Goal: Task Accomplishment & Management: Manage account settings

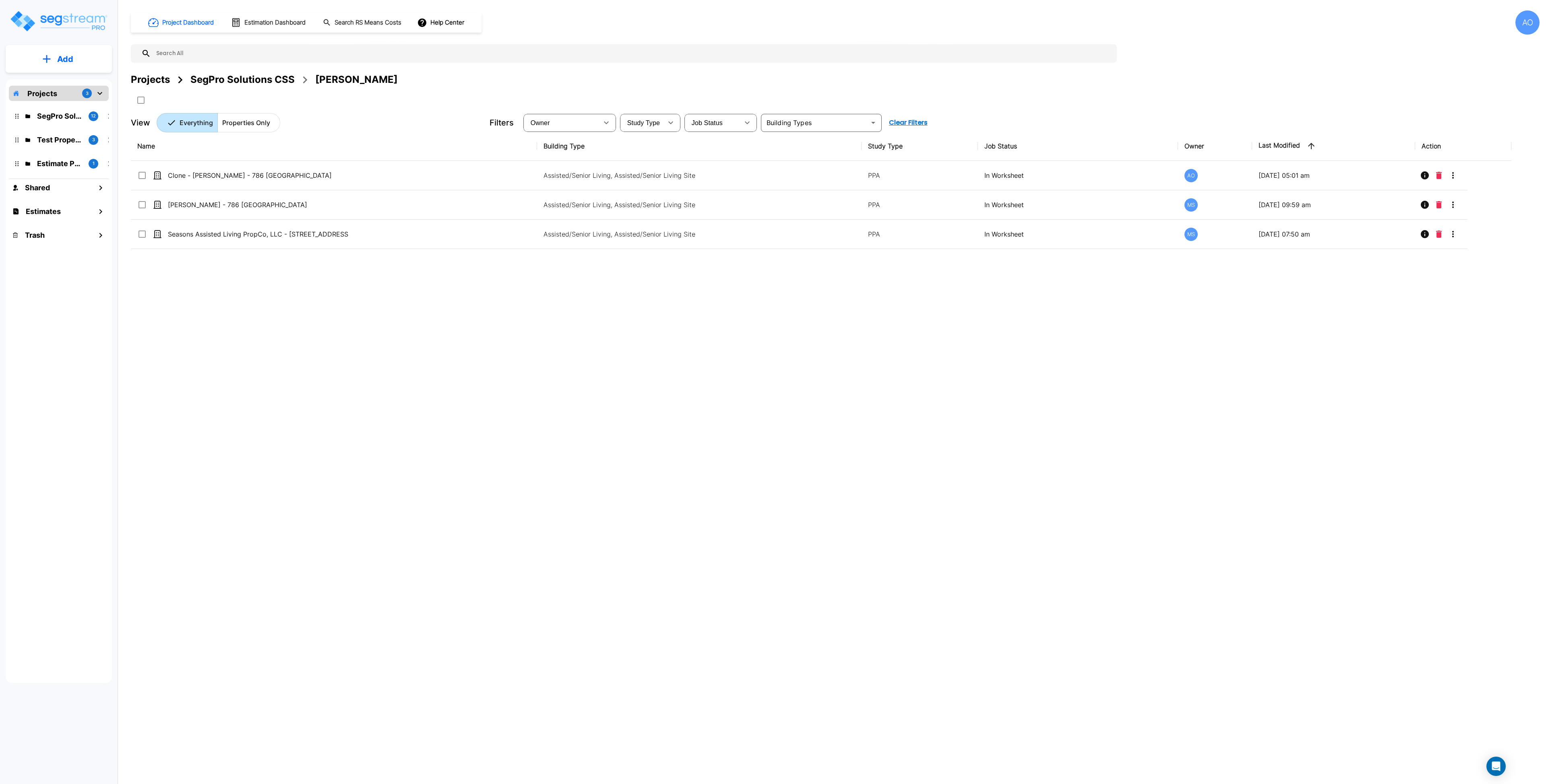
click at [477, 494] on div "Name Building Type Study Type Job Status Owner Last Modified Action Clone - Cha…" at bounding box center [821, 374] width 1380 height 486
click at [220, 82] on div "SegPro Solutions CSS" at bounding box center [242, 80] width 104 height 14
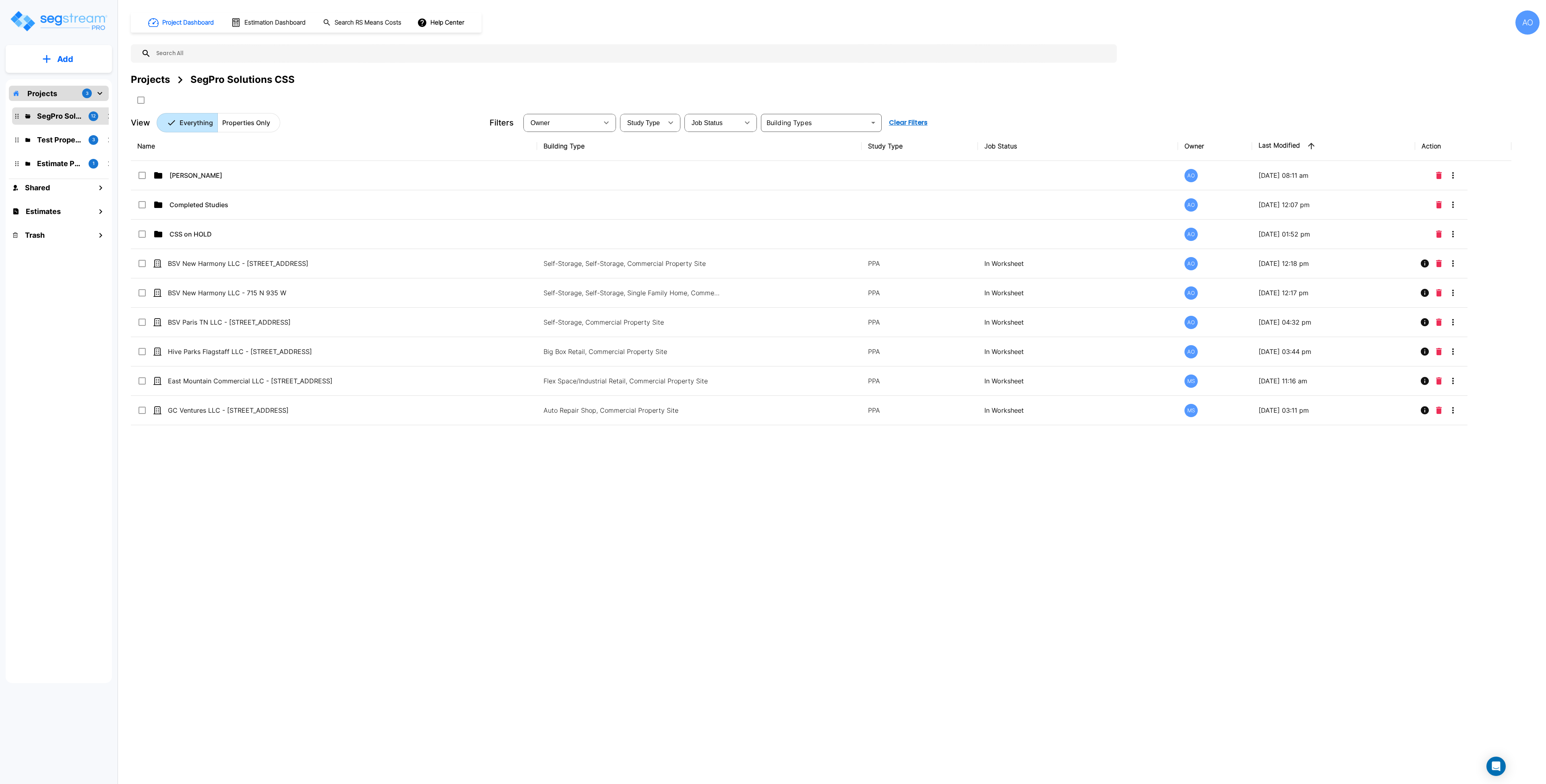
click at [468, 522] on div "Name Building Type Study Type Job Status Owner Last Modified Action Anjalie AO …" at bounding box center [821, 374] width 1380 height 486
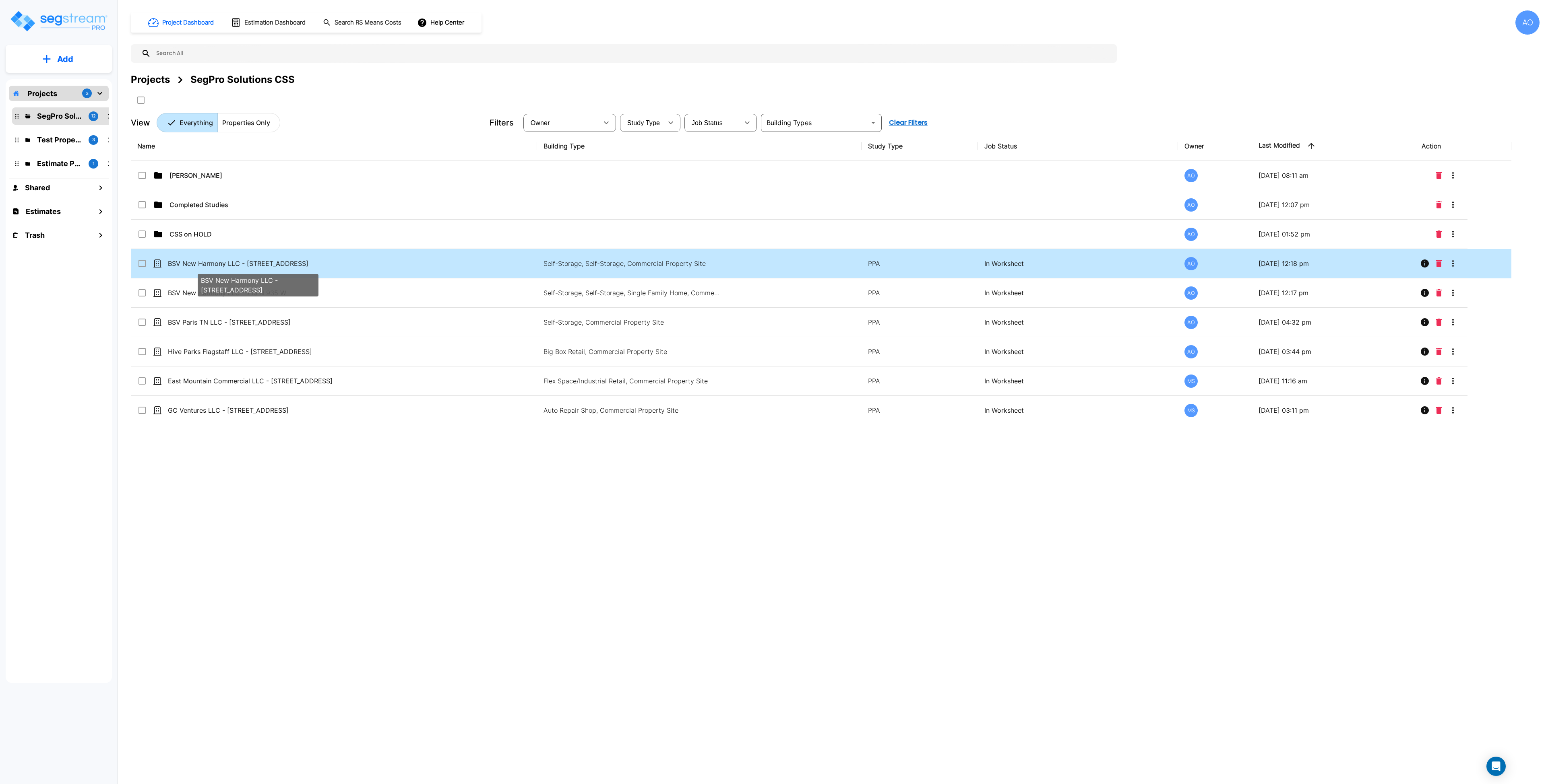
click at [247, 265] on p "BSV New Harmony LLC - [STREET_ADDRESS]" at bounding box center [258, 263] width 181 height 10
checkbox input "true"
click at [247, 265] on p "BSV New Harmony LLC - [STREET_ADDRESS]" at bounding box center [258, 263] width 181 height 10
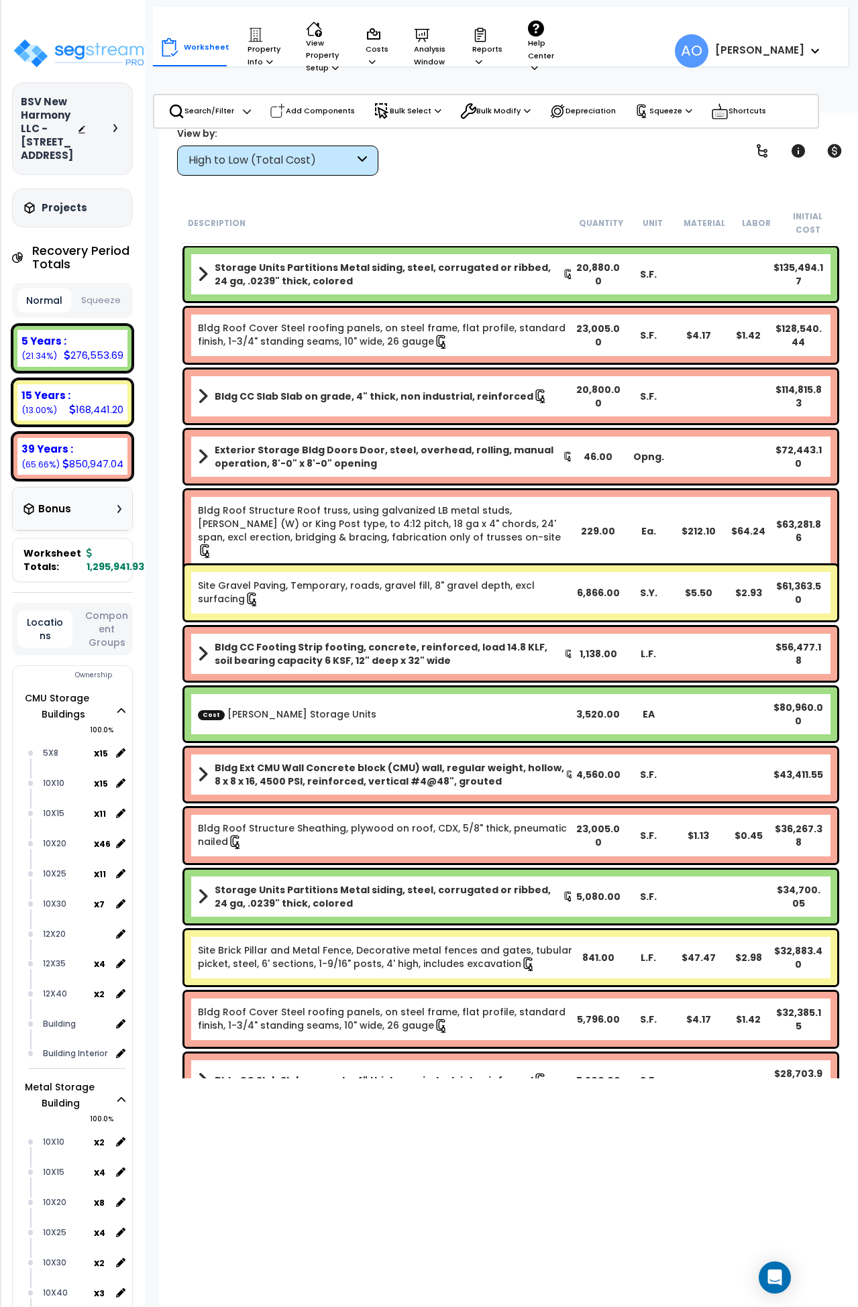
click at [111, 313] on button "Squeeze" at bounding box center [101, 300] width 54 height 23
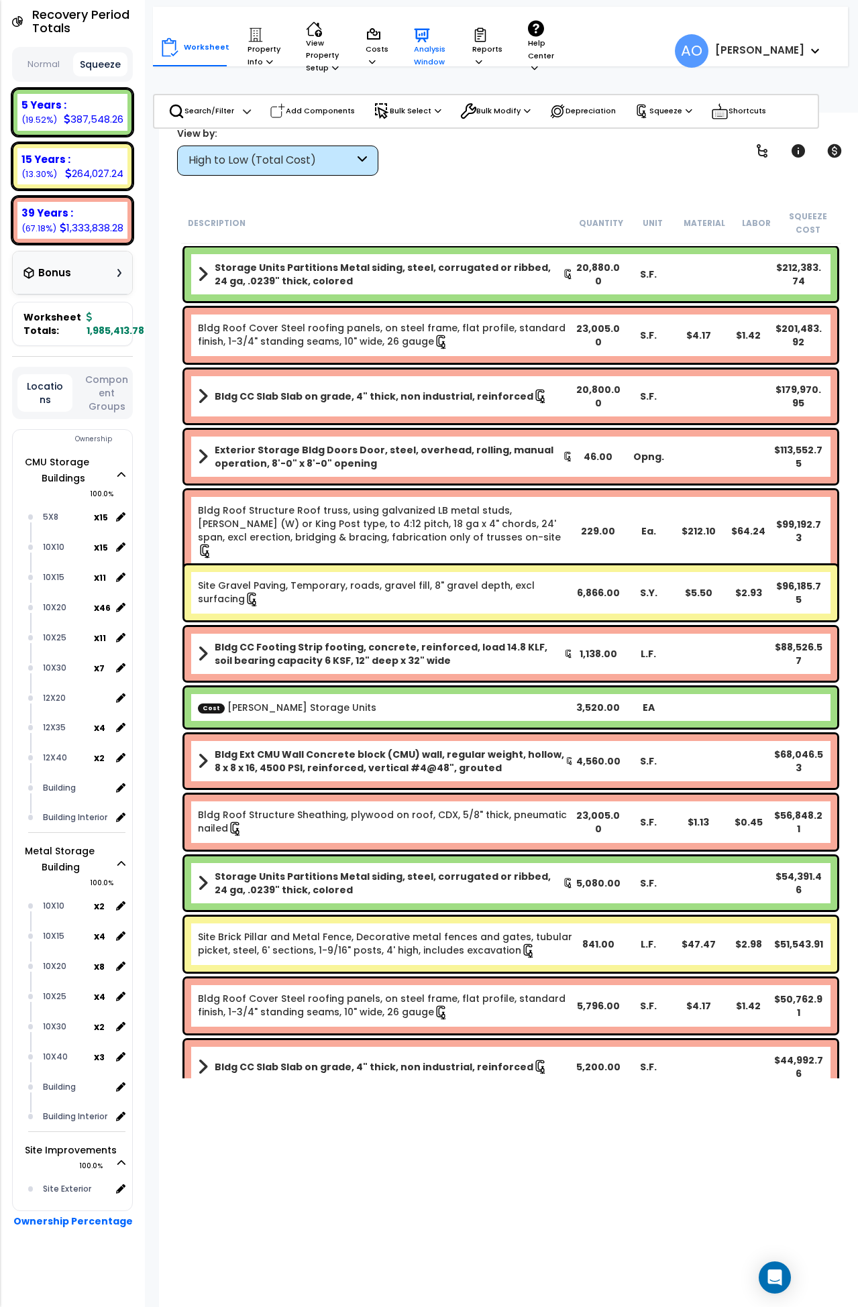
click at [418, 51] on p "Analysis Window" at bounding box center [430, 47] width 33 height 41
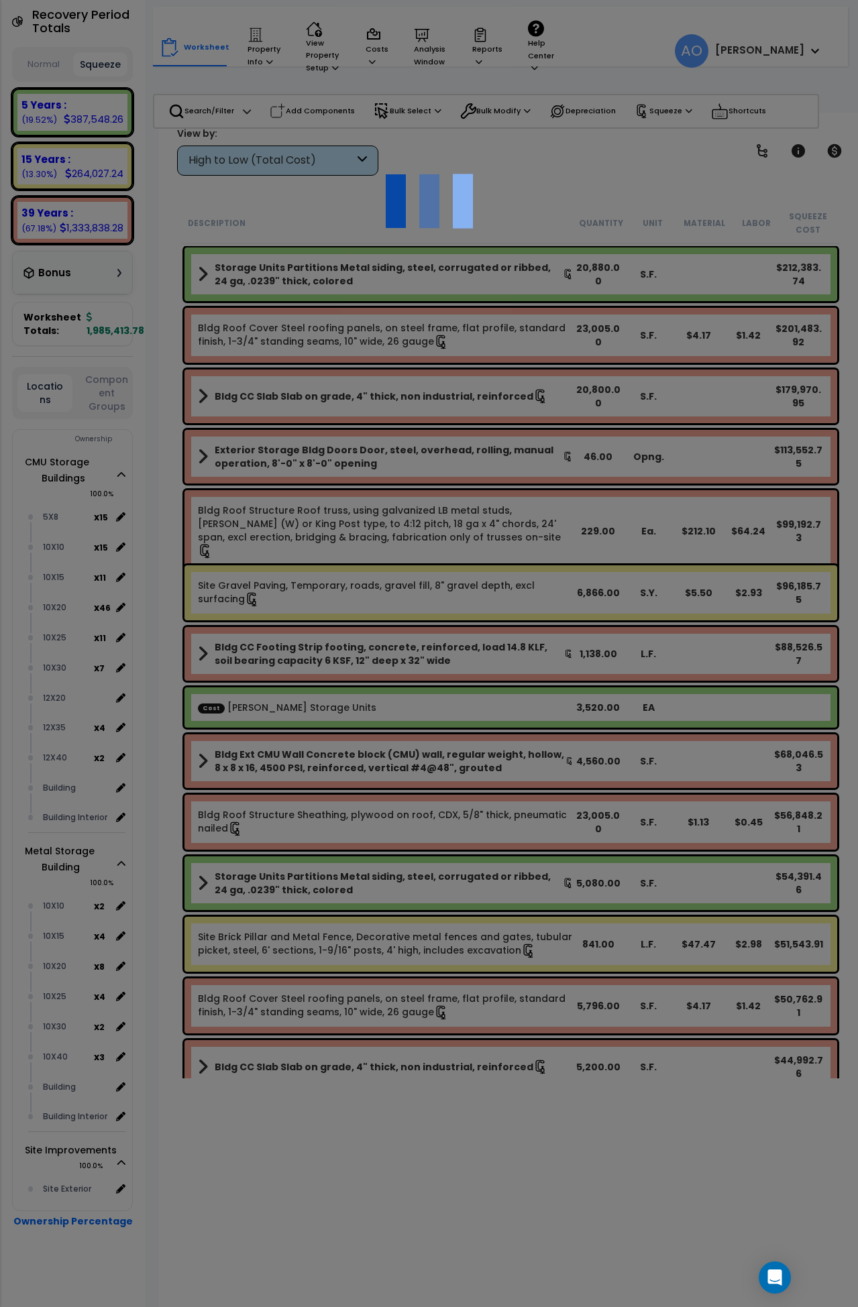
scroll to position [250, 0]
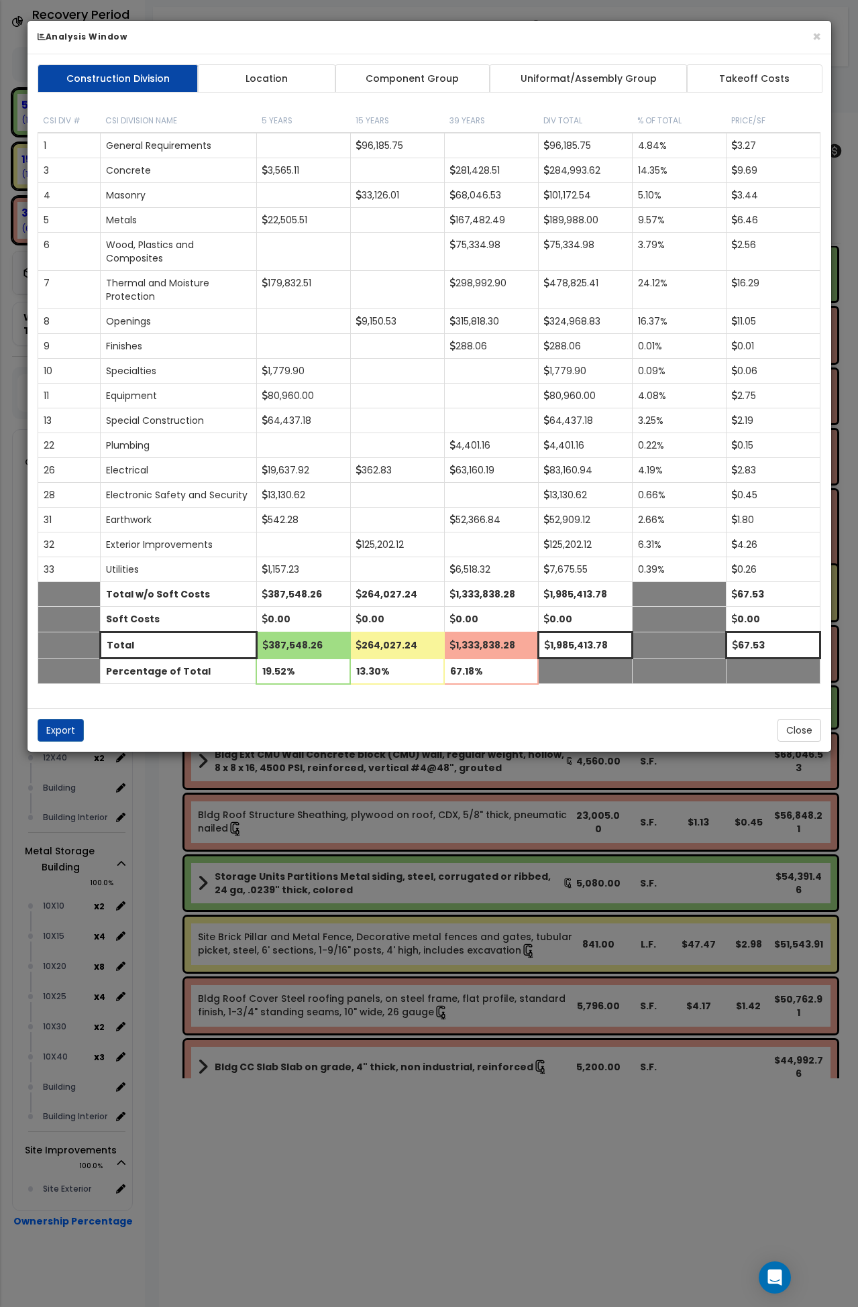
click at [401, 89] on link "Component Group" at bounding box center [413, 78] width 156 height 28
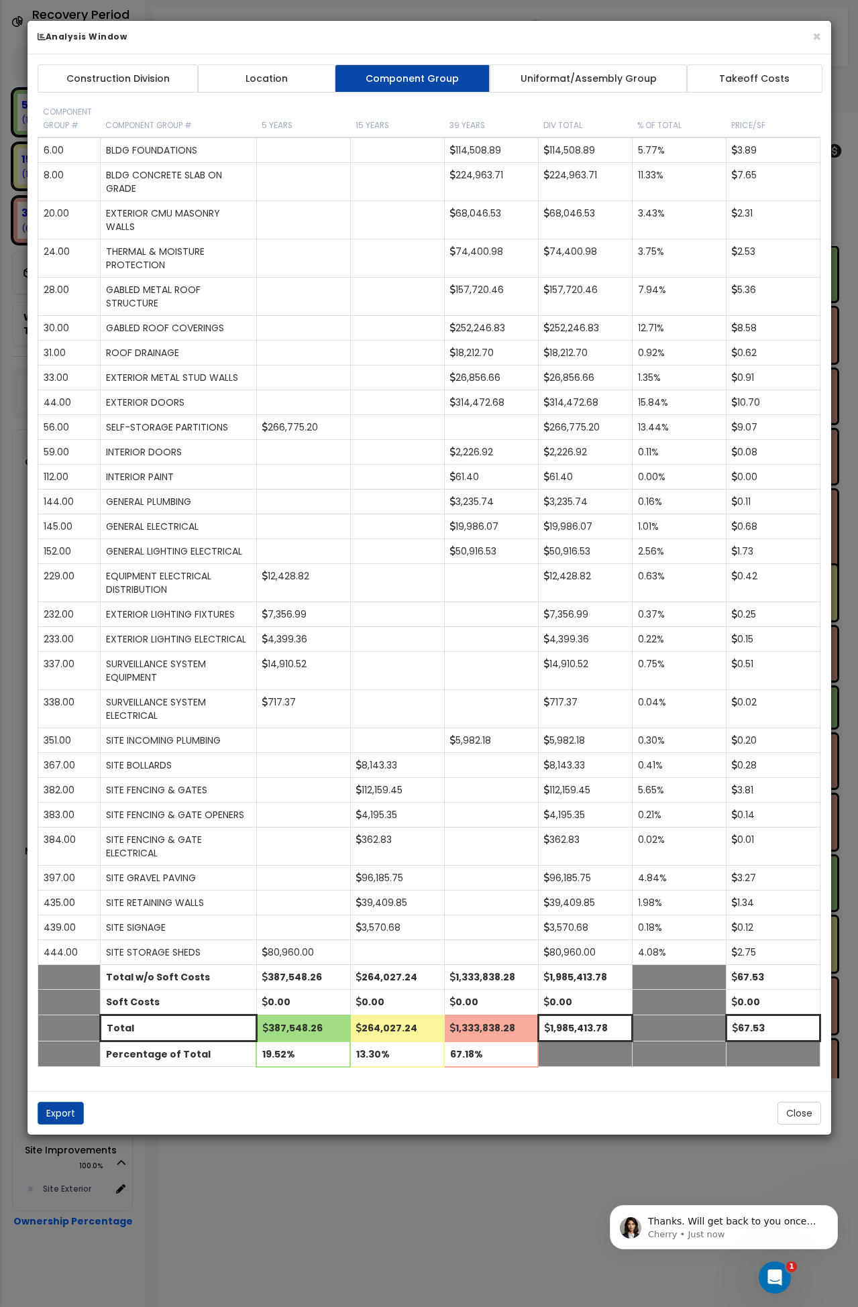
scroll to position [0, 0]
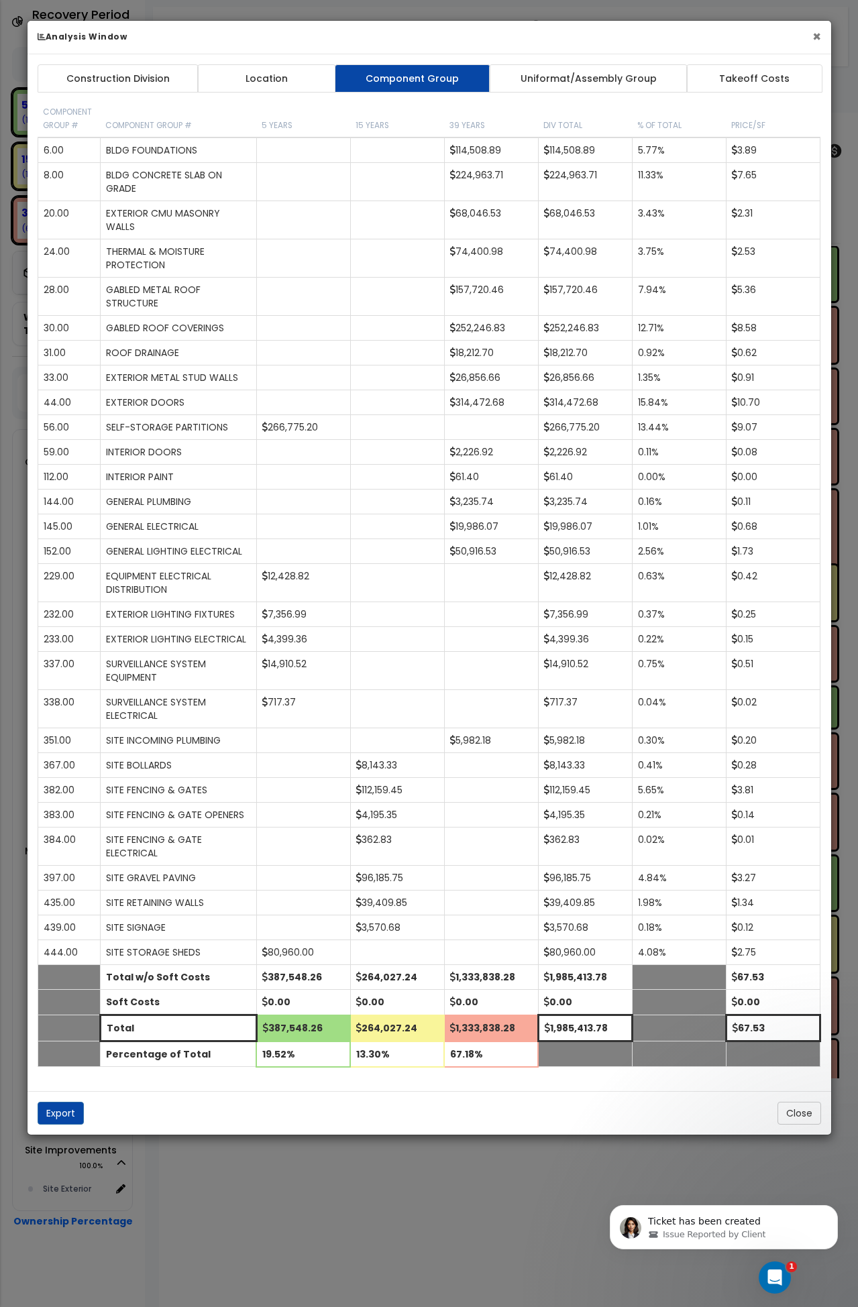
click at [817, 36] on button "×" at bounding box center [816, 37] width 9 height 14
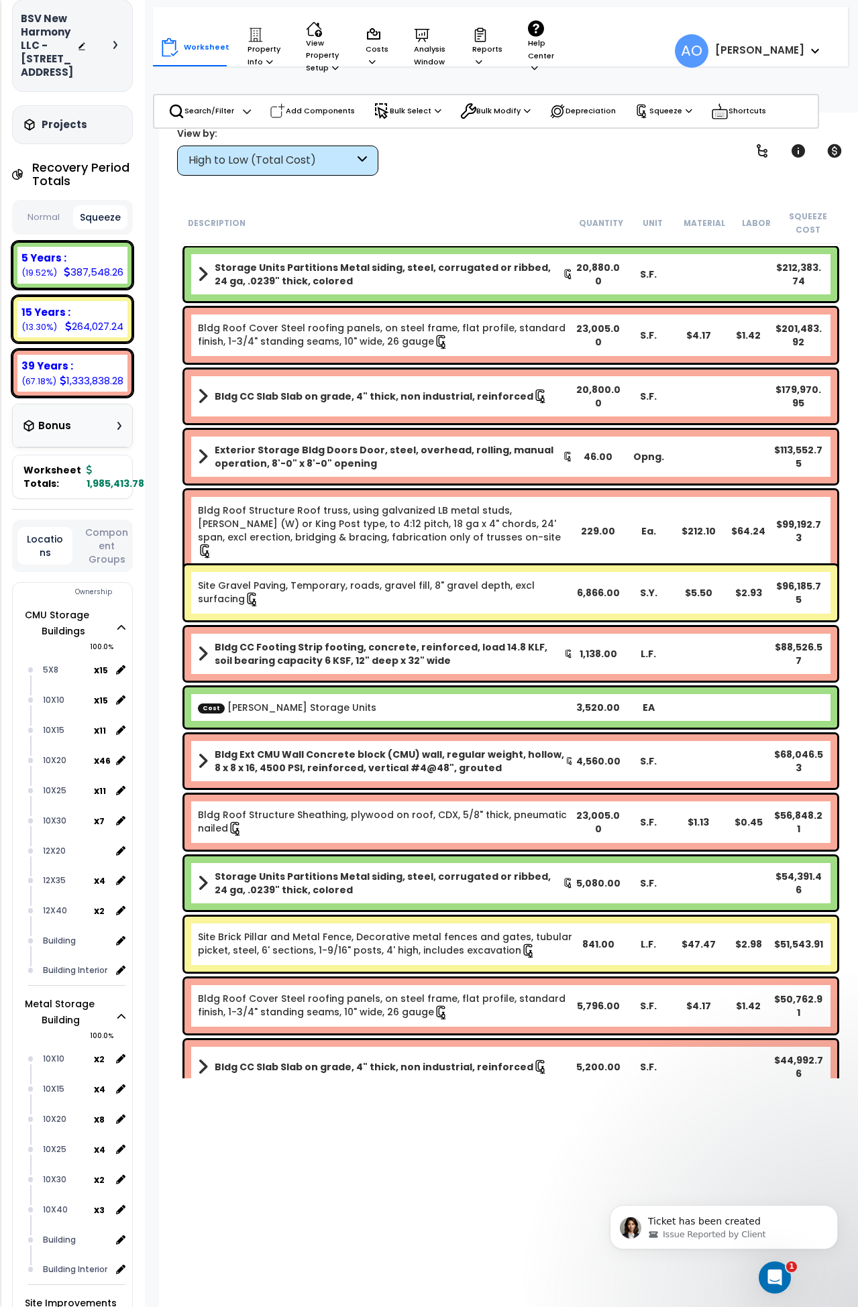
scroll to position [83, 0]
click at [306, 713] on link "Cost Boxwell Storage Units" at bounding box center [287, 707] width 178 height 13
click at [229, 153] on div "High to Low (Total Cost)" at bounding box center [272, 160] width 166 height 15
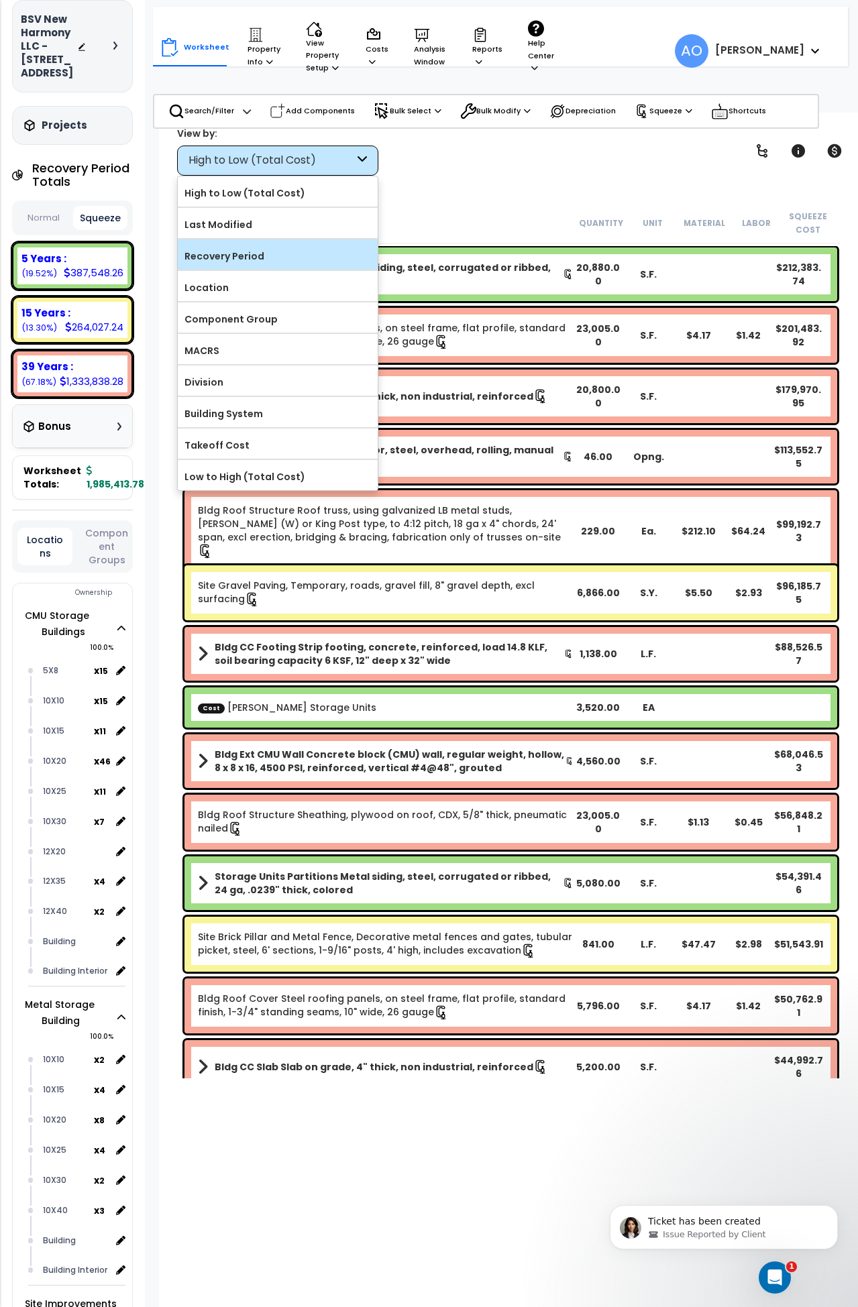
click at [260, 258] on label "Recovery Period" at bounding box center [278, 256] width 200 height 20
click at [0, 0] on input "Recovery Period" at bounding box center [0, 0] width 0 height 0
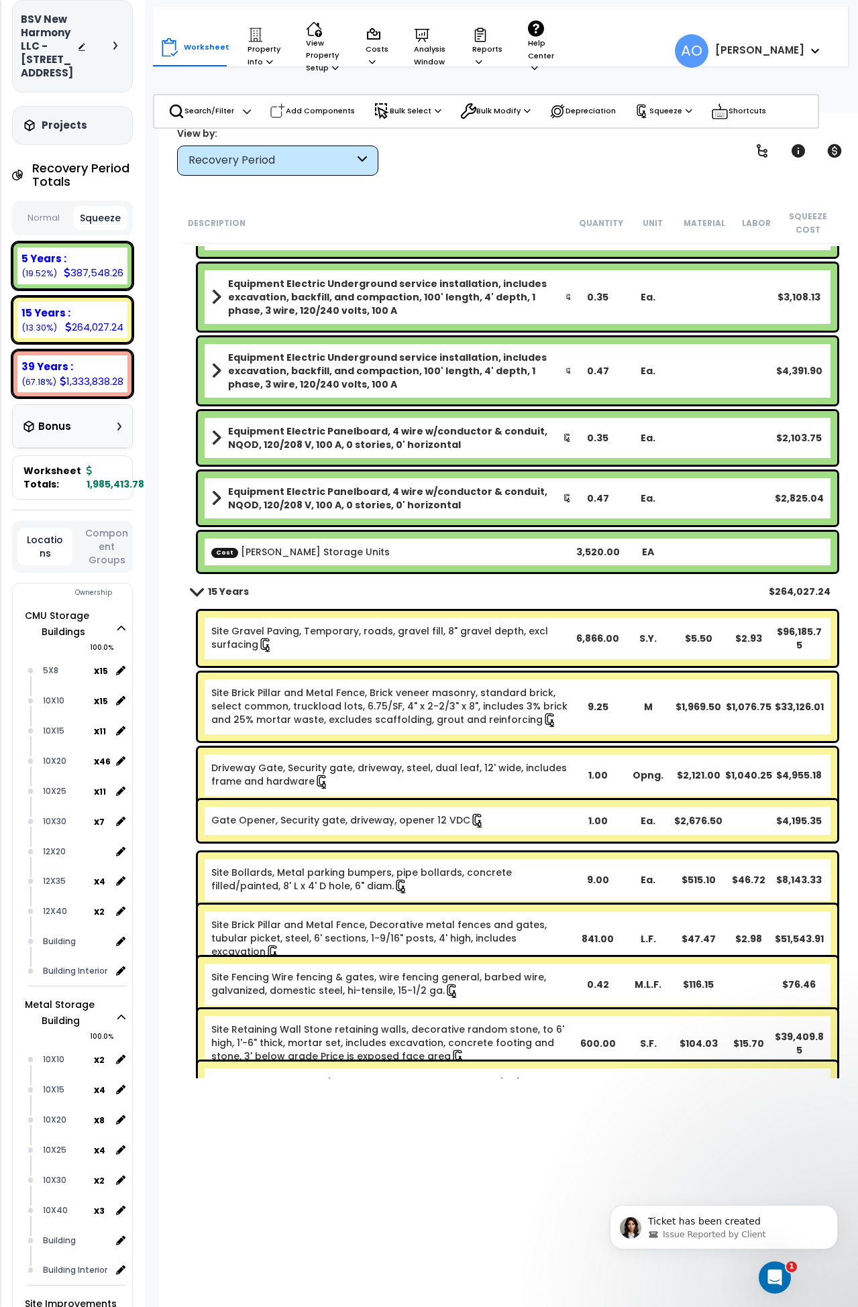
click at [327, 555] on link "Cost Boxwell Storage Units" at bounding box center [300, 551] width 178 height 13
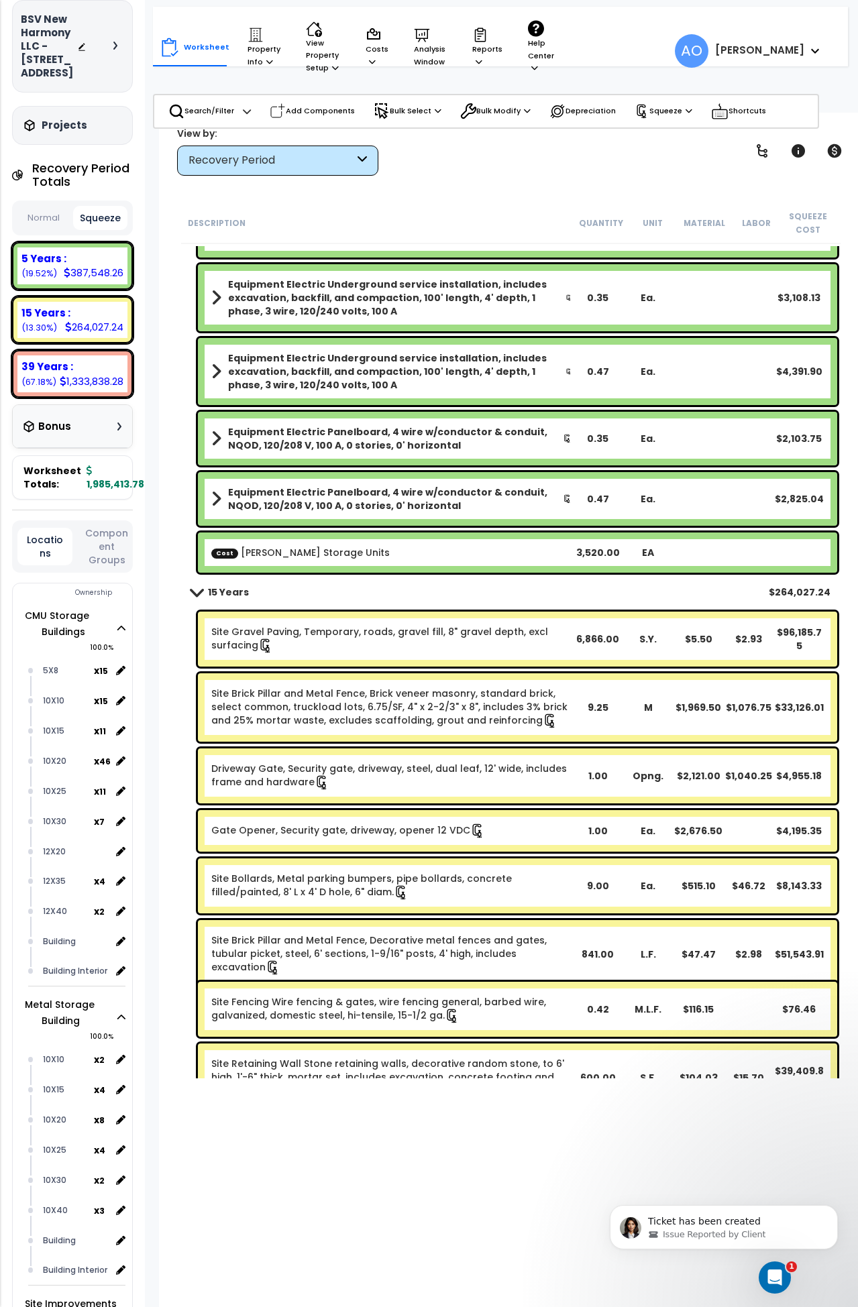
click at [327, 555] on link "Cost Boxwell Storage Units" at bounding box center [300, 552] width 178 height 13
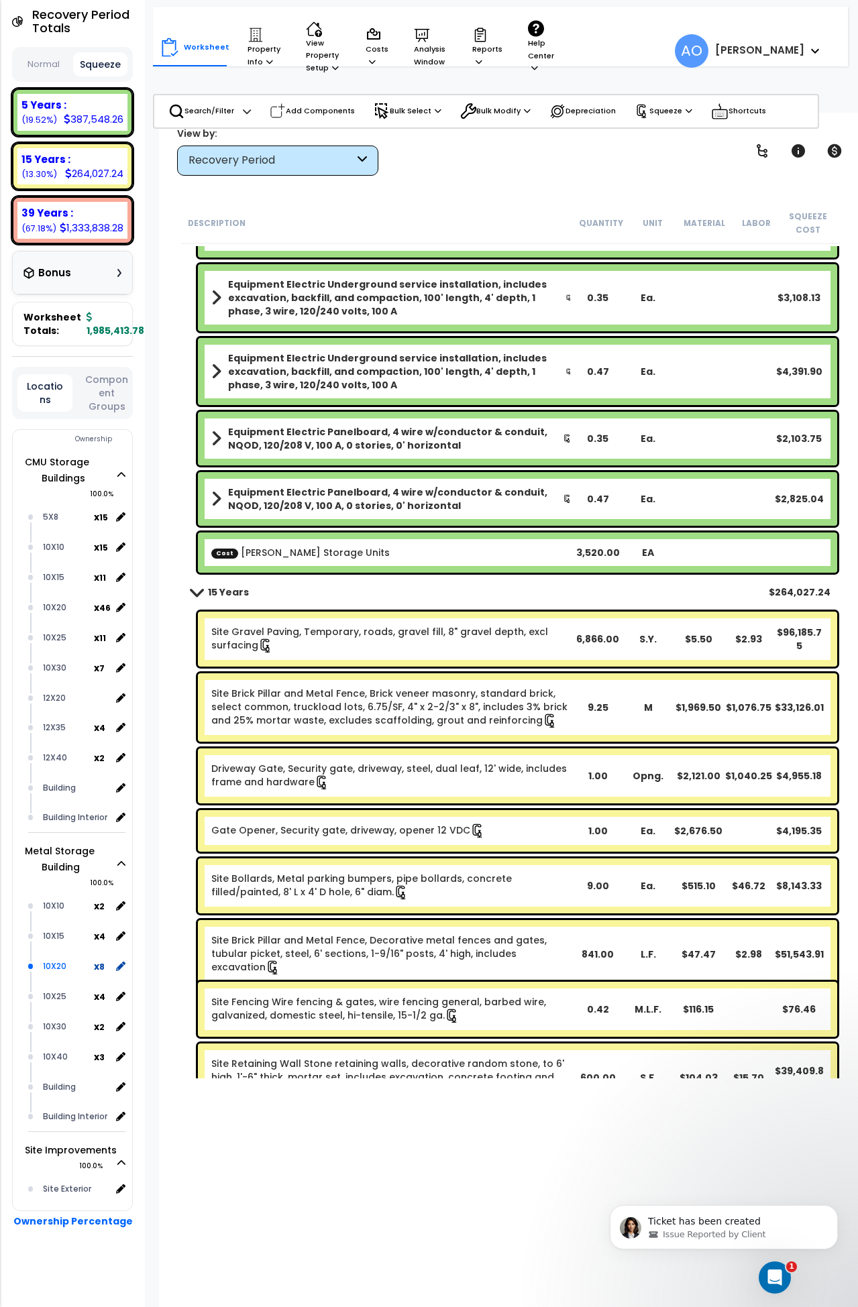
scroll to position [314, 0]
click at [66, 1087] on div "Building" at bounding box center [75, 1087] width 71 height 16
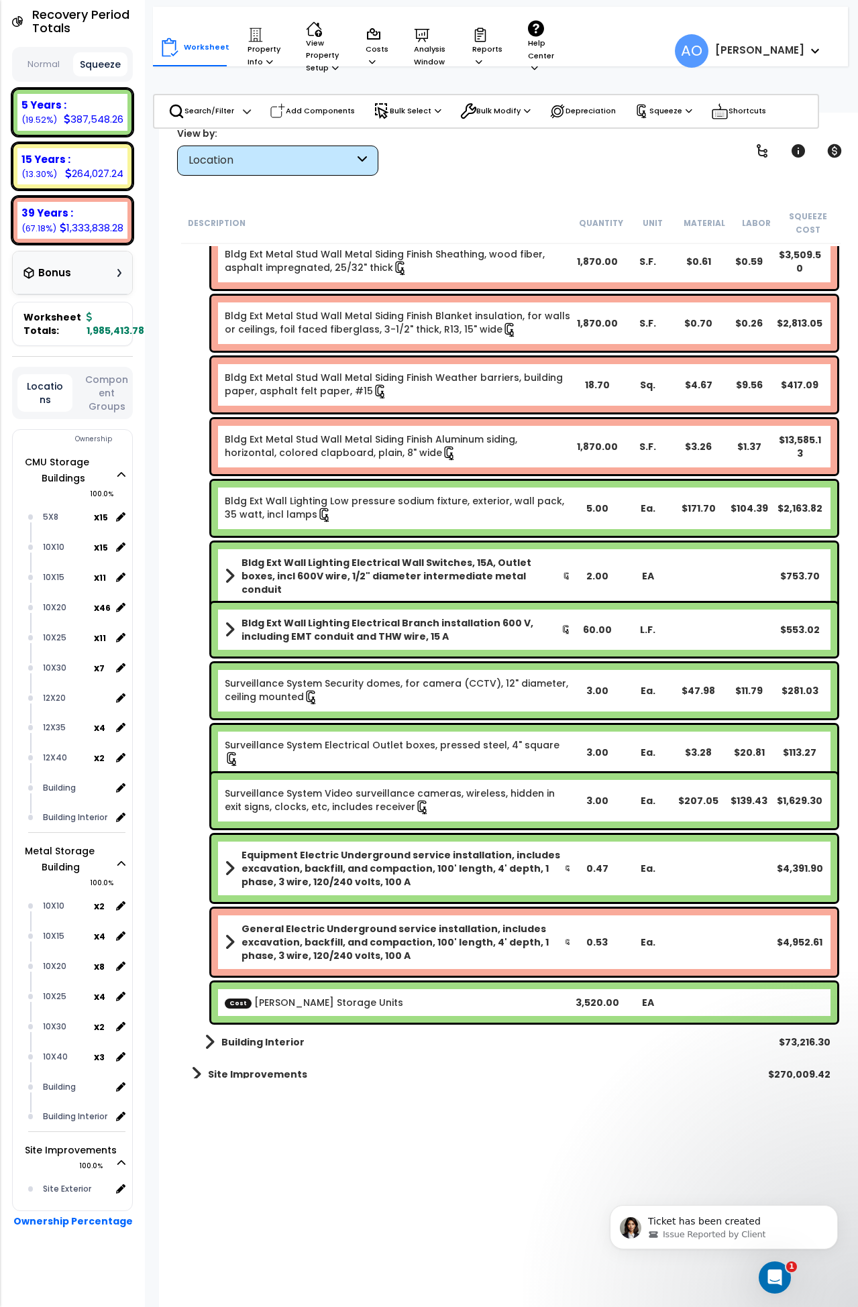
scroll to position [1174, 0]
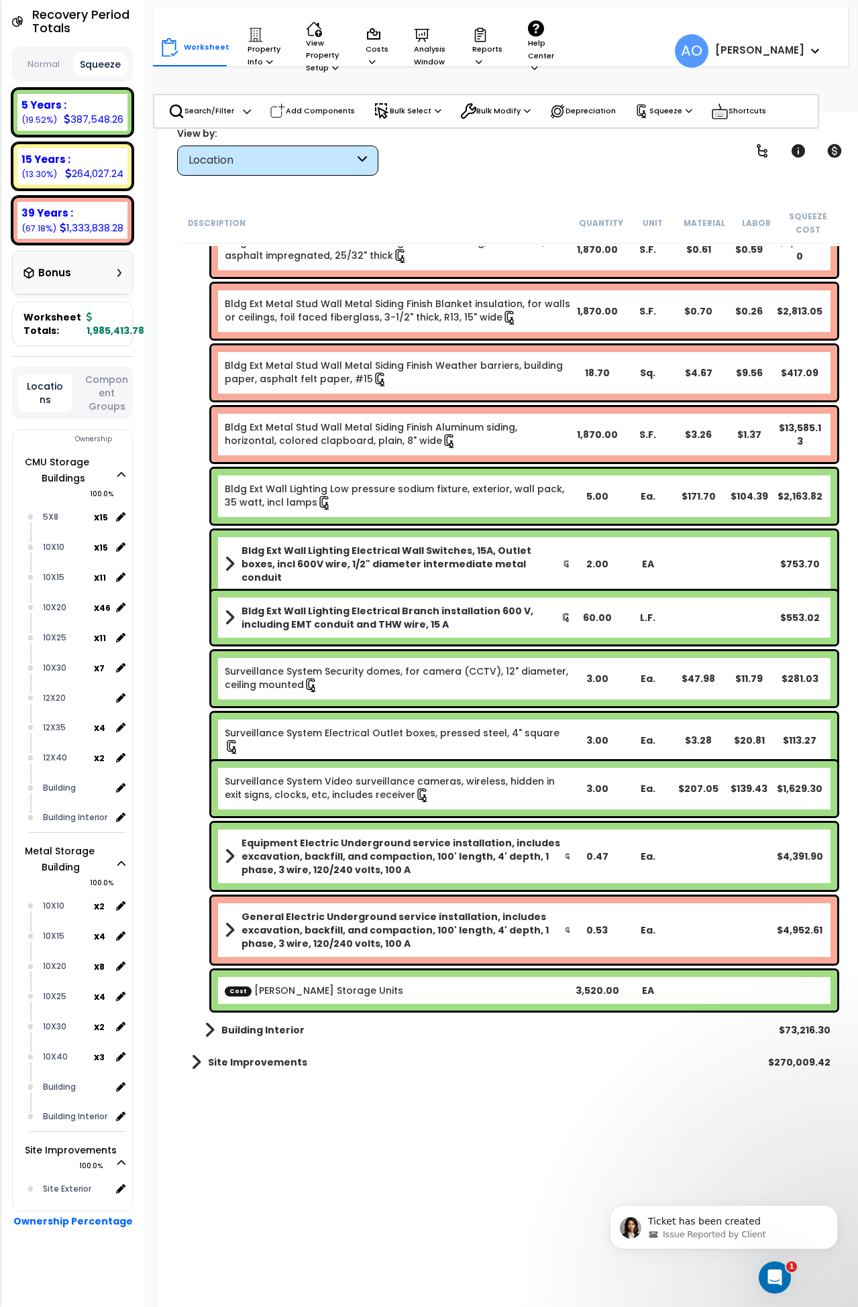
click at [322, 993] on link "Cost Boxwell Storage Units" at bounding box center [314, 990] width 178 height 13
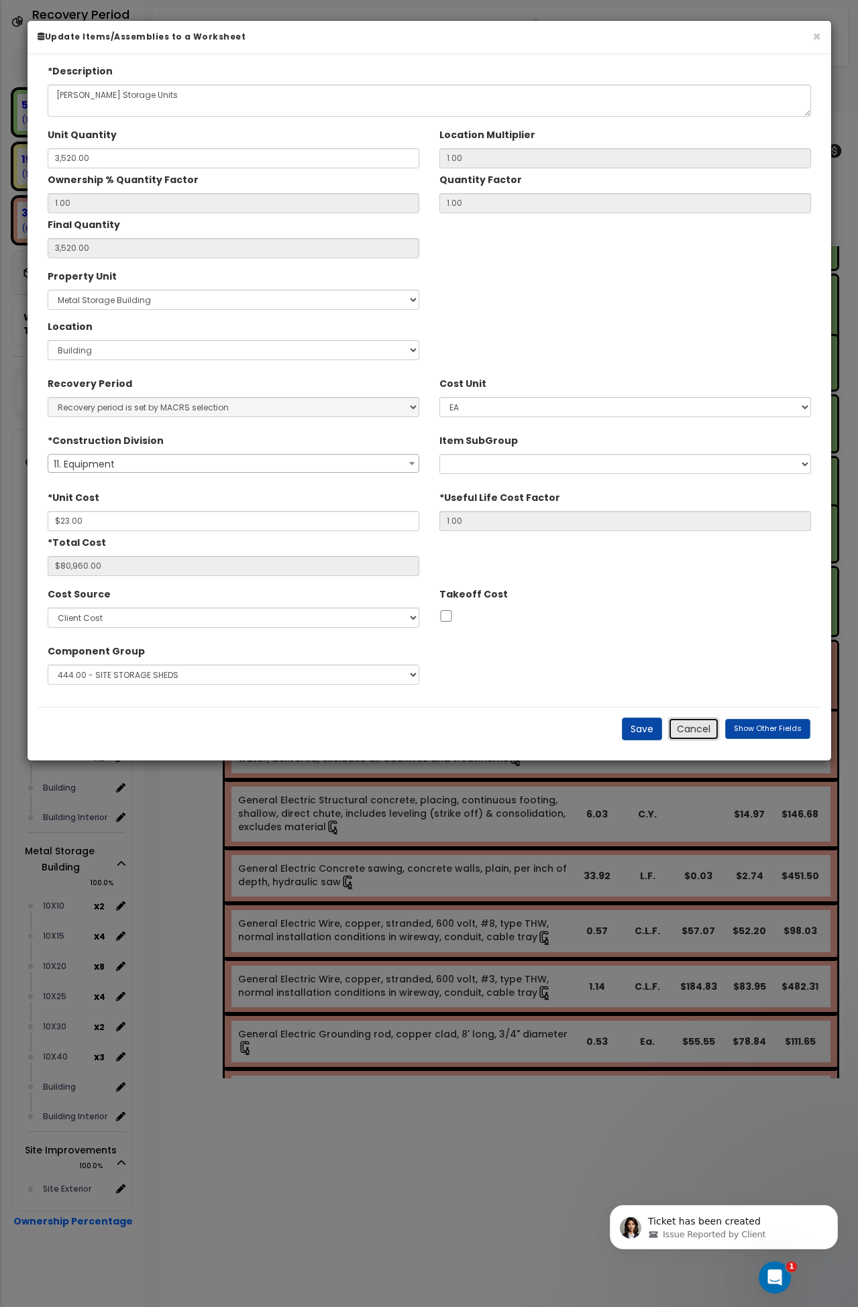
click at [699, 731] on button "Cancel" at bounding box center [693, 729] width 51 height 23
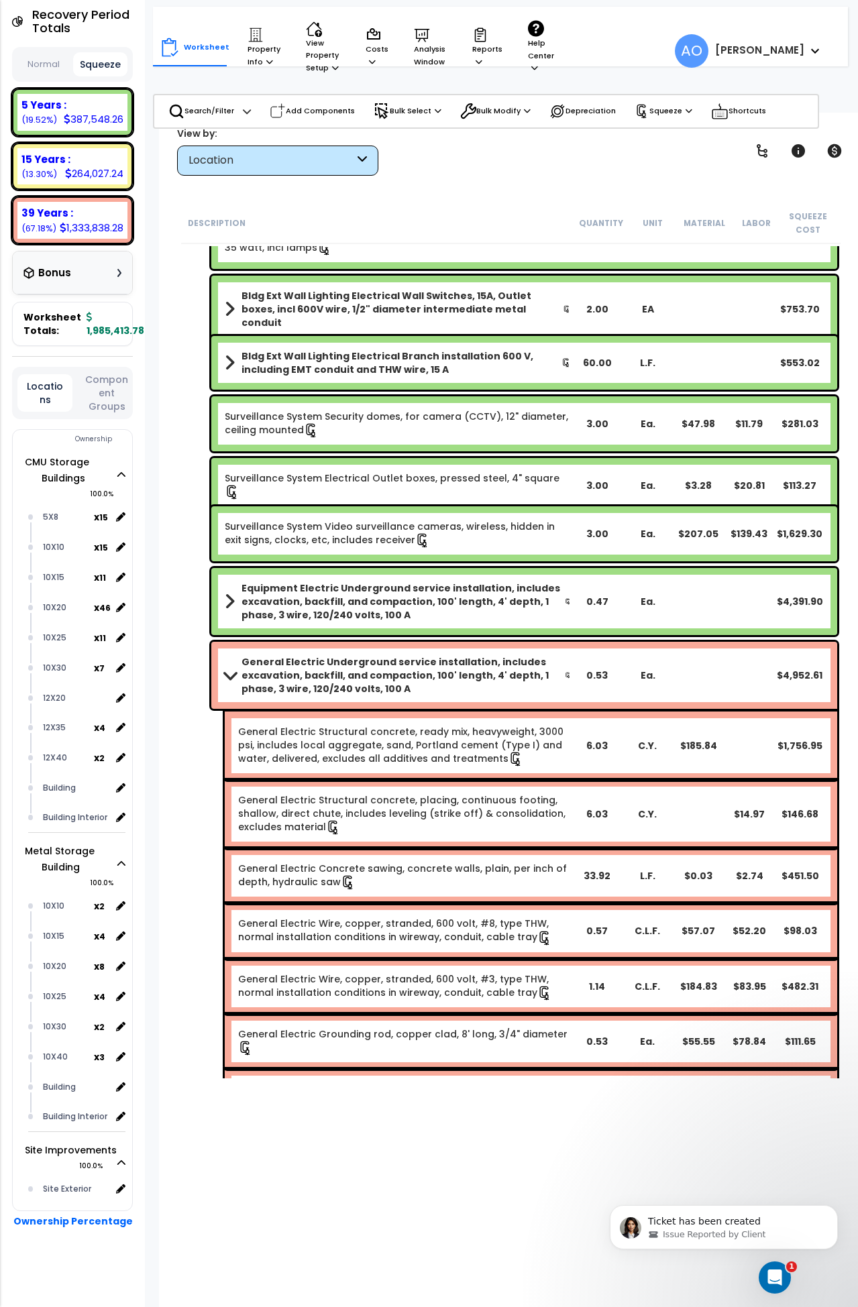
click at [329, 663] on b "General Electric Underground service installation, includes excavation, backfil…" at bounding box center [402, 675] width 323 height 40
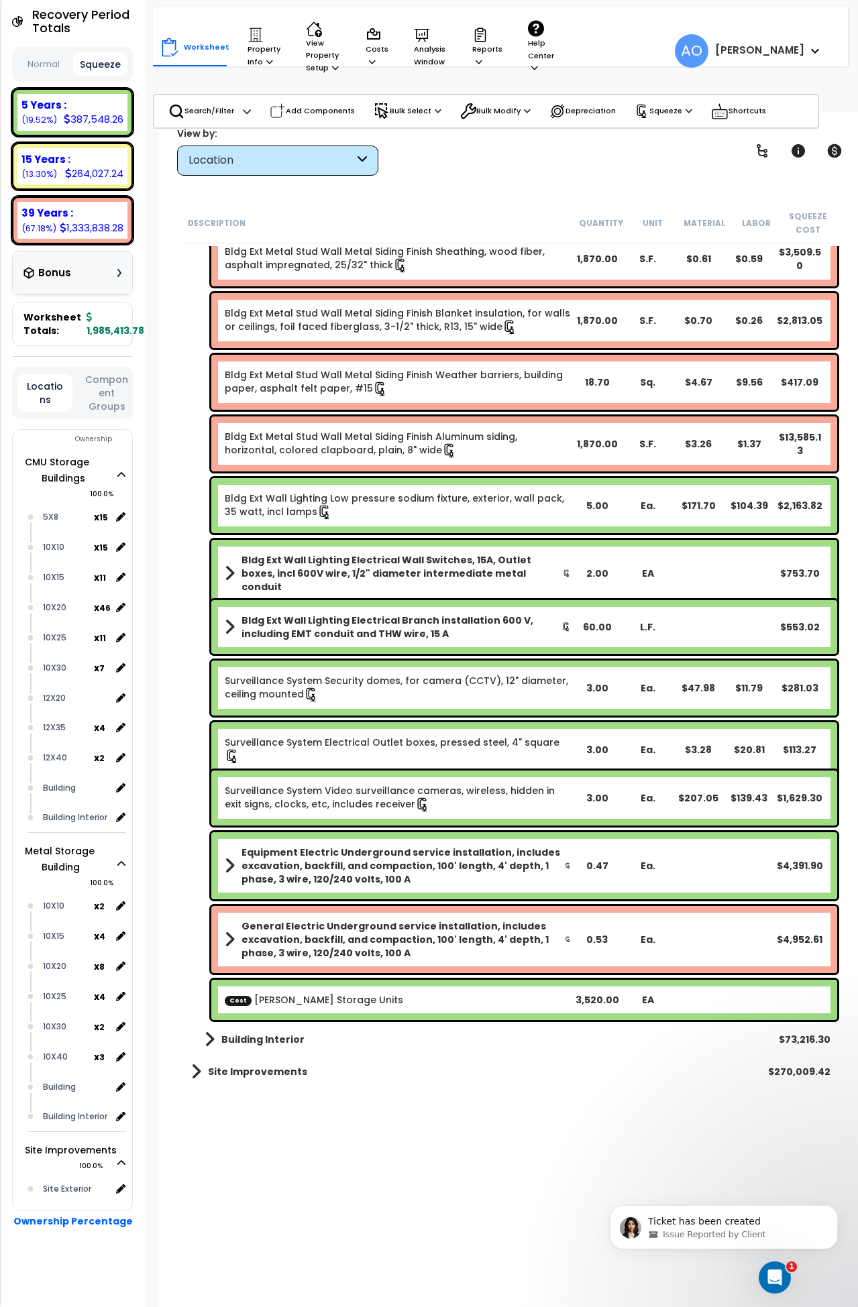
scroll to position [967, 0]
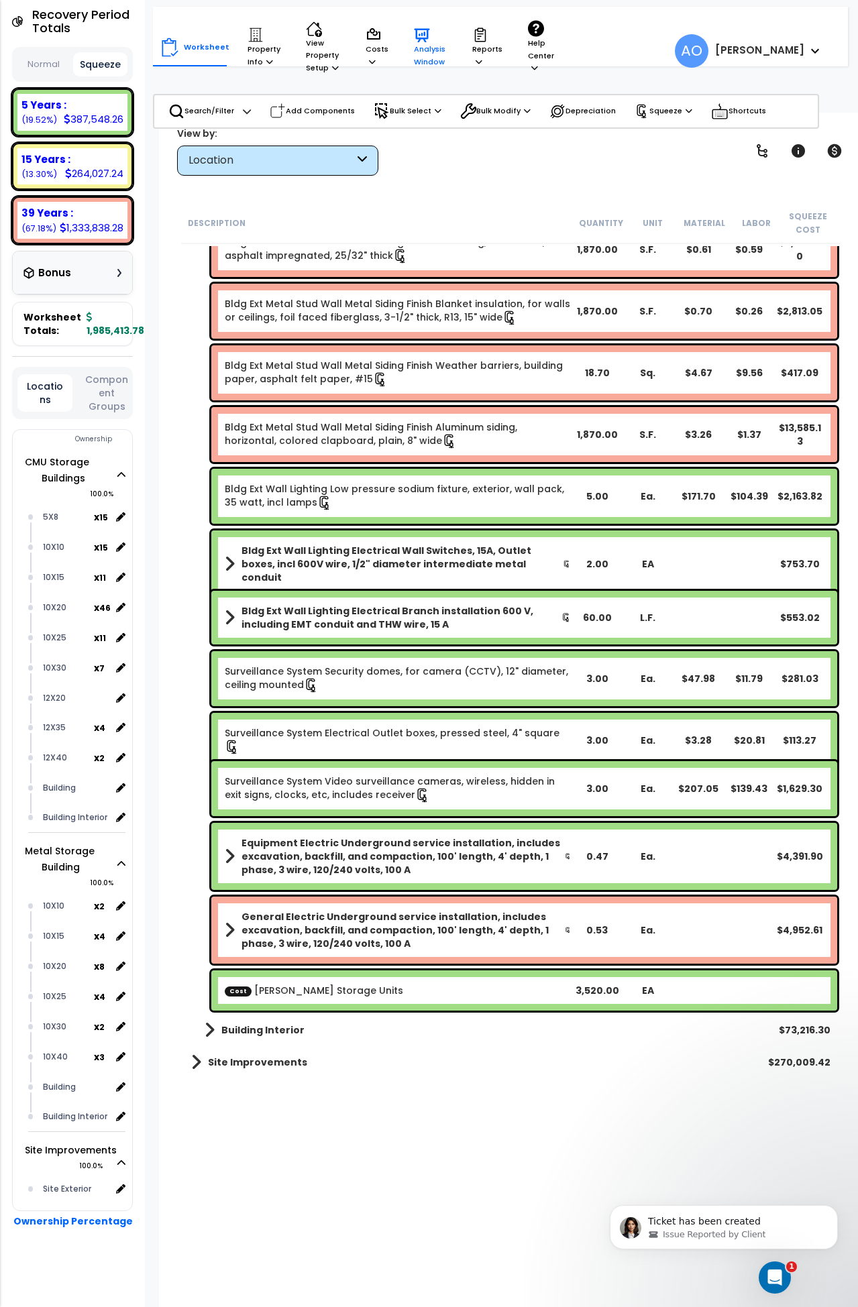
click at [424, 56] on p "Analysis Window" at bounding box center [430, 47] width 33 height 41
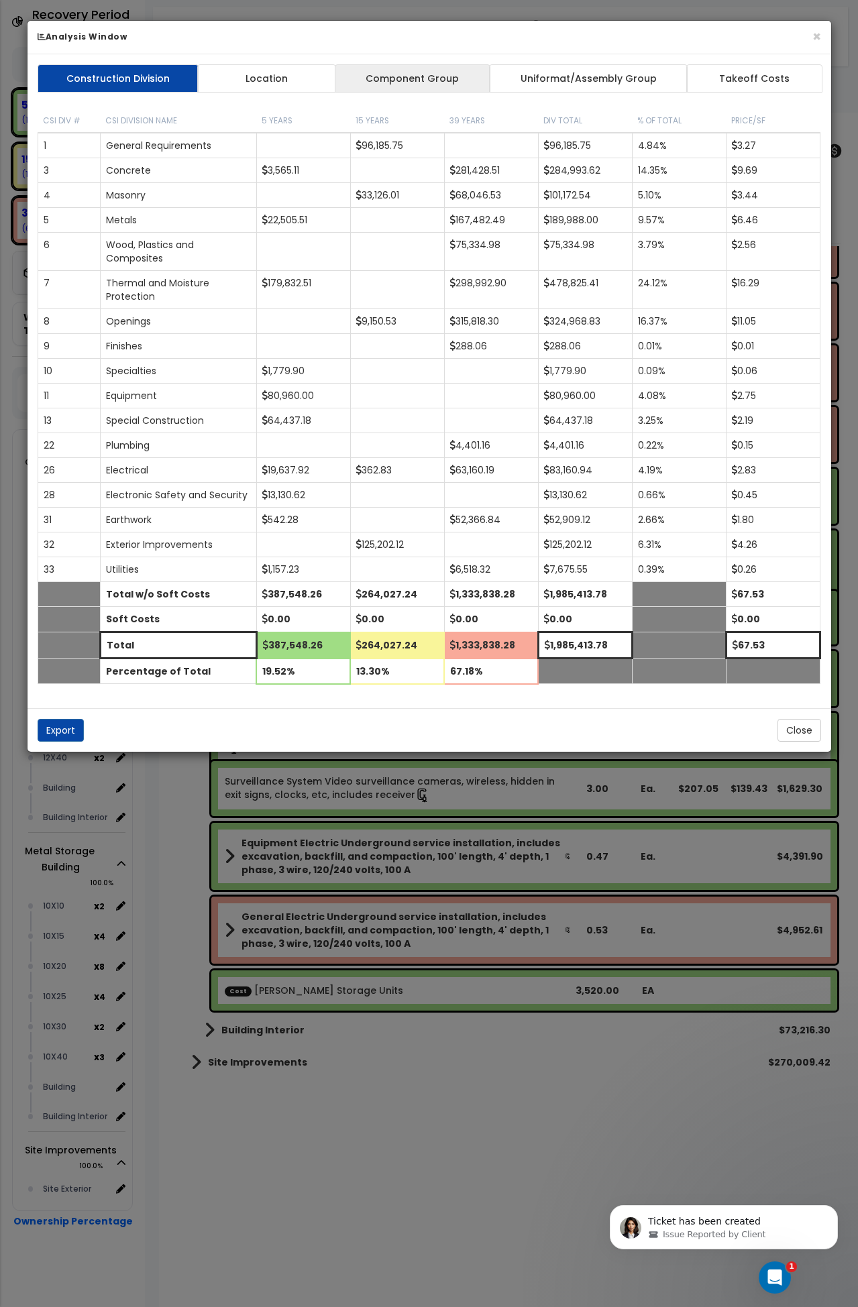
click at [449, 83] on link "Component Group" at bounding box center [413, 78] width 156 height 28
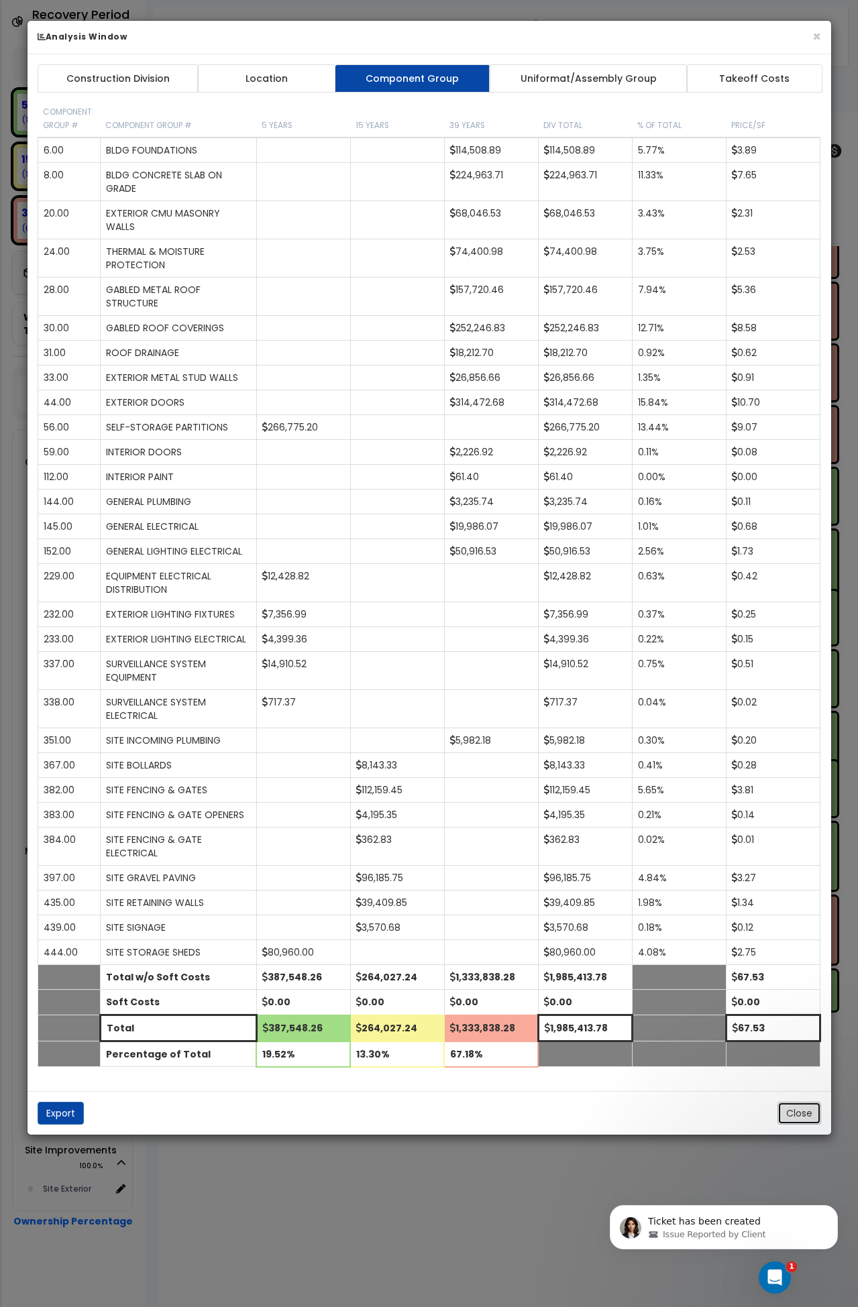
click at [797, 1116] on button "Close" at bounding box center [799, 1113] width 44 height 23
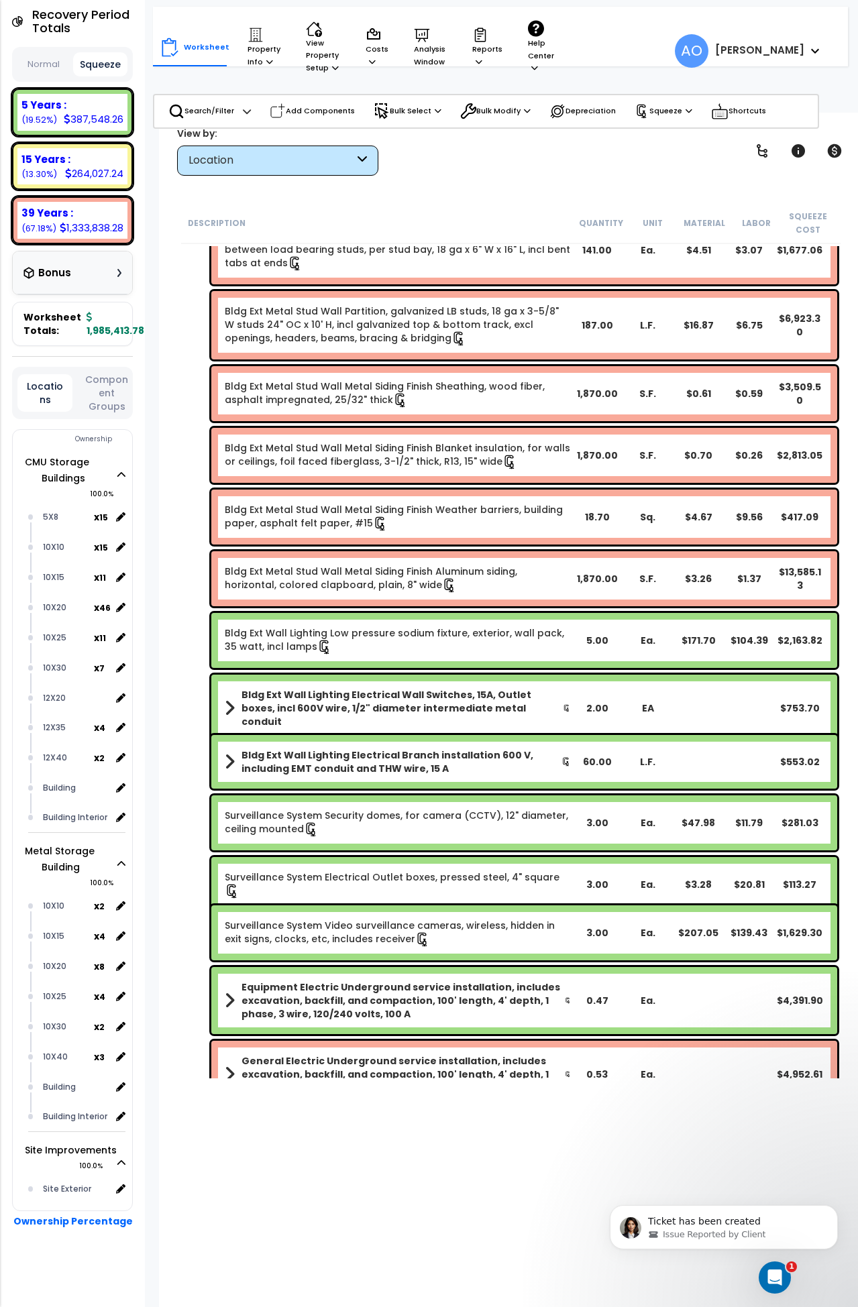
scroll to position [822, 0]
click at [278, 159] on div "Location" at bounding box center [272, 160] width 166 height 15
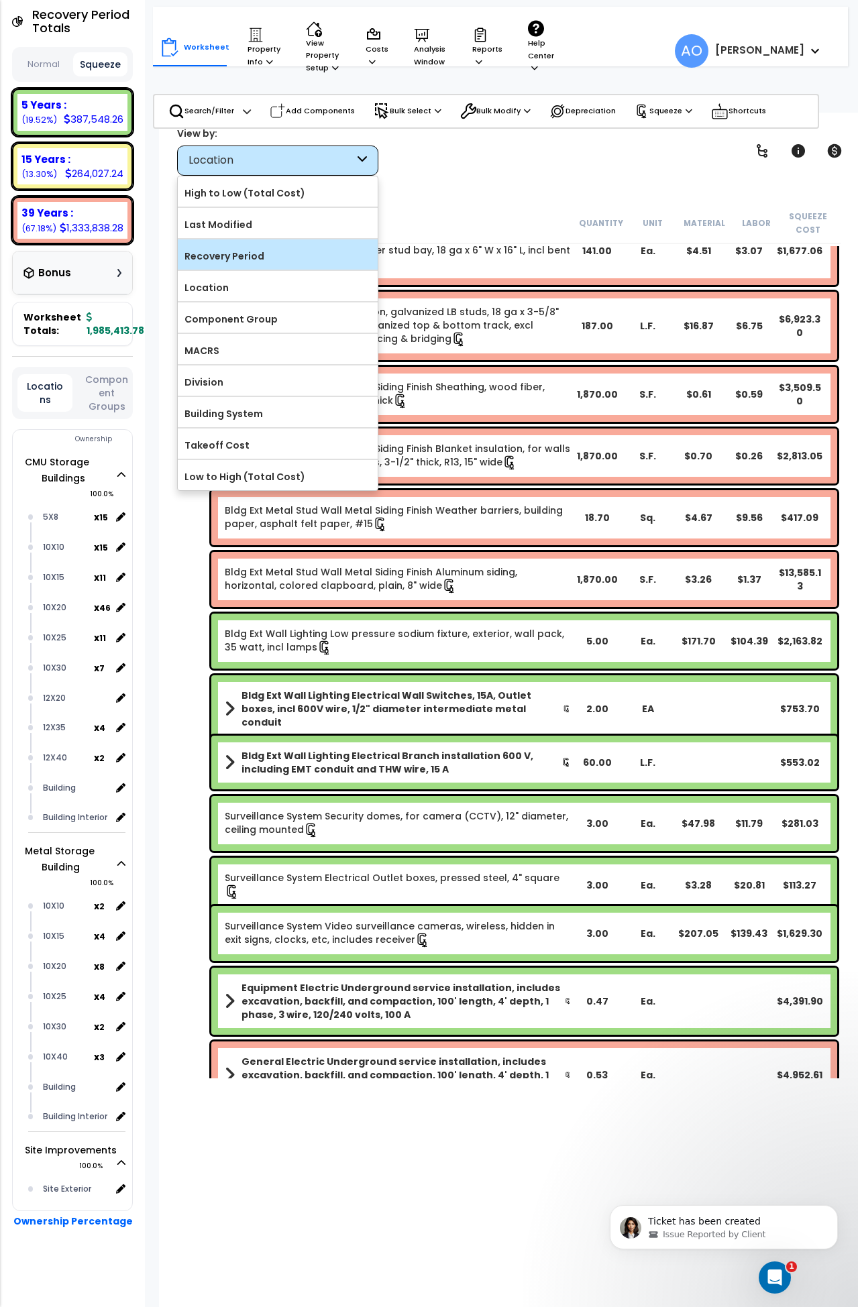
click at [246, 259] on label "Recovery Period" at bounding box center [278, 256] width 200 height 20
click at [0, 0] on input "Recovery Period" at bounding box center [0, 0] width 0 height 0
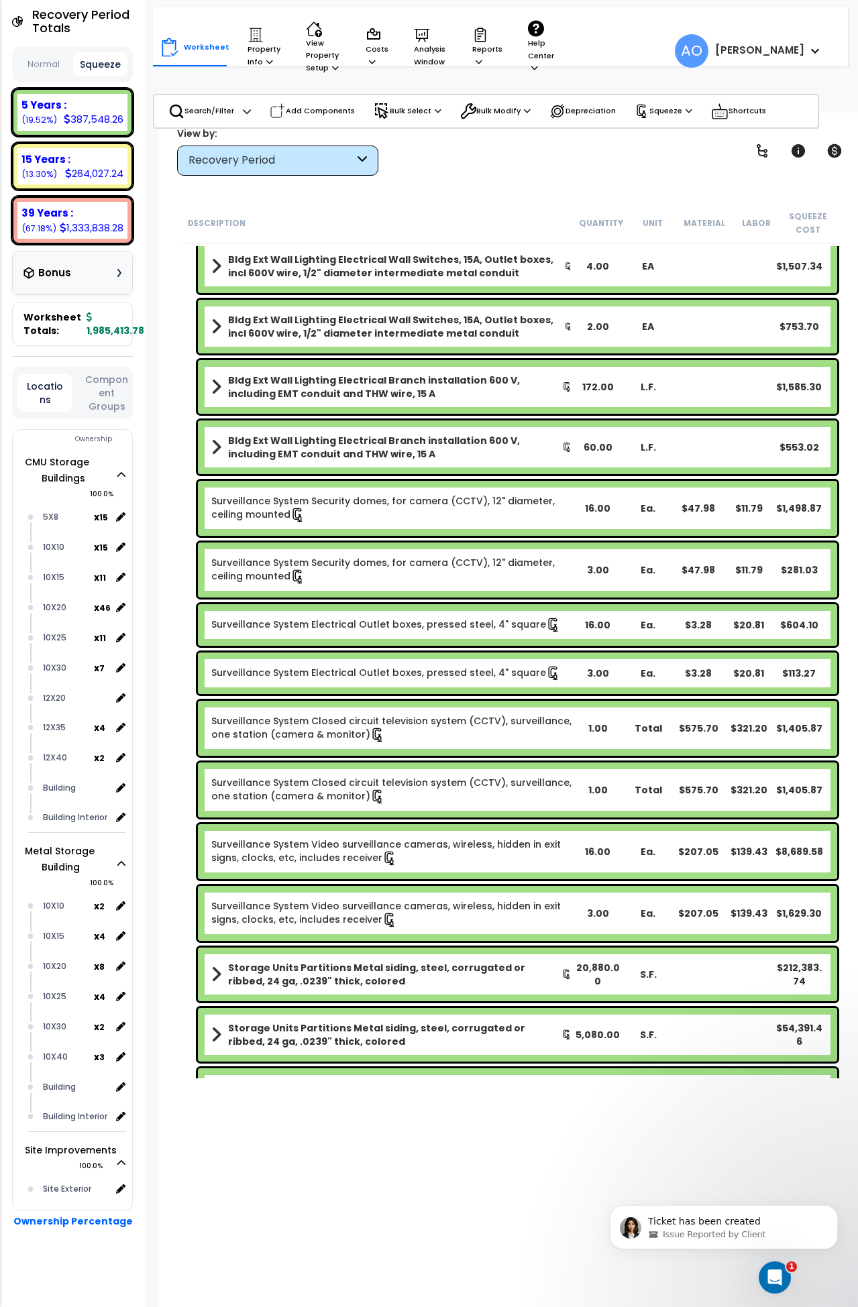
scroll to position [164, 0]
click at [115, 372] on button "Component Groups" at bounding box center [106, 393] width 55 height 42
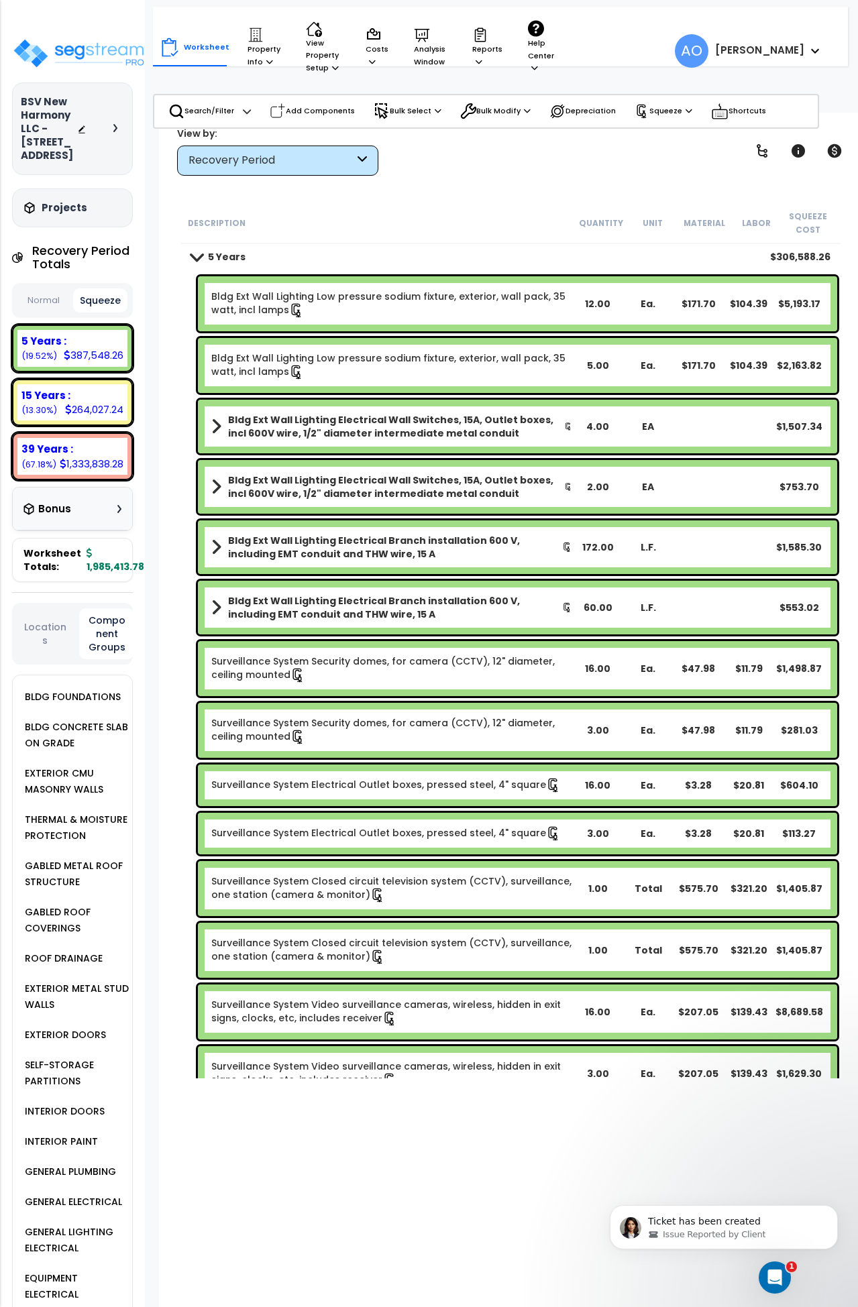
scroll to position [0, 0]
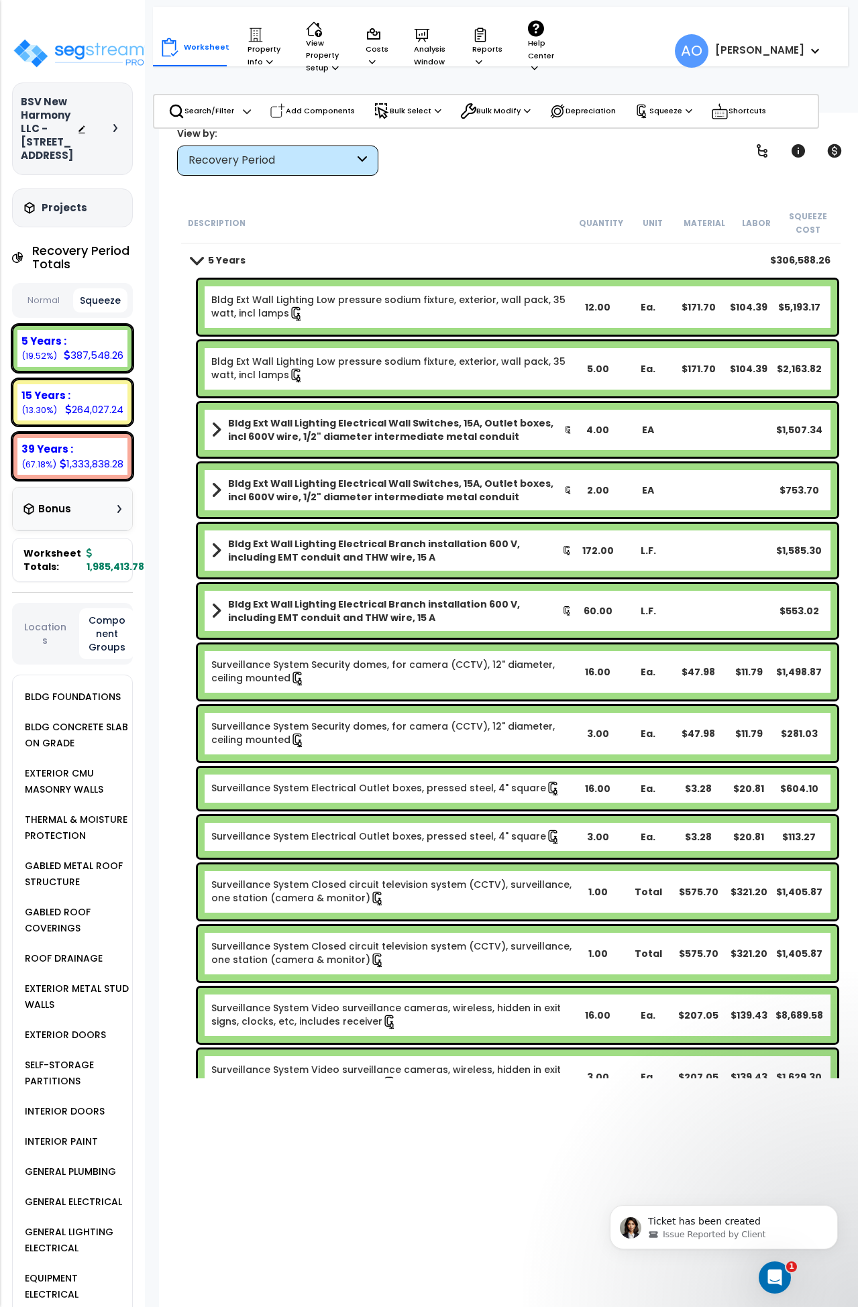
click at [60, 402] on b "15 Years :" at bounding box center [45, 395] width 49 height 14
click at [222, 264] on b "5 Years" at bounding box center [227, 260] width 38 height 13
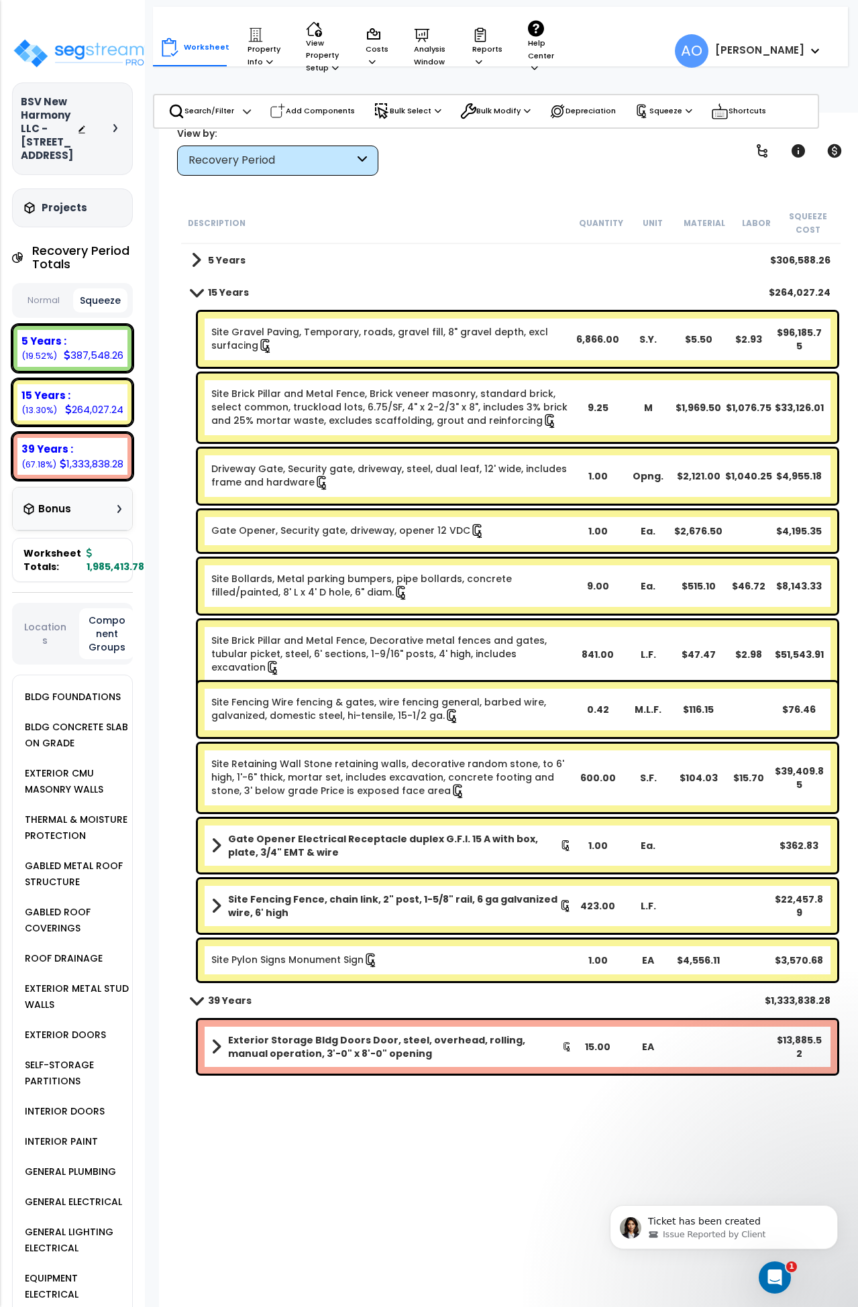
click at [218, 284] on link "15 Years" at bounding box center [220, 292] width 58 height 19
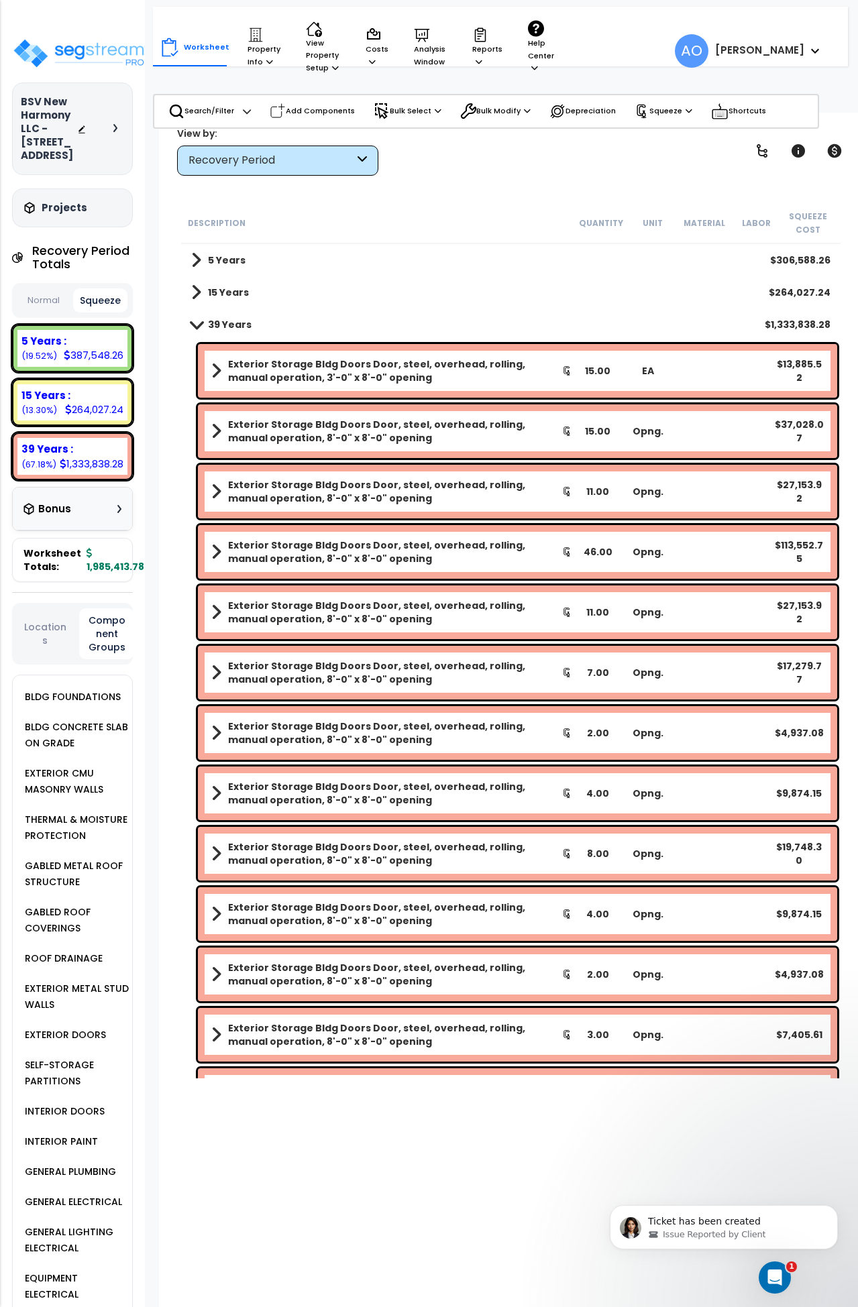
click at [226, 315] on link "39 Years" at bounding box center [221, 324] width 60 height 19
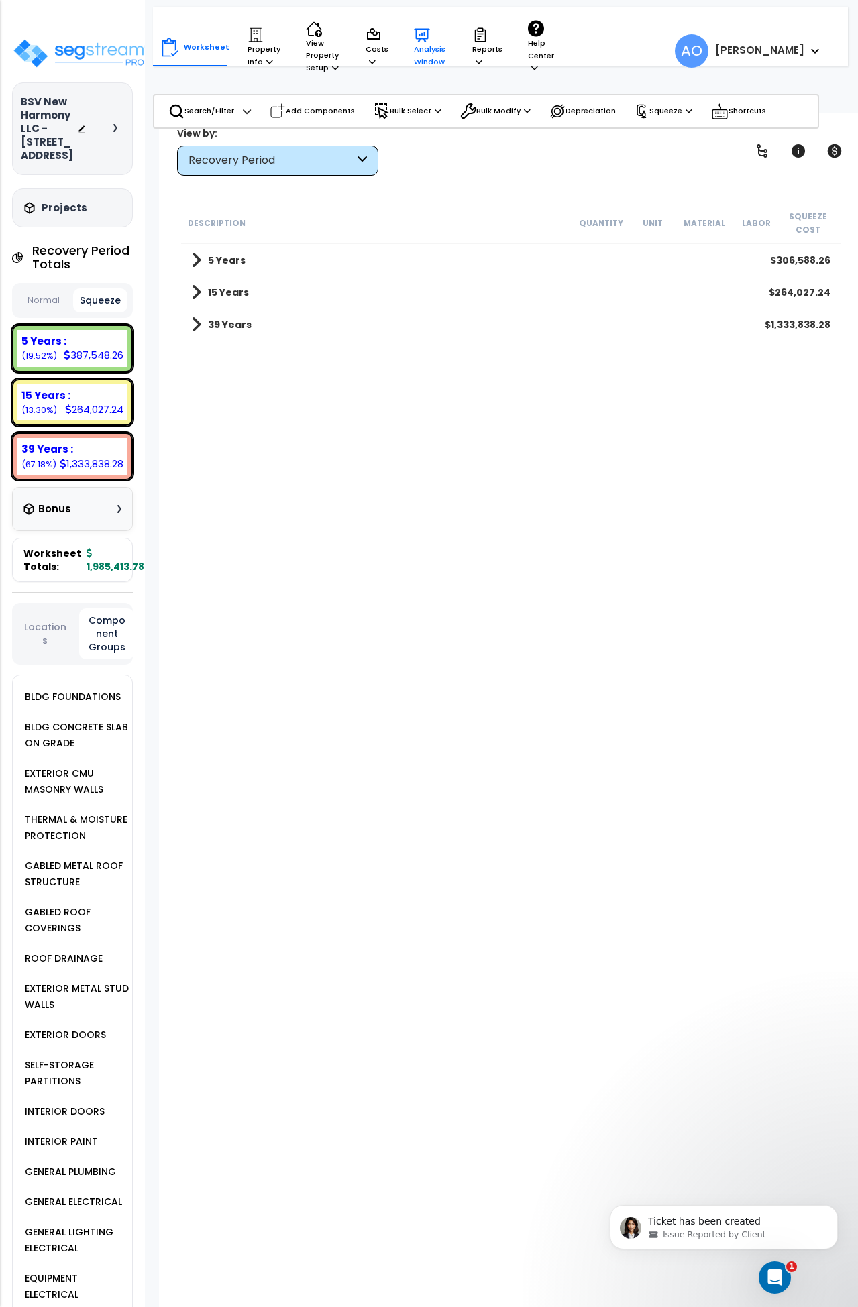
click at [422, 46] on p "Analysis Window" at bounding box center [430, 47] width 33 height 41
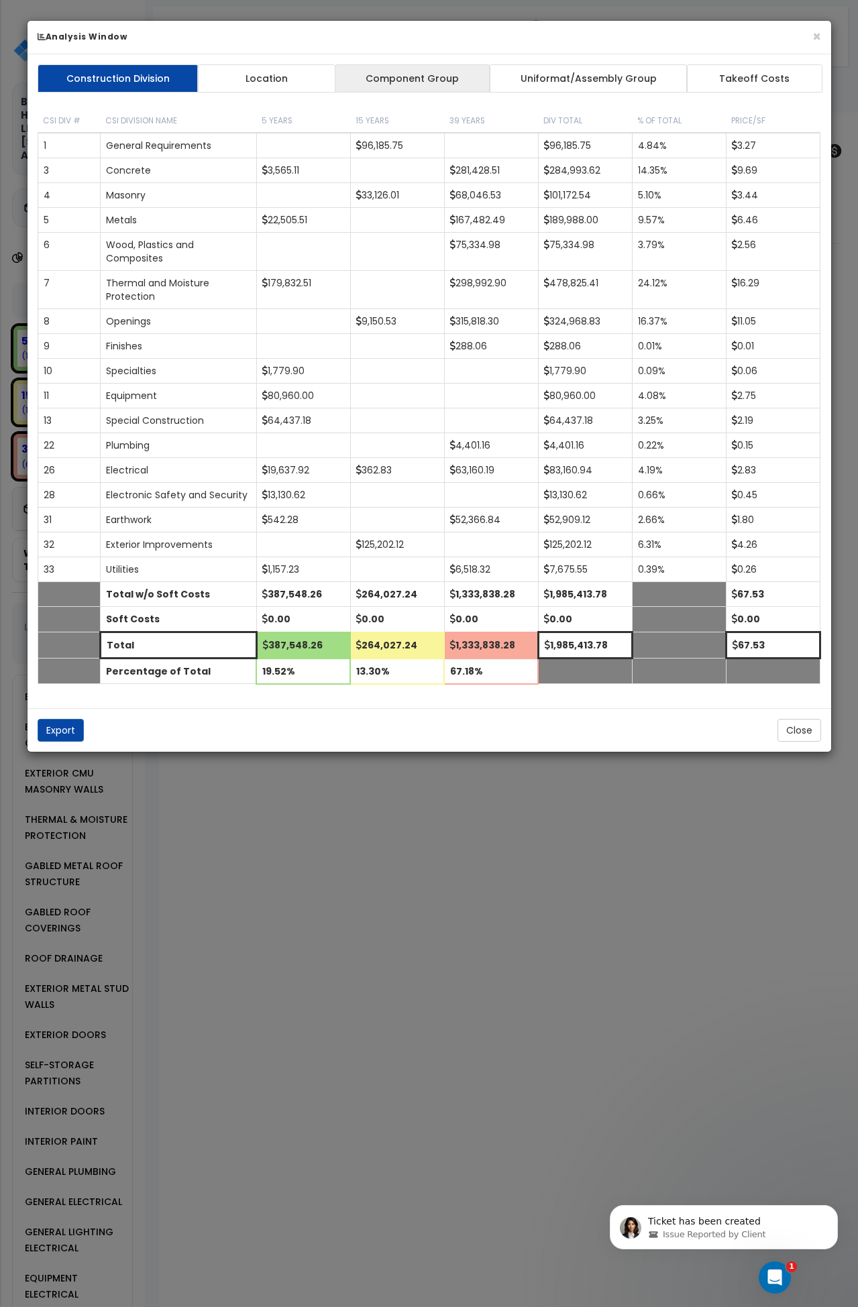
click at [425, 80] on link "Component Group" at bounding box center [413, 78] width 156 height 28
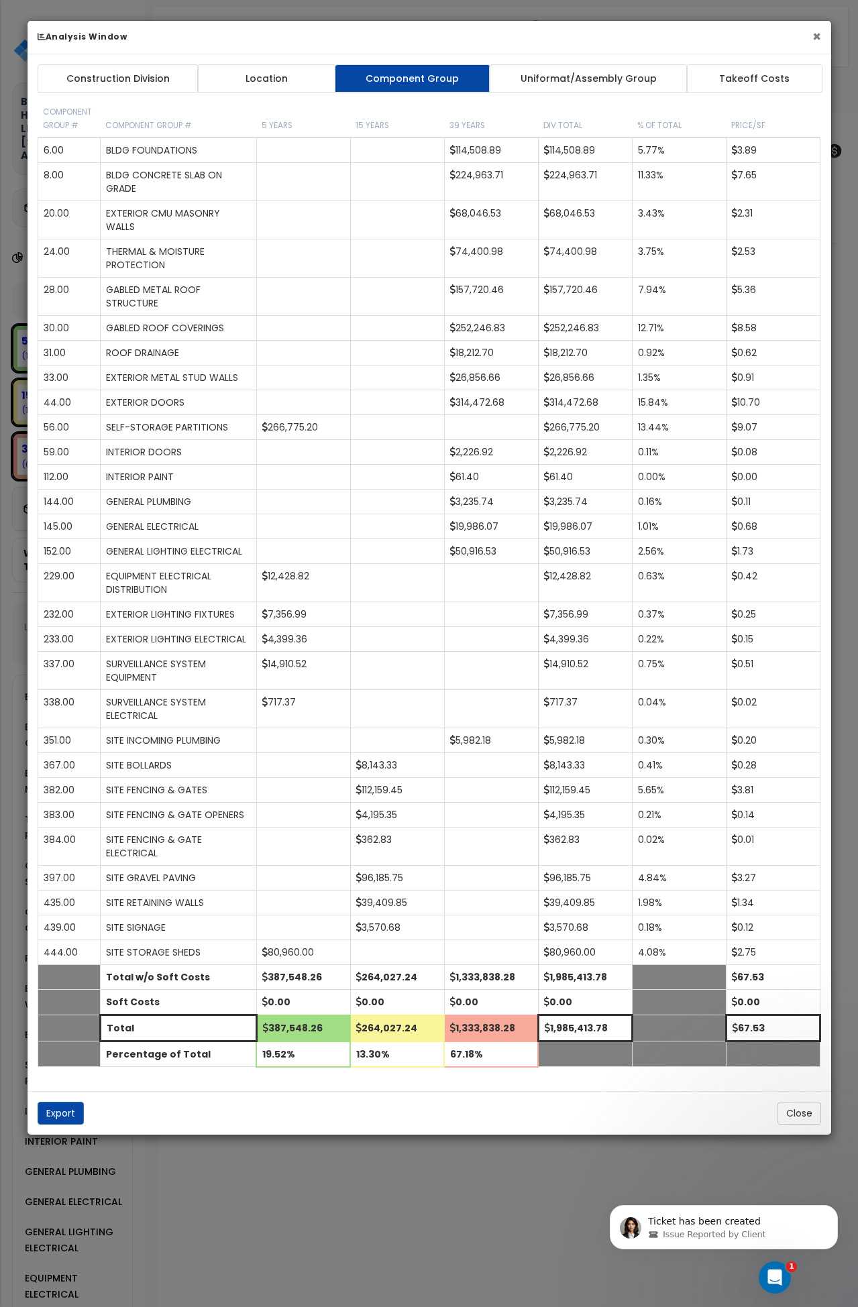
click at [814, 34] on button "×" at bounding box center [816, 37] width 9 height 14
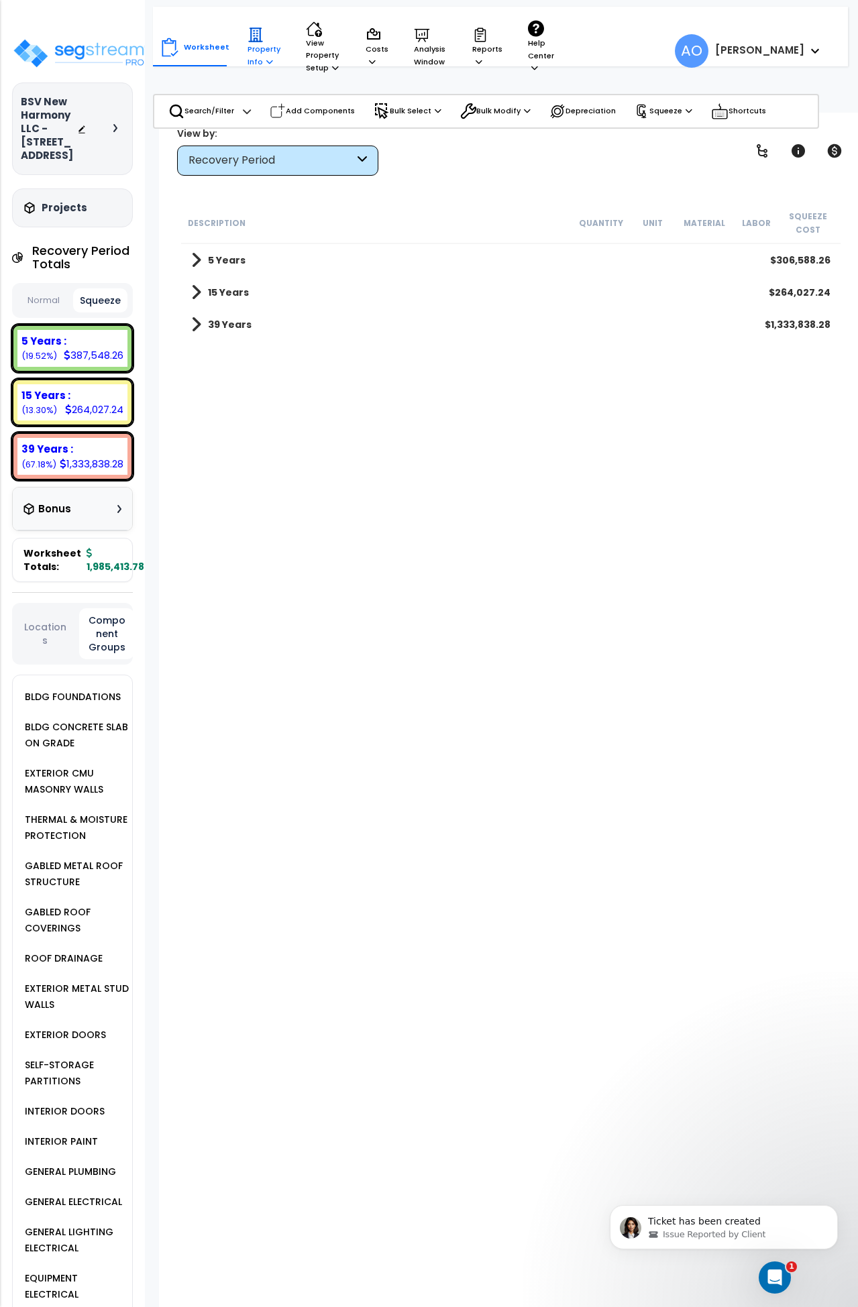
click at [266, 60] on icon at bounding box center [269, 61] width 7 height 7
click at [280, 89] on link "Property Setup" at bounding box center [307, 88] width 133 height 27
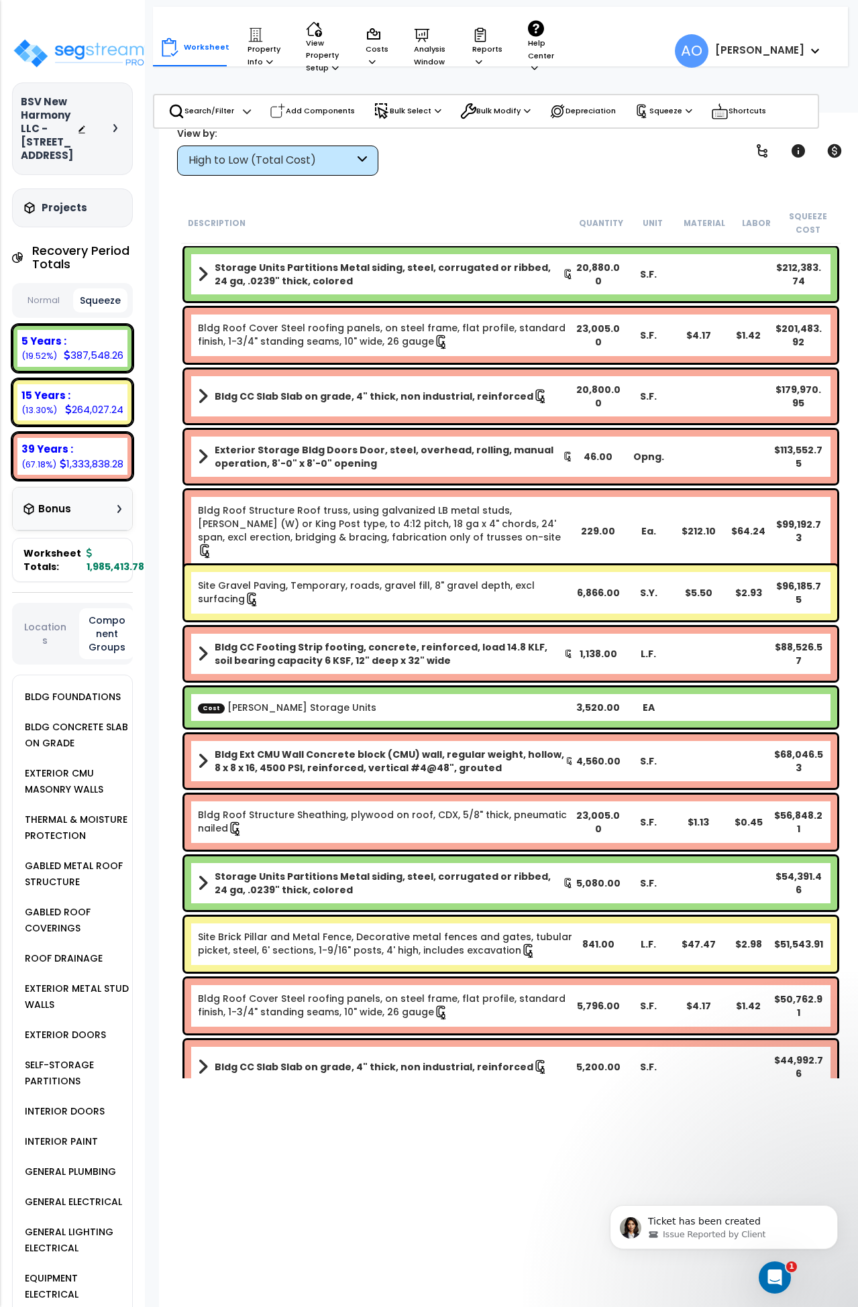
click at [101, 313] on button "Squeeze" at bounding box center [100, 300] width 54 height 24
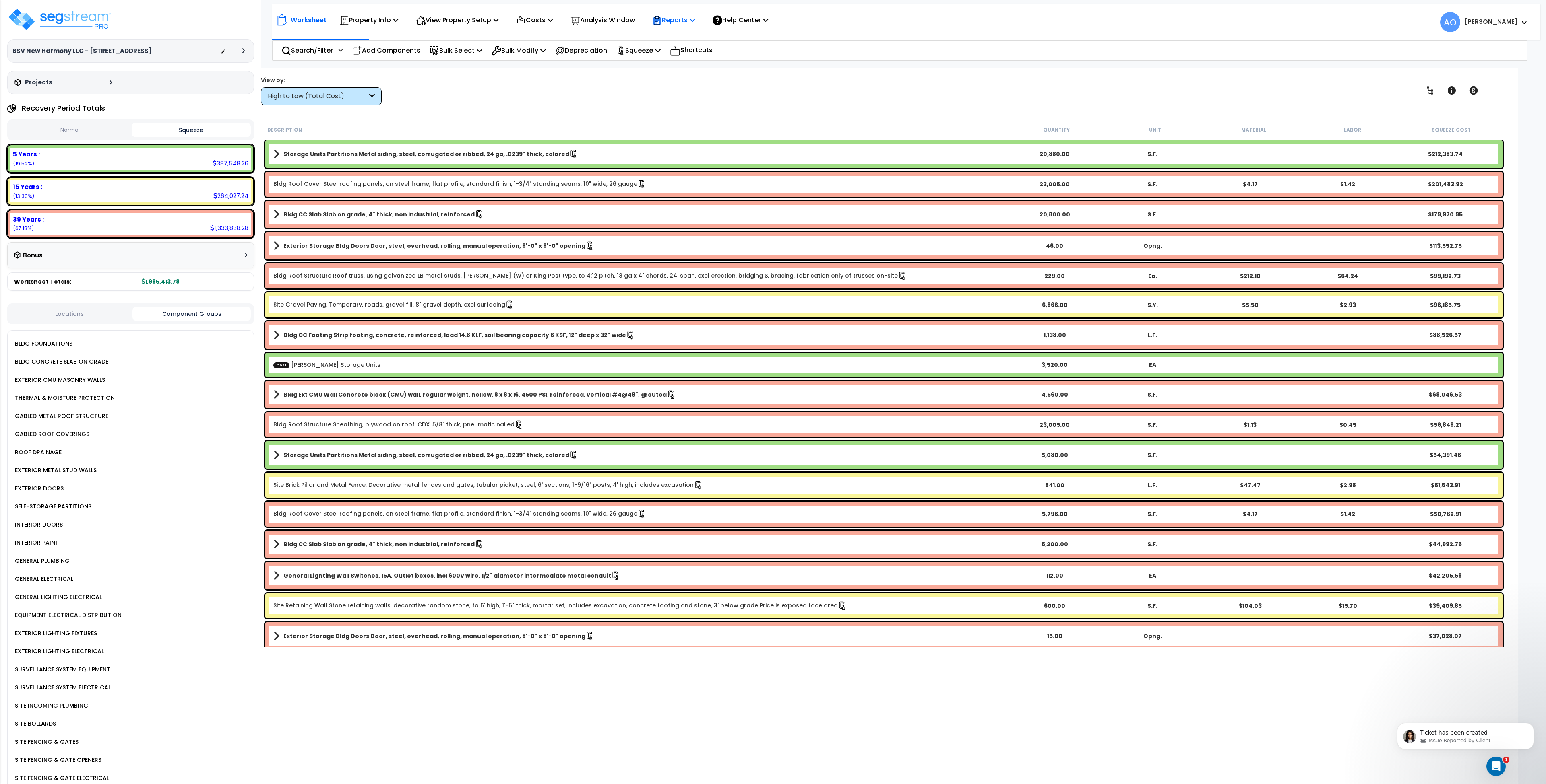
click at [685, 17] on p "Reports" at bounding box center [674, 20] width 43 height 11
click at [696, 56] on link "Manage Report Images" at bounding box center [688, 55] width 80 height 16
click at [683, 20] on p "Reports" at bounding box center [674, 20] width 43 height 11
click at [680, 40] on link "Get Report" at bounding box center [688, 38] width 80 height 16
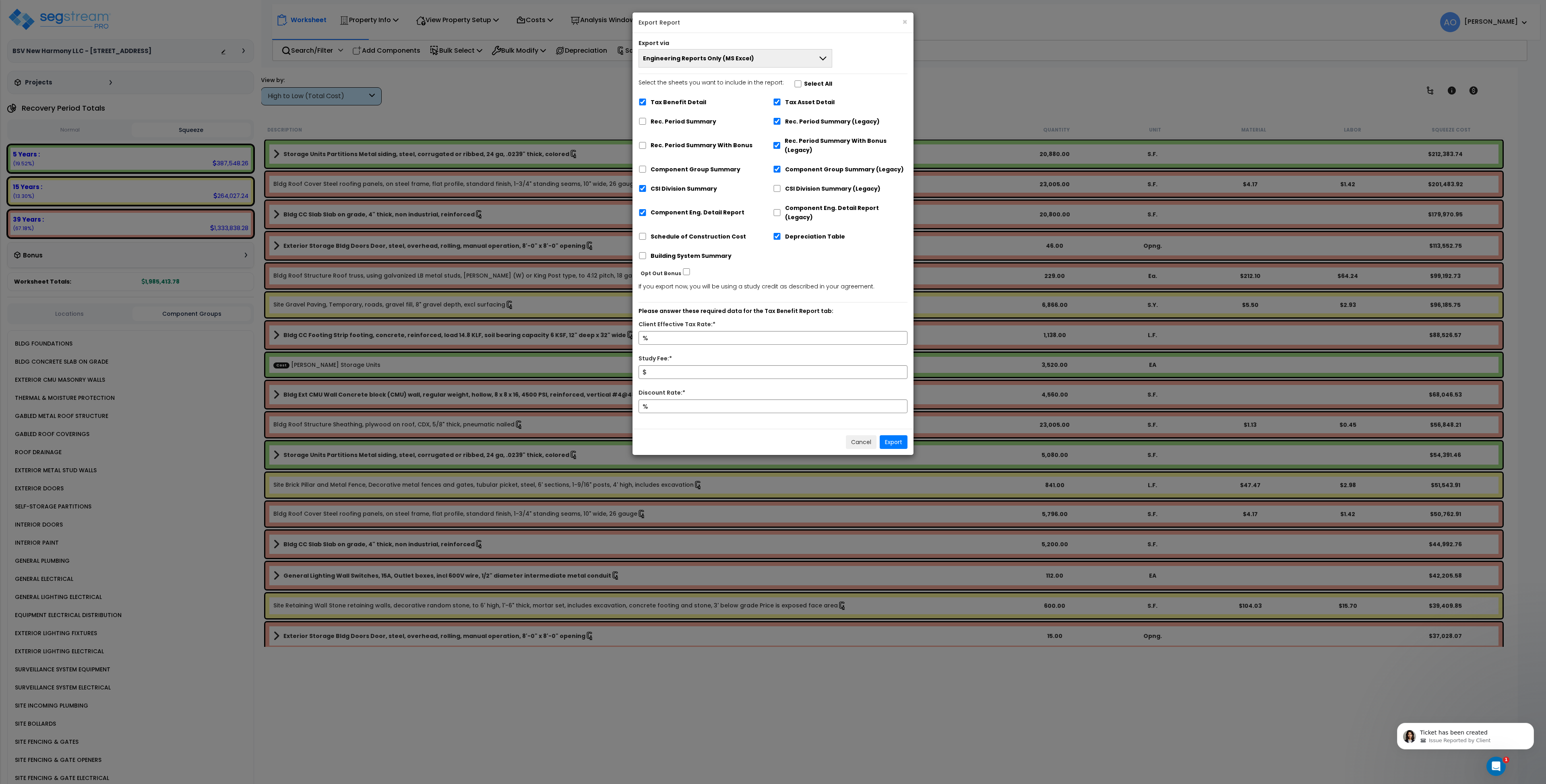
click at [679, 58] on span "Engineering Reports Only (MS Excel)" at bounding box center [698, 58] width 111 height 8
click at [685, 131] on li "Complete Final Report (PDF)" at bounding box center [735, 131] width 193 height 18
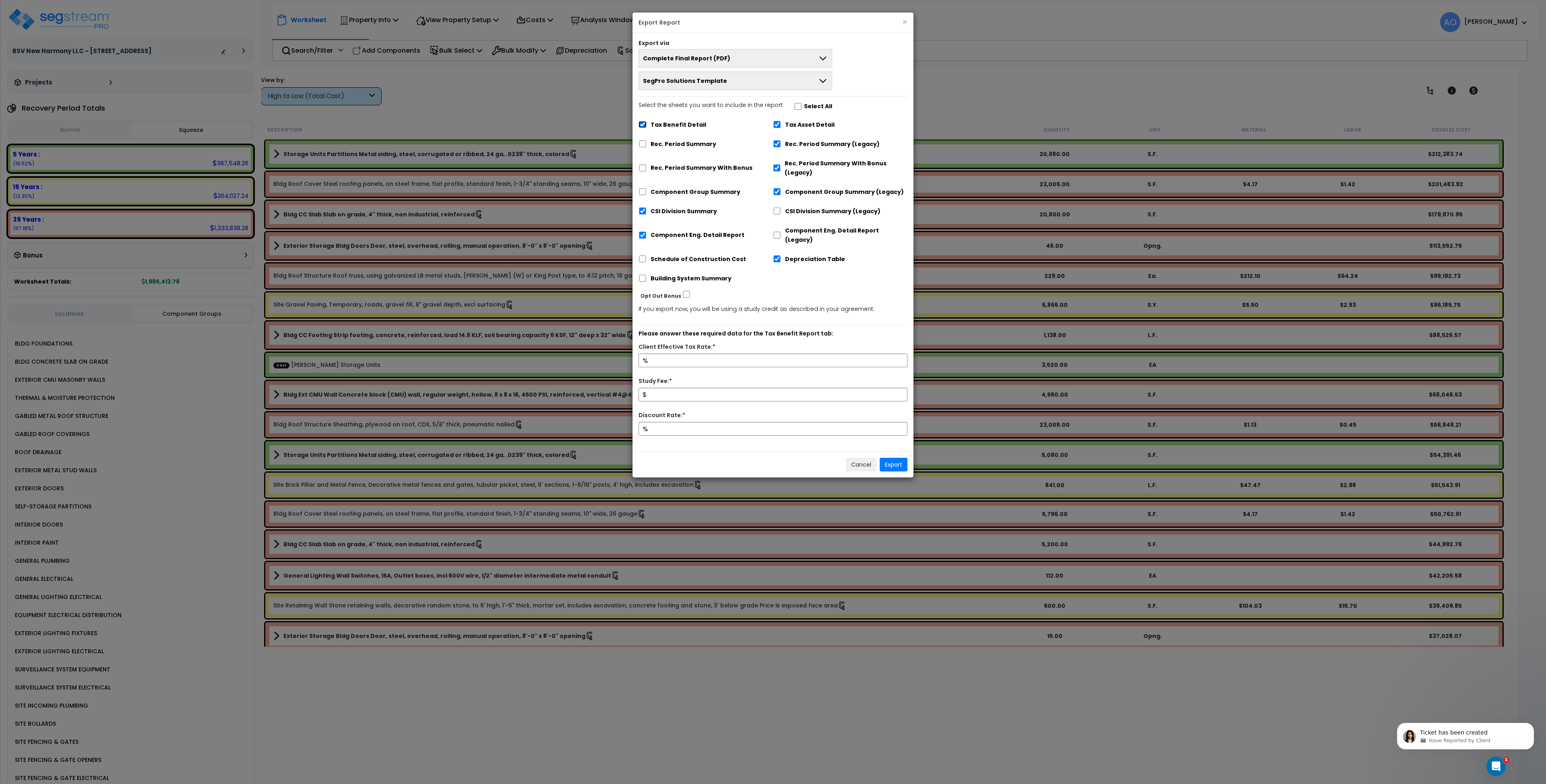
click at [644, 122] on input "Tax Benefit Detail" at bounding box center [642, 124] width 8 height 7
checkbox input "false"
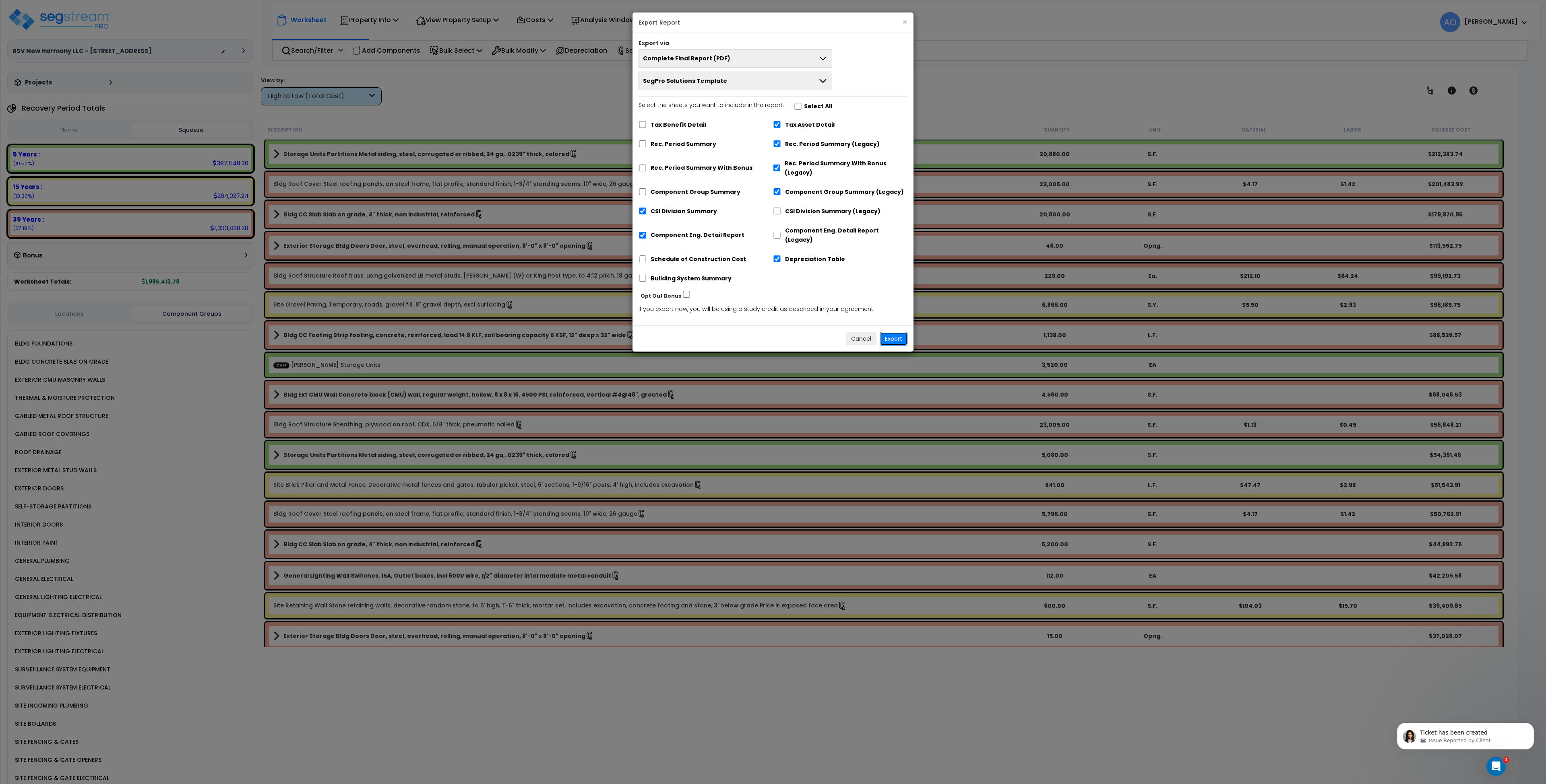
click at [886, 332] on button "Export" at bounding box center [894, 338] width 28 height 14
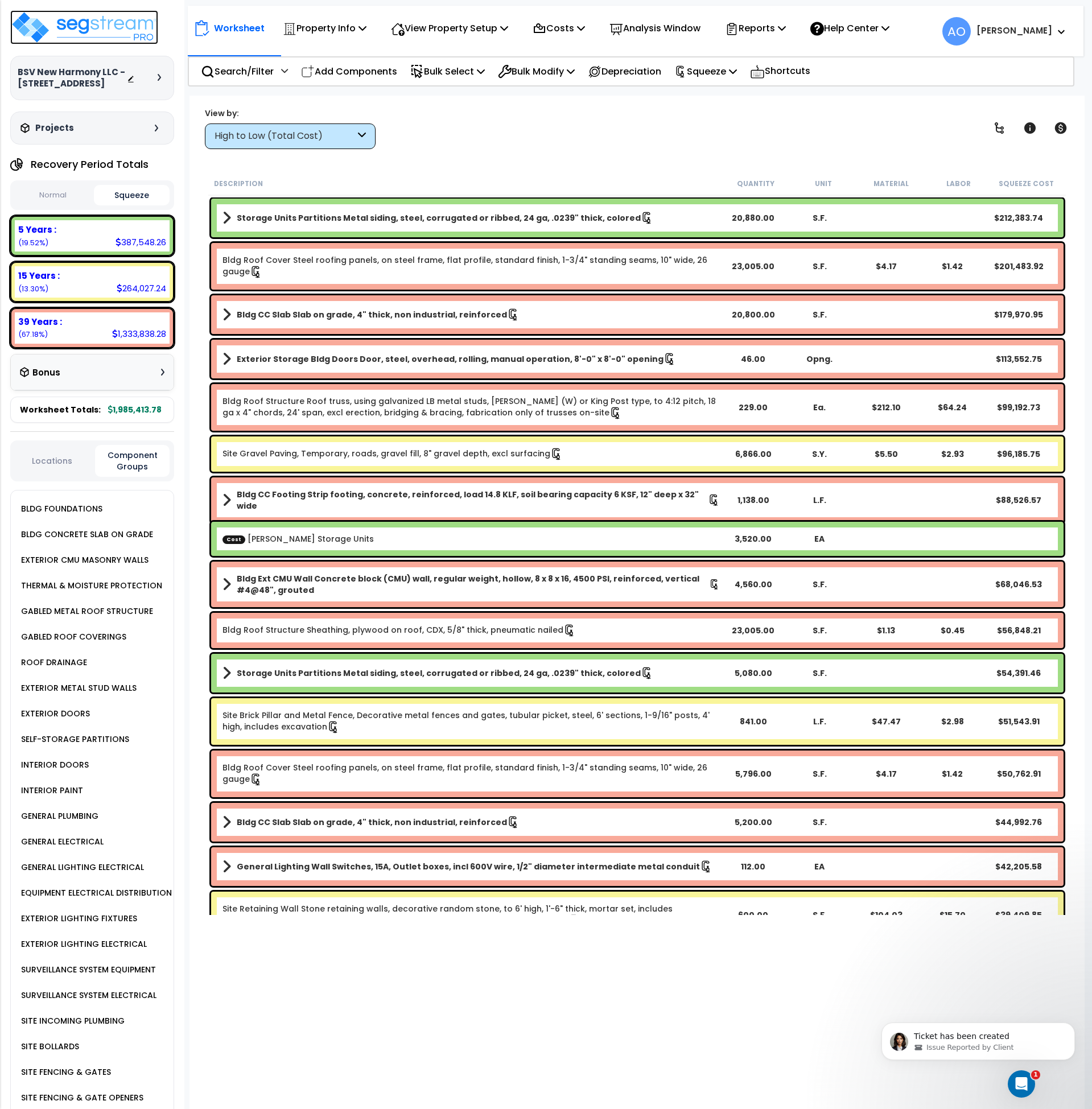
click at [91, 23] on img at bounding box center [84, 27] width 148 height 34
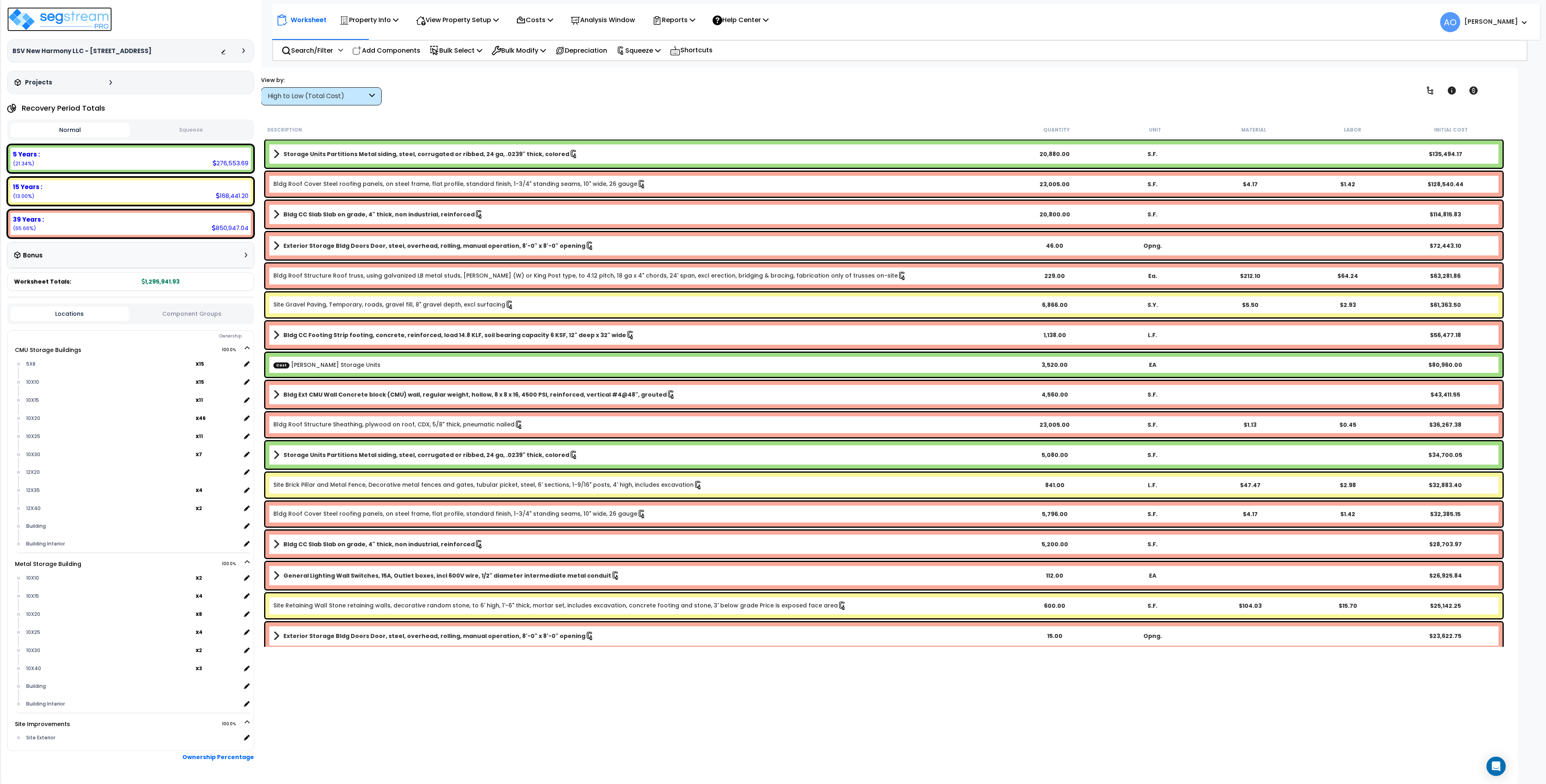
click at [70, 19] on img at bounding box center [59, 19] width 104 height 24
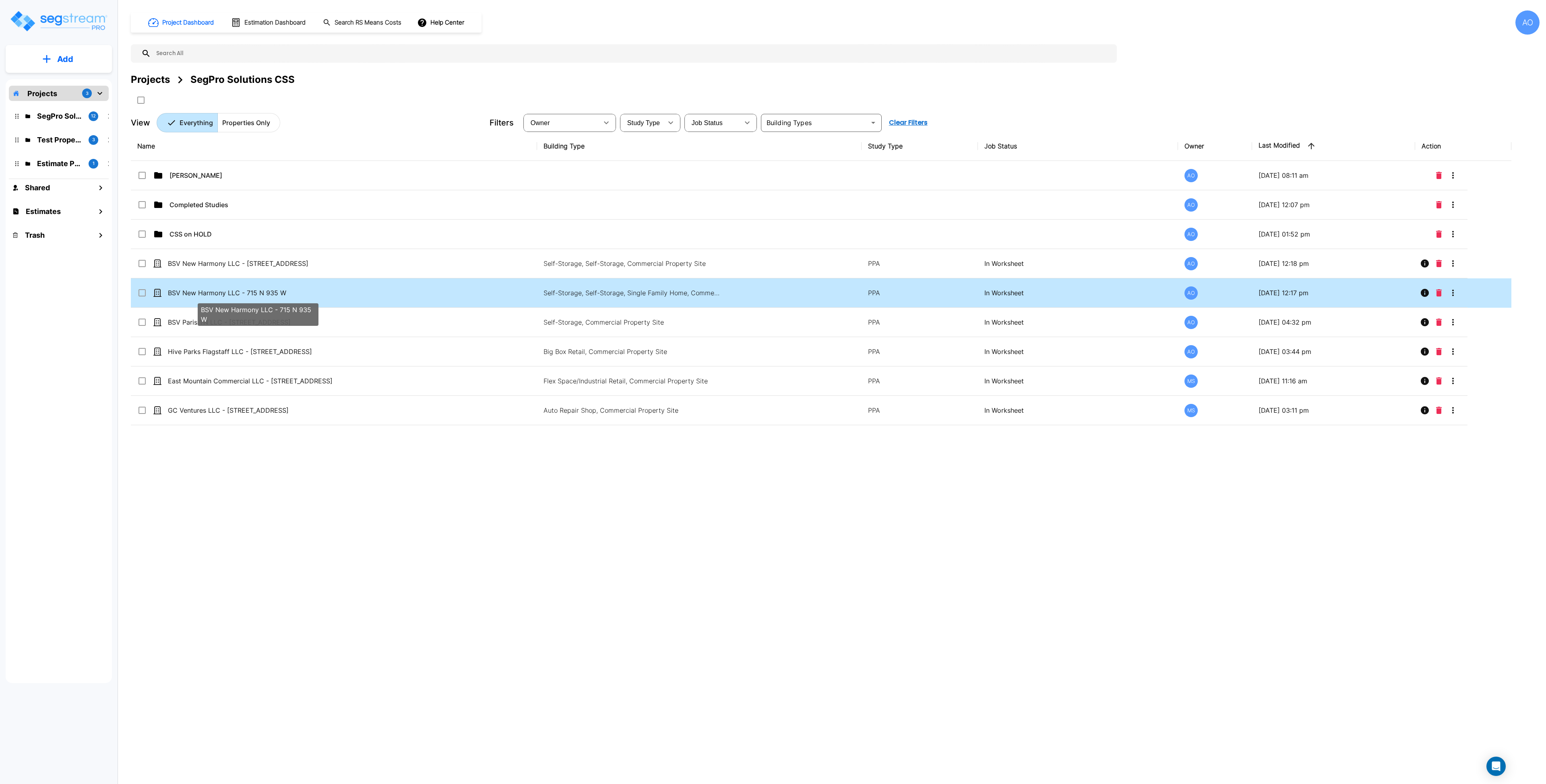
click at [245, 296] on p "BSV New Harmony LLC - 715 N 935 W" at bounding box center [258, 293] width 181 height 10
checkbox input "true"
click at [245, 296] on p "BSV New Harmony LLC - 715 N 935 W" at bounding box center [258, 293] width 181 height 10
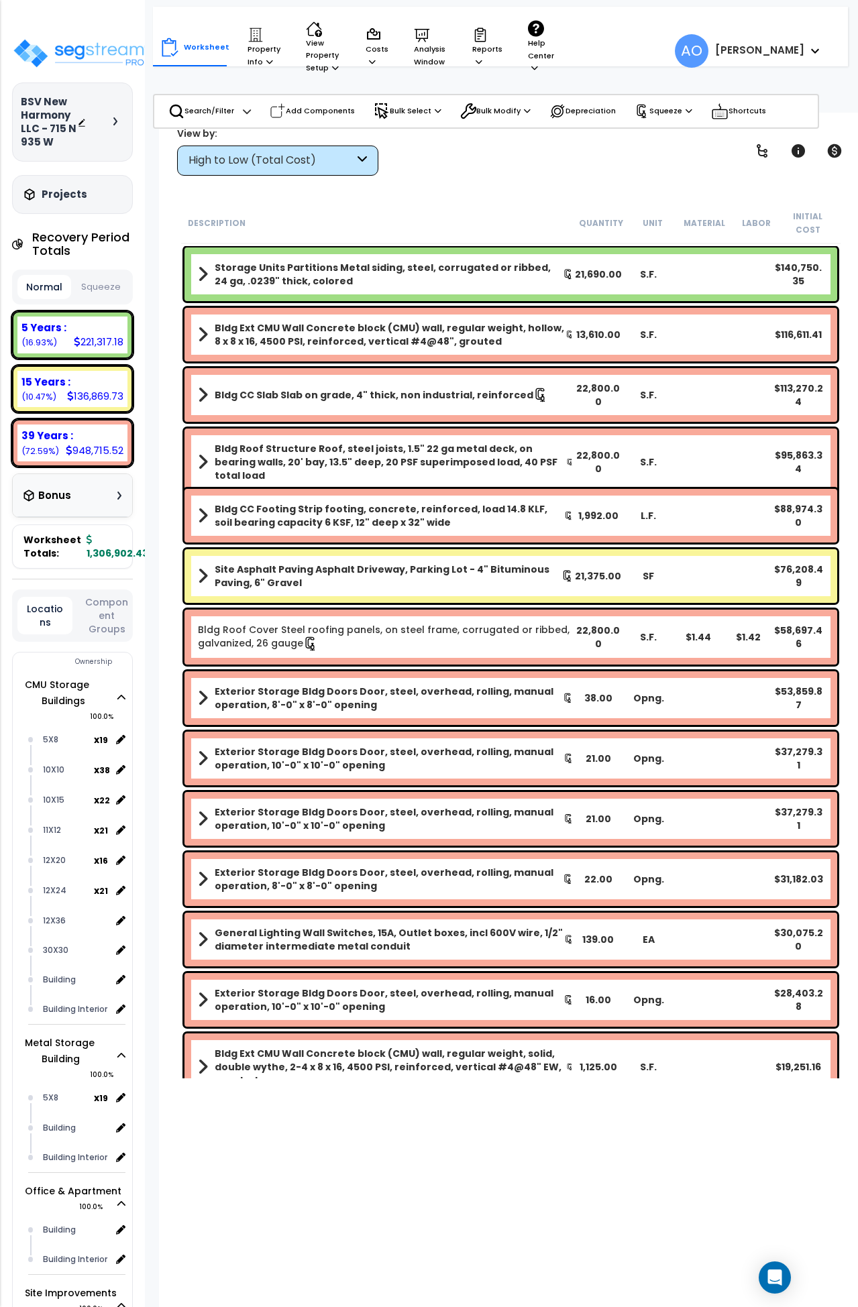
click at [91, 282] on button "Squeeze" at bounding box center [101, 287] width 54 height 23
click at [414, 58] on p "Analysis Window" at bounding box center [430, 47] width 33 height 41
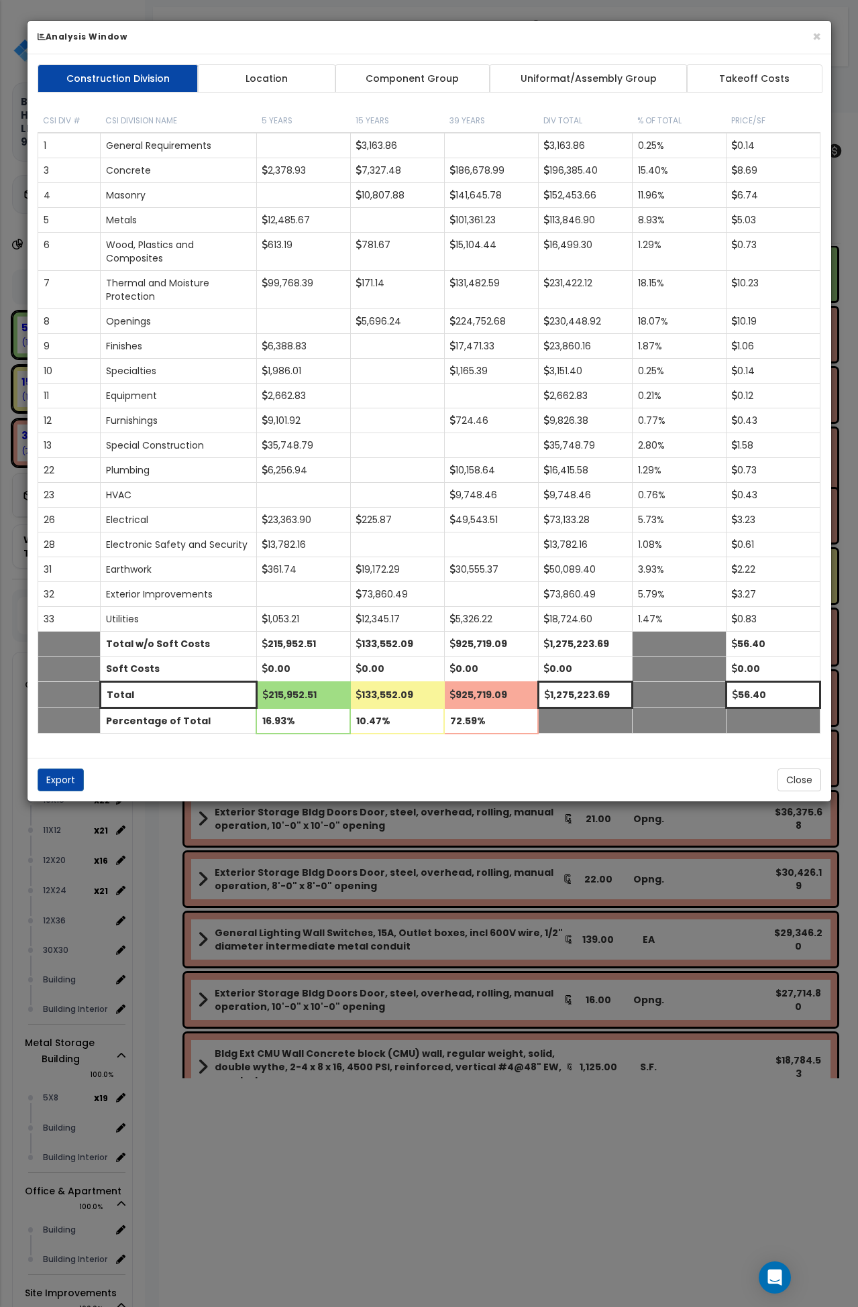
drag, startPoint x: 424, startPoint y: 84, endPoint x: 413, endPoint y: 287, distance: 203.6
click at [424, 84] on link "Component Group" at bounding box center [413, 78] width 156 height 28
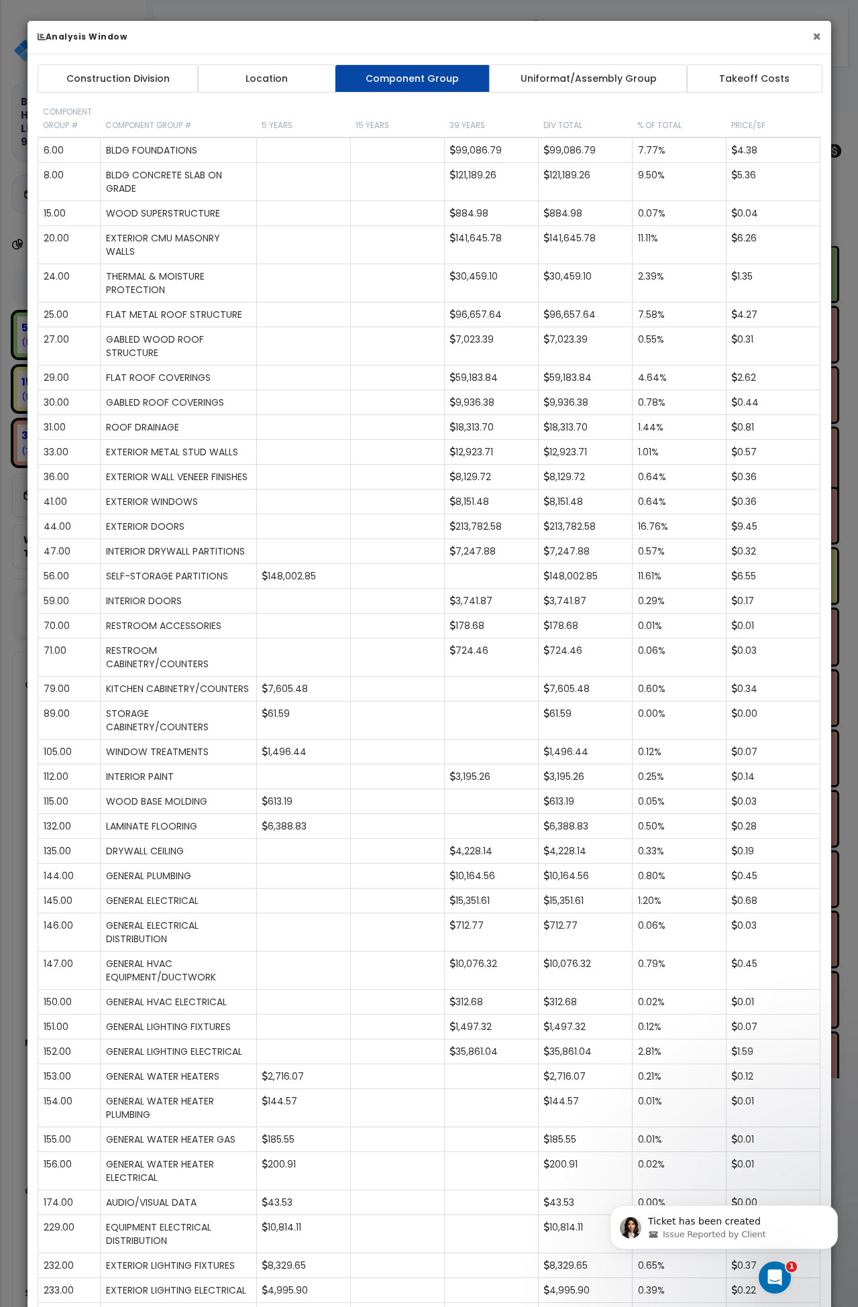
click at [820, 35] on button "×" at bounding box center [816, 37] width 9 height 14
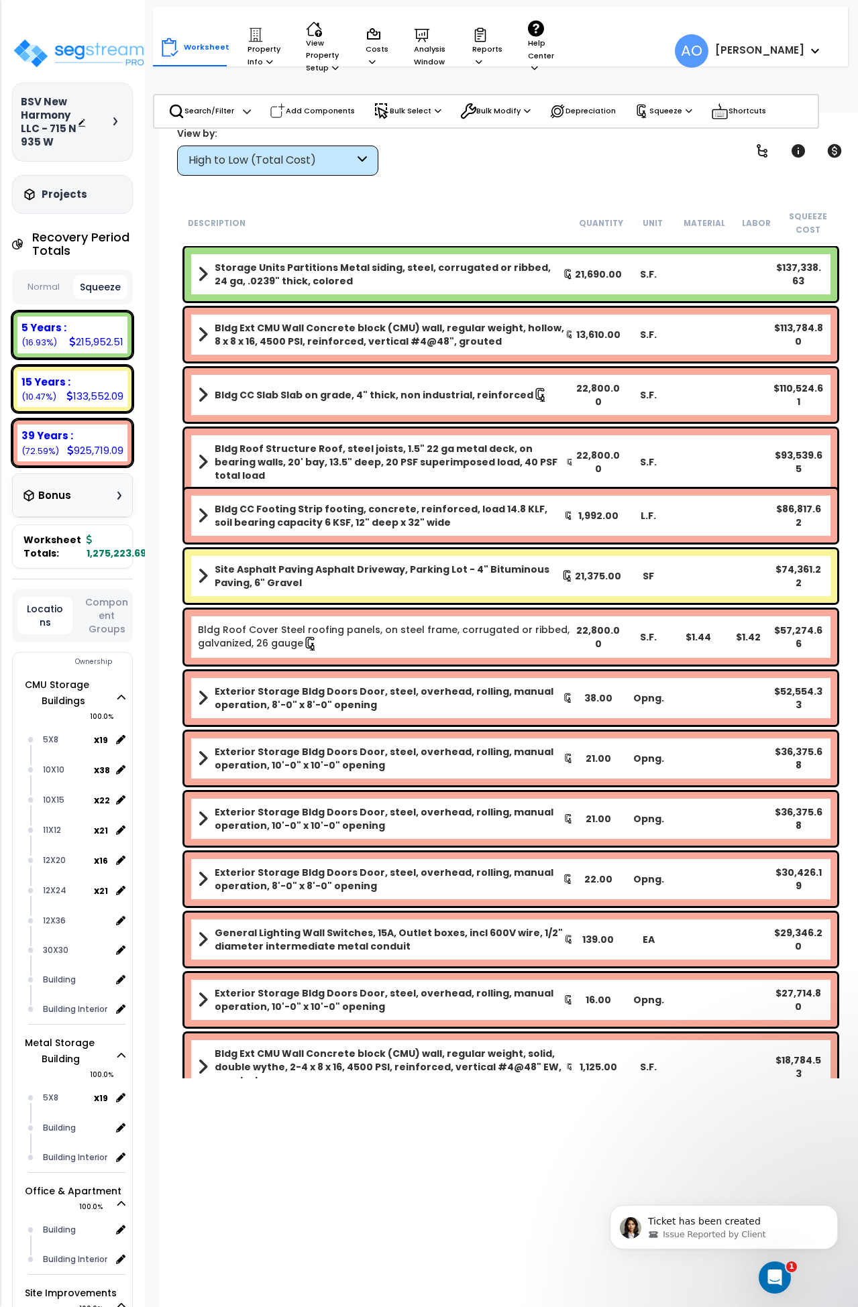
click at [263, 163] on div "High to Low (Total Cost)" at bounding box center [272, 160] width 166 height 15
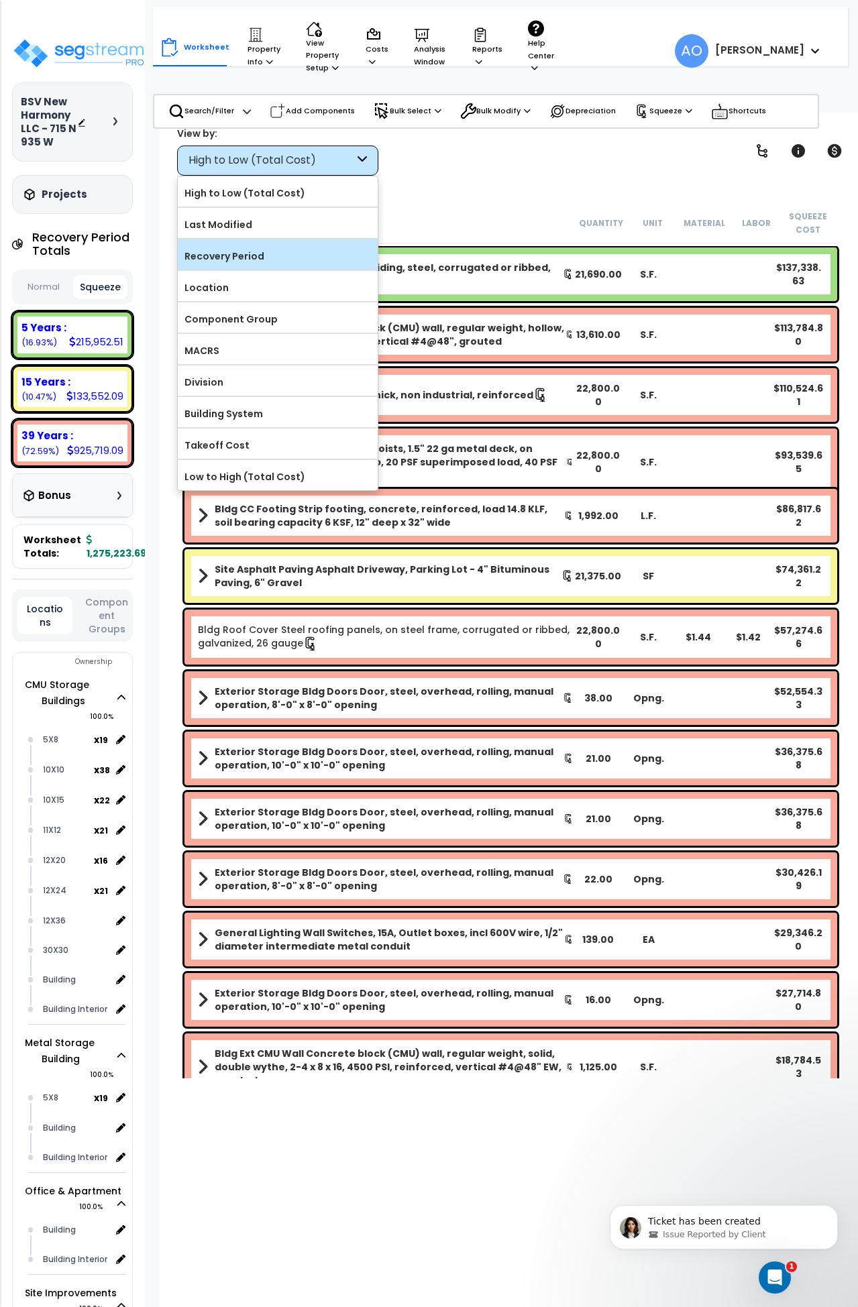
click at [262, 258] on label "Recovery Period" at bounding box center [278, 256] width 200 height 20
click at [0, 0] on input "Recovery Period" at bounding box center [0, 0] width 0 height 0
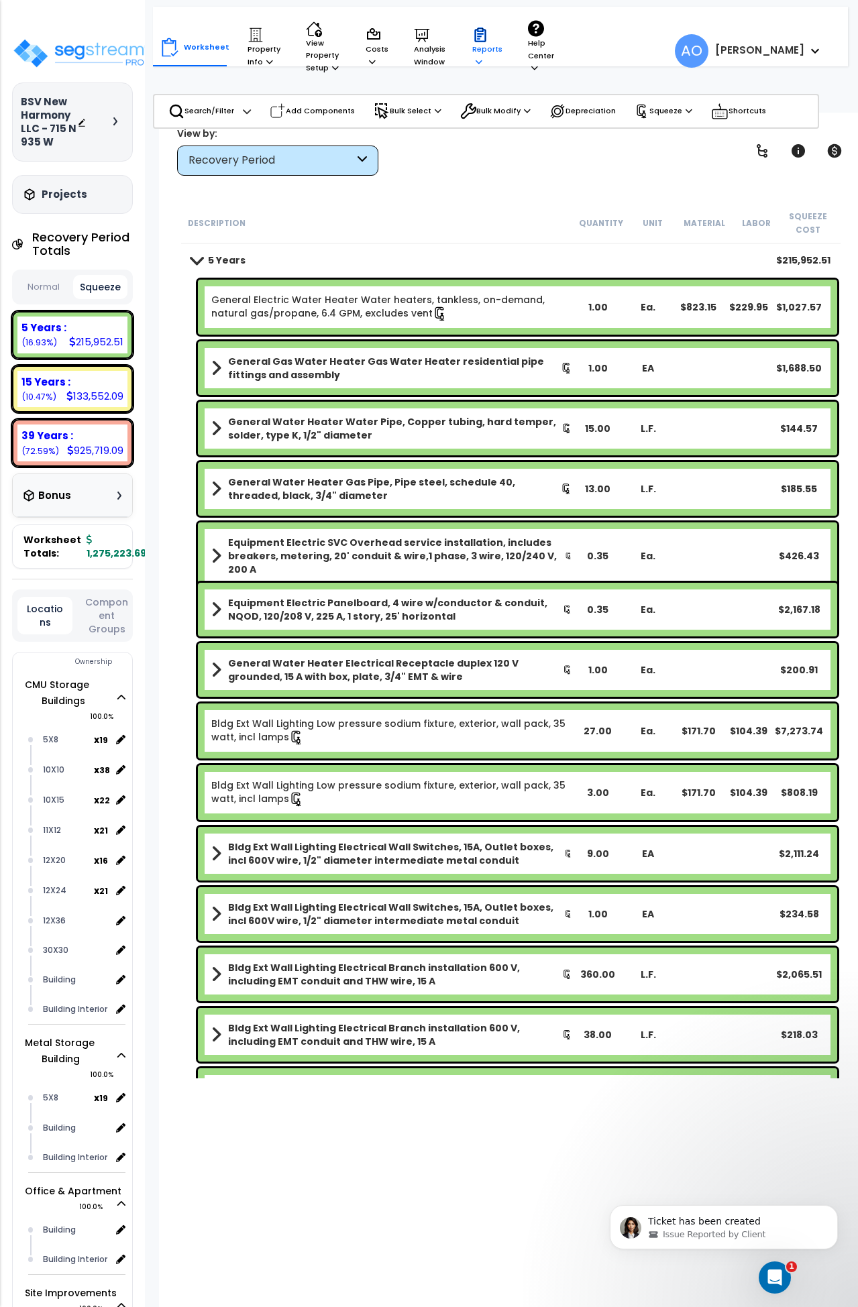
click at [480, 53] on p "Reports" at bounding box center [487, 47] width 30 height 41
click at [284, 61] on div "Worksheet Property Info Property Setup Add Property Unit Template property Clon…" at bounding box center [361, 47] width 402 height 68
click at [266, 58] on icon at bounding box center [269, 61] width 7 height 7
click at [273, 89] on link "Property Setup" at bounding box center [307, 88] width 133 height 27
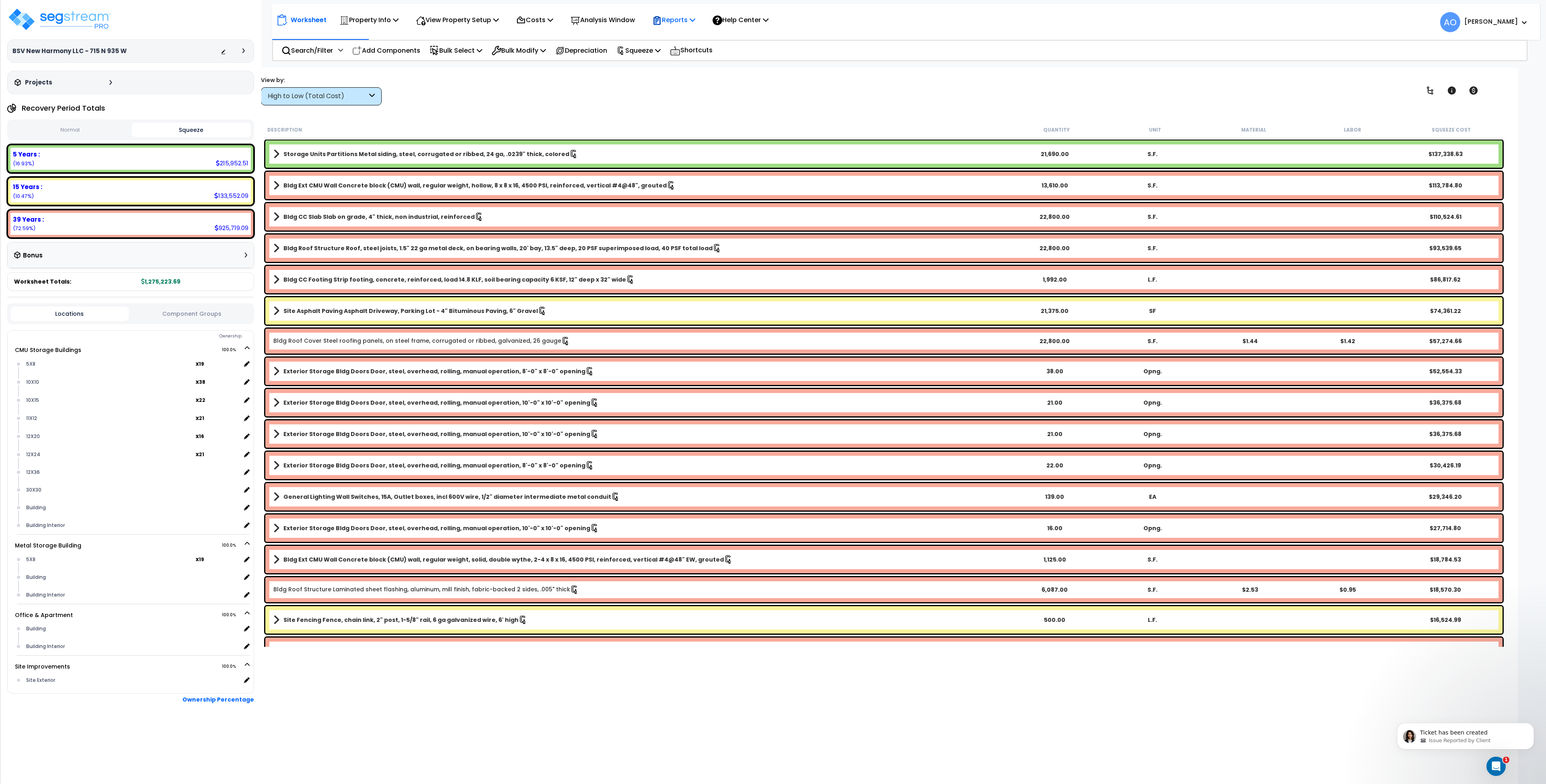
click at [685, 25] on div "Reports" at bounding box center [674, 20] width 43 height 19
click at [700, 53] on link "Manage Report Images" at bounding box center [688, 55] width 80 height 16
click at [673, 23] on p "Reports" at bounding box center [674, 20] width 43 height 11
click at [679, 40] on link "Get Report" at bounding box center [688, 38] width 80 height 16
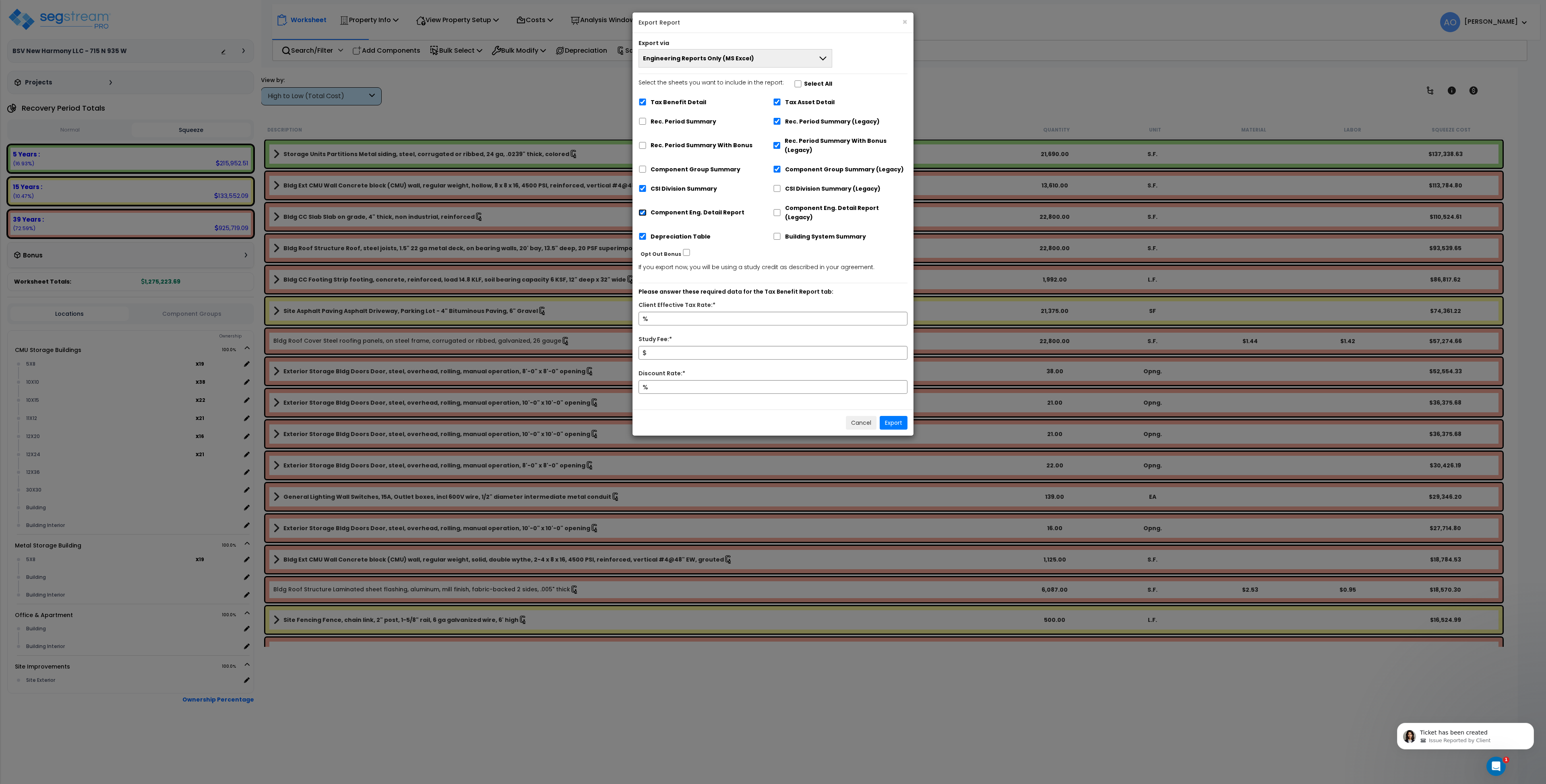
click at [639, 209] on input "Component Eng. Detail Report" at bounding box center [642, 212] width 8 height 7
checkbox input "false"
click at [715, 53] on button "Engineering Reports Only (MS Excel)" at bounding box center [735, 58] width 194 height 19
click at [707, 128] on li "Complete Final Report (PDF)" at bounding box center [735, 131] width 193 height 18
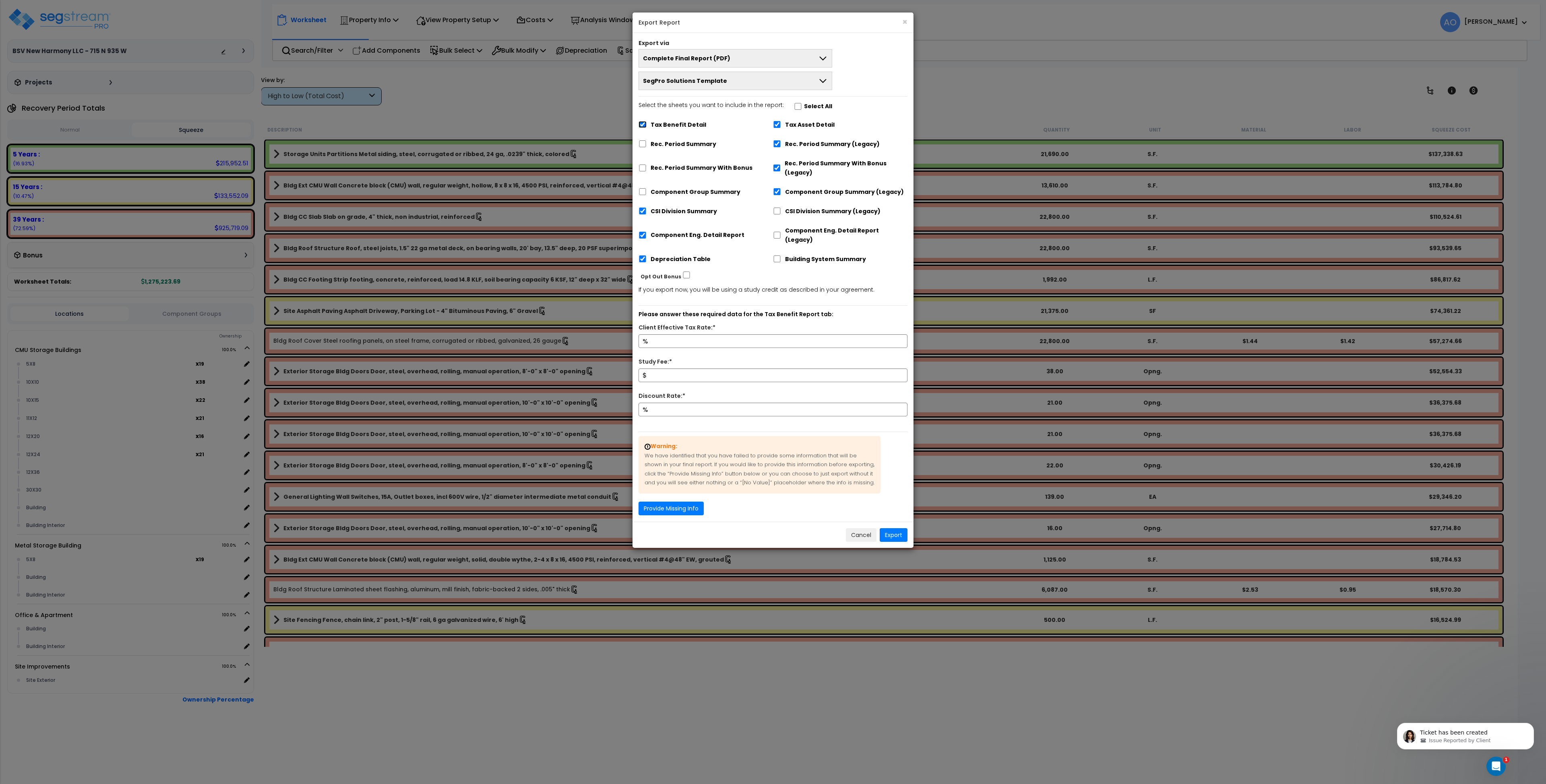
click at [643, 124] on input "Tax Benefit Detail" at bounding box center [642, 124] width 8 height 7
checkbox input "false"
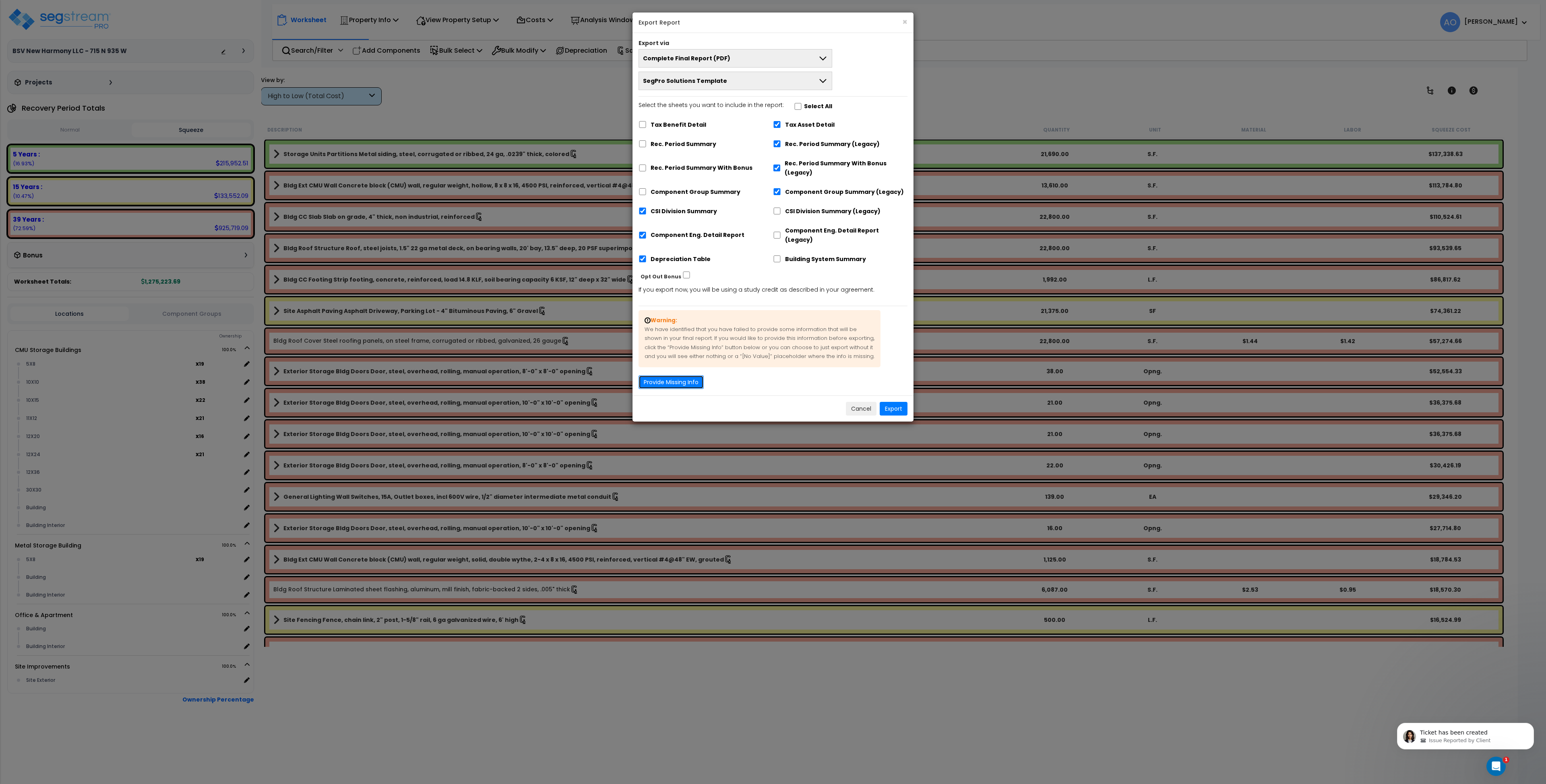
click at [681, 376] on button "Provide Missing Info" at bounding box center [671, 382] width 65 height 14
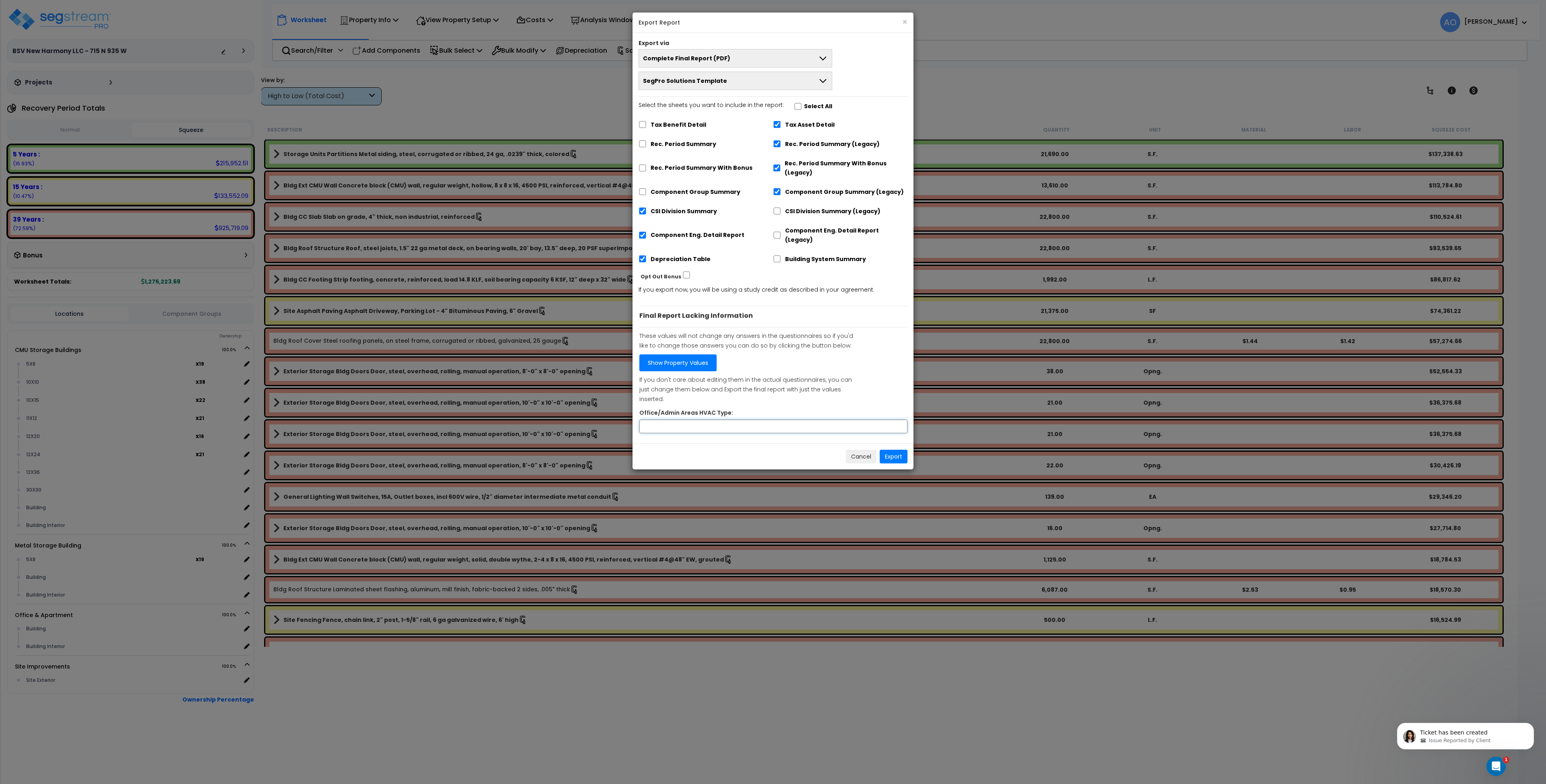
click at [739, 420] on input "Office/Admin Areas HVAC Type:" at bounding box center [773, 426] width 268 height 14
click at [862, 450] on button "Cancel" at bounding box center [861, 456] width 31 height 14
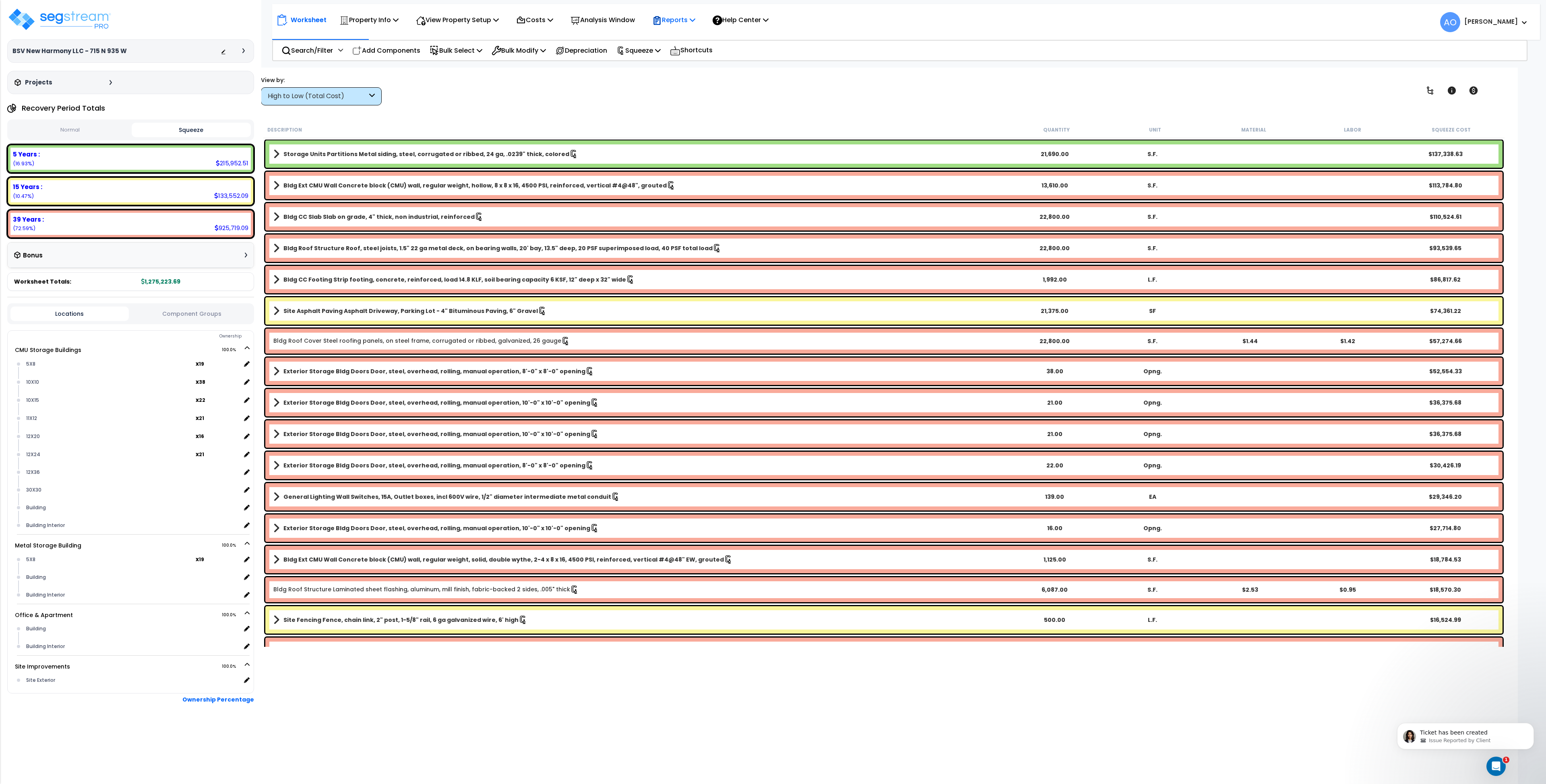
click at [685, 17] on p "Reports" at bounding box center [674, 20] width 43 height 11
click at [690, 36] on link "Get Report" at bounding box center [688, 38] width 80 height 16
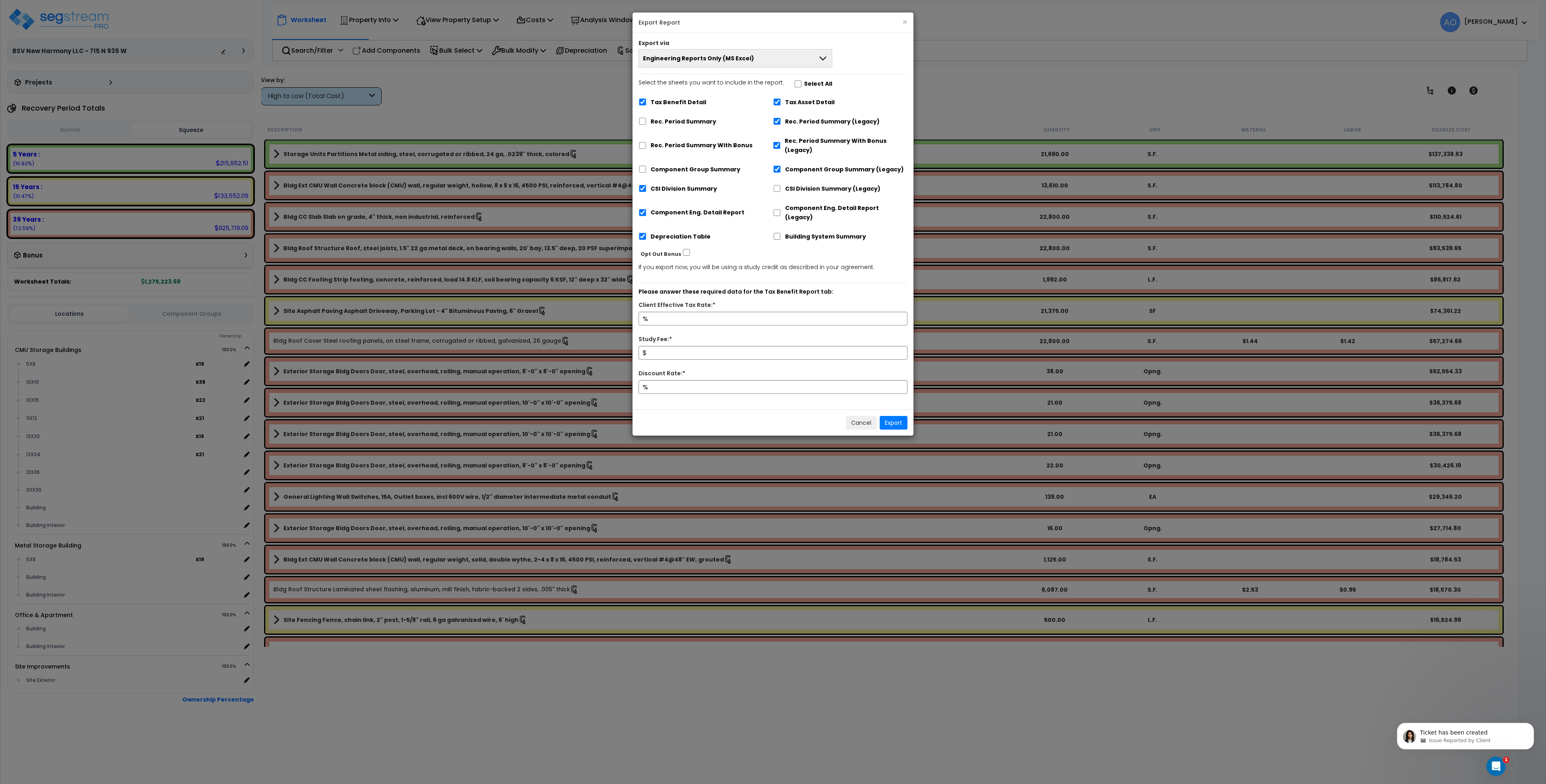
click at [696, 59] on span "Engineering Reports Only (MS Excel)" at bounding box center [698, 58] width 111 height 8
click at [697, 130] on li "Complete Final Report (PDF)" at bounding box center [735, 131] width 193 height 18
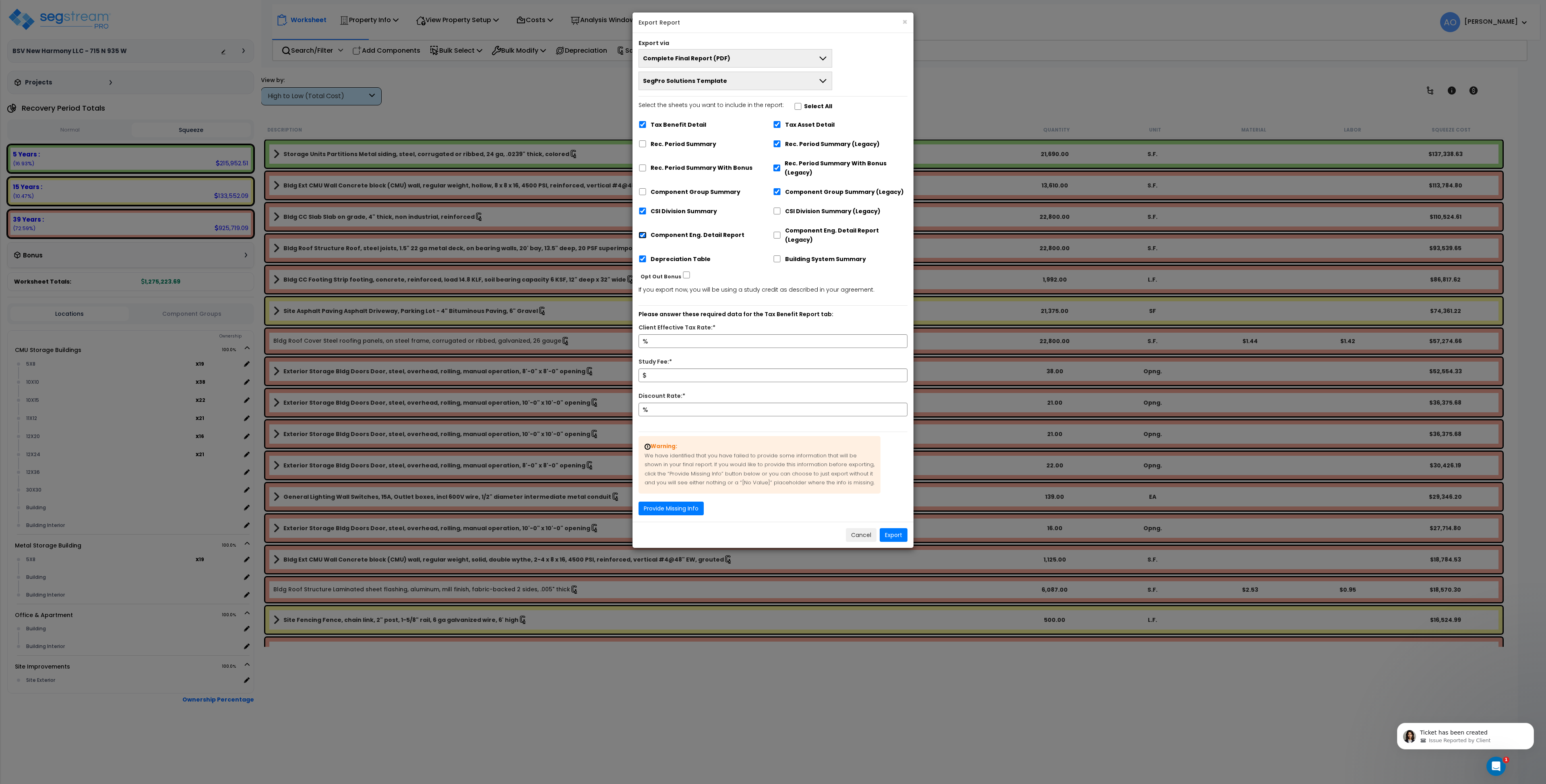
click at [640, 232] on input "Component Eng. Detail Report" at bounding box center [642, 235] width 8 height 7
checkbox input "false"
click at [642, 122] on input "Tax Benefit Detail" at bounding box center [642, 124] width 8 height 7
checkbox input "false"
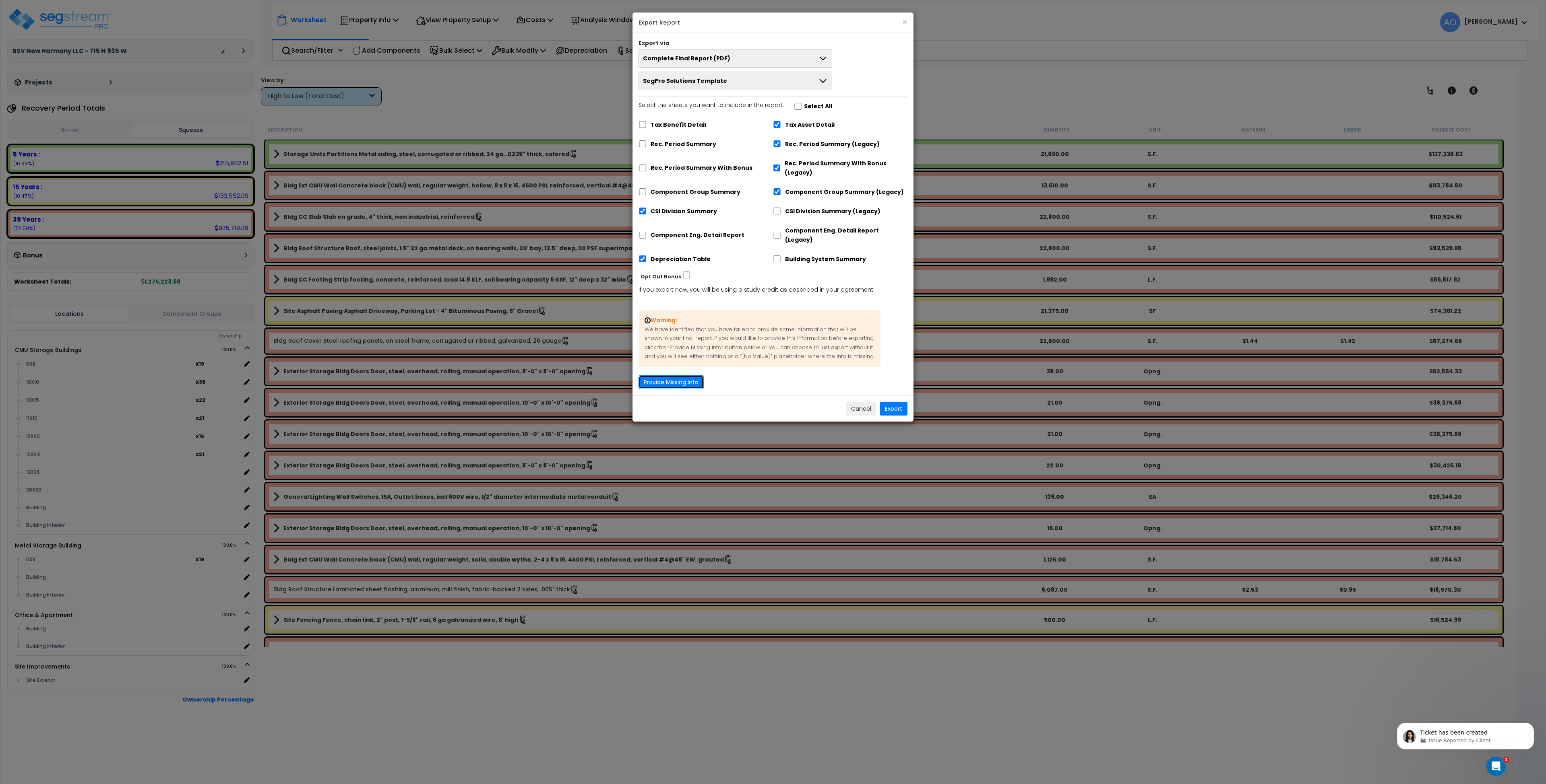
click at [679, 376] on button "Provide Missing Info" at bounding box center [671, 382] width 65 height 14
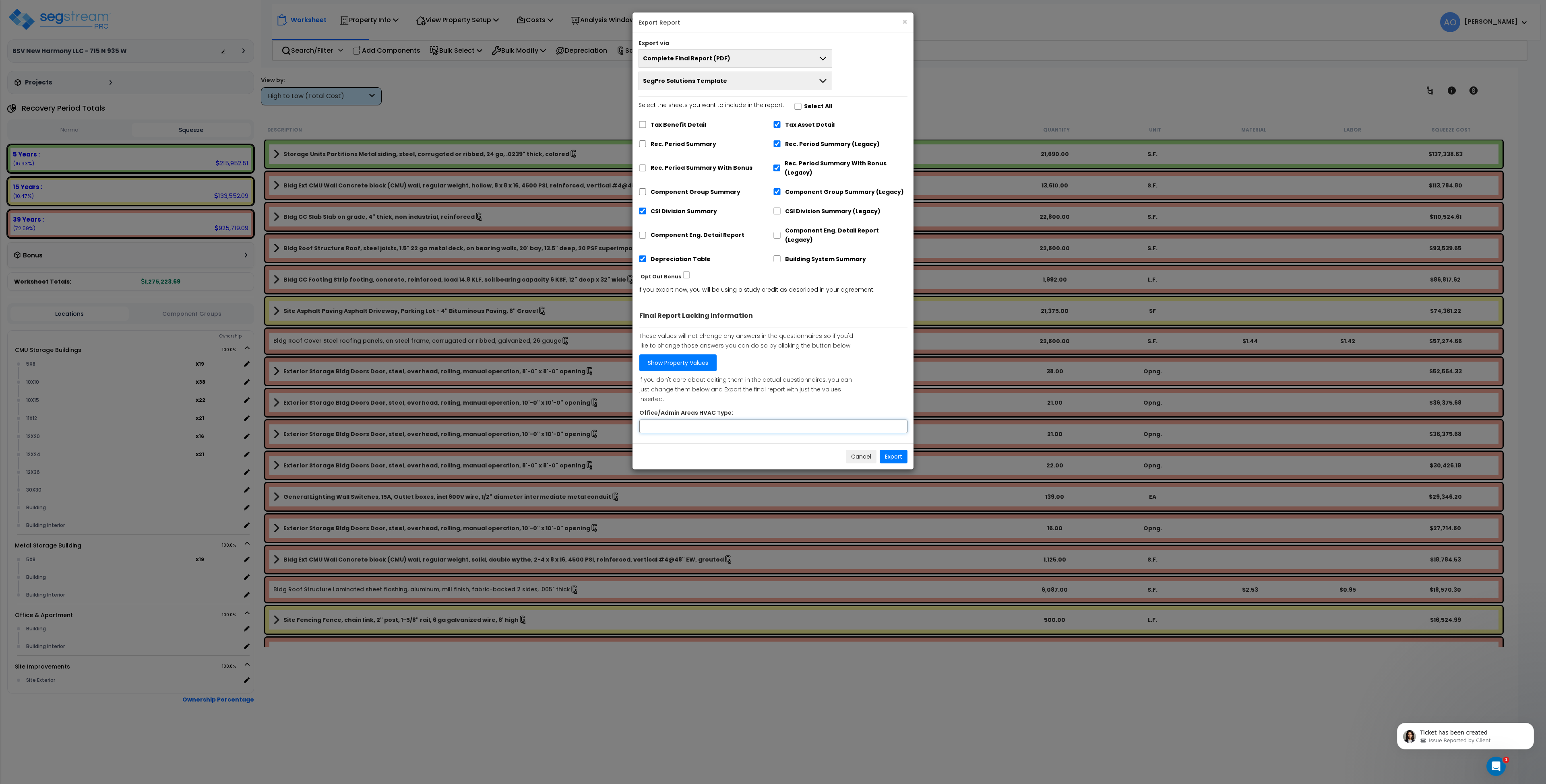
click at [688, 420] on input "Office/Admin Areas HVAC Type:" at bounding box center [773, 426] width 268 height 14
type input "RTU"
click at [894, 450] on button "Export" at bounding box center [894, 456] width 28 height 14
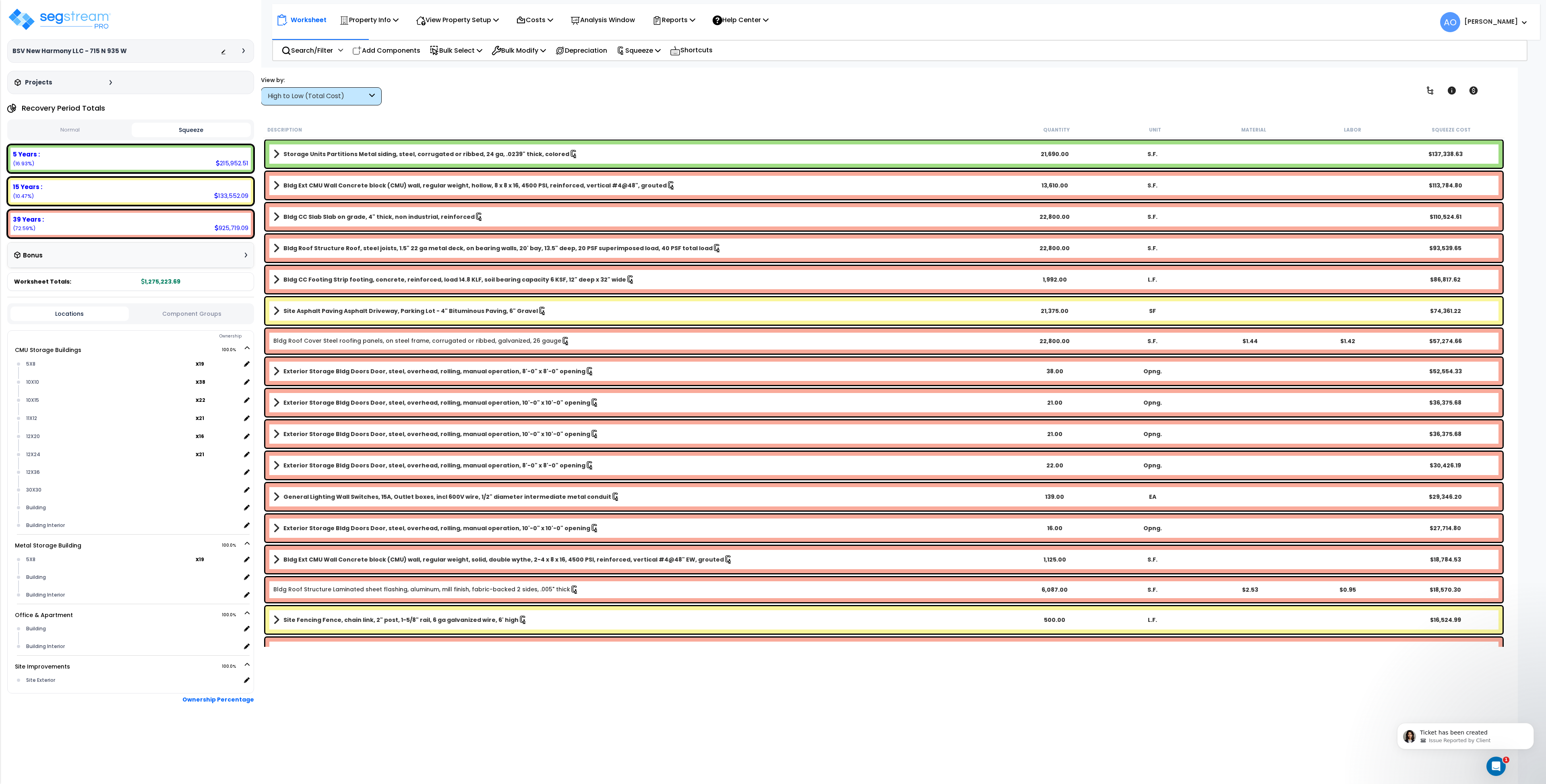
click at [535, 102] on div "View by: High to Low (Total Cost) High to Low (Total Cost)" at bounding box center [884, 91] width 1252 height 30
click at [659, 20] on icon at bounding box center [657, 22] width 4 height 4
click at [691, 56] on link "Manage Report Images" at bounding box center [688, 55] width 80 height 16
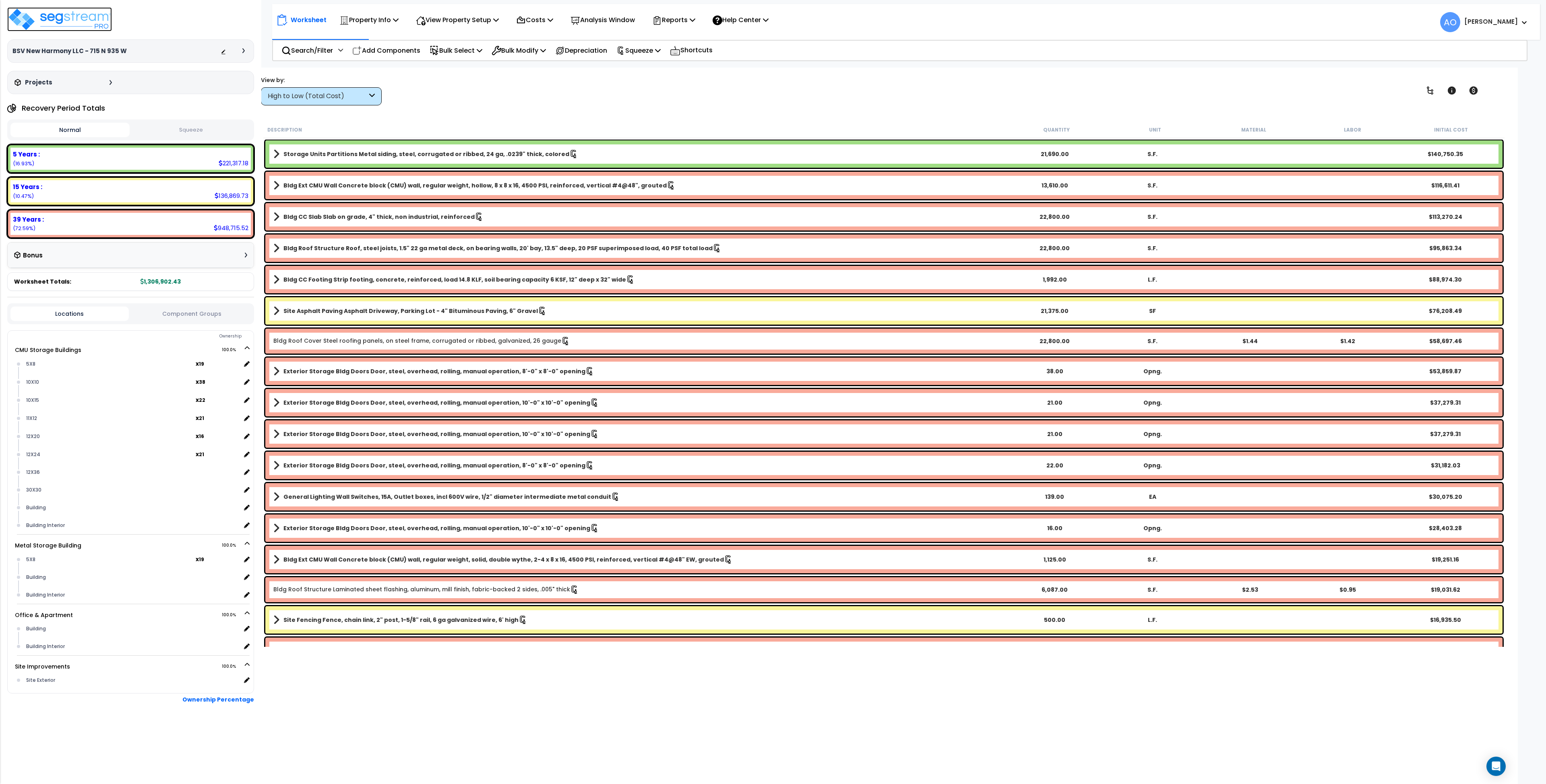
click at [95, 24] on img at bounding box center [59, 19] width 104 height 24
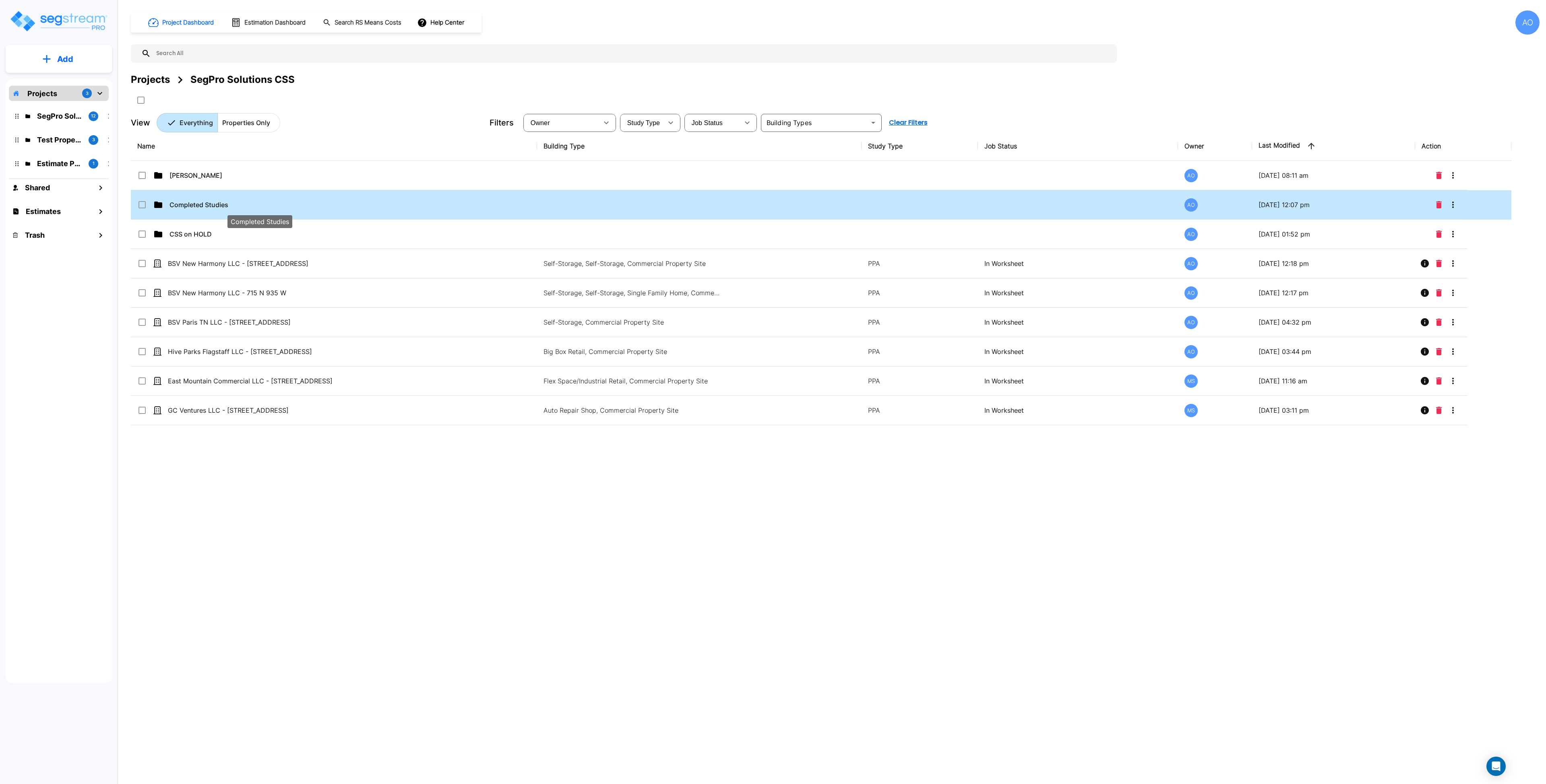
click at [206, 206] on p "Completed Studies" at bounding box center [259, 205] width 181 height 10
checkbox input "false"
click at [206, 206] on p "Completed Studies" at bounding box center [259, 205] width 181 height 10
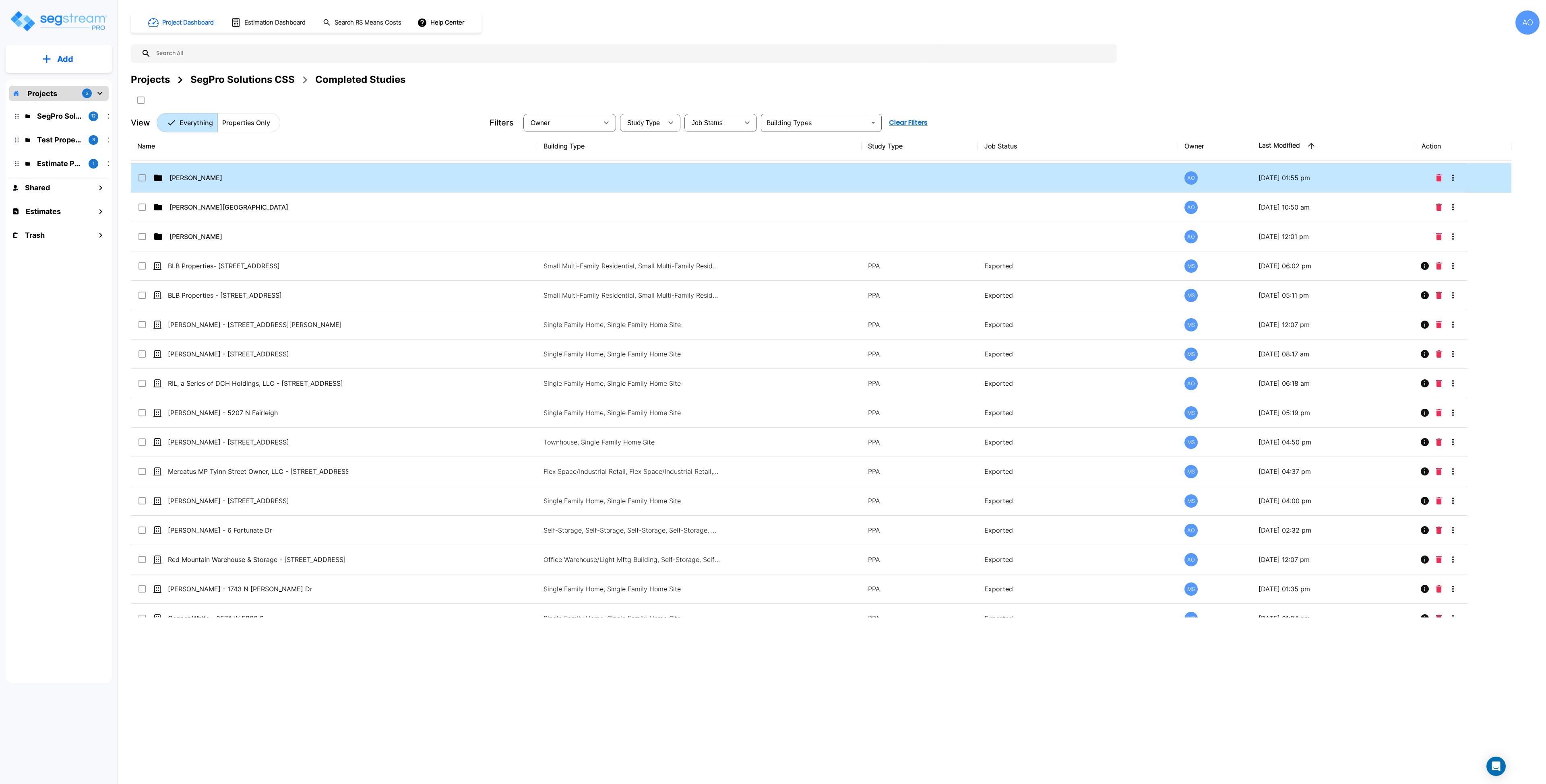
scroll to position [615, 0]
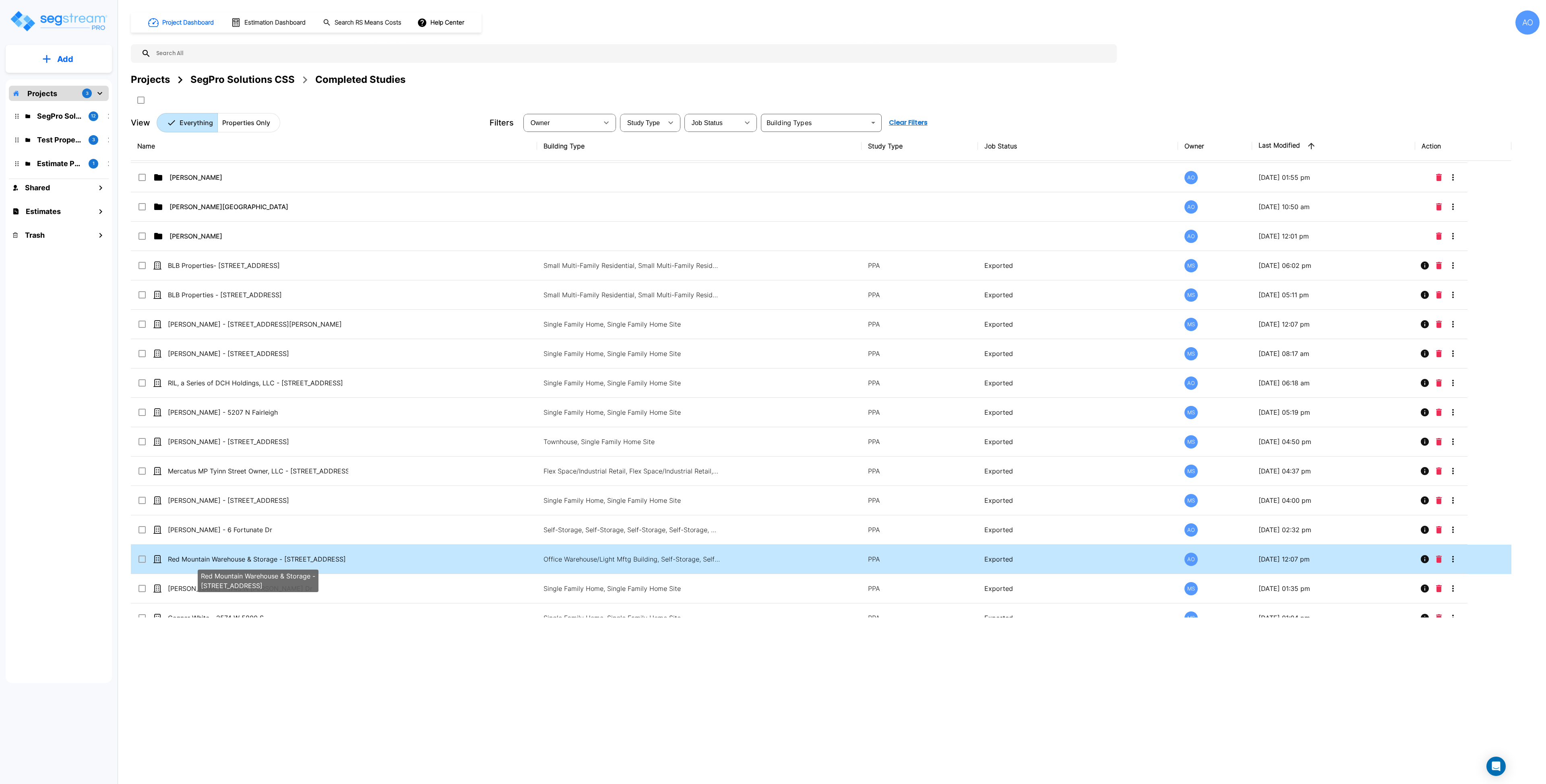
click at [315, 559] on p "Red Mountain Warehouse & Storage - [STREET_ADDRESS]" at bounding box center [258, 559] width 181 height 10
checkbox input "true"
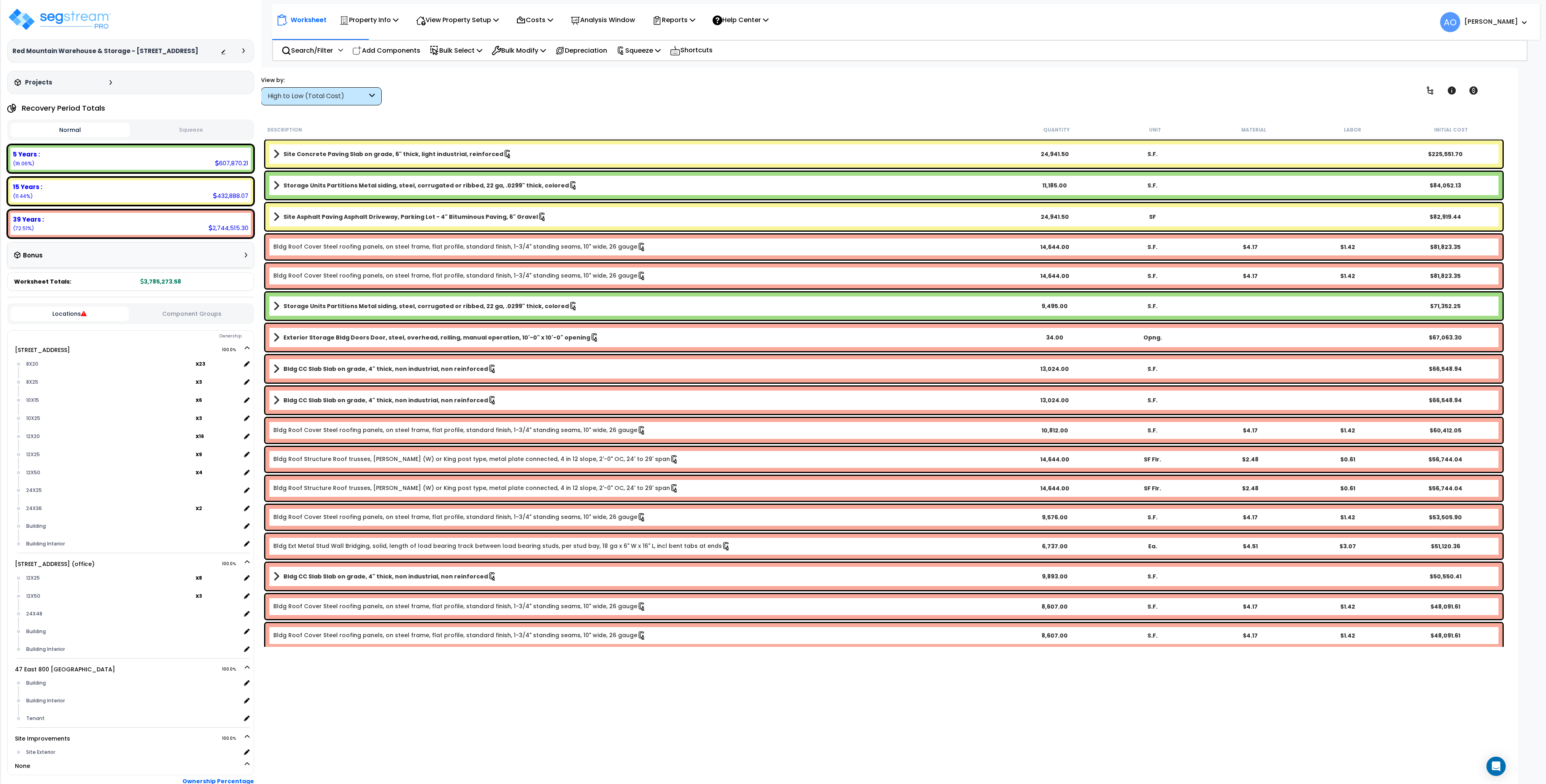
click at [197, 133] on button "Squeeze" at bounding box center [191, 130] width 119 height 14
click at [323, 96] on div "High to Low (Total Cost)" at bounding box center [317, 96] width 100 height 9
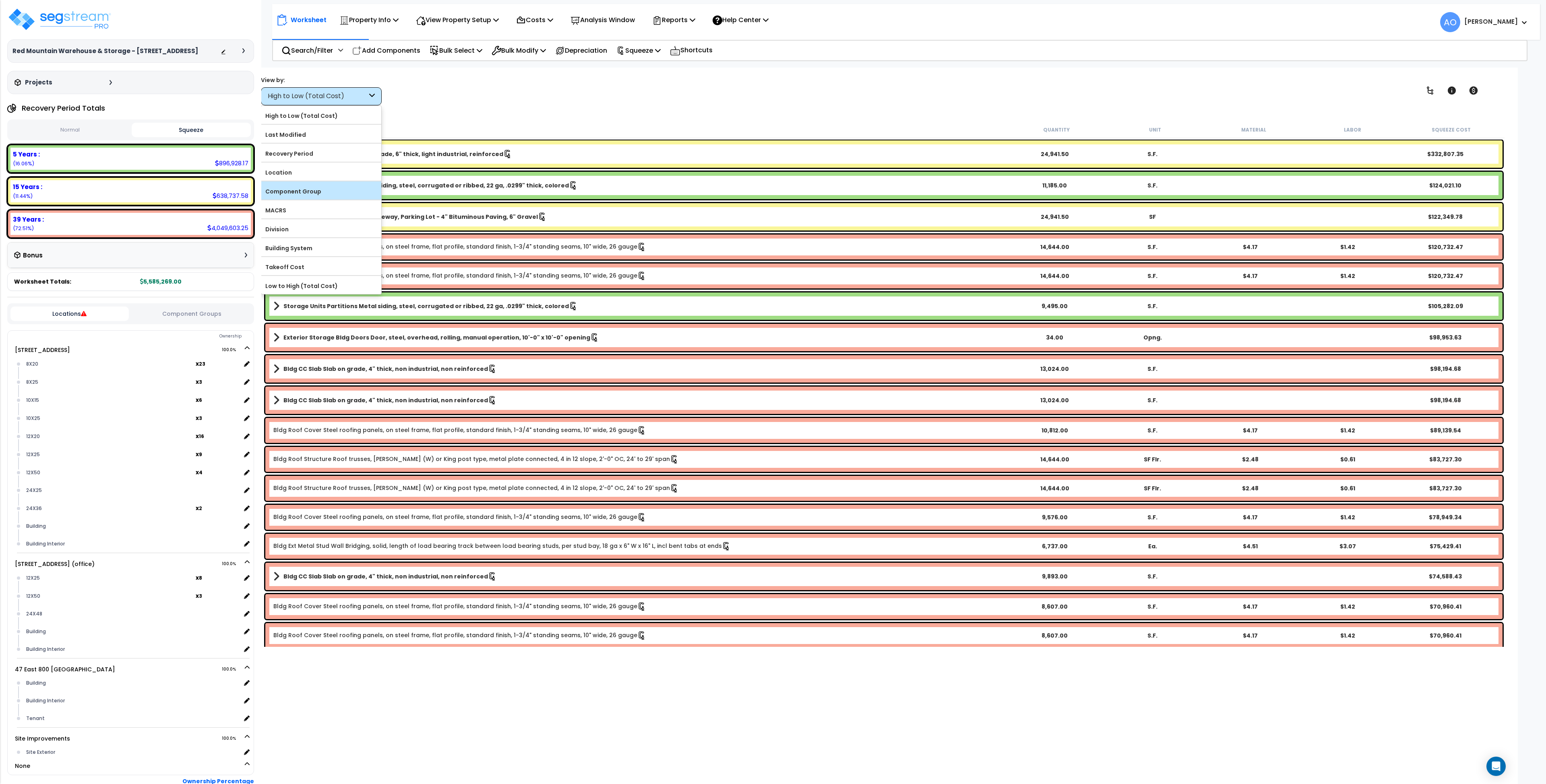
click at [314, 193] on label "Component Group" at bounding box center [321, 191] width 120 height 12
click at [0, 0] on input "Component Group" at bounding box center [0, 0] width 0 height 0
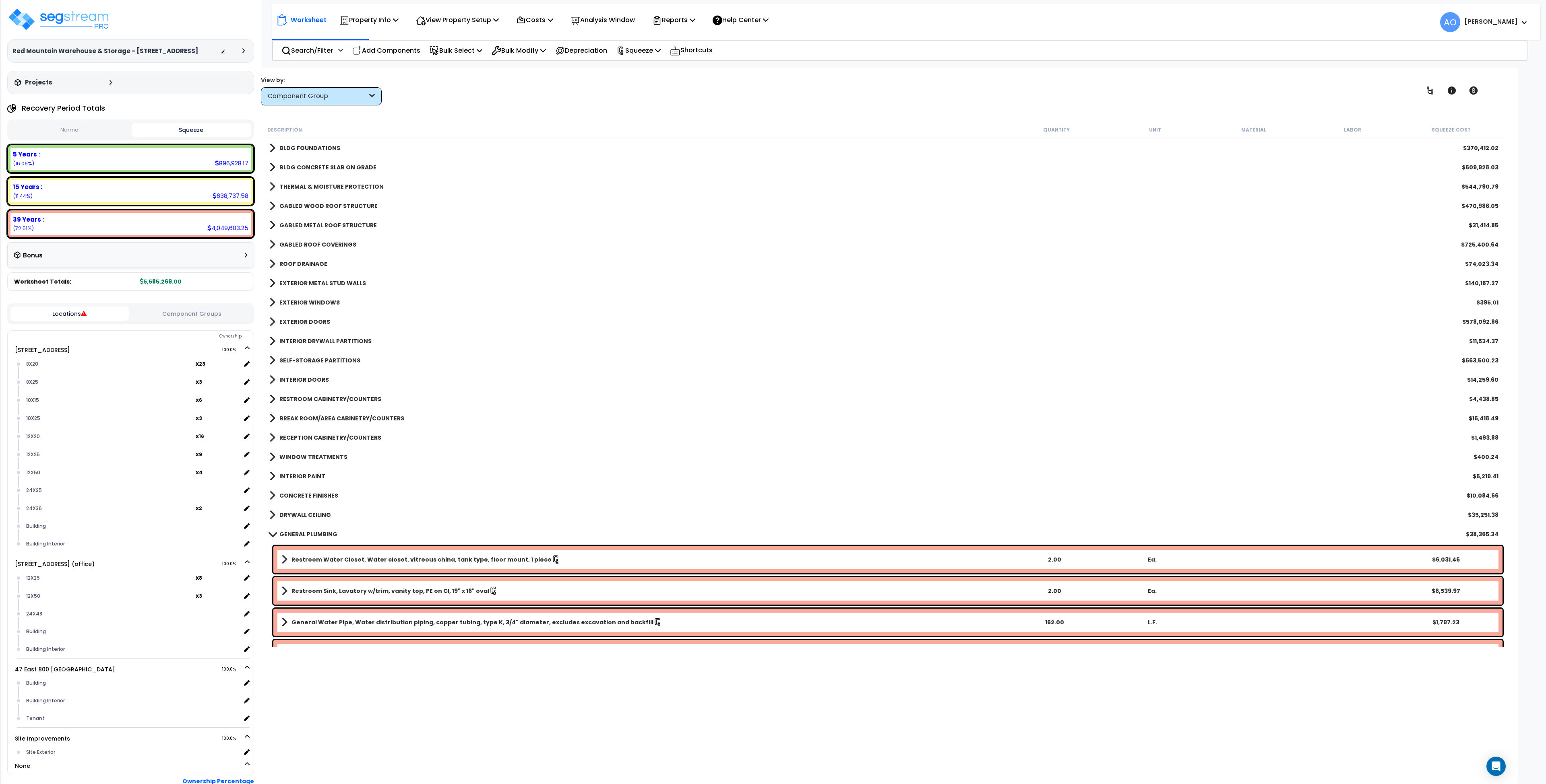
click at [329, 188] on b "THERMAL & MOISTURE PROTECTION" at bounding box center [332, 187] width 104 height 8
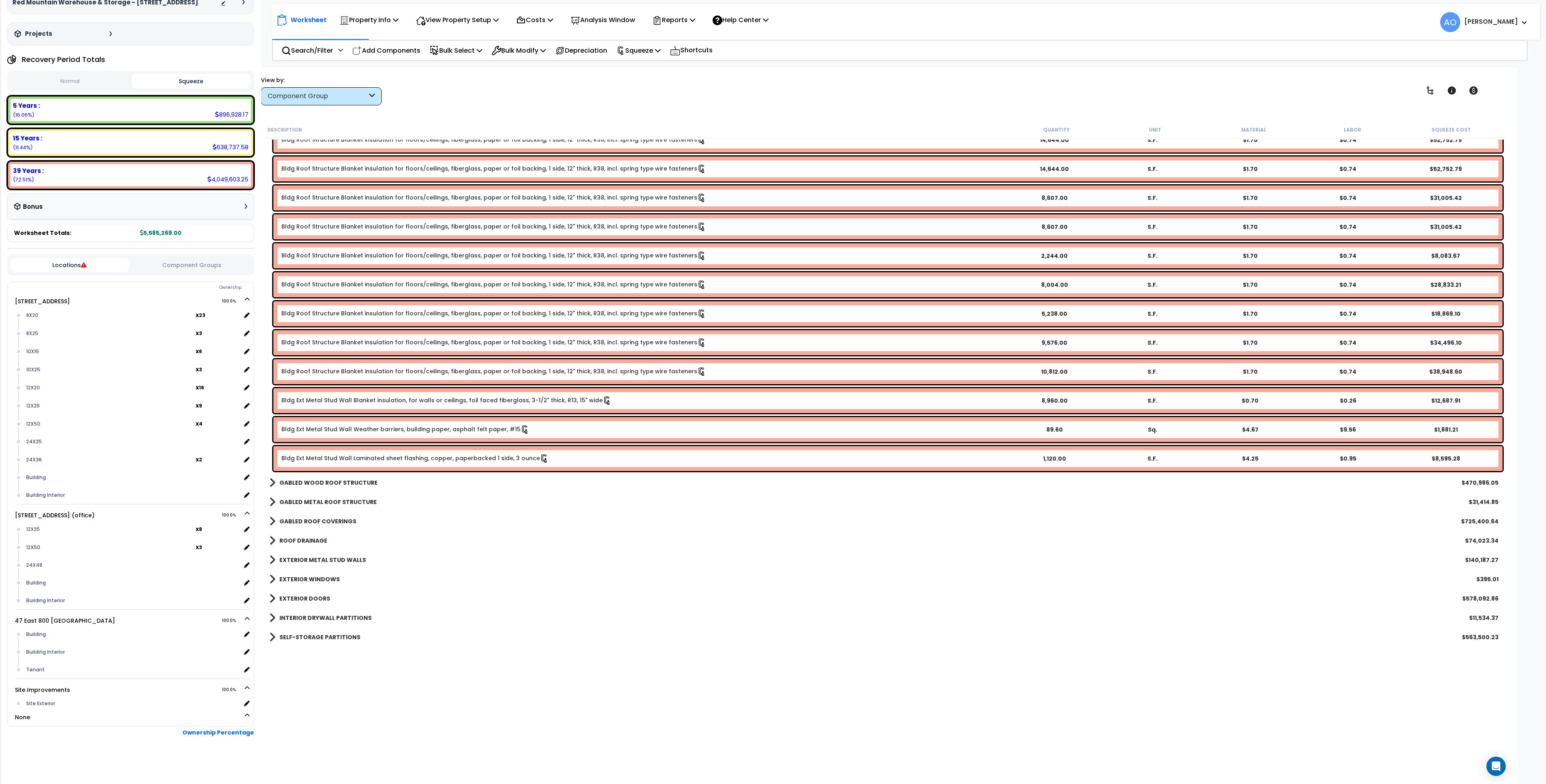
scroll to position [390, 0]
click at [56, 304] on link "[STREET_ADDRESS] 100.0%" at bounding box center [46, 301] width 63 height 8
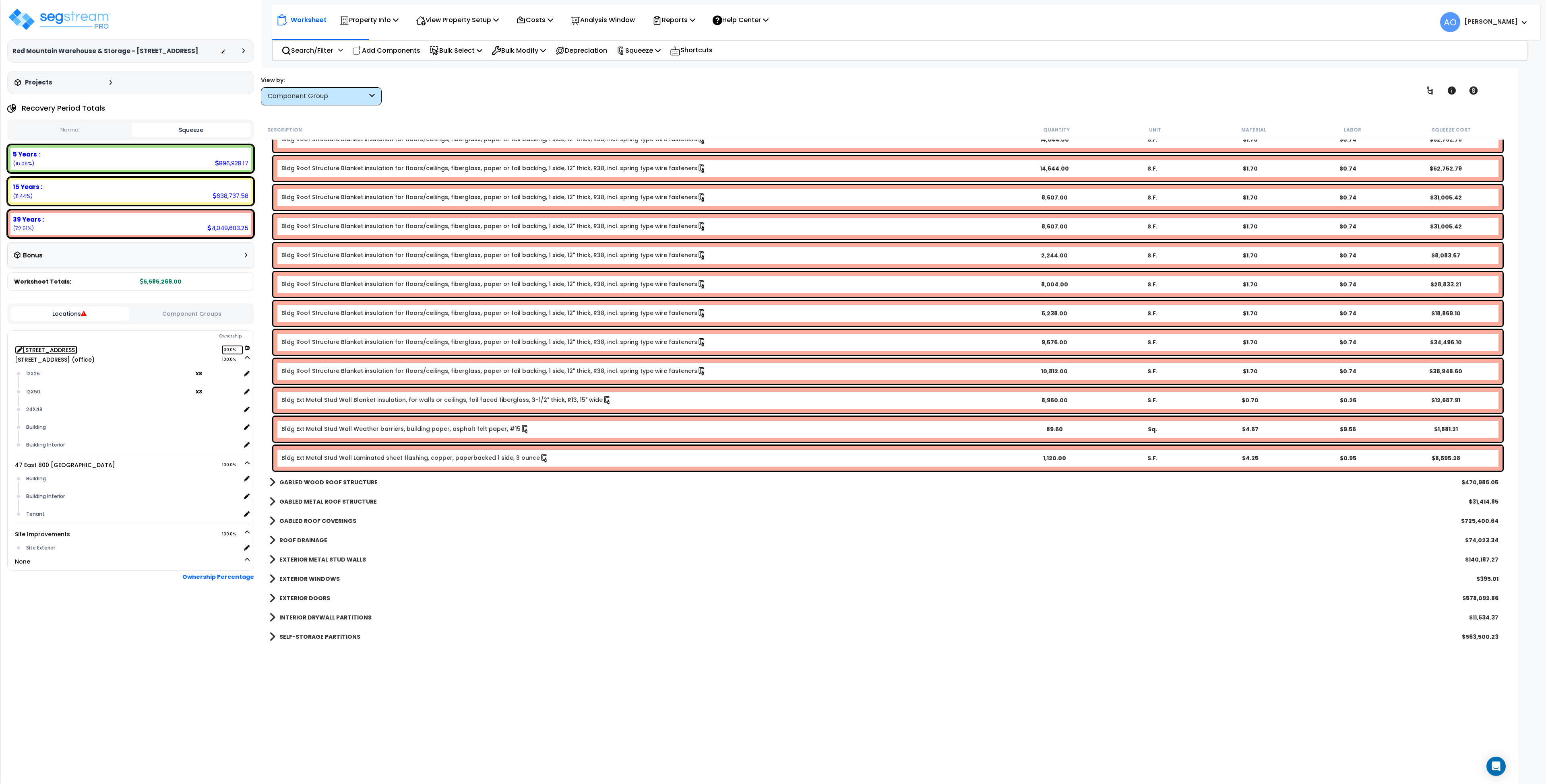
click at [52, 349] on link "[STREET_ADDRESS] 100.0%" at bounding box center [46, 350] width 63 height 8
click at [367, 102] on div "Component Group" at bounding box center [321, 97] width 121 height 18
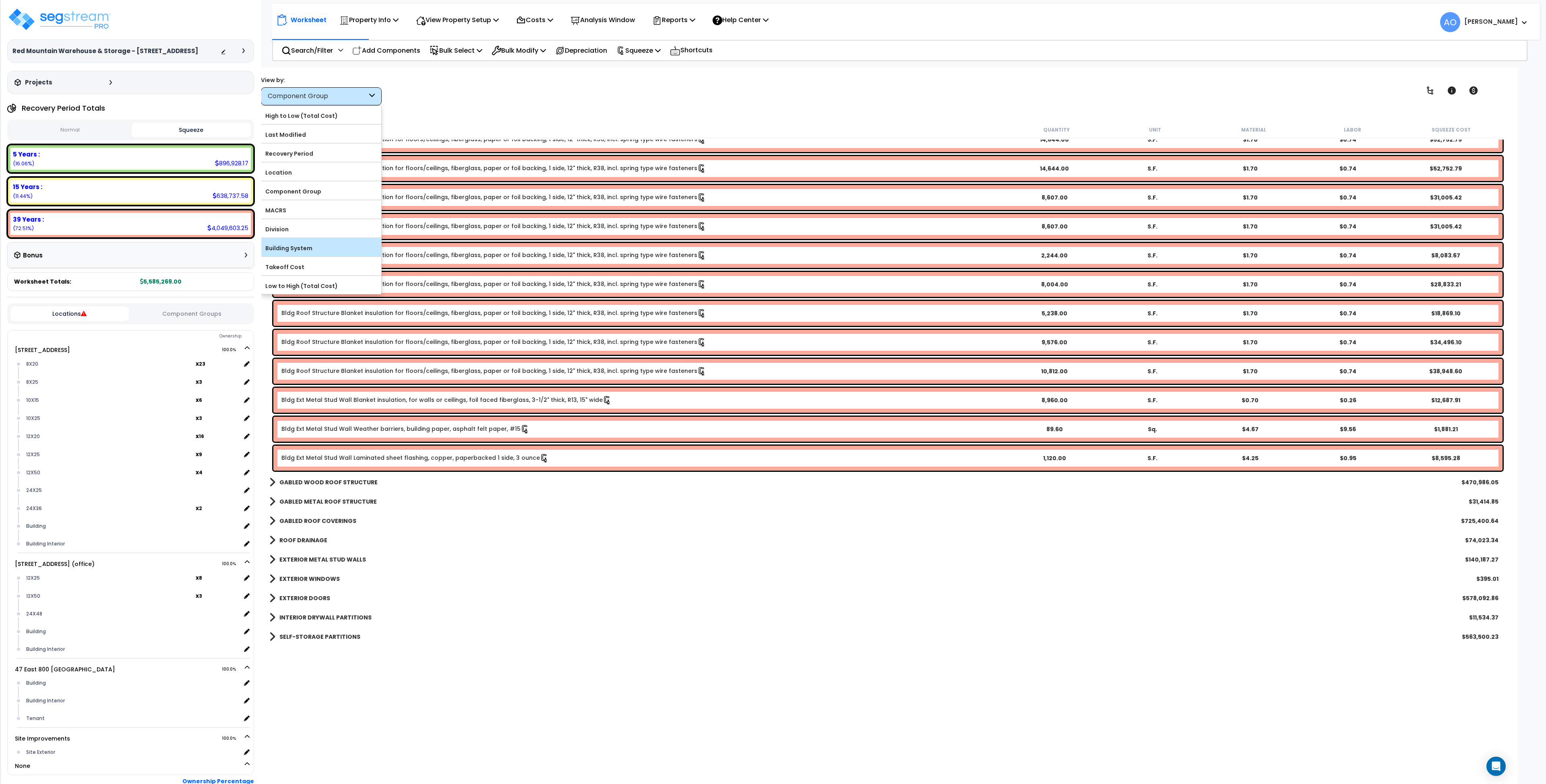
click at [332, 245] on label "Building System" at bounding box center [321, 248] width 120 height 12
click at [0, 0] on input "Building System" at bounding box center [0, 0] width 0 height 0
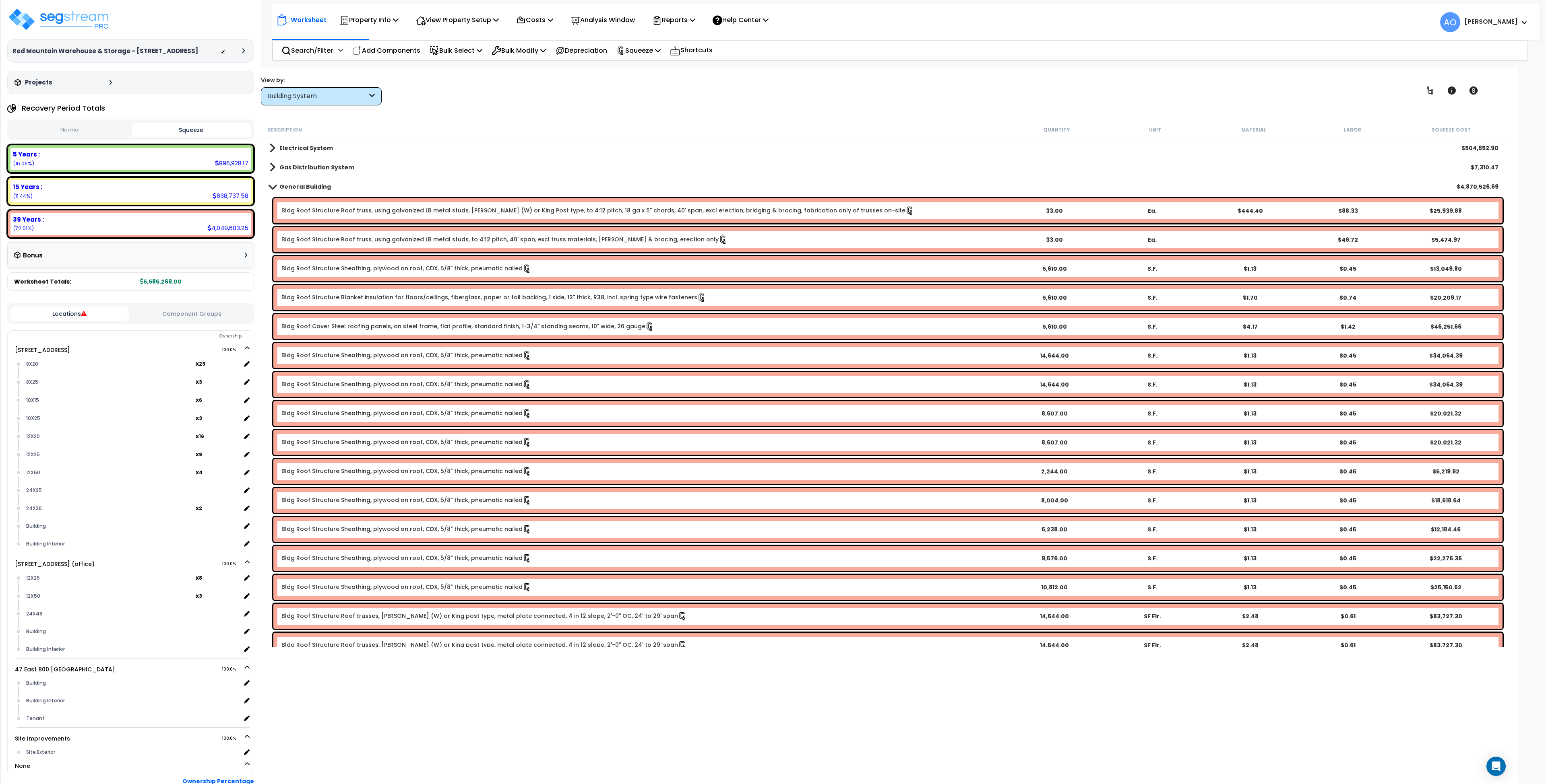
click at [312, 101] on div "Building System" at bounding box center [321, 97] width 121 height 18
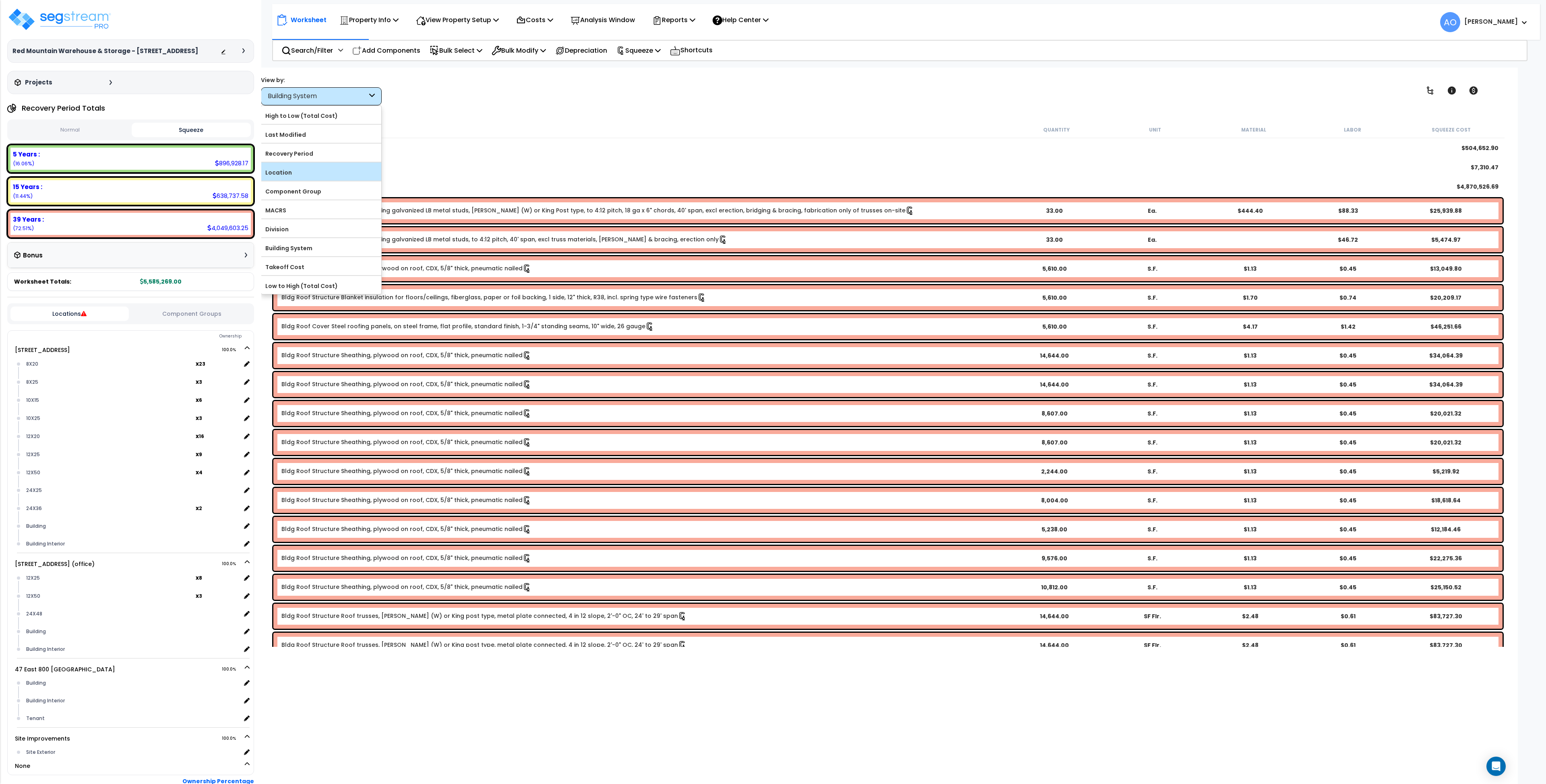
click at [303, 173] on label "Location" at bounding box center [321, 173] width 120 height 12
click at [0, 0] on input "Location" at bounding box center [0, 0] width 0 height 0
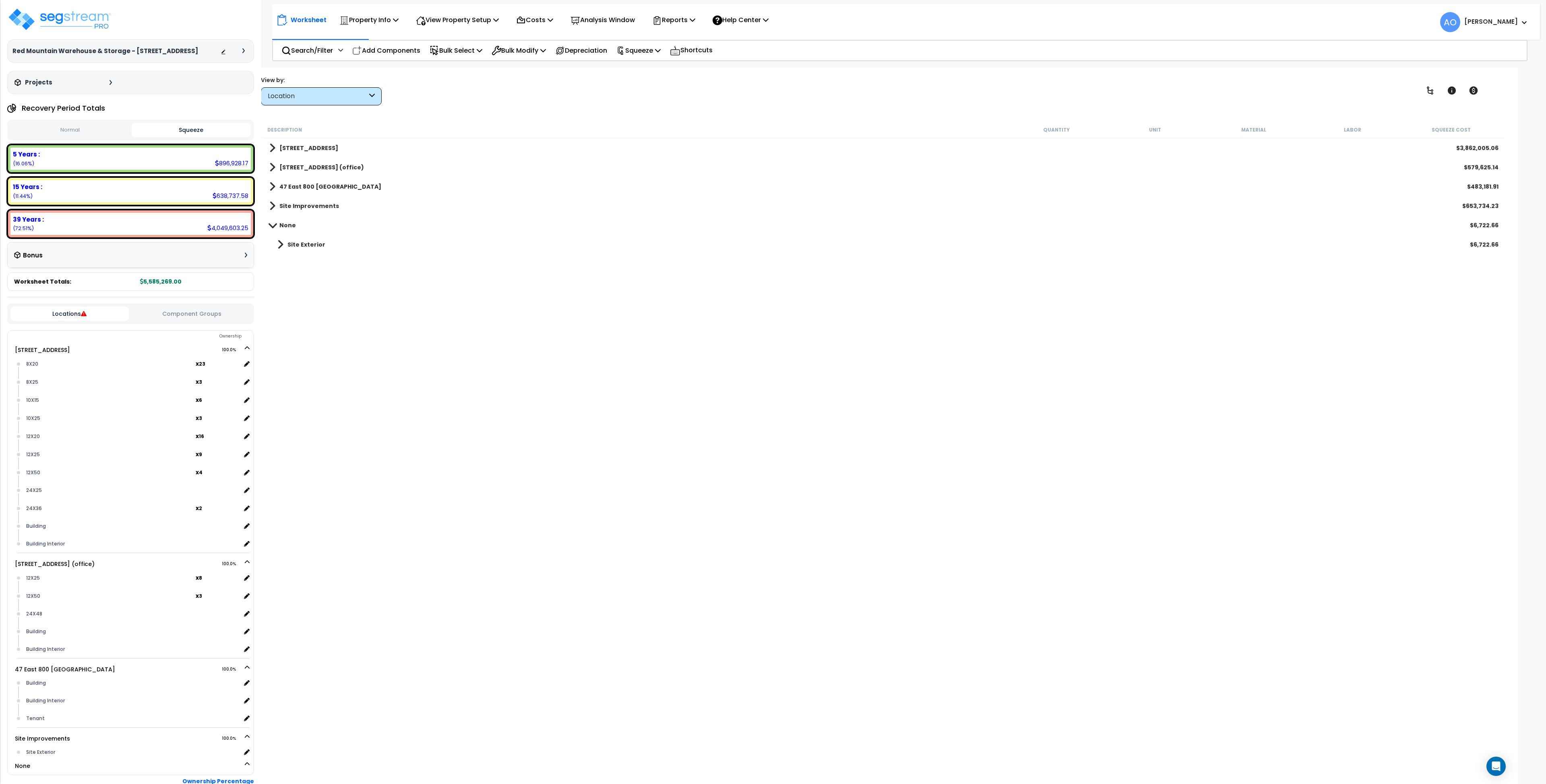
click at [320, 148] on b "47 East 800 South" at bounding box center [309, 148] width 59 height 8
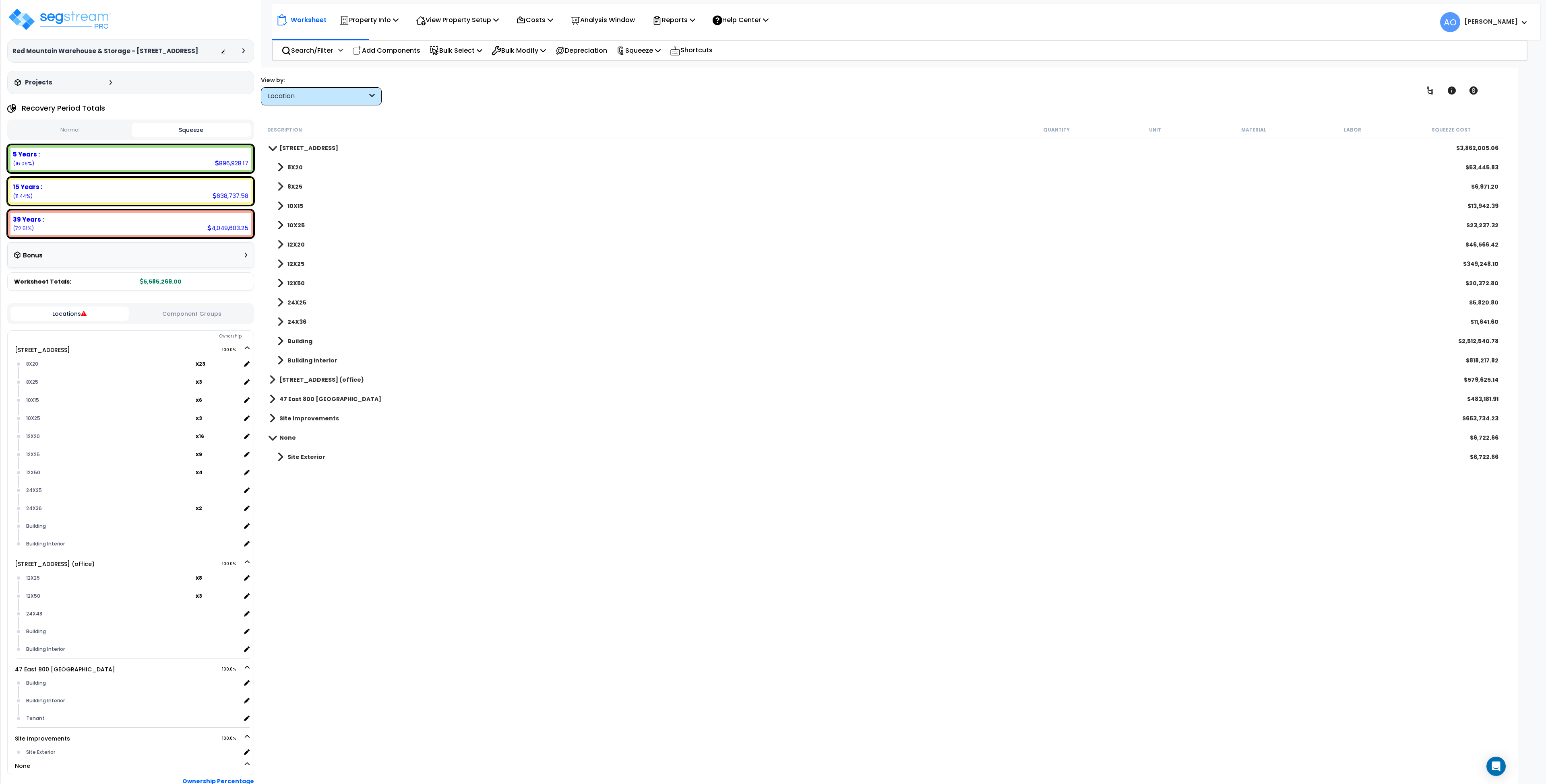
click at [304, 340] on b "Building" at bounding box center [300, 341] width 25 height 8
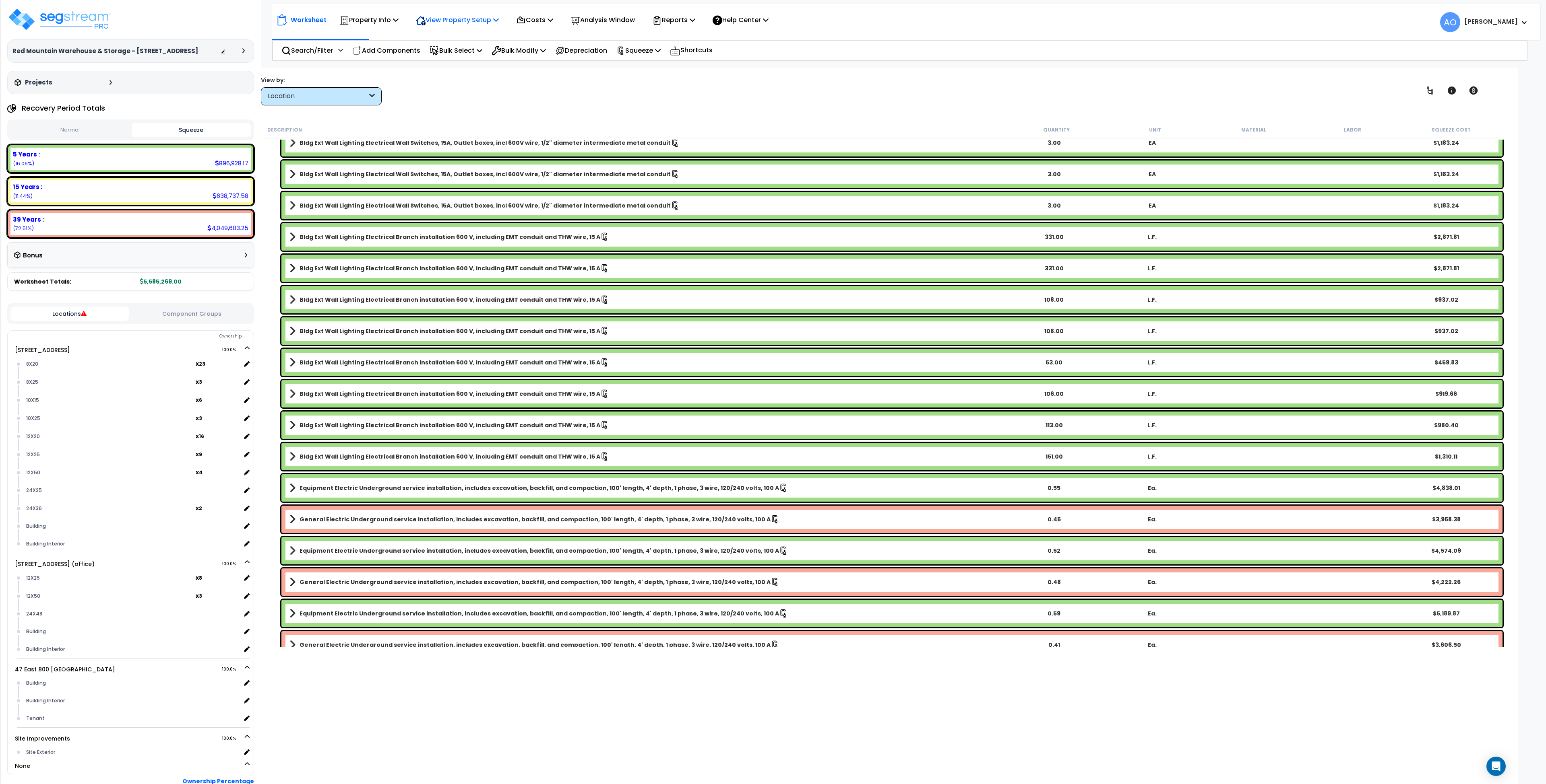
scroll to position [851, 0]
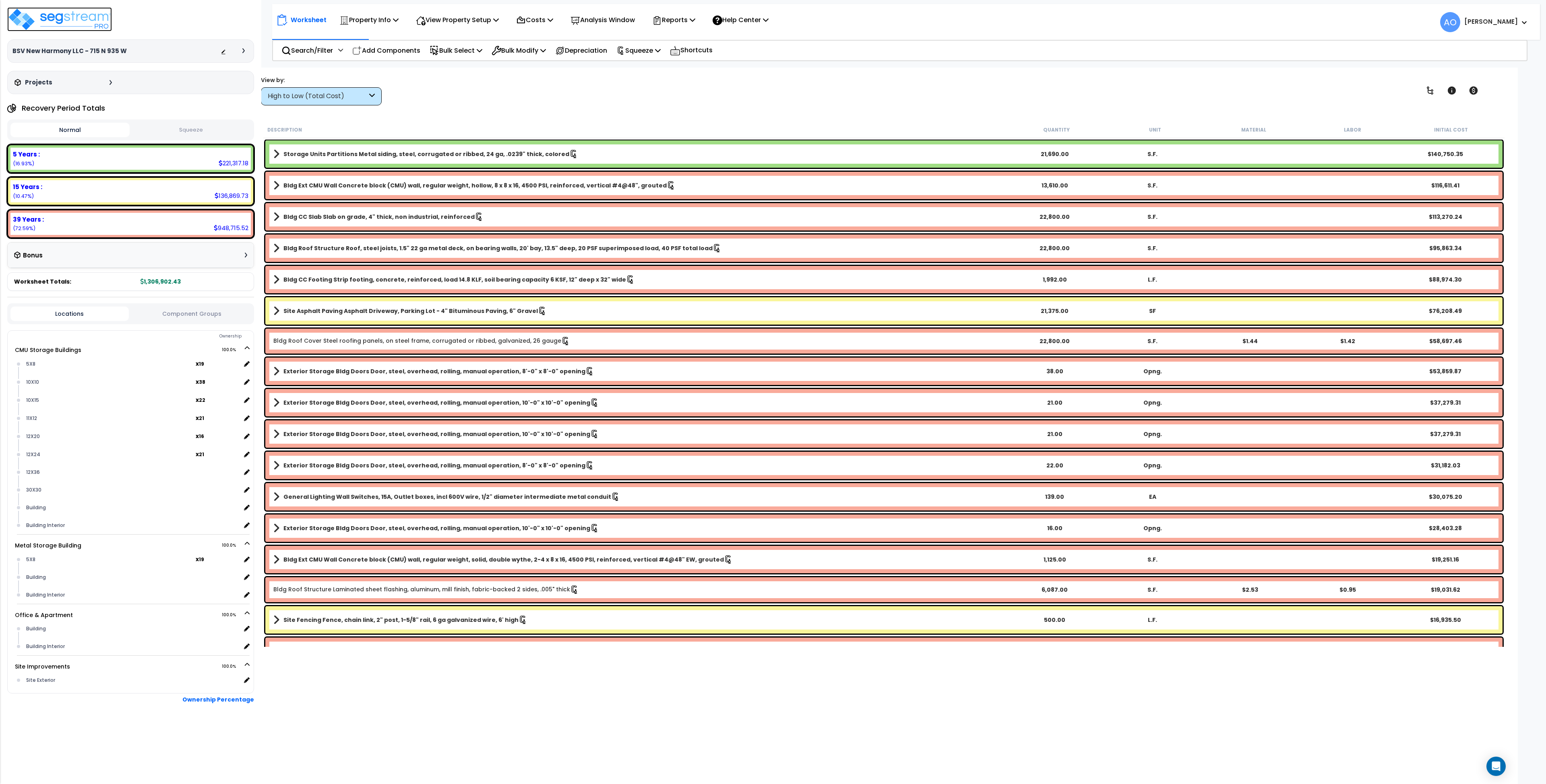
click at [105, 22] on img at bounding box center [59, 19] width 104 height 24
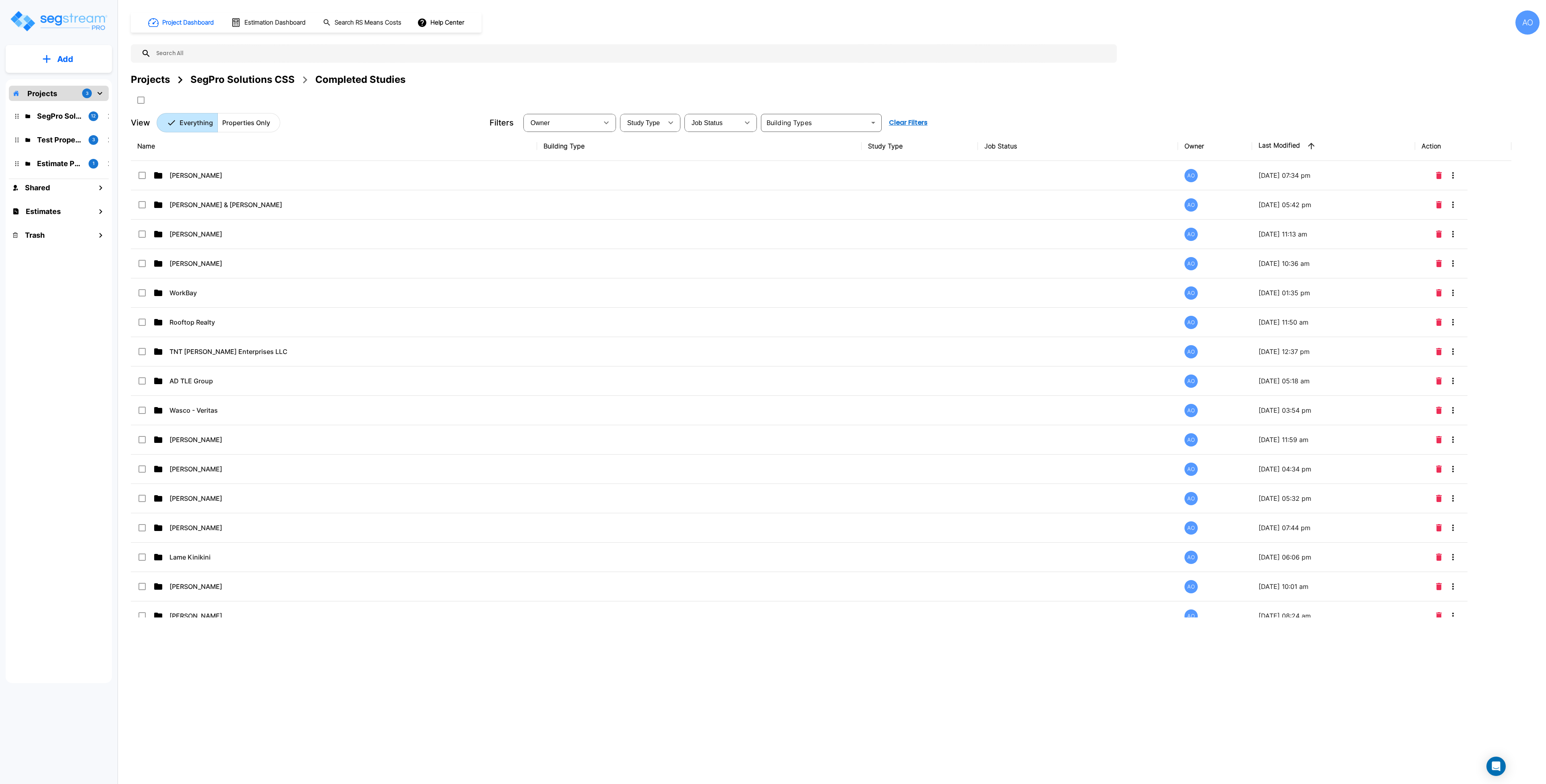
click at [274, 76] on div "SegPro Solutions CSS" at bounding box center [242, 80] width 104 height 14
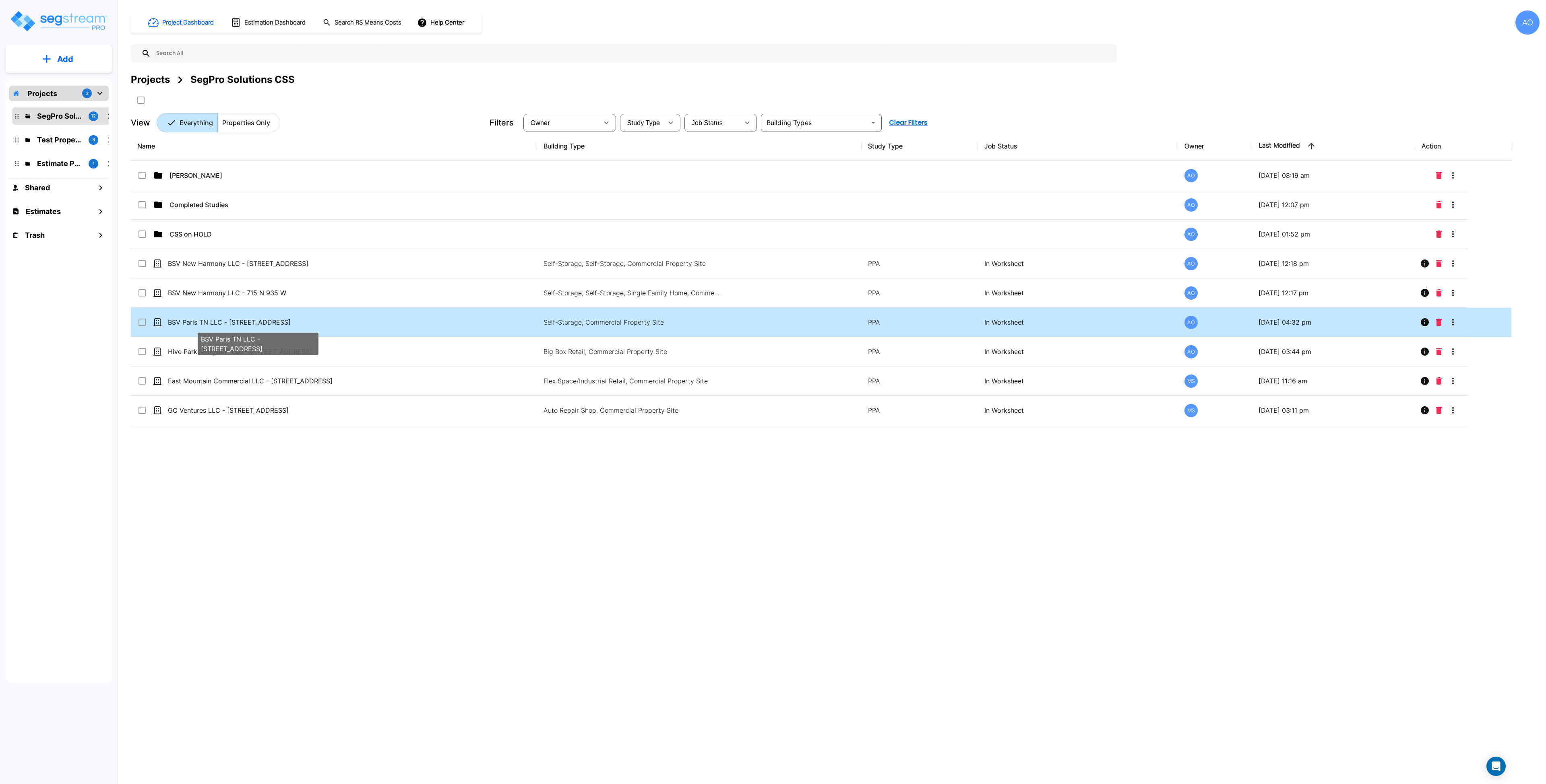
click at [284, 326] on p "BSV Paris TN LLC - [STREET_ADDRESS]" at bounding box center [258, 322] width 181 height 10
checkbox input "true"
click at [284, 326] on p "BSV Paris TN LLC - [STREET_ADDRESS]" at bounding box center [258, 322] width 181 height 10
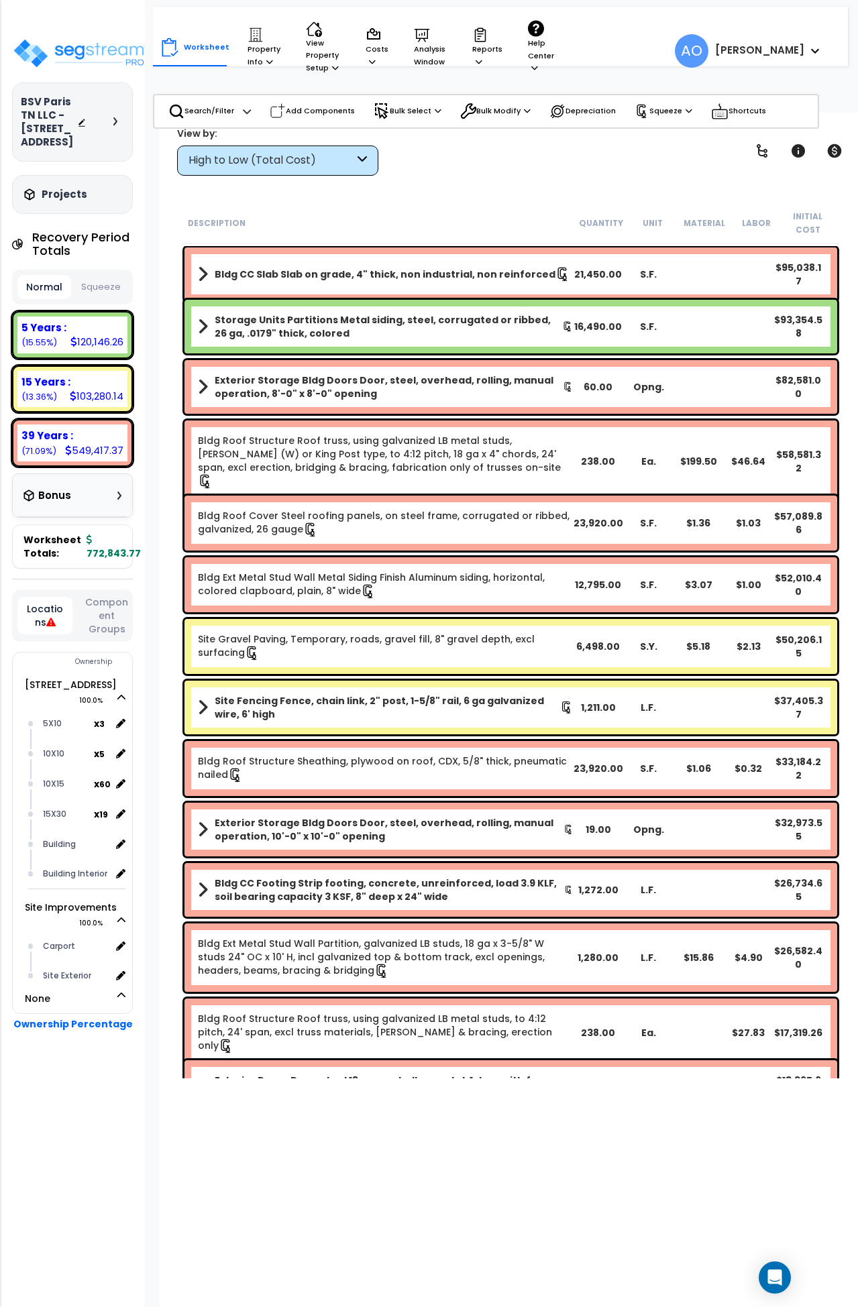
click at [111, 298] on button "Squeeze" at bounding box center [101, 287] width 54 height 23
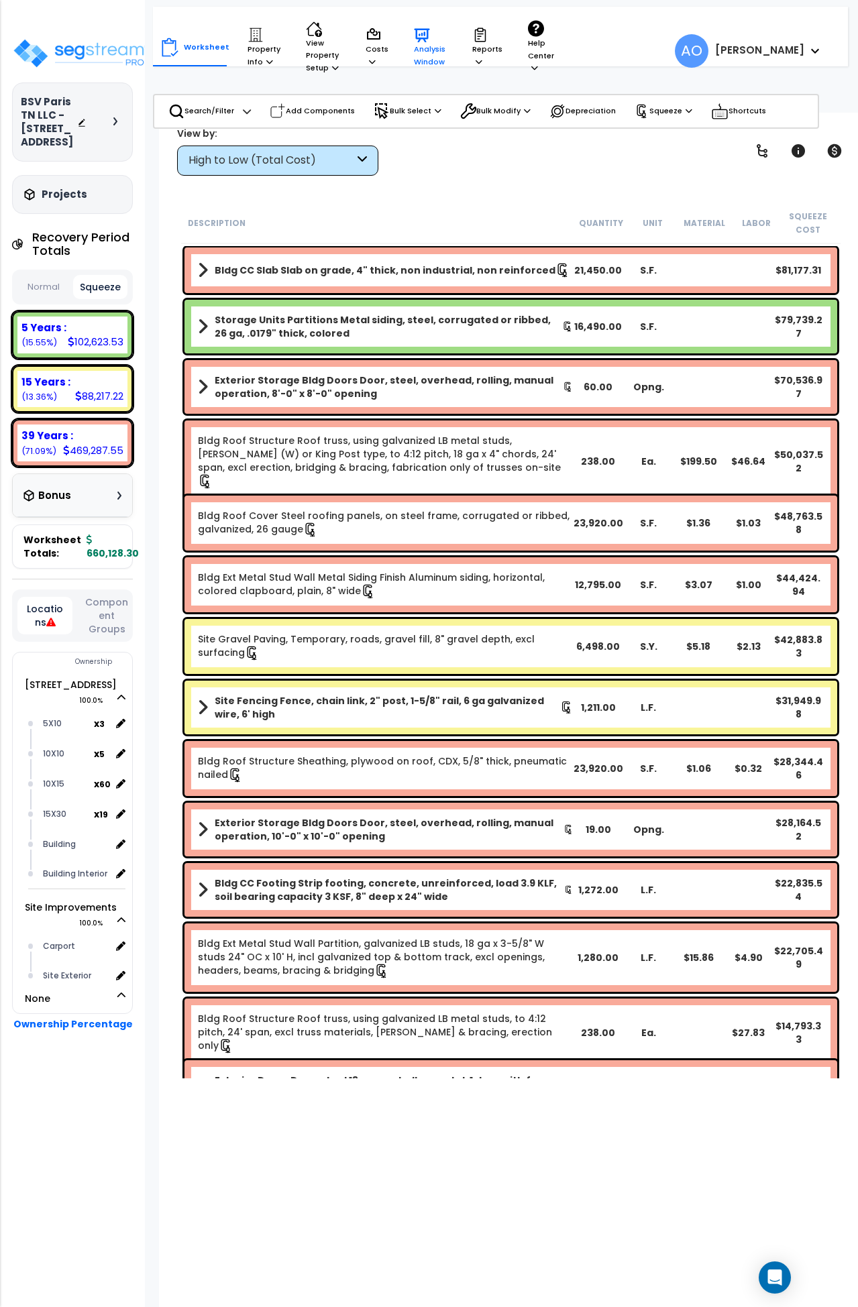
scroll to position [1, 0]
click at [426, 53] on p "Analysis Window" at bounding box center [430, 47] width 33 height 41
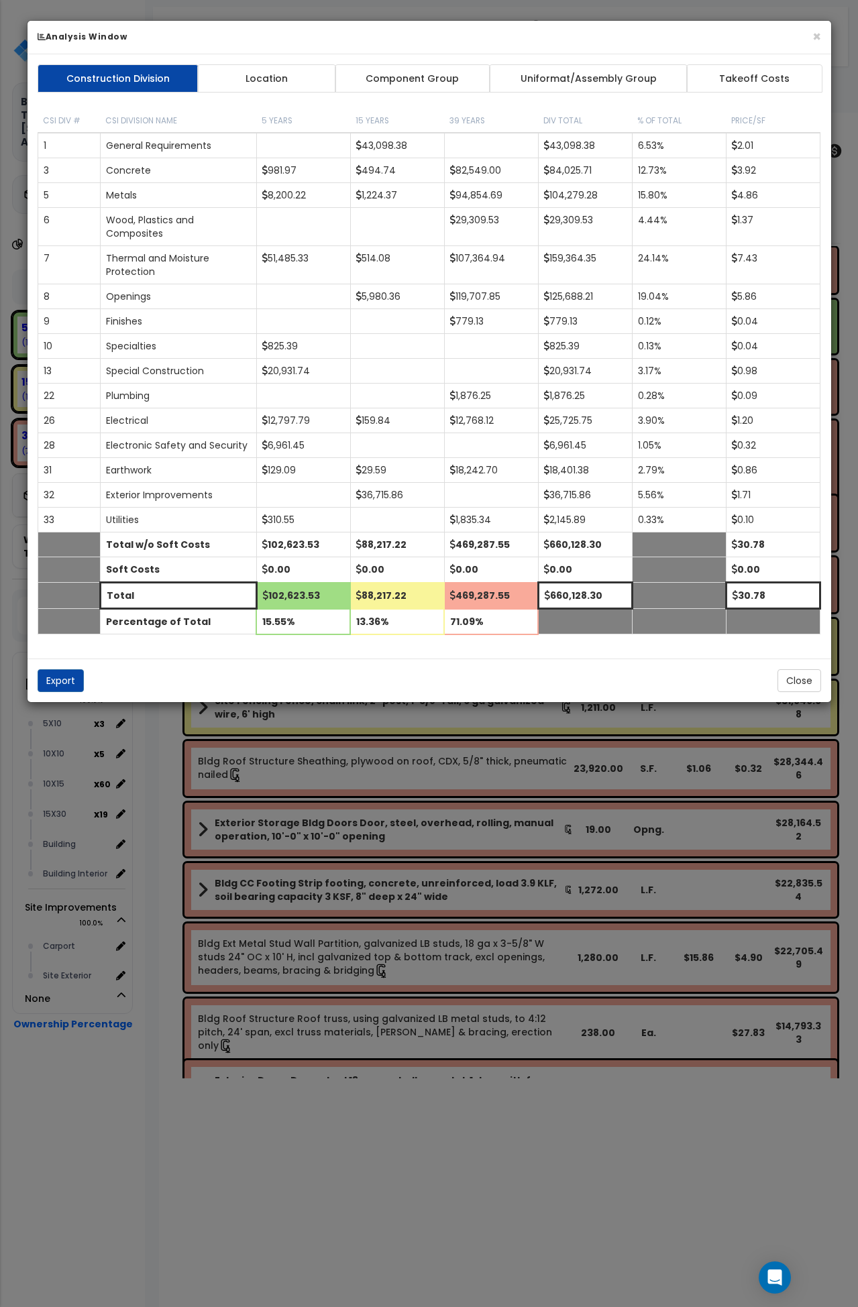
click at [432, 77] on link "Component Group" at bounding box center [413, 78] width 156 height 28
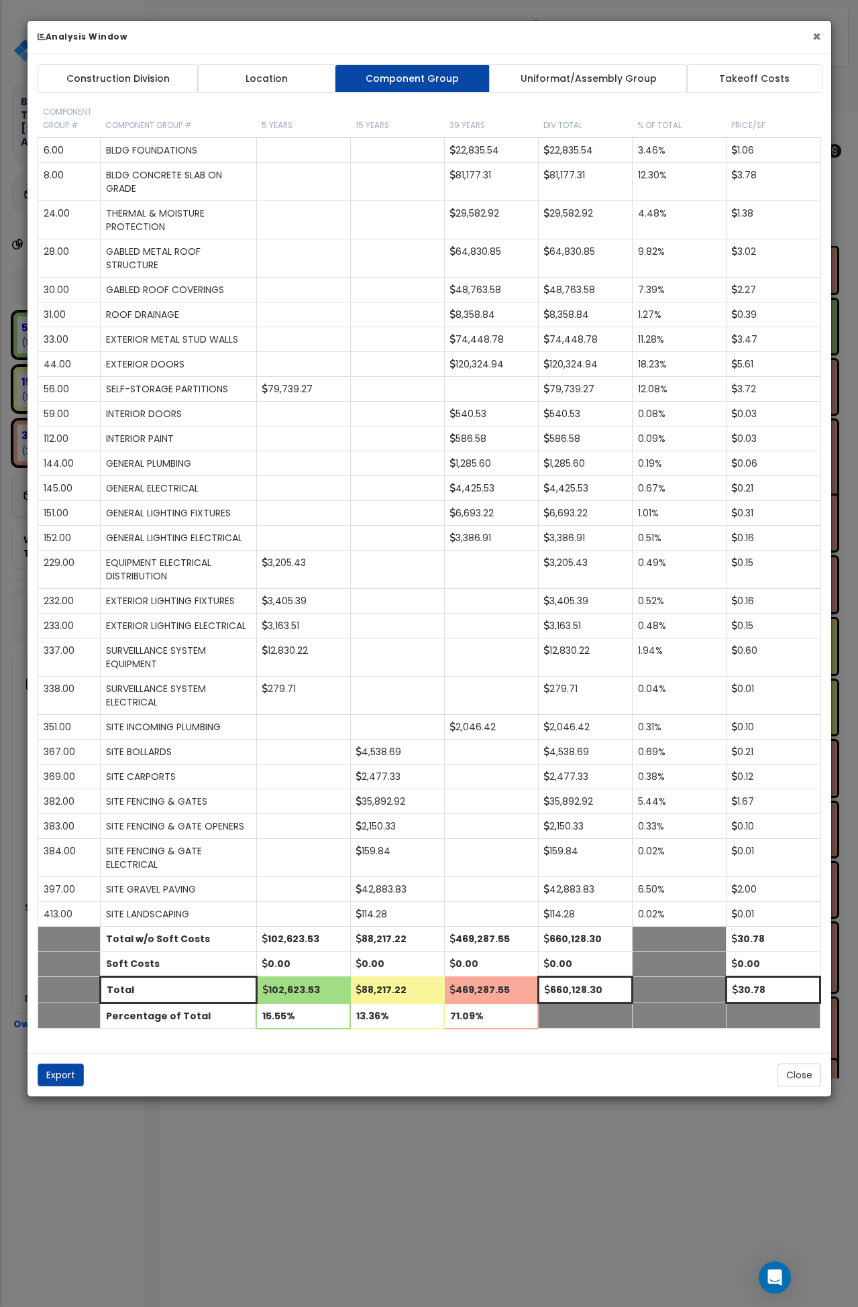
click at [818, 38] on button "×" at bounding box center [816, 37] width 9 height 14
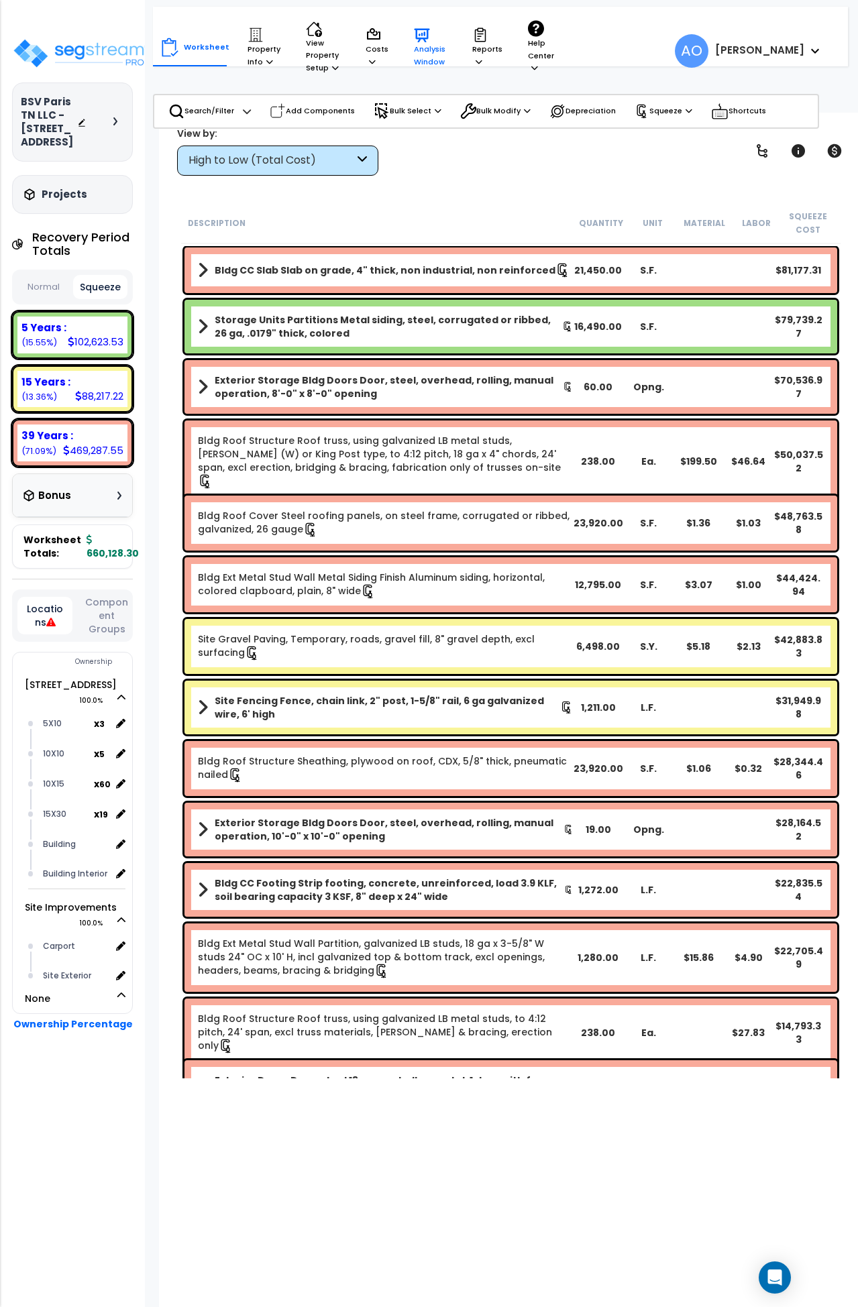
click at [434, 45] on p "Analysis Window" at bounding box center [430, 47] width 33 height 41
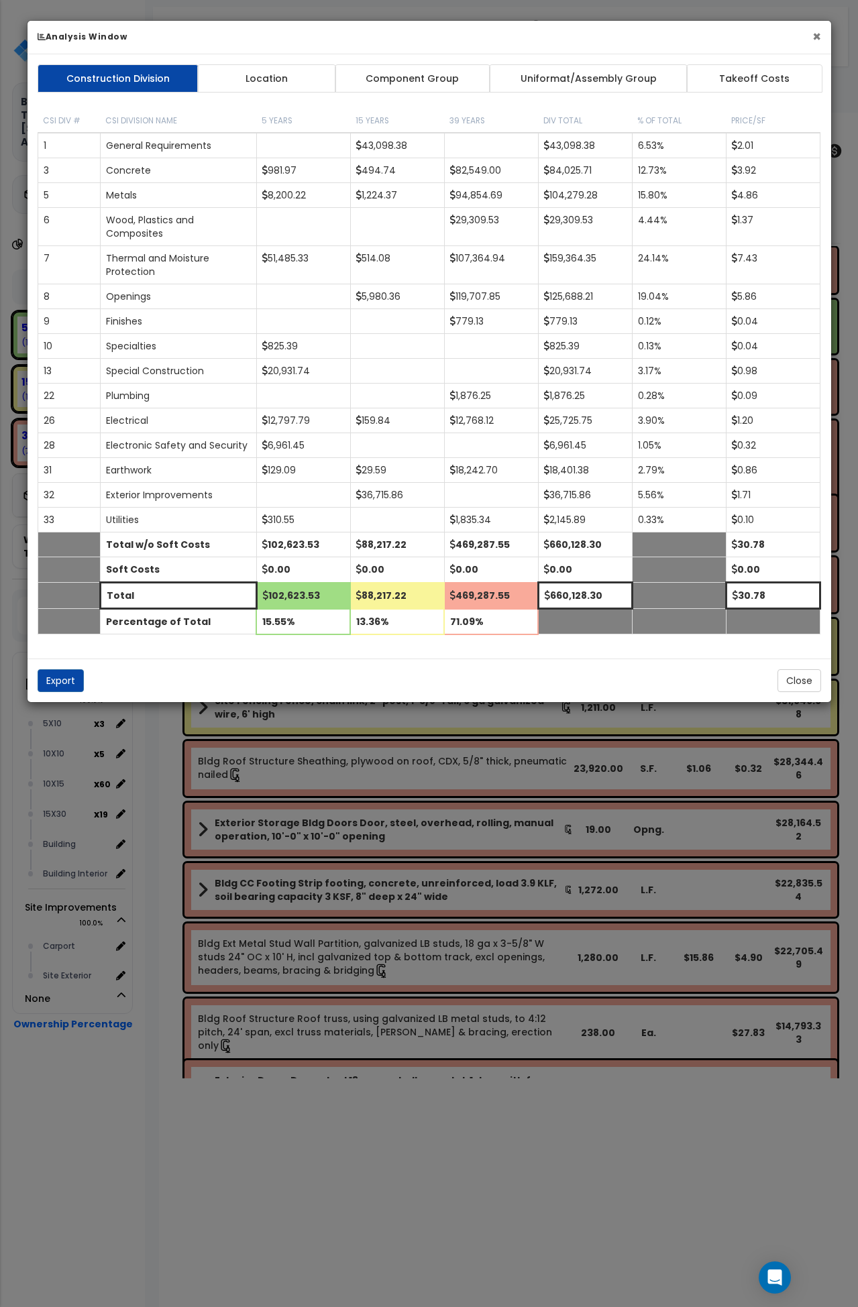
click at [814, 34] on button "×" at bounding box center [816, 37] width 9 height 14
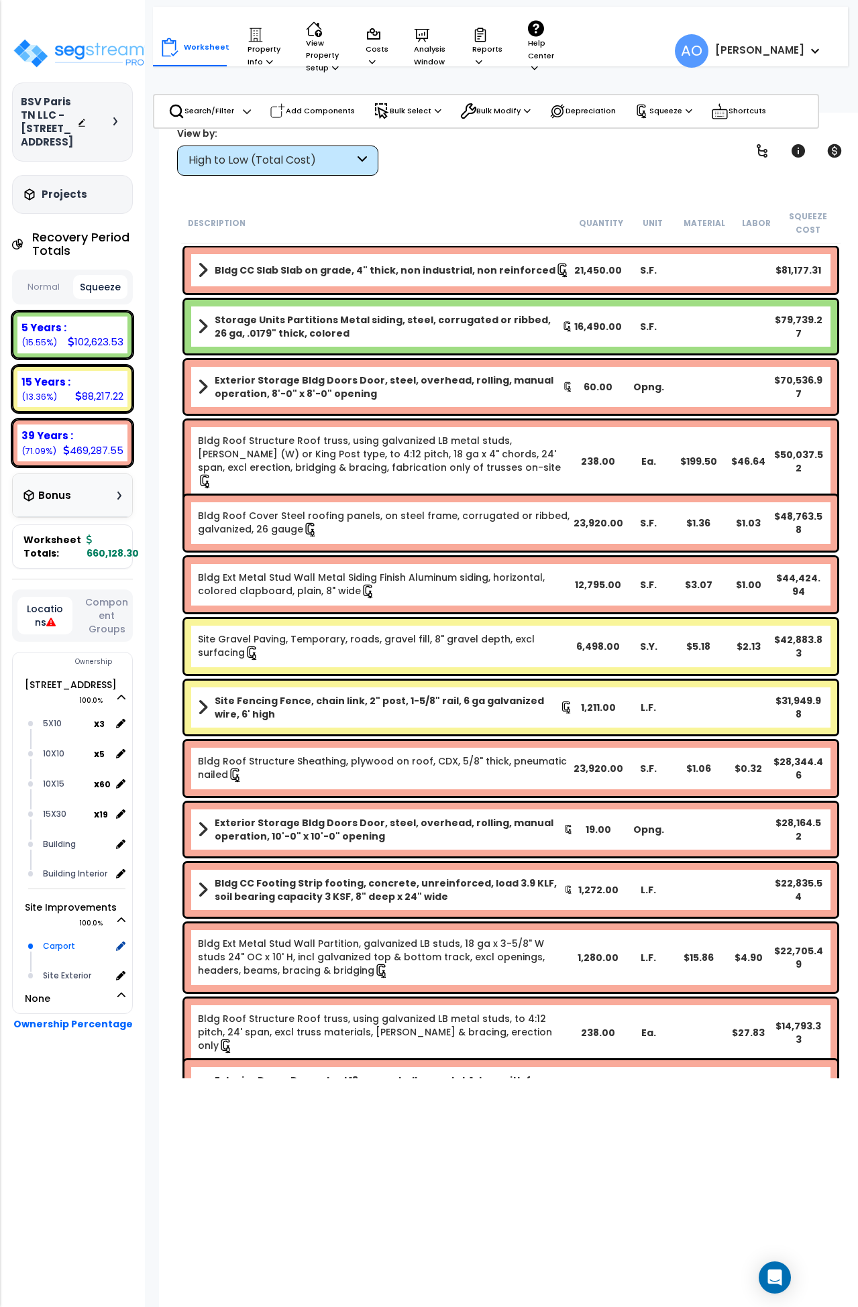
click at [66, 955] on div "Carport" at bounding box center [75, 946] width 71 height 16
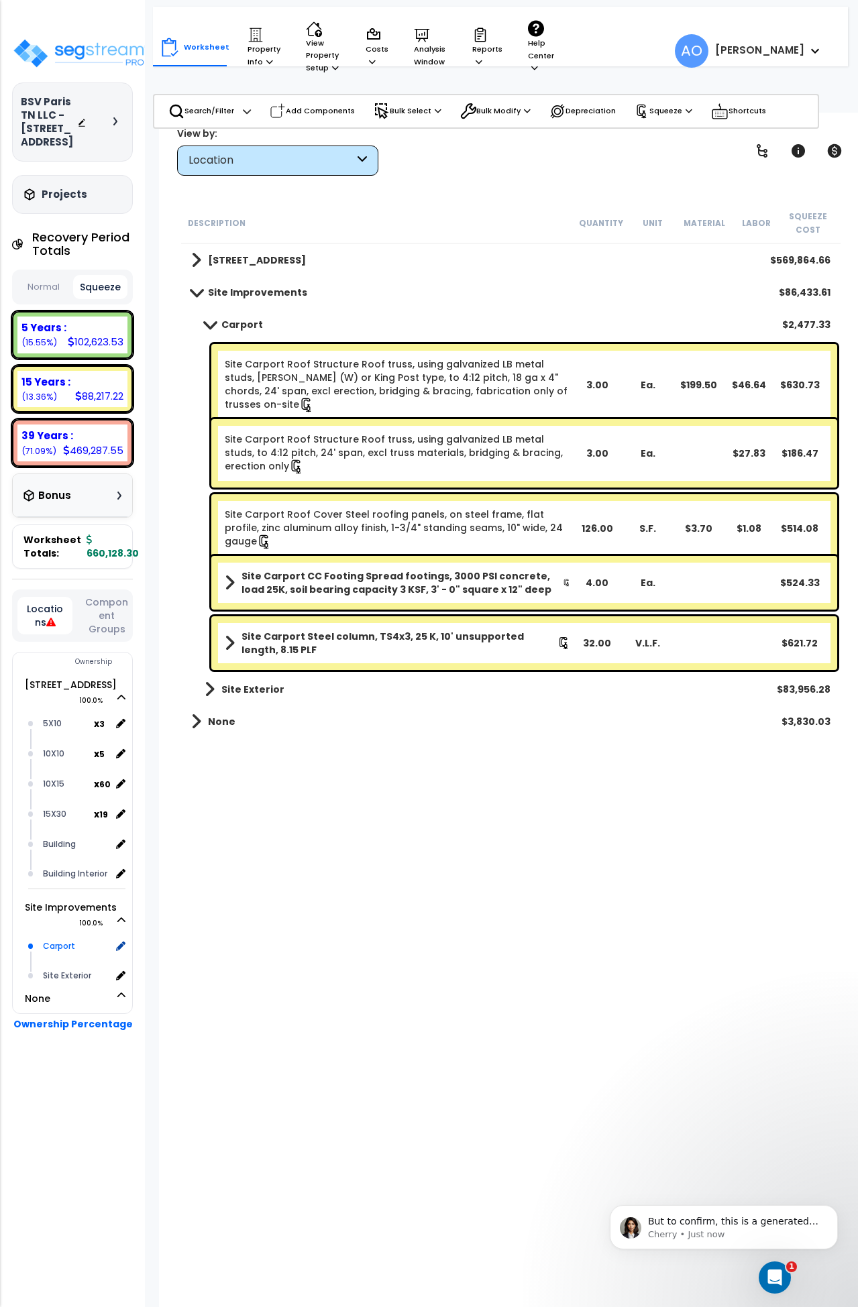
scroll to position [0, 0]
click at [789, 1279] on html at bounding box center [773, 1276] width 32 height 32
click at [763, 1277] on icon "Open Intercom Messenger" at bounding box center [773, 1276] width 22 height 22
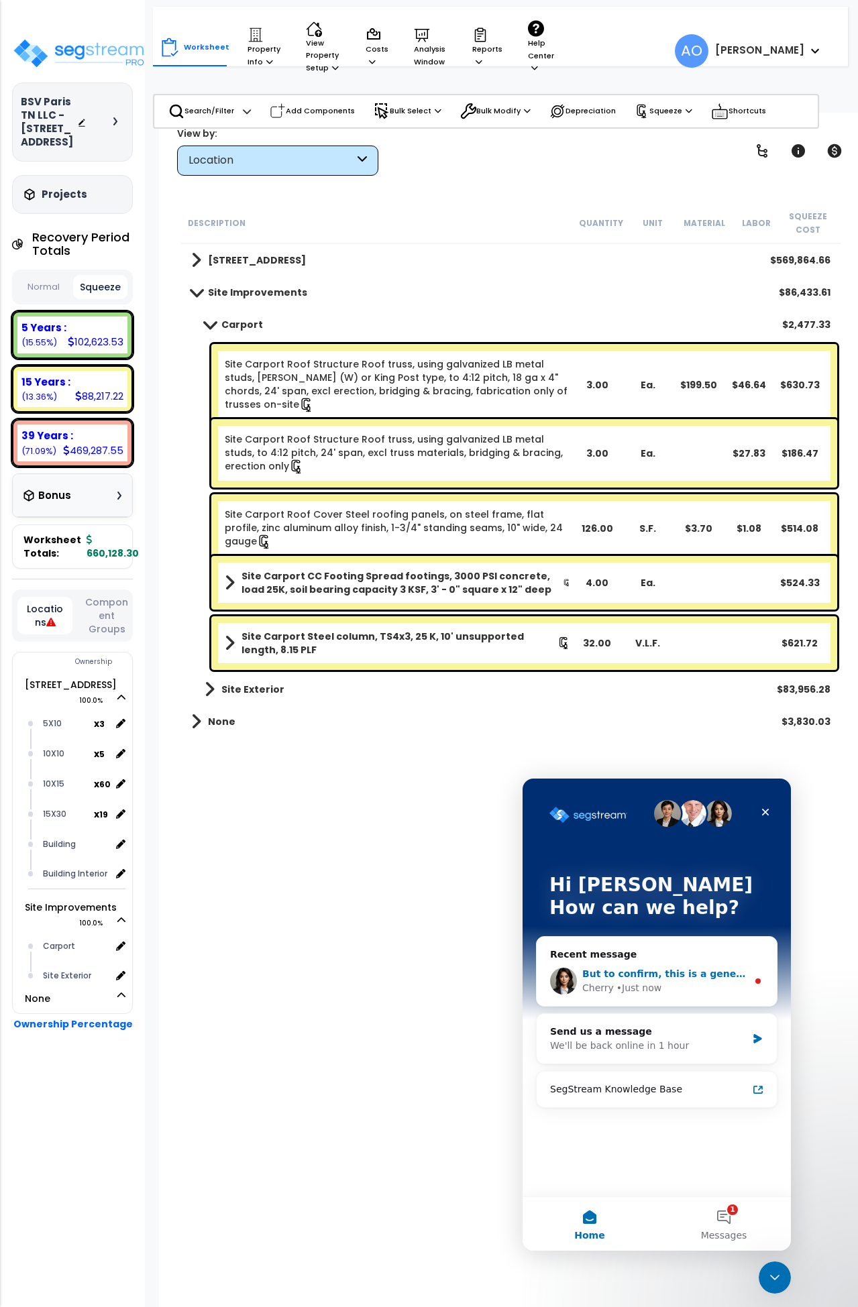
click at [631, 967] on div "But to confirm, this is a generated item, not a manually added one?" at bounding box center [664, 974] width 165 height 14
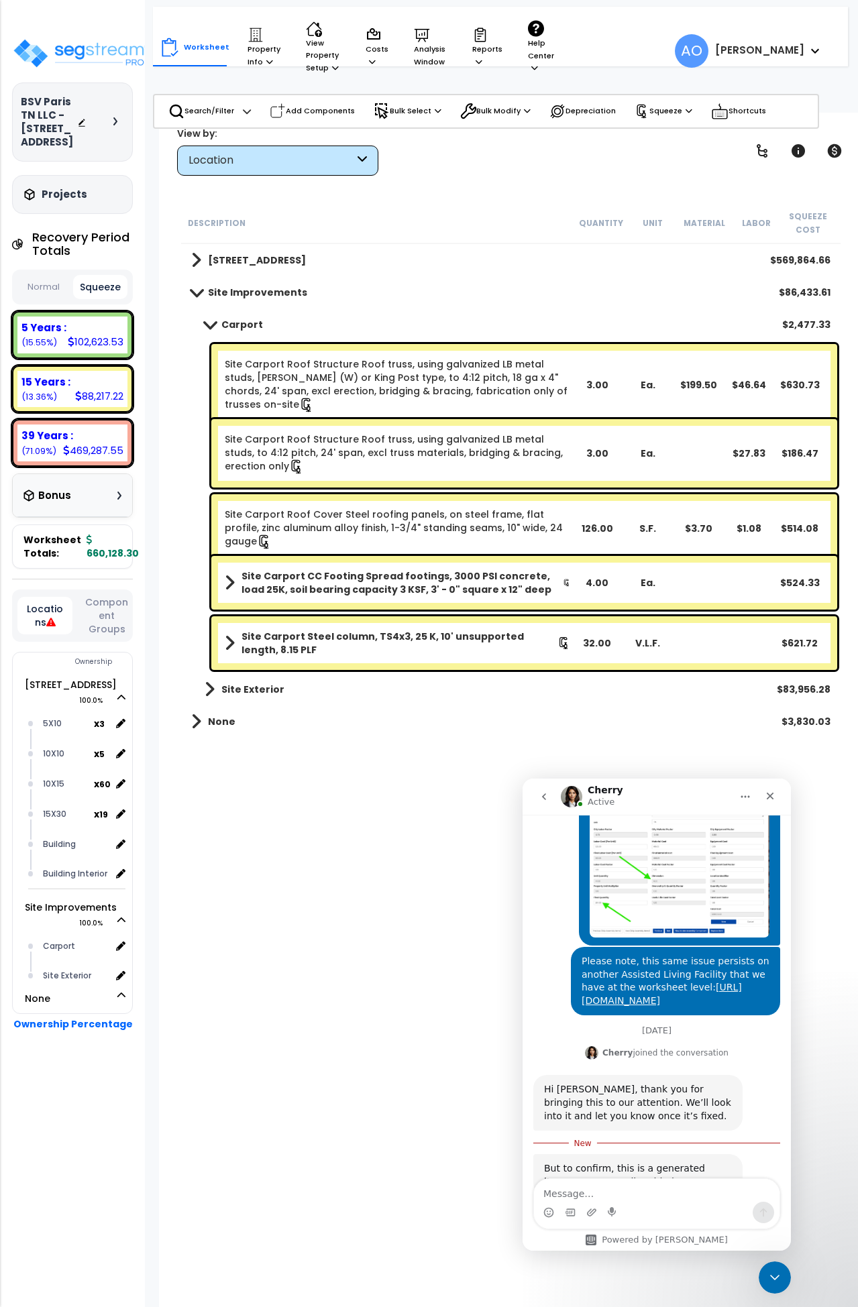
scroll to position [869, 0]
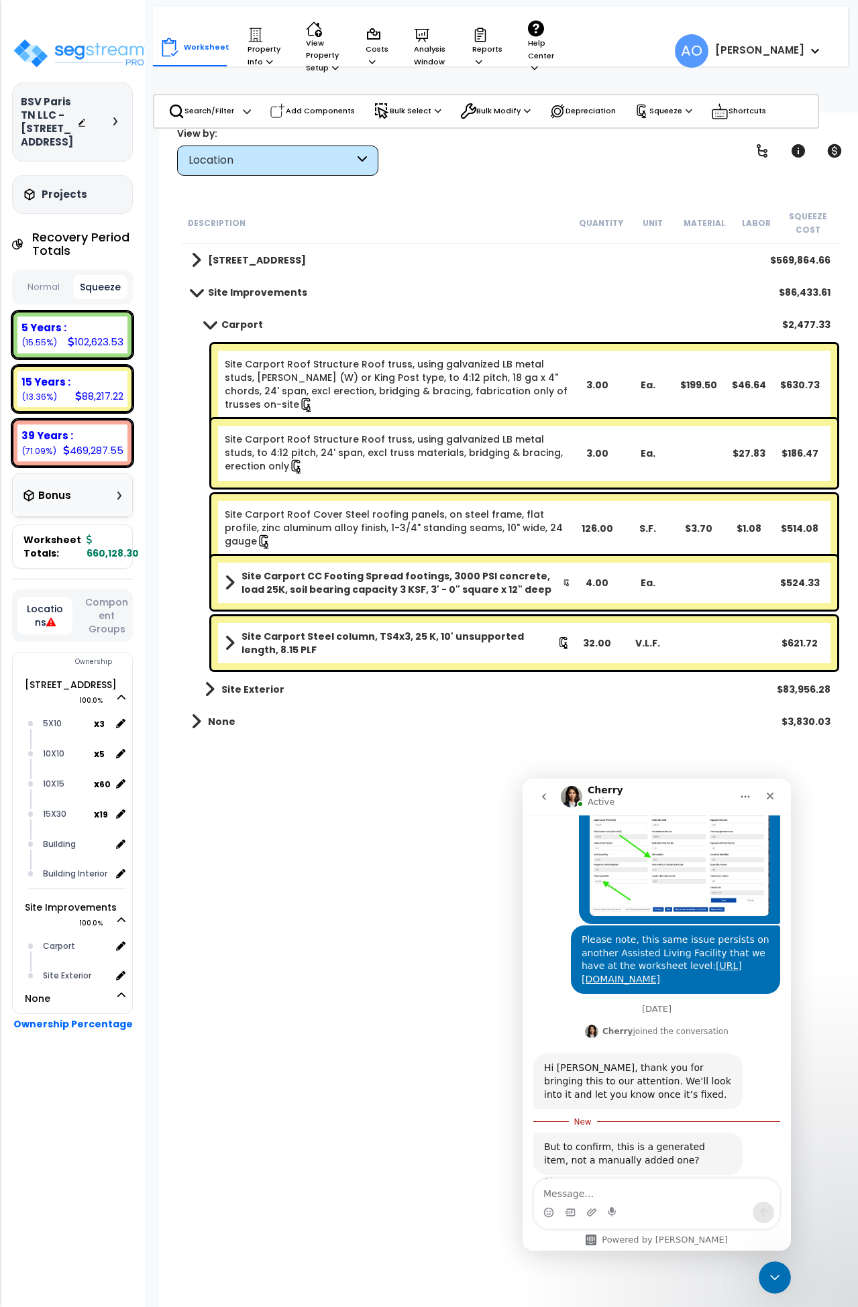
click at [627, 1185] on textarea "Message…" at bounding box center [657, 1190] width 246 height 23
type textarea "Correct. This is generated by SegStream."
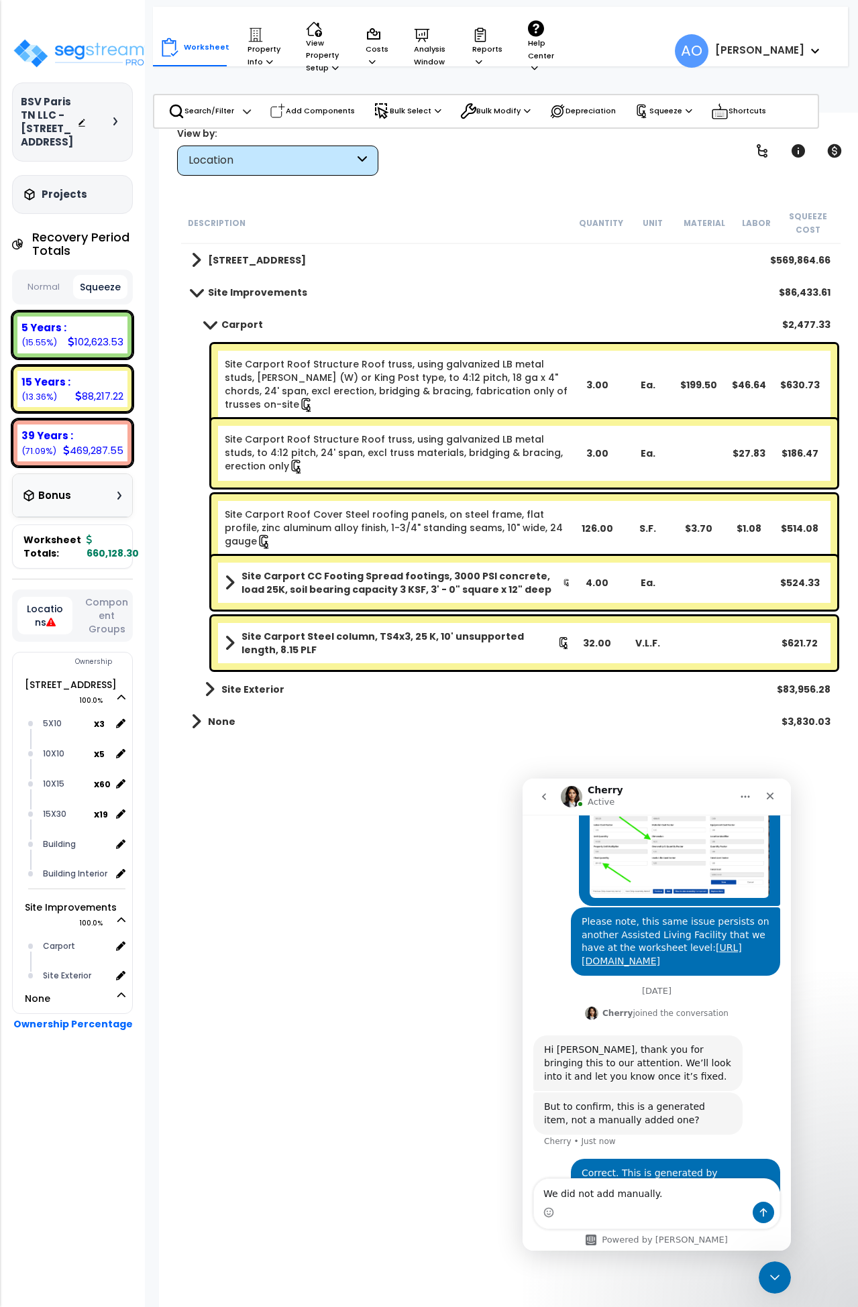
type textarea "We did not add manually."
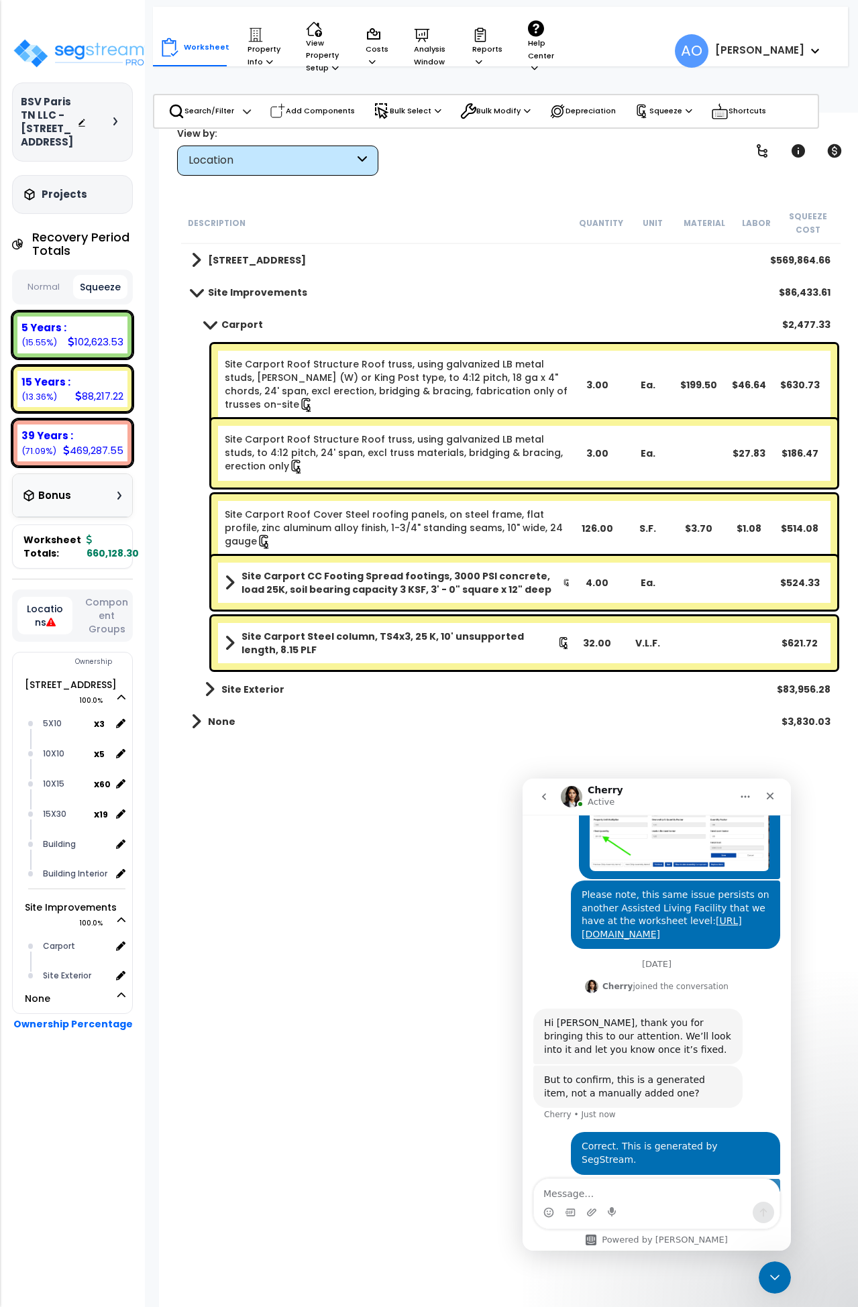
scroll to position [918, 0]
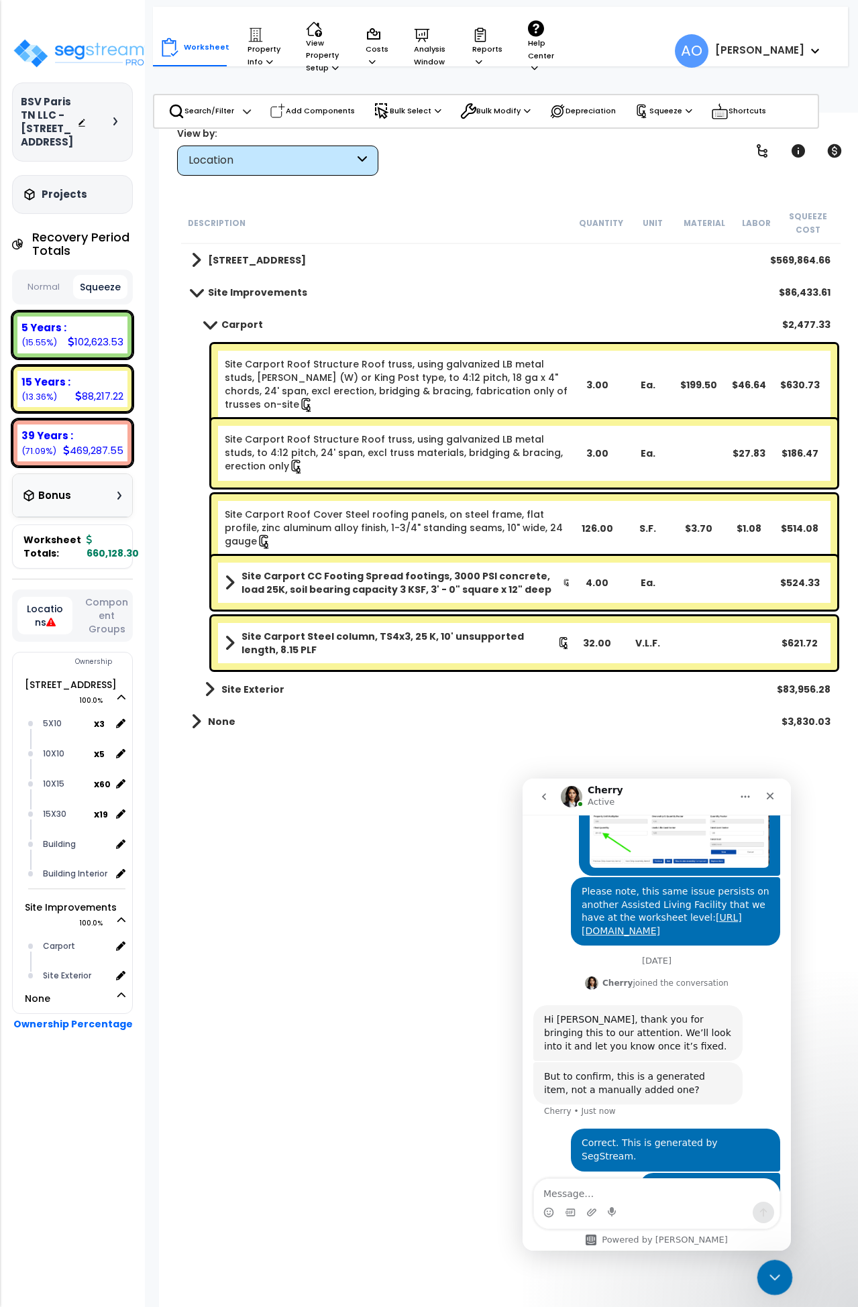
click at [765, 1271] on icon "Close Intercom Messenger" at bounding box center [773, 1276] width 16 height 16
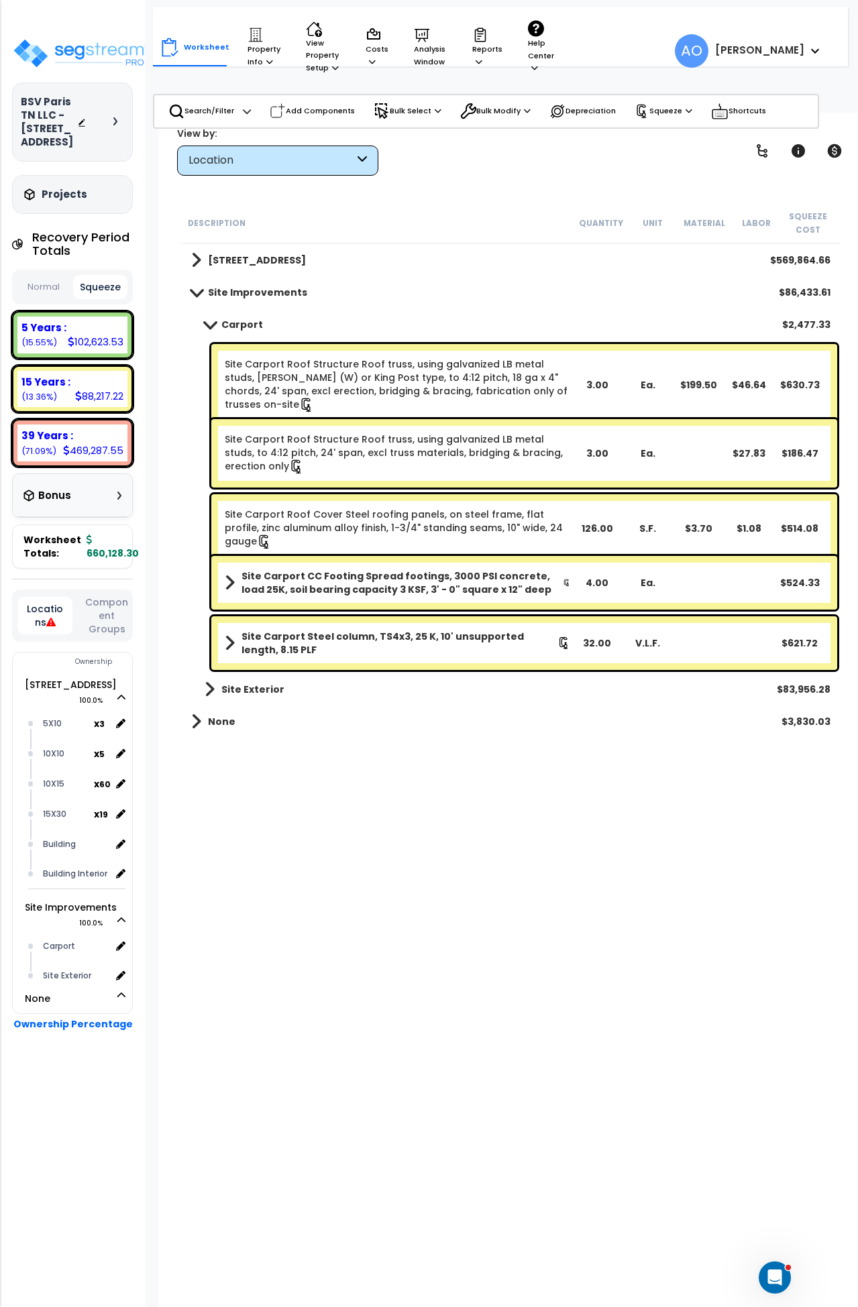
click at [235, 322] on b "Carport" at bounding box center [242, 324] width 42 height 13
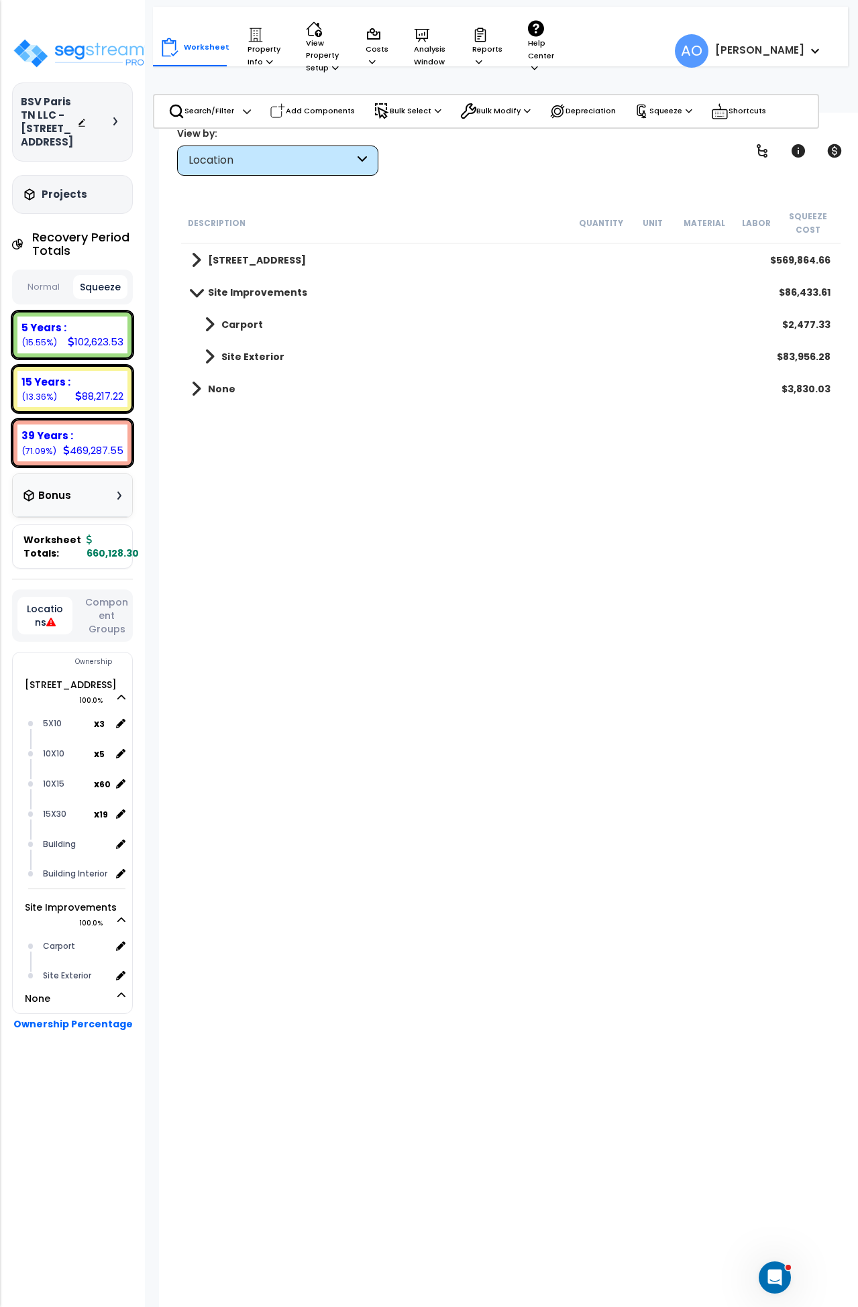
click at [236, 322] on b "Carport" at bounding box center [242, 324] width 42 height 13
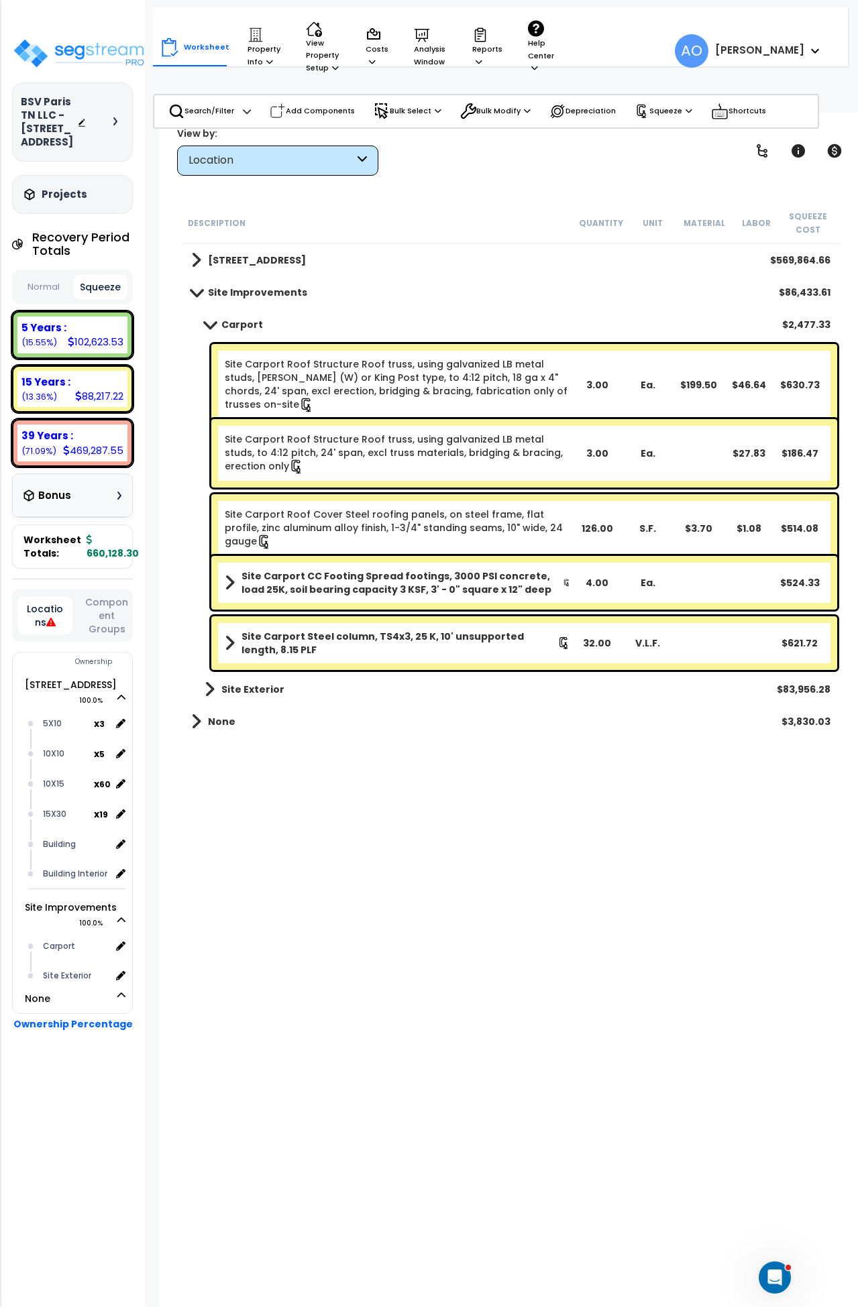
click at [236, 322] on b "Carport" at bounding box center [242, 324] width 42 height 13
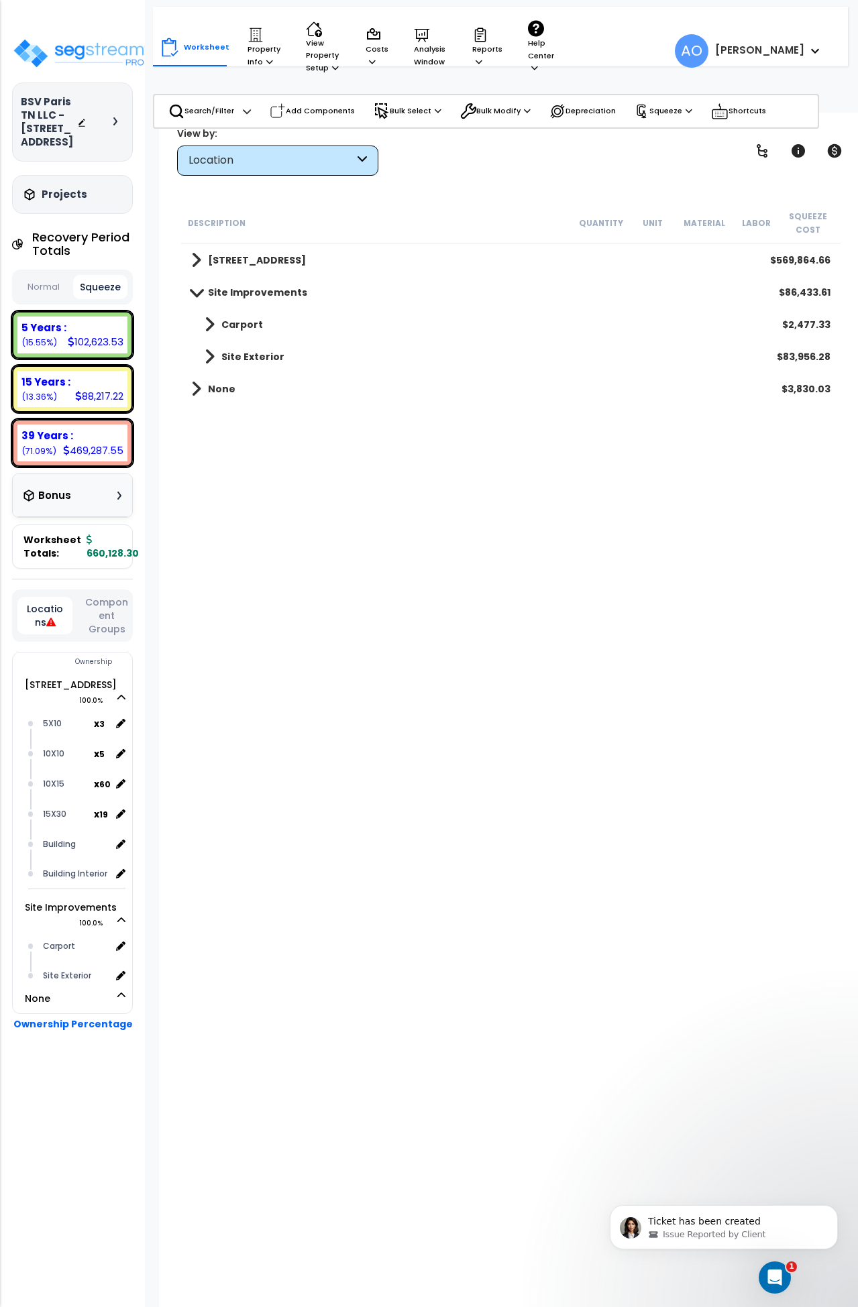
scroll to position [1042, 0]
click at [47, 389] on b "15 Years :" at bounding box center [45, 382] width 49 height 14
click at [234, 321] on b "Carport" at bounding box center [242, 324] width 42 height 13
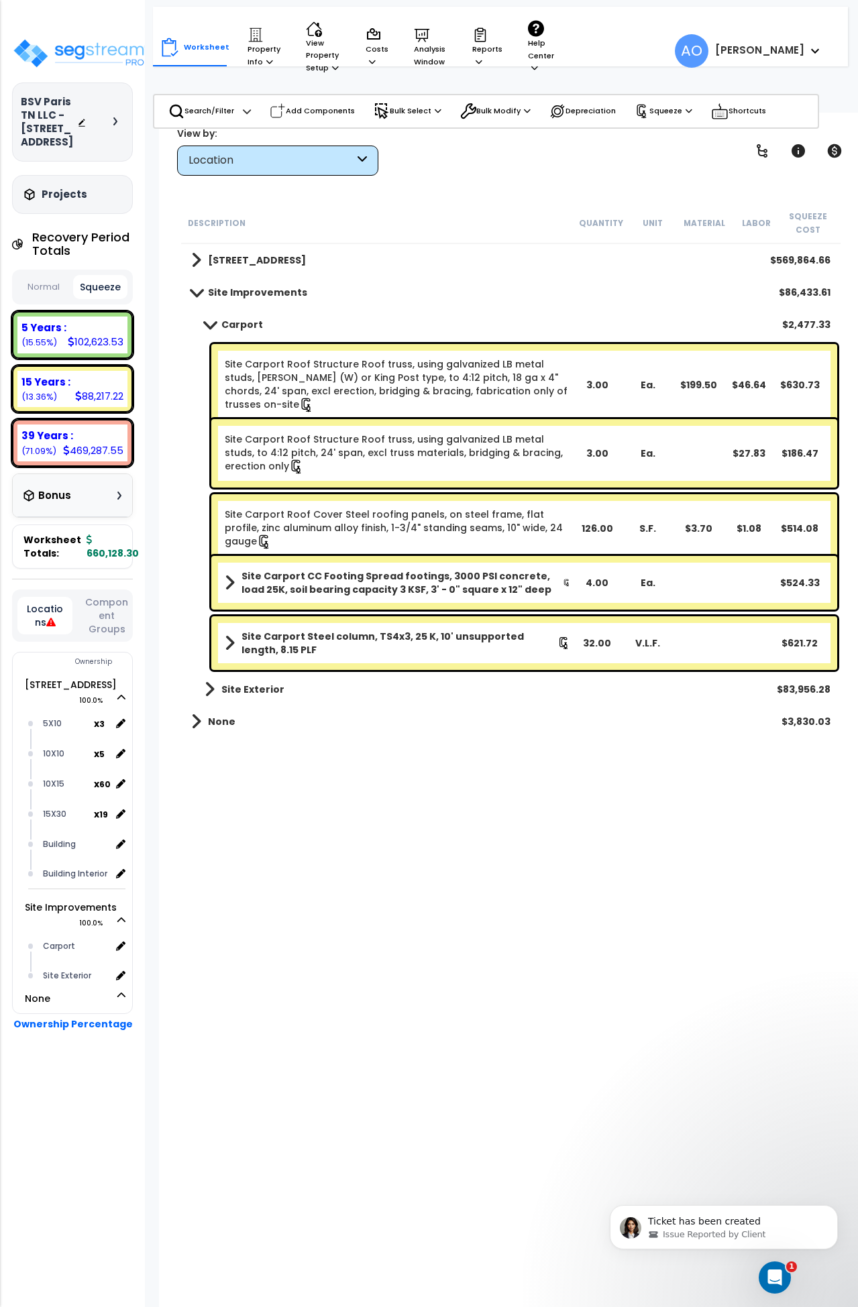
click at [217, 288] on b "Site Improvements" at bounding box center [257, 292] width 99 height 13
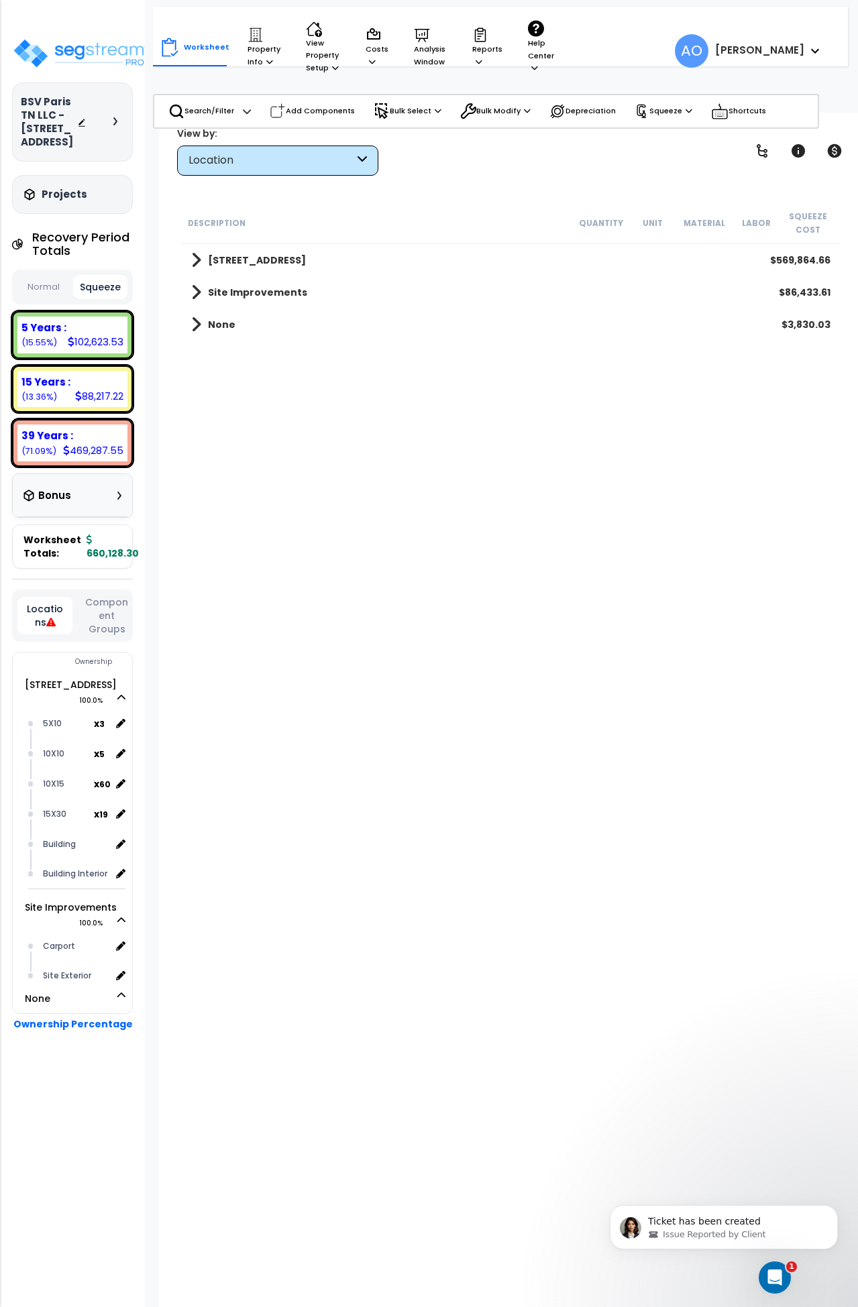
click at [219, 290] on b "Site Improvements" at bounding box center [257, 292] width 99 height 13
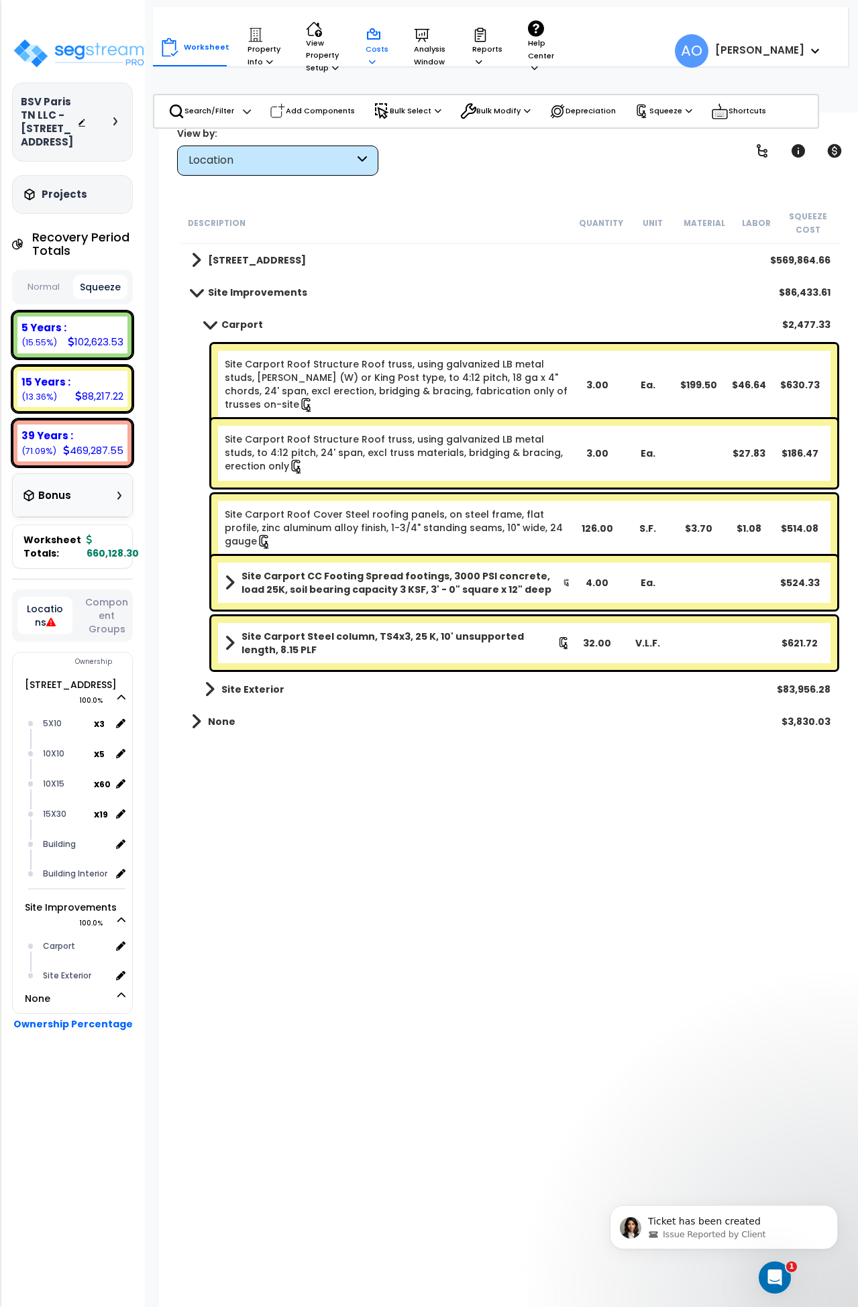
click at [379, 53] on p "Costs" at bounding box center [377, 47] width 23 height 41
click at [397, 116] on link "Direct Costs" at bounding box center [425, 116] width 133 height 27
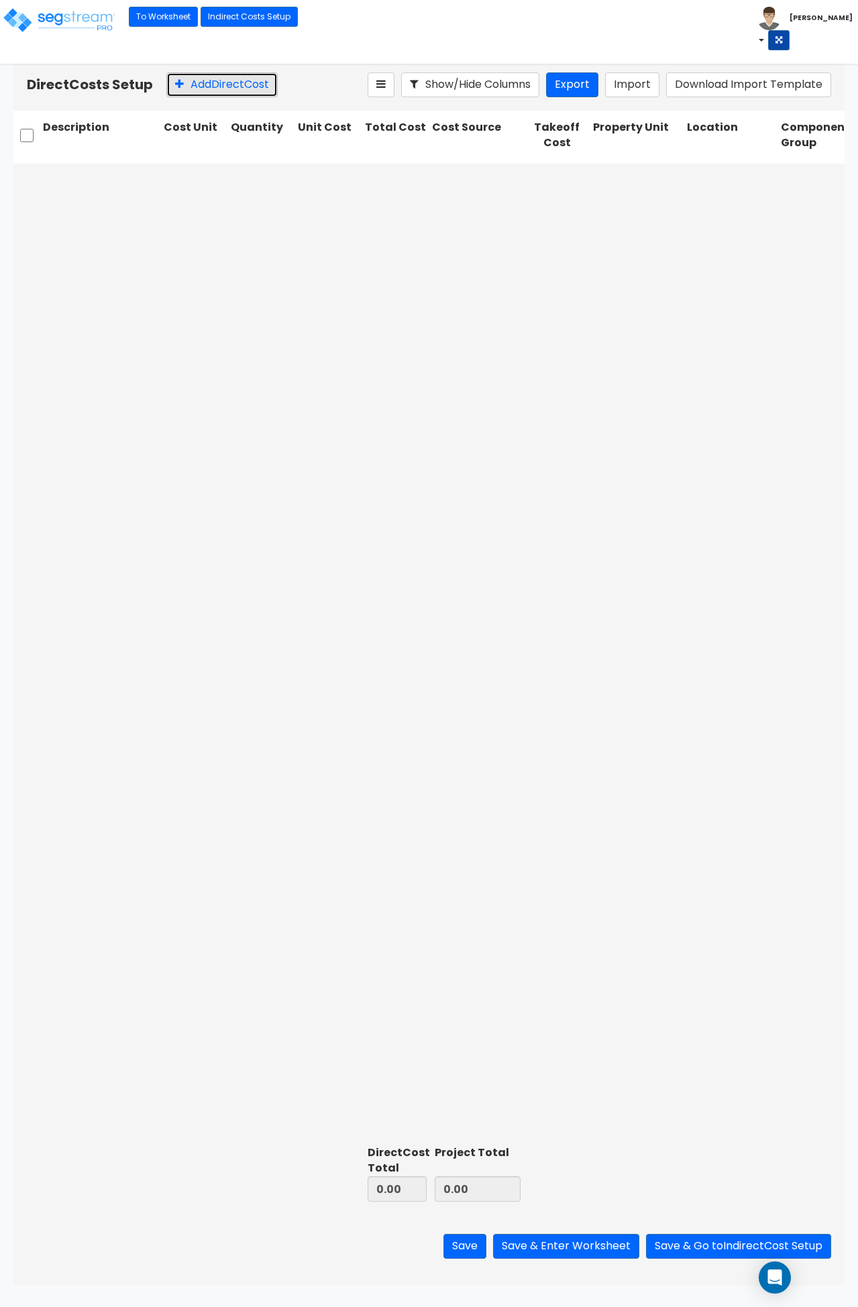
click at [211, 88] on button "Add Direct Cost" at bounding box center [221, 84] width 111 height 25
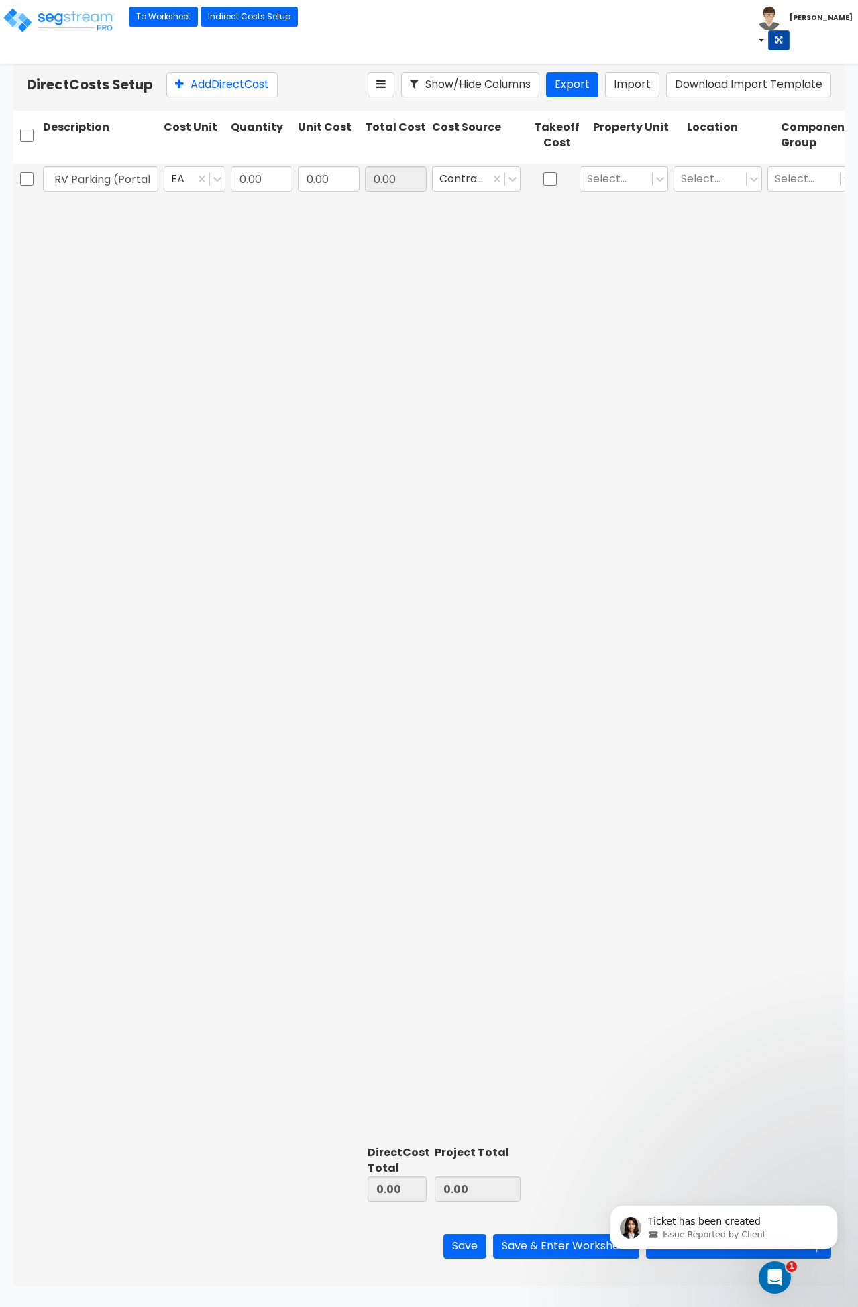
scroll to position [0, 50]
type input "Covered RV Parking (Portal)"
click at [278, 174] on input "0.00" at bounding box center [262, 178] width 62 height 25
type input "1"
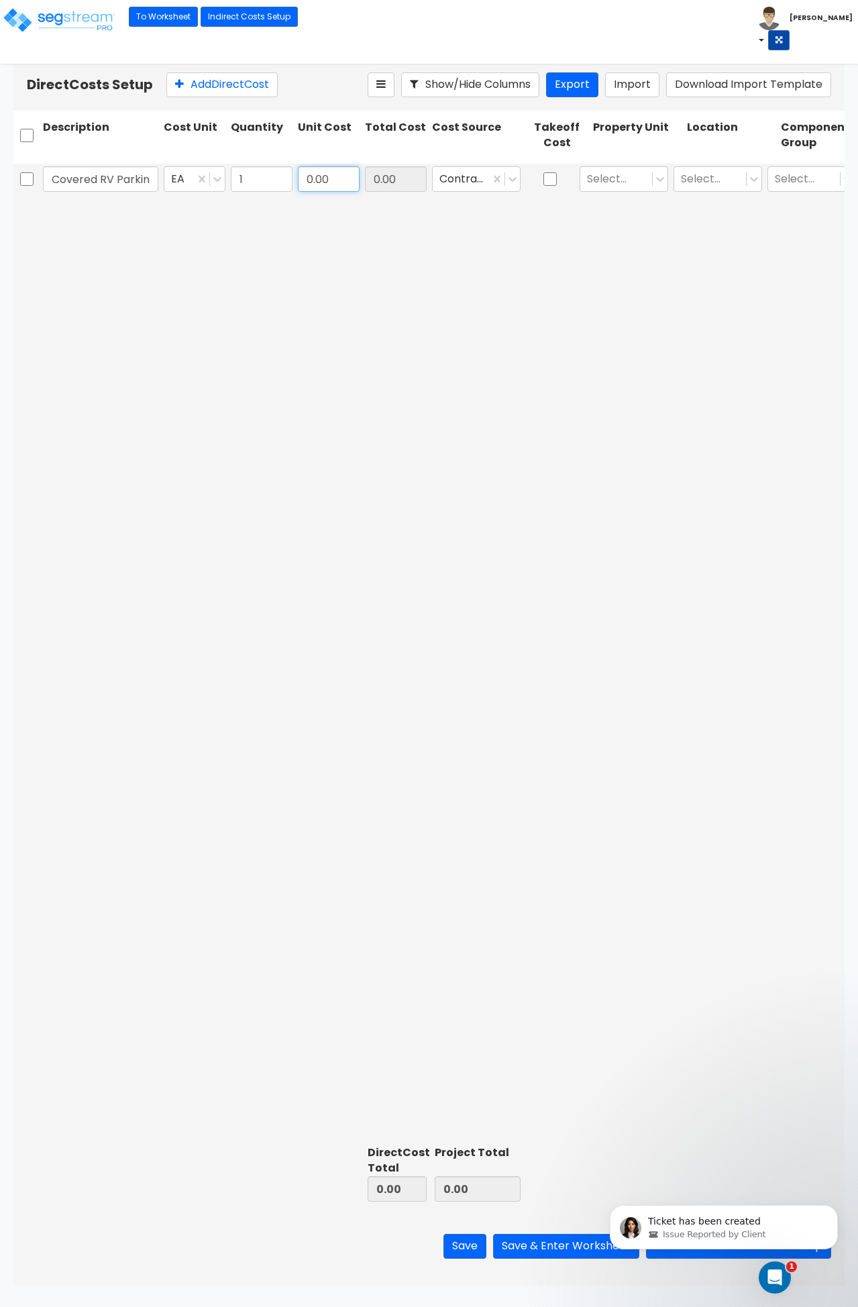
click at [325, 182] on input "0.00" at bounding box center [329, 178] width 62 height 25
type input "4,150"
type input "4,150.00"
click at [405, 230] on div "Covered RV Parking (Portal) EA 1 4,150 4,150.00 Contractor Cost Select... Selec…" at bounding box center [428, 652] width 831 height 977
click at [517, 177] on icon at bounding box center [512, 178] width 13 height 13
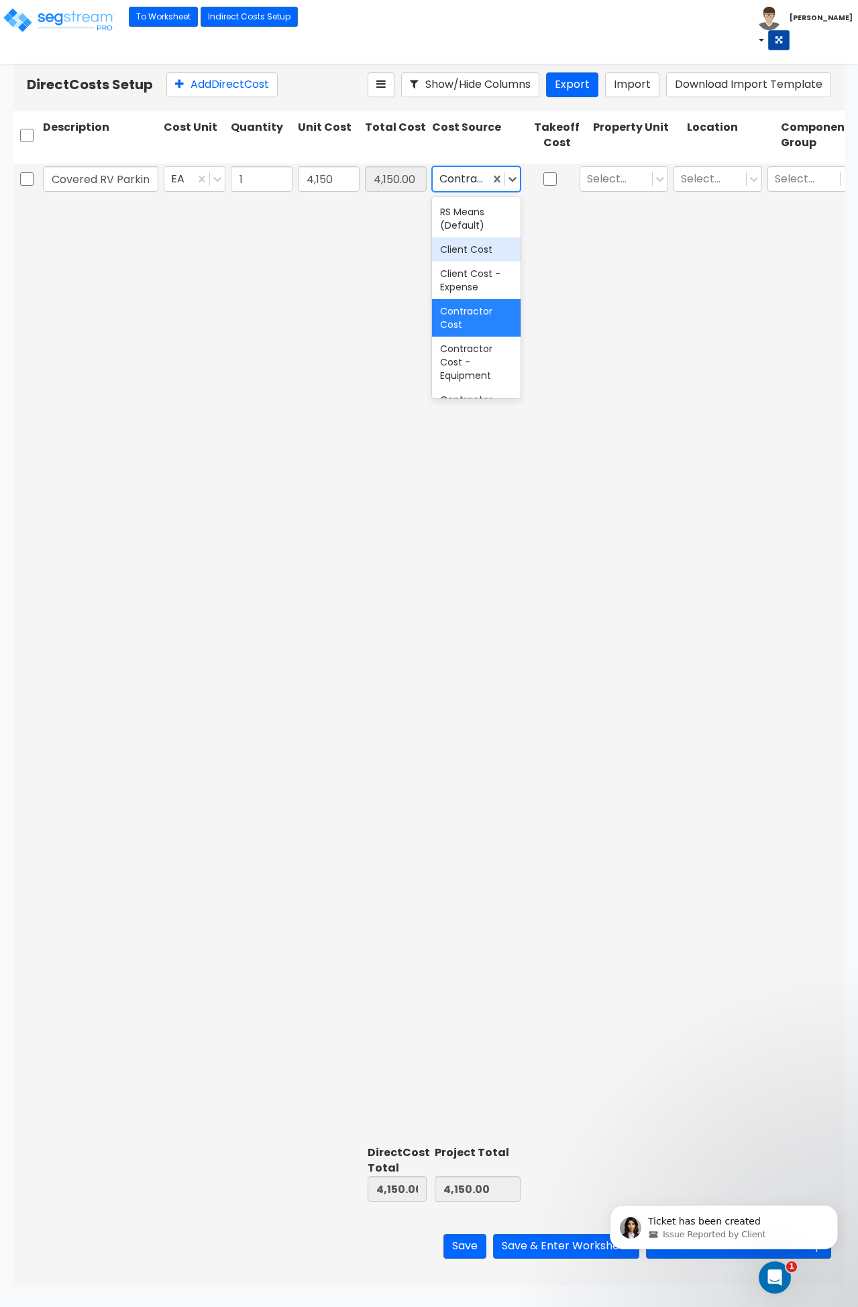
click at [490, 251] on div "Client Cost" at bounding box center [476, 249] width 89 height 24
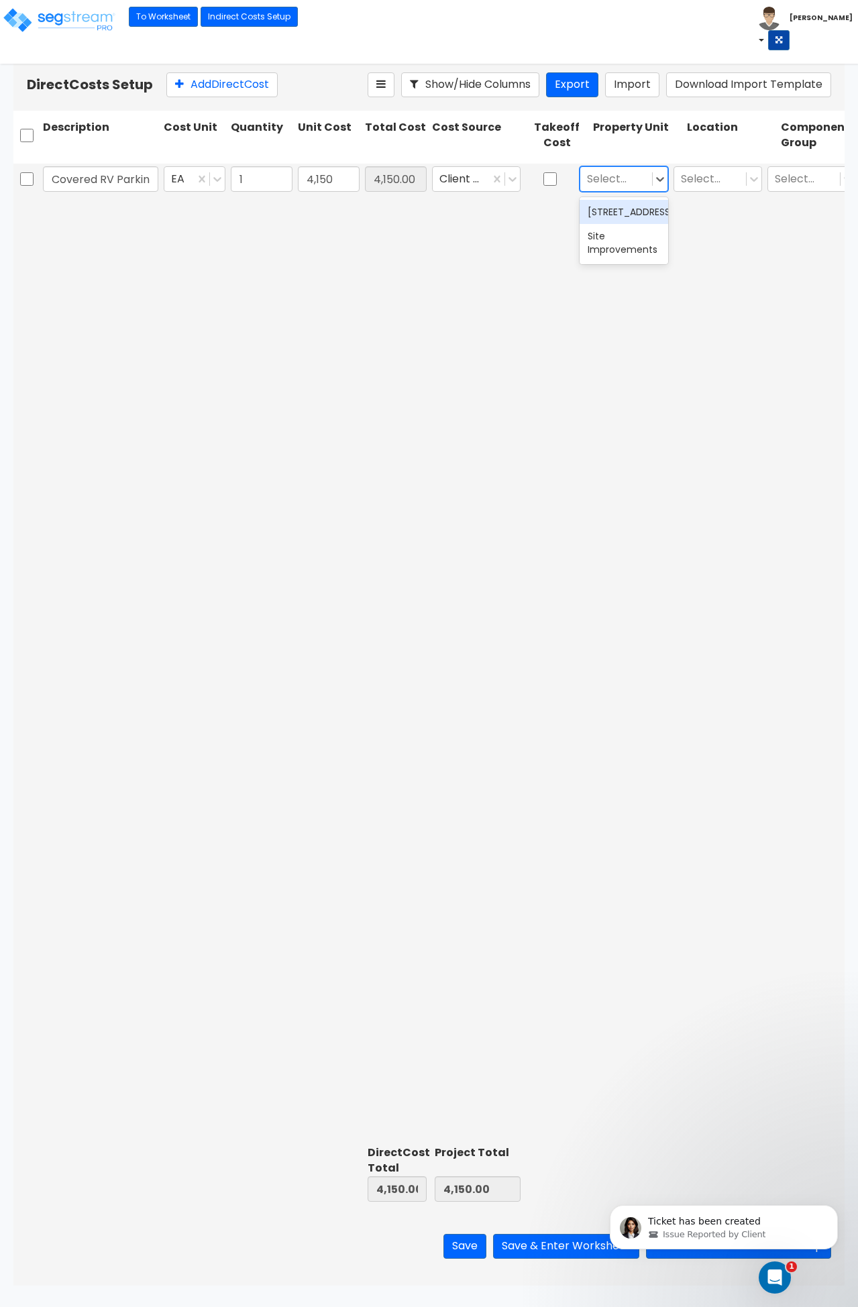
click at [633, 182] on div at bounding box center [616, 179] width 58 height 18
click at [633, 262] on div "Site Improvements" at bounding box center [624, 243] width 89 height 38
click at [724, 184] on div at bounding box center [710, 179] width 58 height 18
click at [731, 242] on div "Carport" at bounding box center [718, 236] width 89 height 24
click at [800, 182] on div at bounding box center [804, 179] width 58 height 18
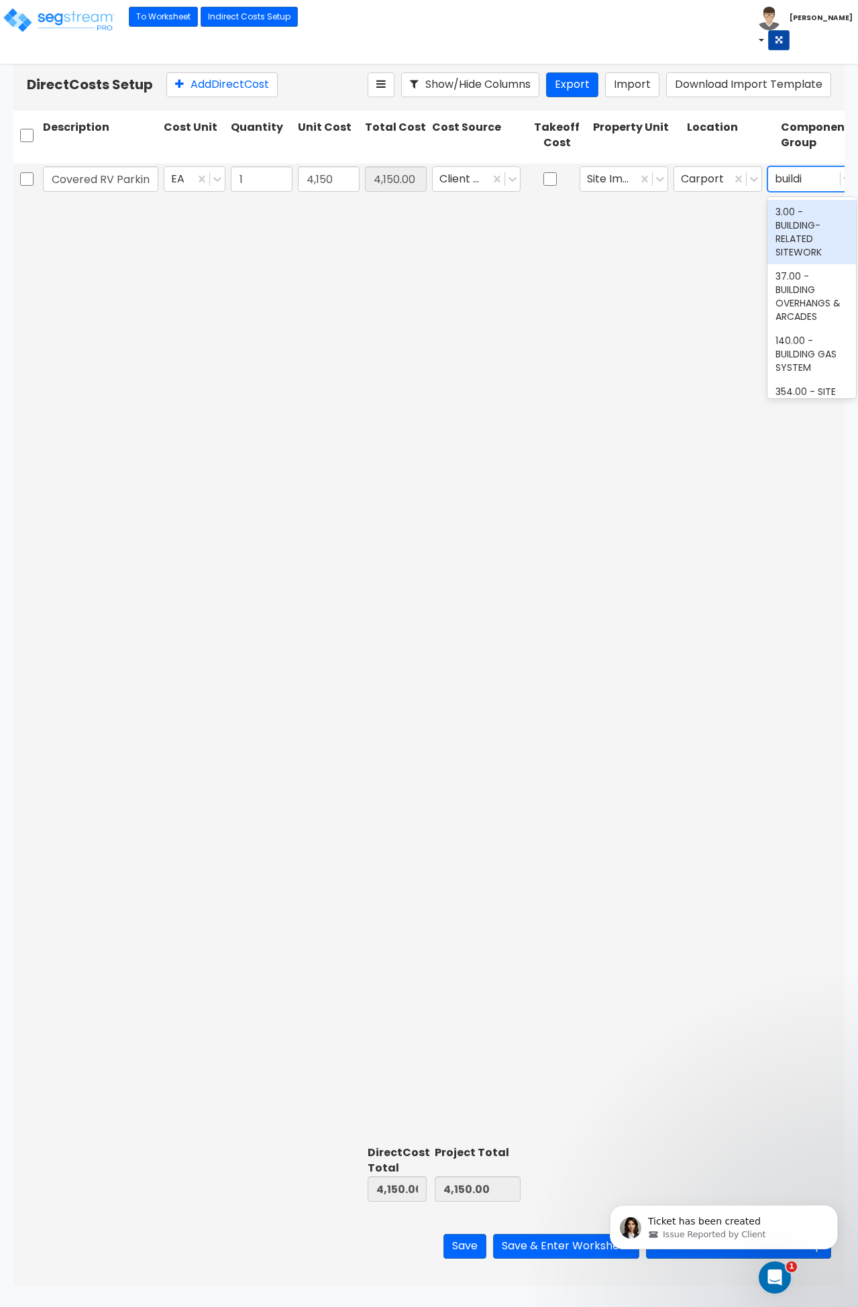
type input "building"
drag, startPoint x: 825, startPoint y: 178, endPoint x: 784, endPoint y: 189, distance: 43.0
click at [720, 172] on div "Covered RV Parking (Portal) EA 1 4,150 4,150.00 Client Cost Site Improvements C…" at bounding box center [428, 179] width 831 height 31
type input "site car"
click at [812, 214] on div "369.00 - SITE [GEOGRAPHIC_DATA]" at bounding box center [811, 219] width 89 height 38
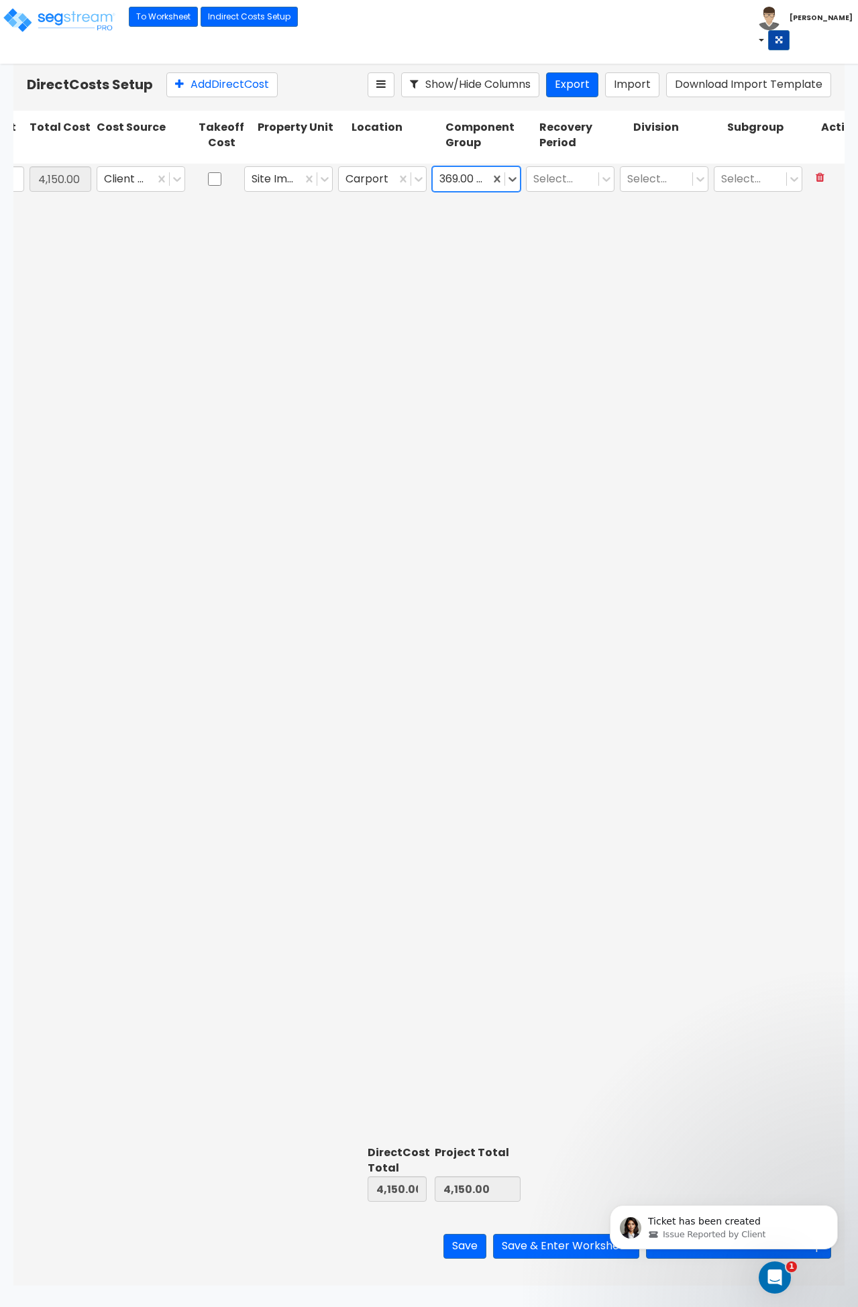
scroll to position [0, 363]
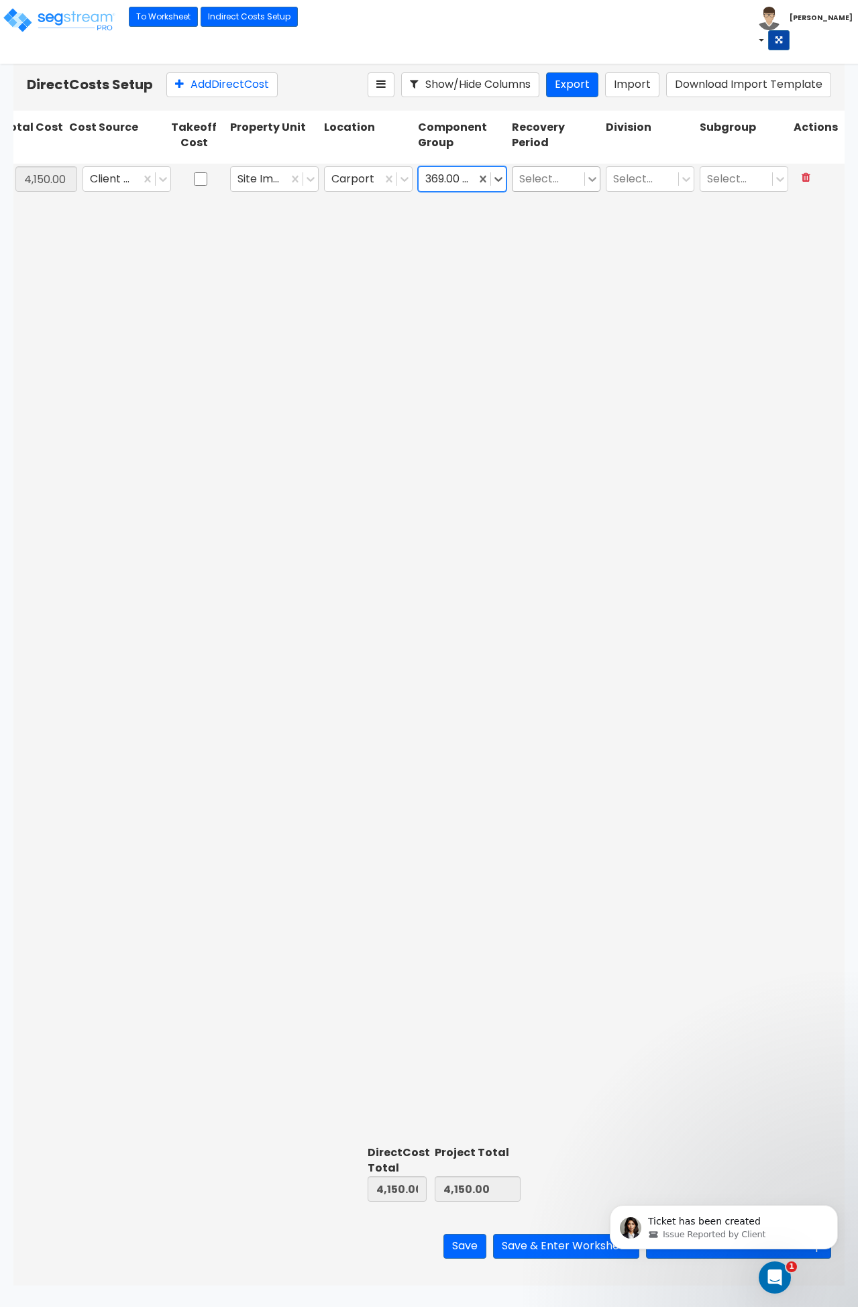
click at [592, 184] on icon at bounding box center [592, 178] width 13 height 13
click at [557, 221] on div "5 Years" at bounding box center [556, 212] width 89 height 24
click at [680, 178] on icon at bounding box center [686, 178] width 13 height 13
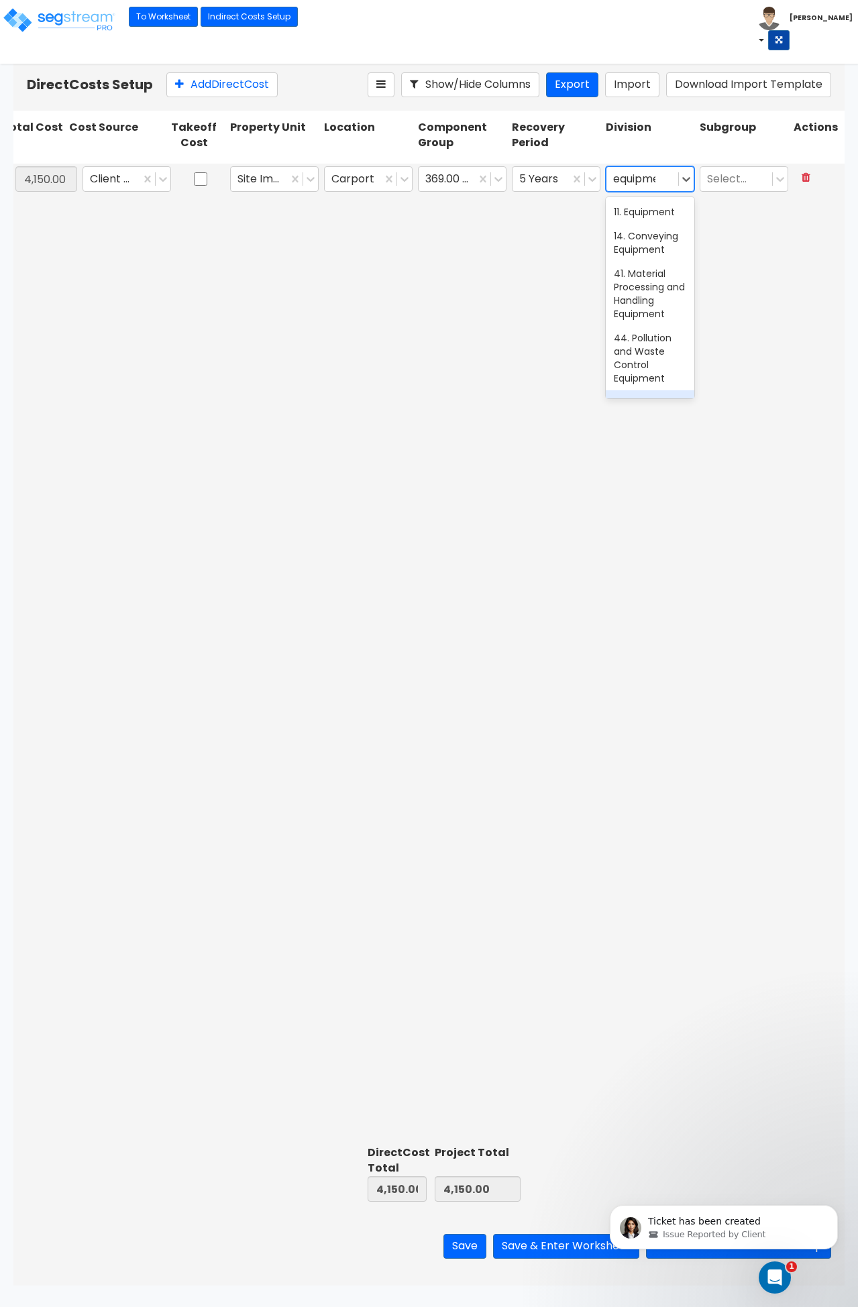
type input "equipment"
click at [641, 211] on div "11. Equipment" at bounding box center [650, 212] width 89 height 24
click at [592, 1250] on html "Ticket has been created Issue Reported by Client" at bounding box center [724, 1224] width 268 height 94
click at [835, 1206] on icon "Dismiss notification" at bounding box center [833, 1208] width 7 height 7
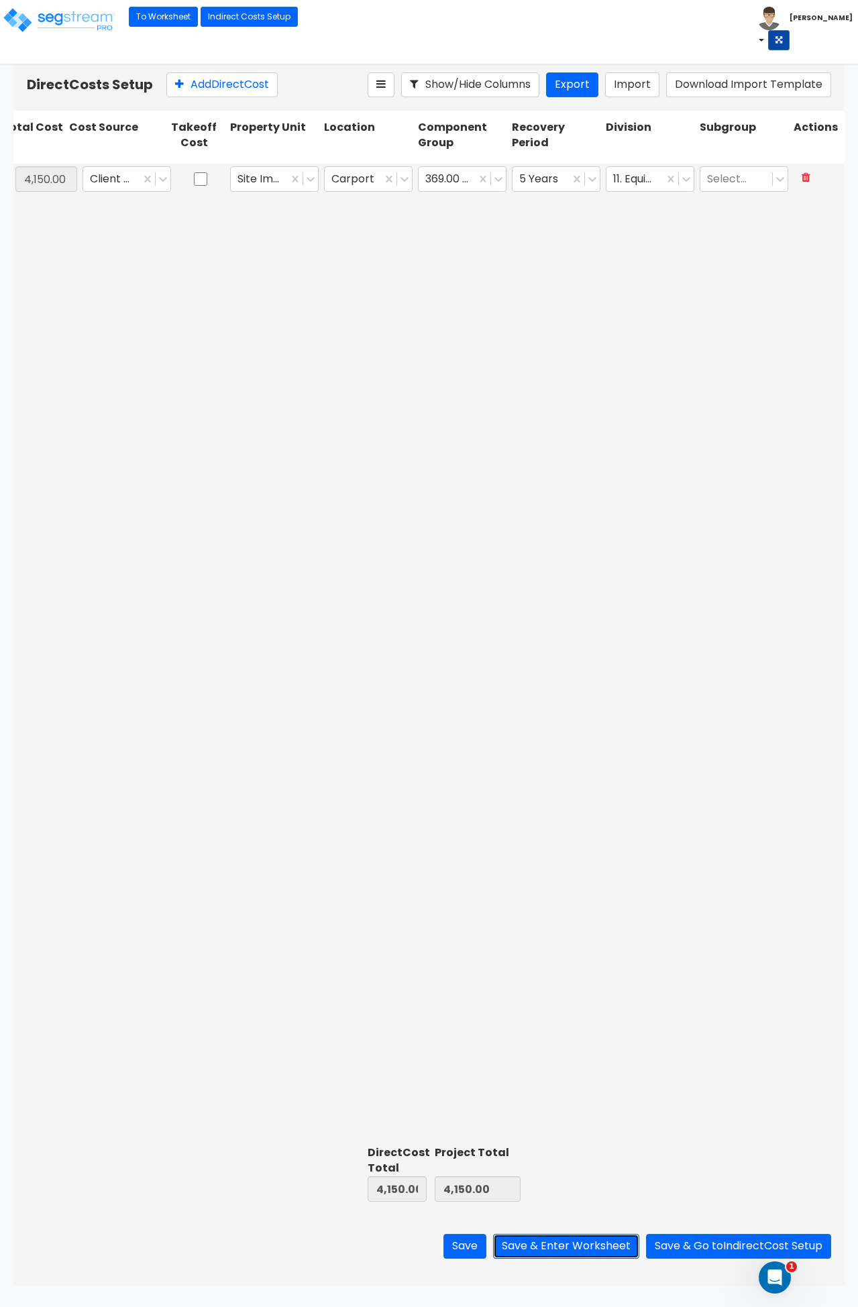
click at [600, 1248] on button "Save & Enter Worksheet" at bounding box center [566, 1246] width 146 height 25
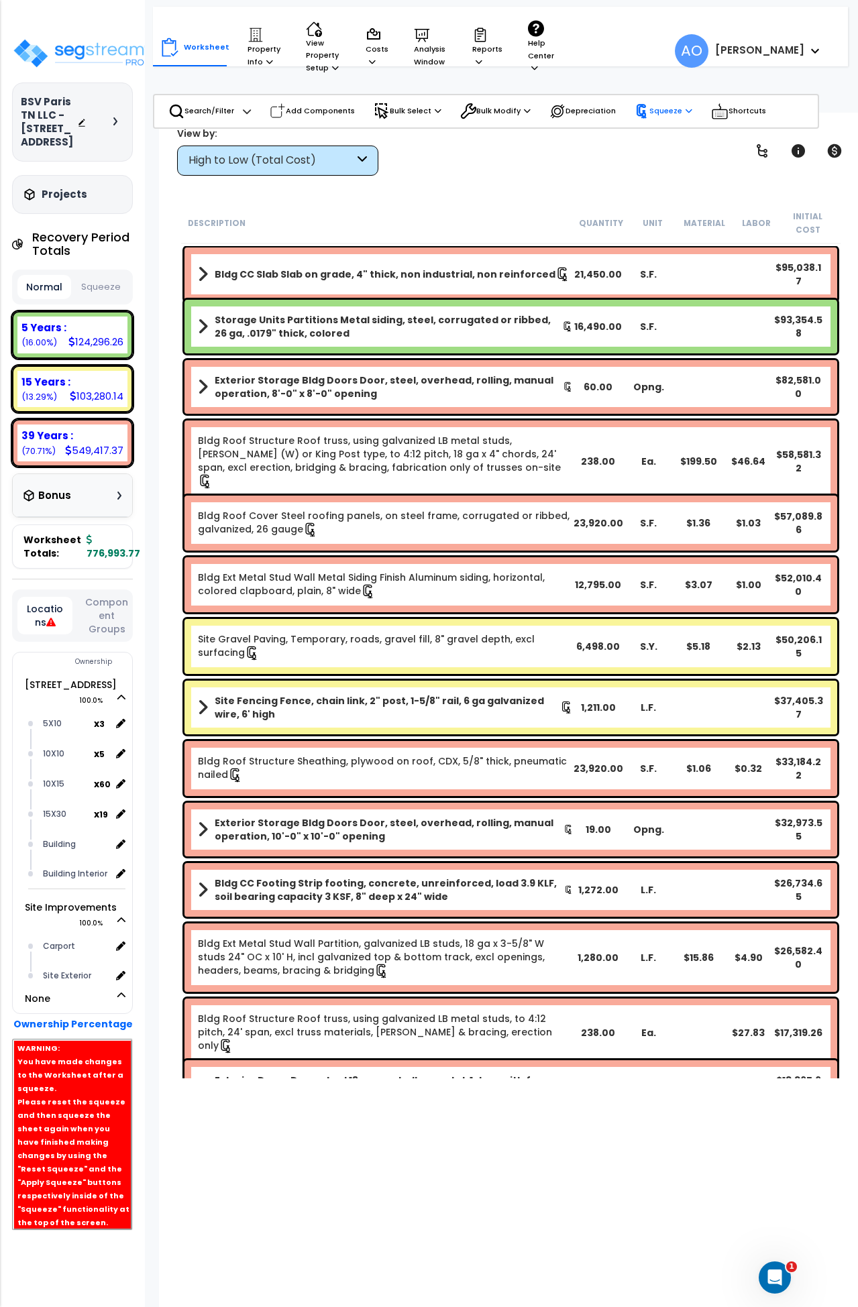
click at [659, 109] on p "Squeeze" at bounding box center [664, 111] width 58 height 15
click at [662, 134] on link "Re-squeeze" at bounding box center [694, 139] width 133 height 27
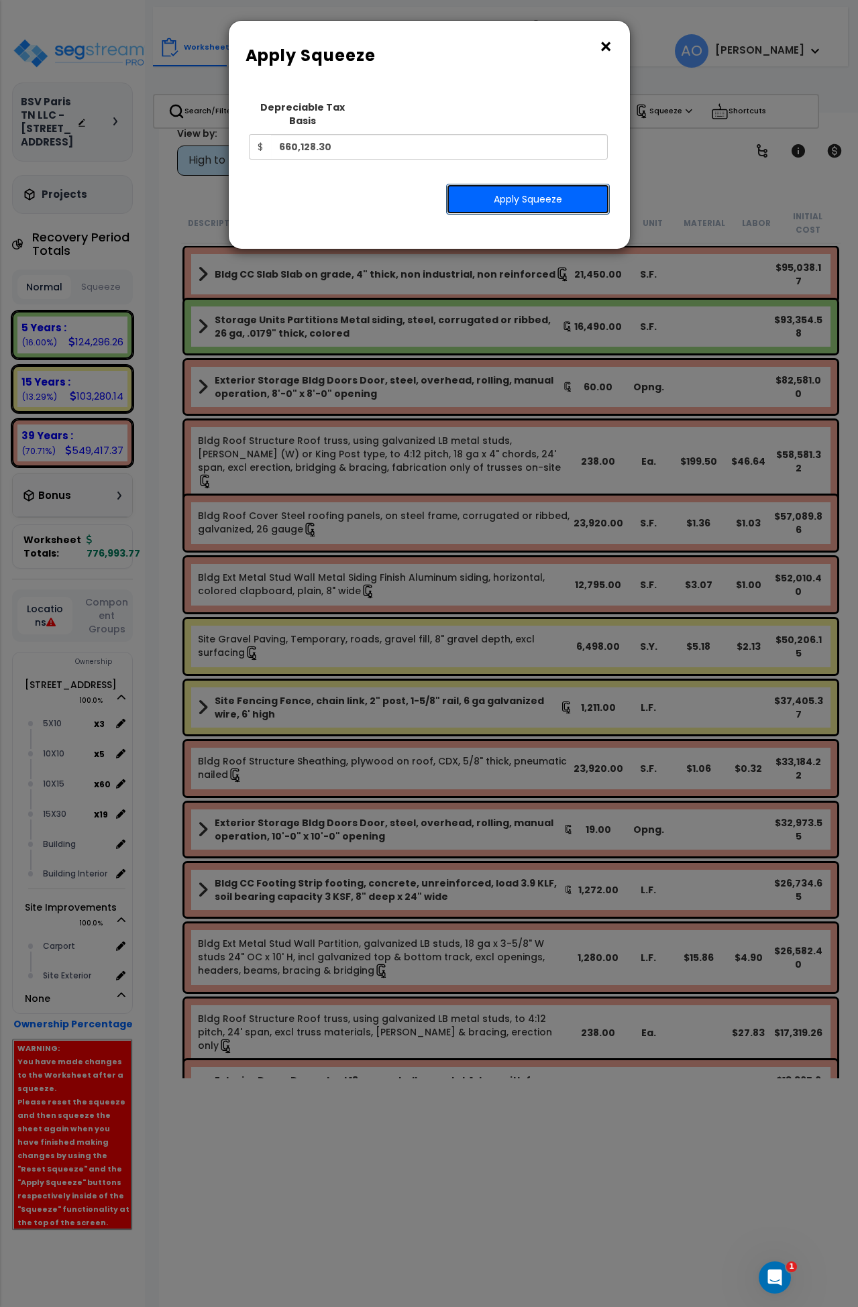
click at [504, 199] on button "Apply Squeeze" at bounding box center [528, 199] width 164 height 31
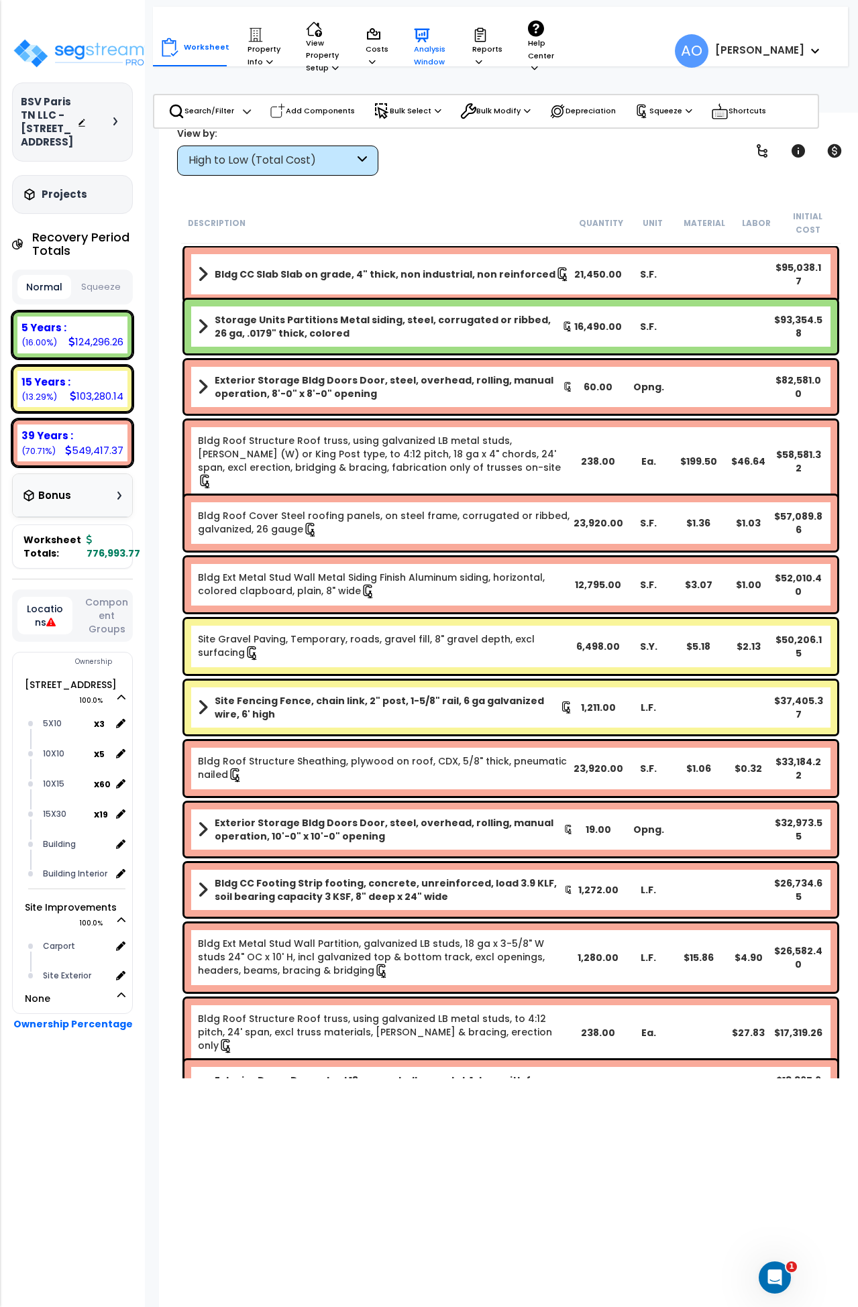
click at [414, 46] on p "Analysis Window" at bounding box center [430, 47] width 33 height 41
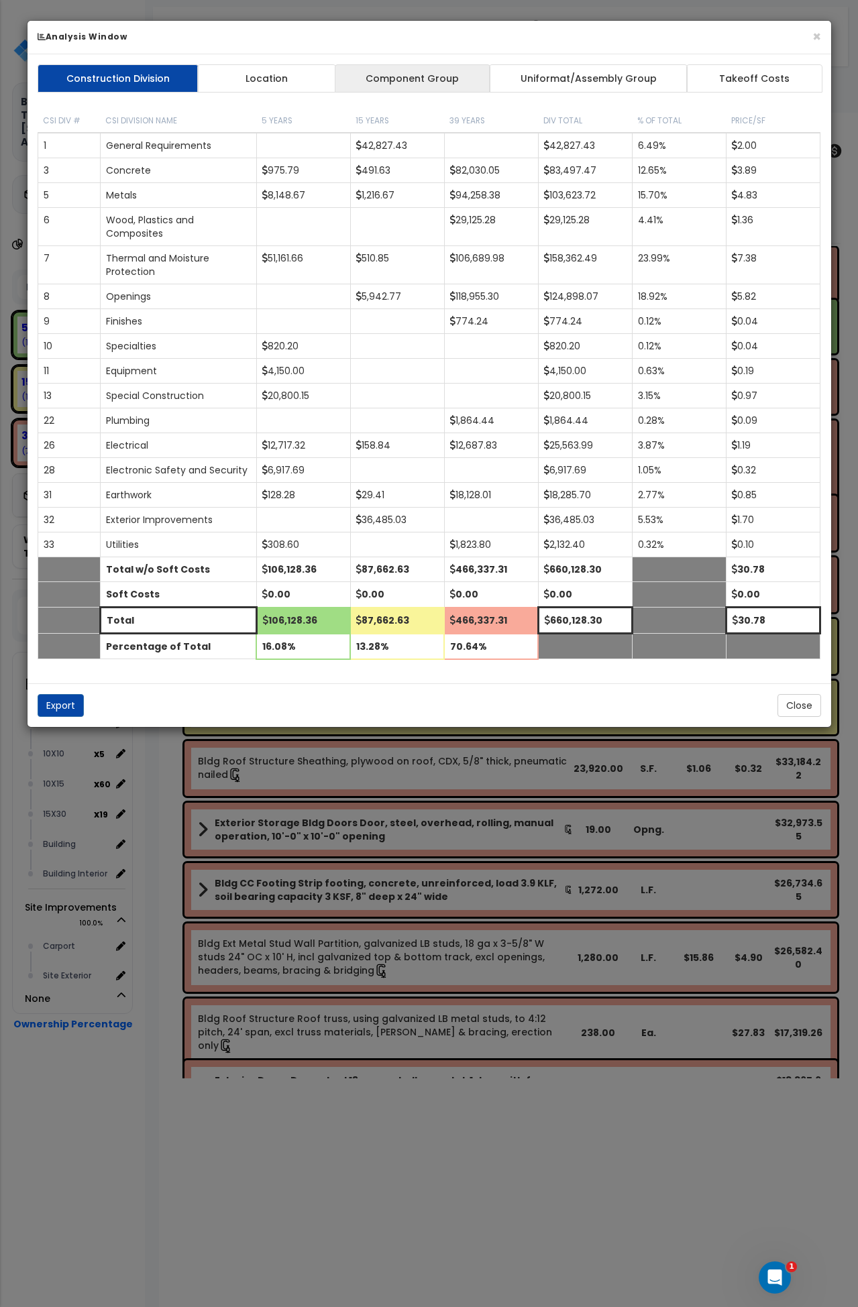
click at [425, 85] on link "Component Group" at bounding box center [413, 78] width 156 height 28
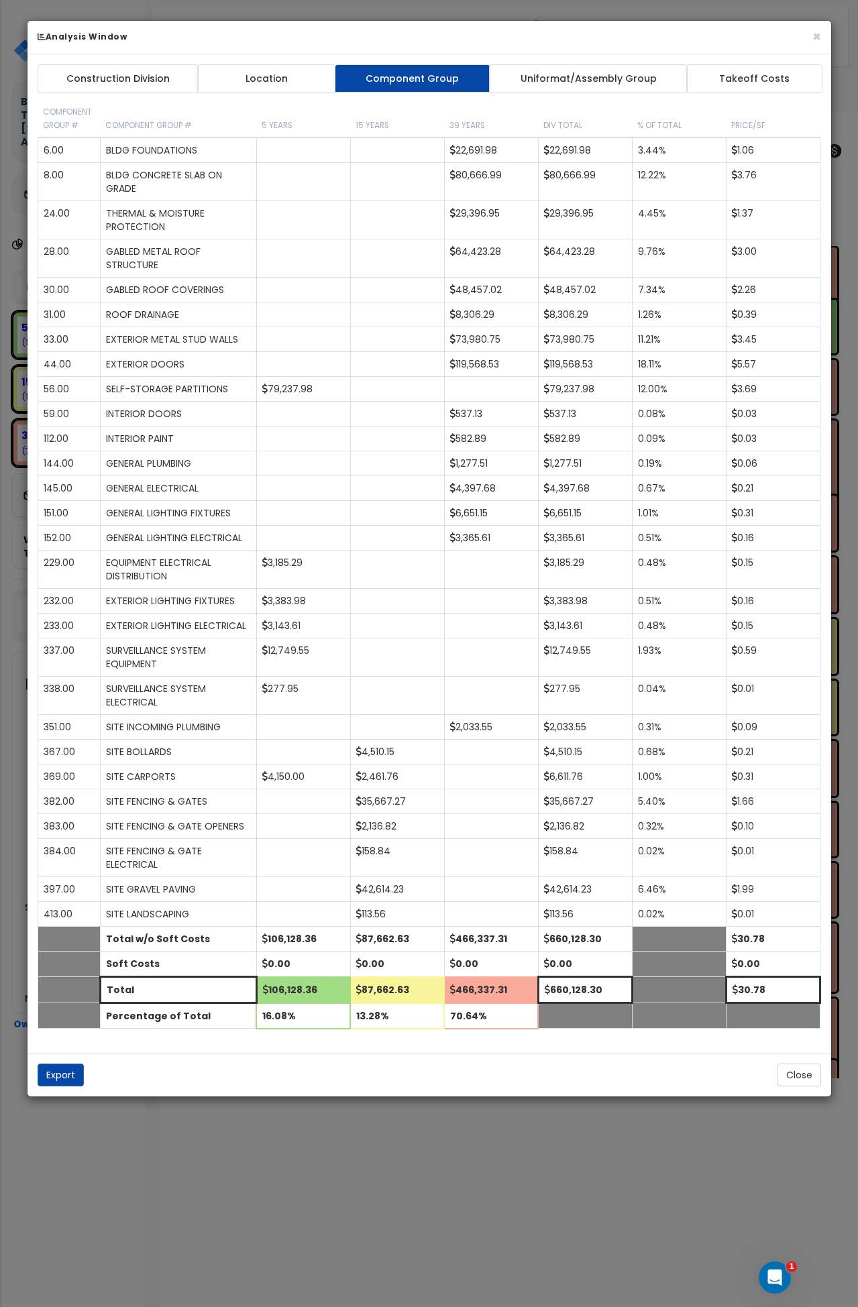
click at [821, 35] on div "× Analysis Window" at bounding box center [430, 38] width 804 height 34
click at [818, 34] on button "×" at bounding box center [816, 37] width 9 height 14
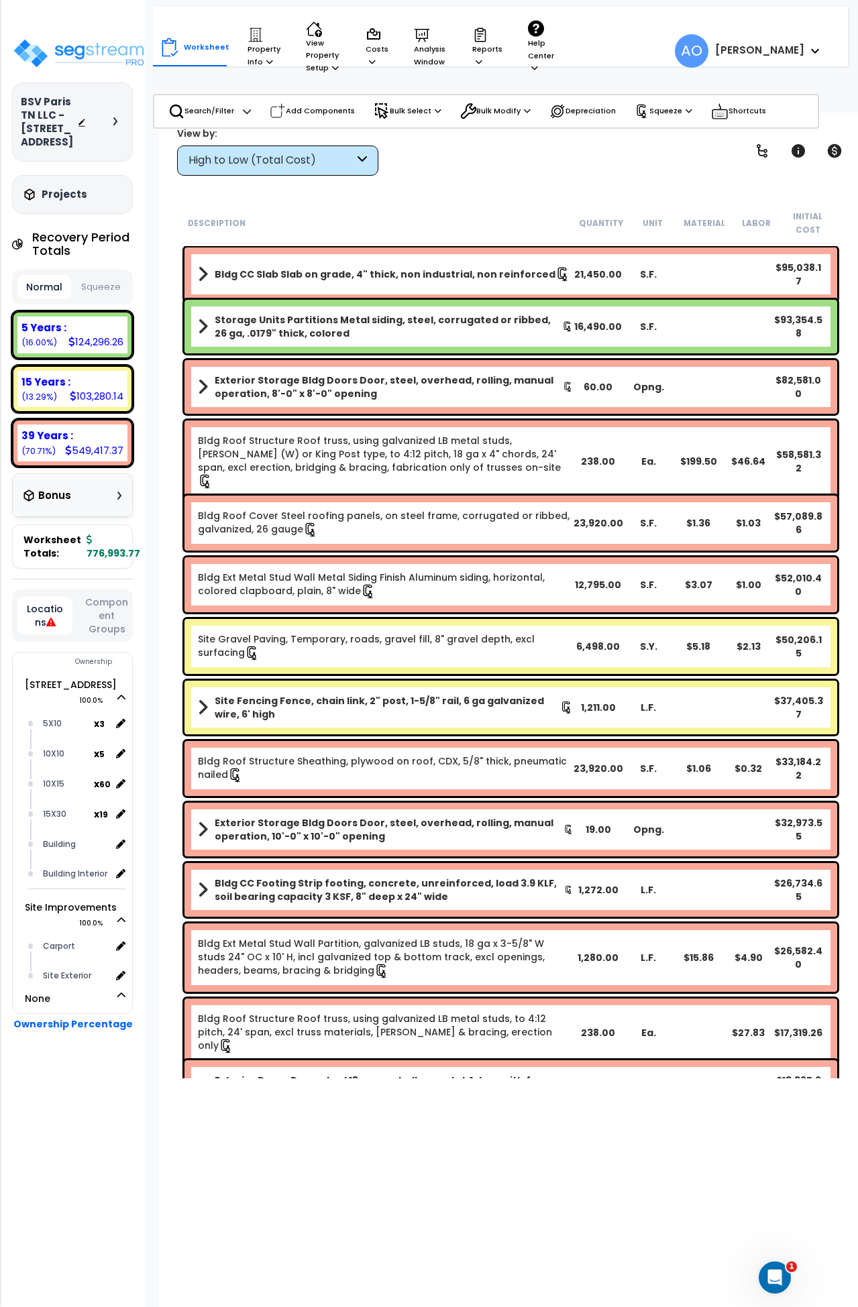
click at [224, 160] on div "High to Low (Total Cost)" at bounding box center [272, 160] width 166 height 15
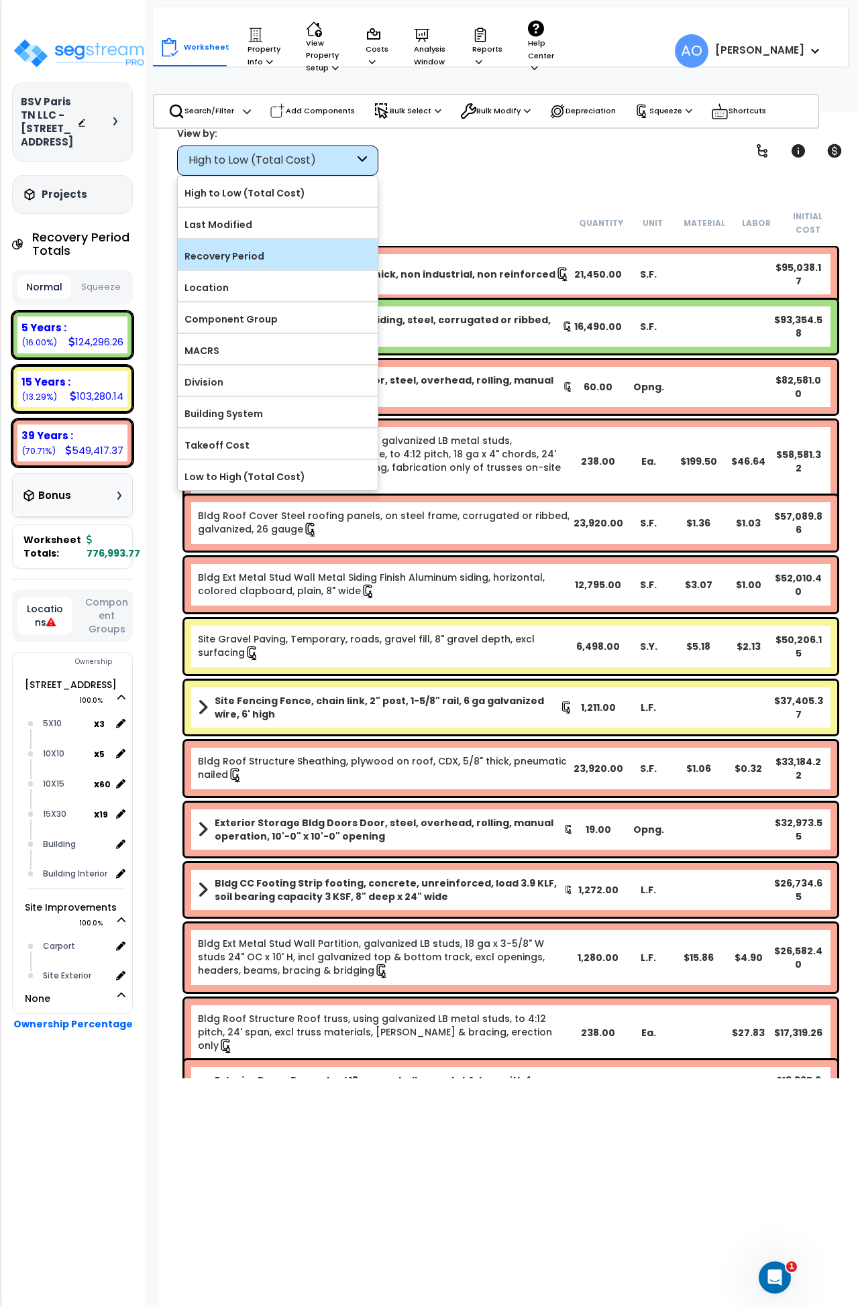
click at [241, 263] on label "Recovery Period" at bounding box center [278, 256] width 200 height 20
click at [0, 0] on input "Recovery Period" at bounding box center [0, 0] width 0 height 0
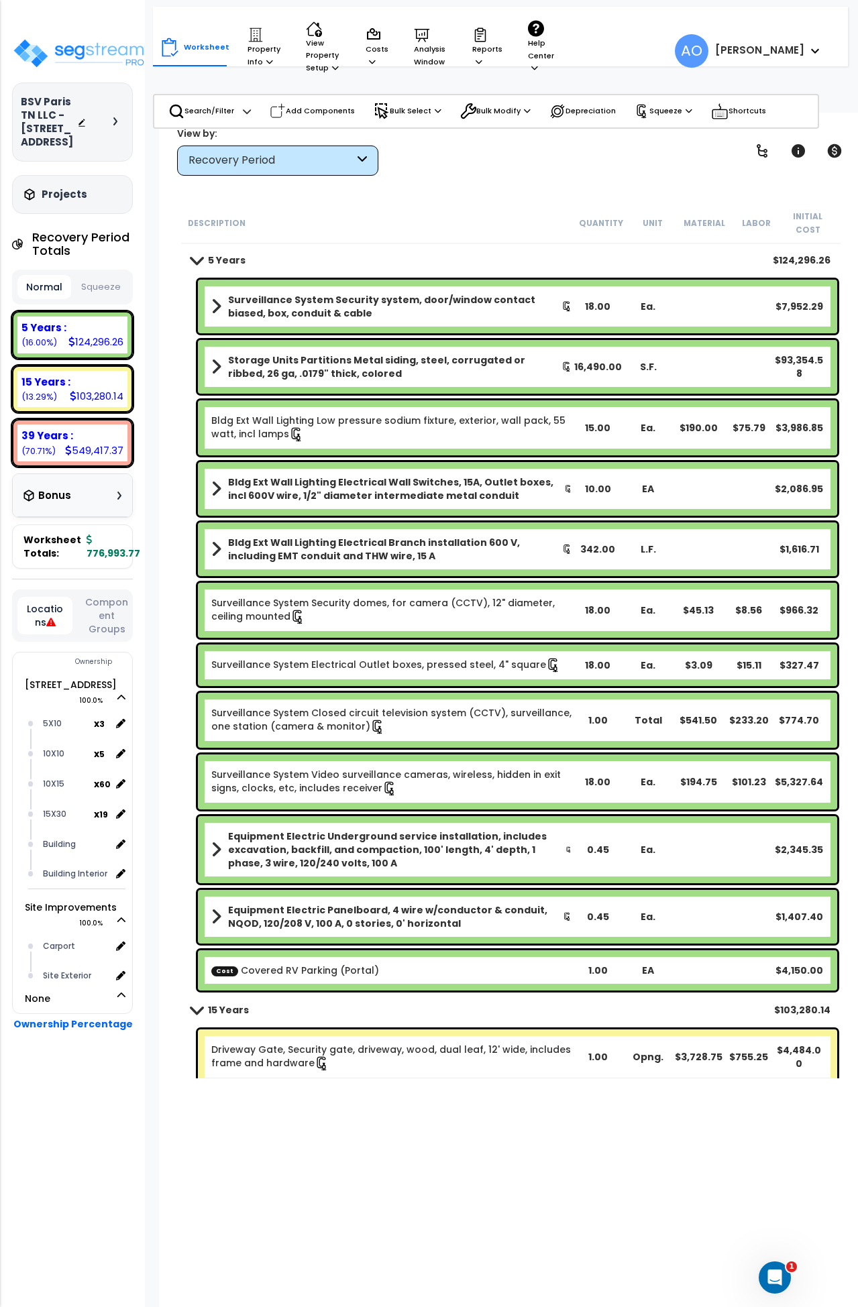
click at [99, 299] on button "Squeeze" at bounding box center [101, 287] width 54 height 23
click at [34, 389] on b "15 Years :" at bounding box center [45, 382] width 49 height 14
drag, startPoint x: 221, startPoint y: 242, endPoint x: 221, endPoint y: 253, distance: 10.7
click at [221, 248] on div "Description Quantity Unit Material Labor Squeeze Cost 5 Years $101,978.36 Surve…" at bounding box center [510, 641] width 663 height 876
click at [221, 258] on b "5 Years" at bounding box center [227, 260] width 38 height 13
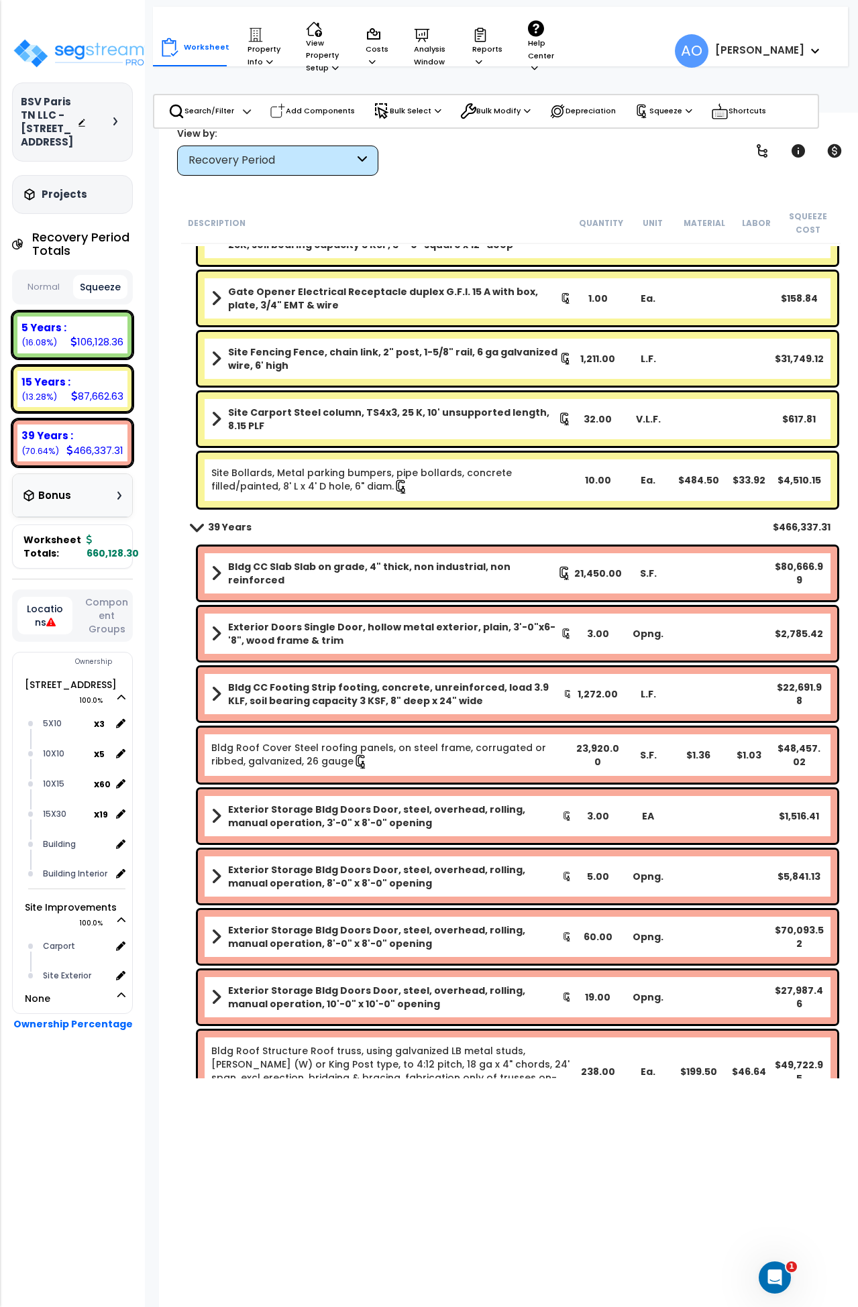
scroll to position [582, 0]
click at [58, 1006] on link "None" at bounding box center [44, 998] width 38 height 13
click at [120, 1000] on icon at bounding box center [121, 995] width 8 height 9
click at [65, 955] on div "Carport" at bounding box center [75, 946] width 71 height 16
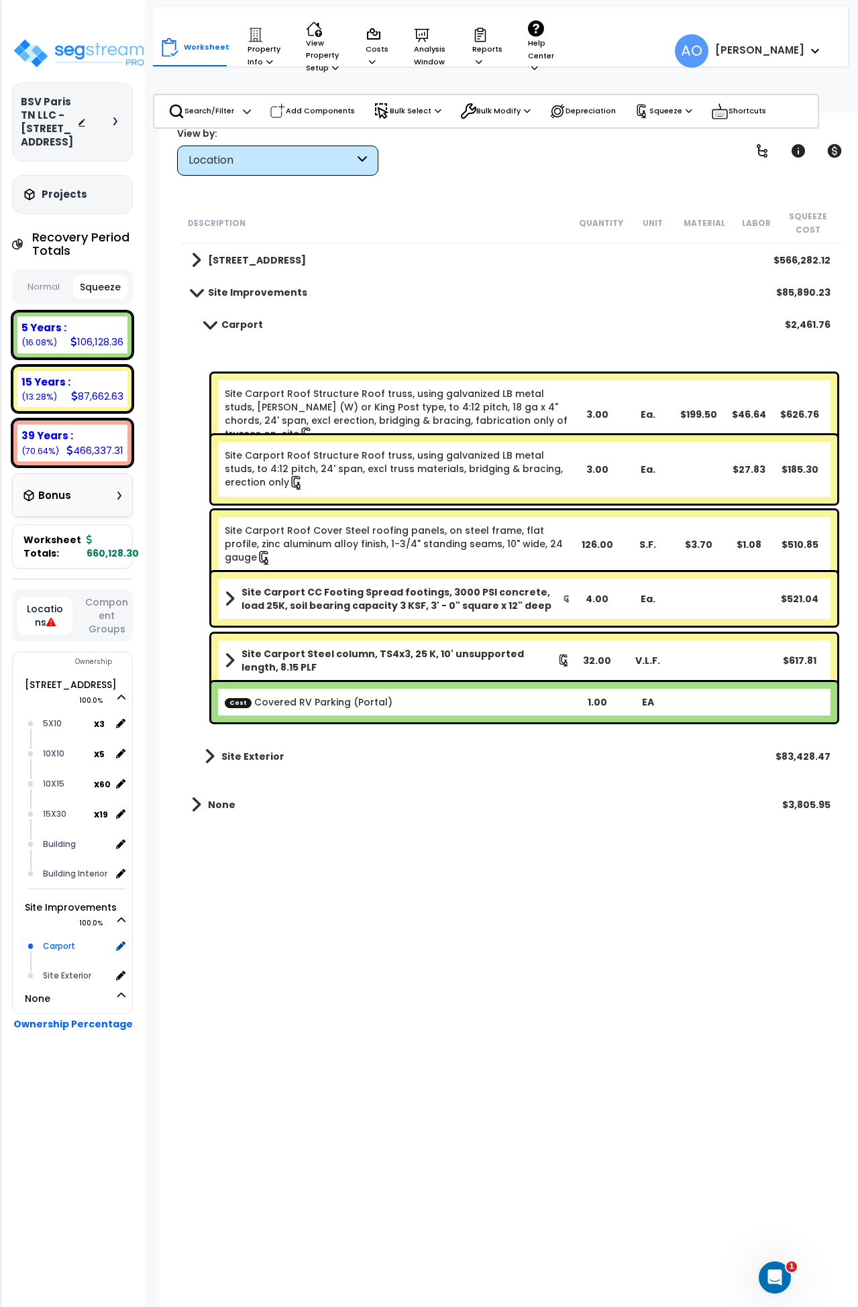
scroll to position [0, 0]
click at [57, 984] on div "Site Exterior" at bounding box center [75, 976] width 71 height 16
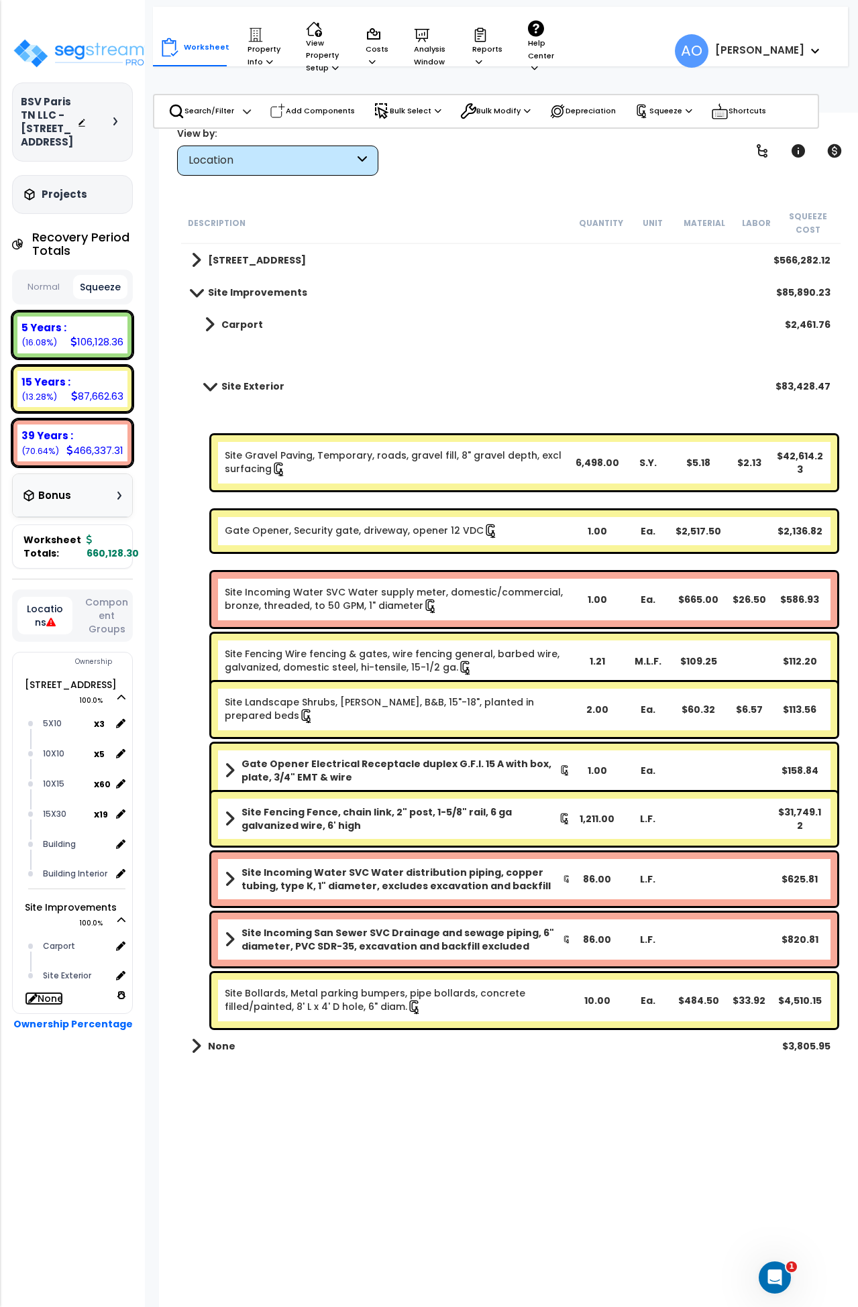
click at [48, 1006] on link "None" at bounding box center [44, 998] width 38 height 13
click at [238, 389] on b "Site Exterior" at bounding box center [252, 386] width 63 height 13
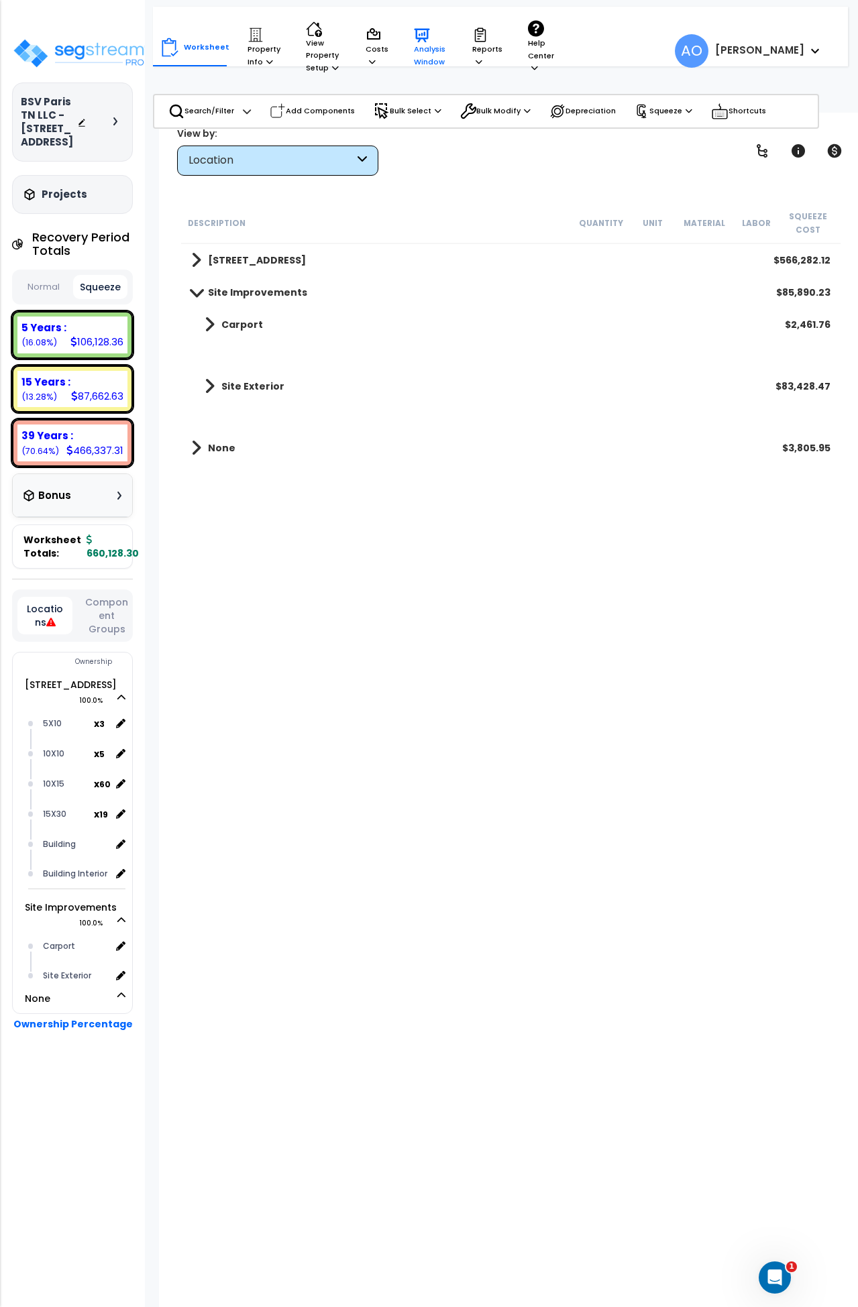
click at [425, 48] on p "Analysis Window" at bounding box center [430, 47] width 33 height 41
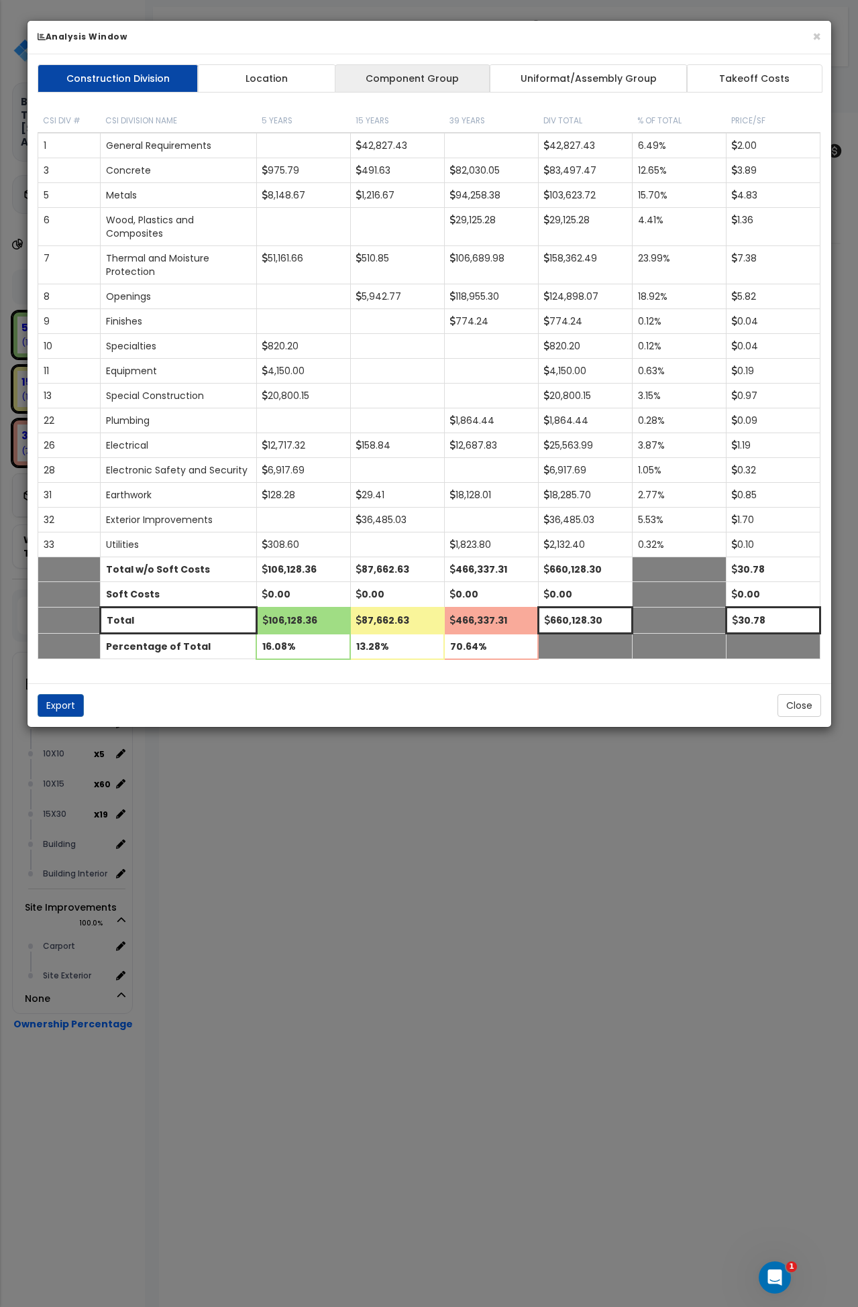
click at [400, 80] on link "Component Group" at bounding box center [413, 78] width 156 height 28
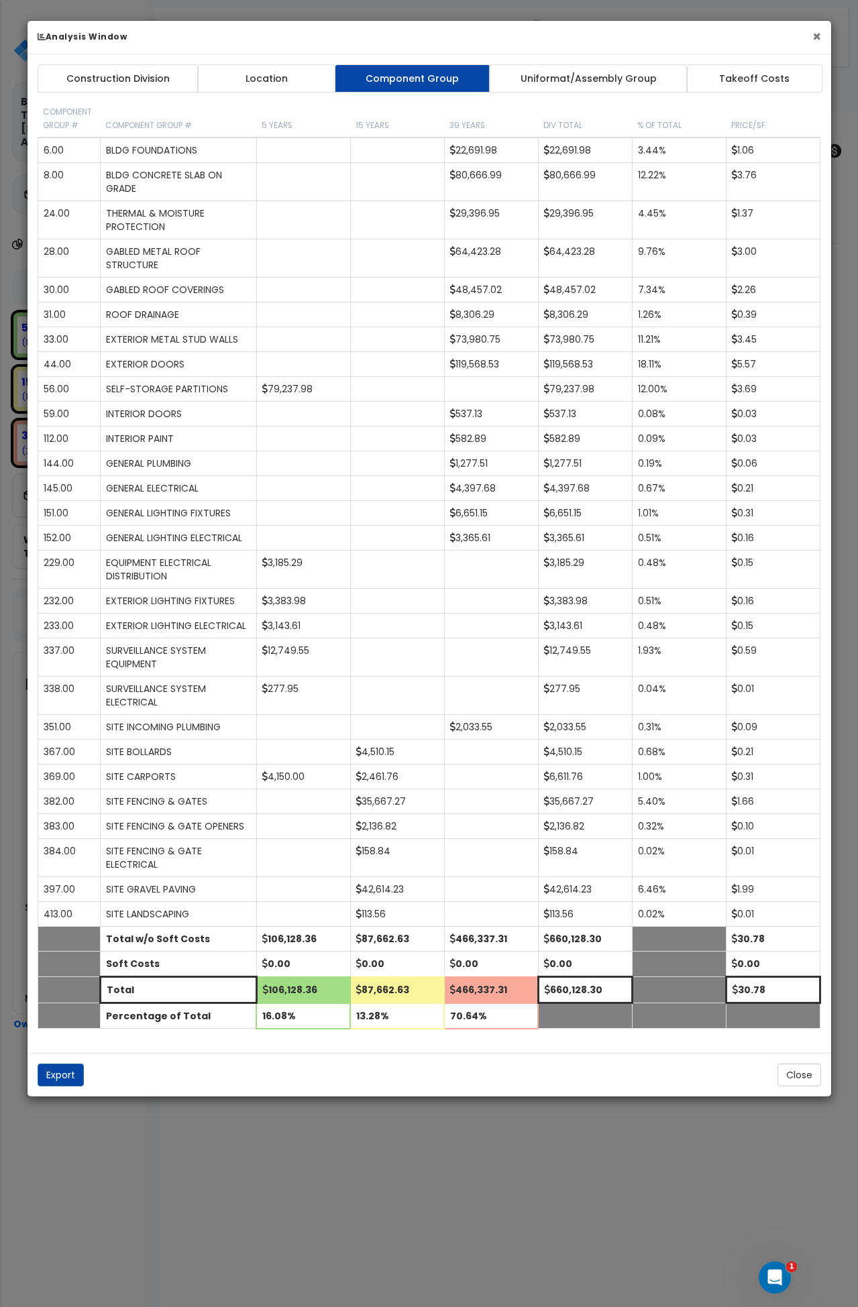
click at [815, 36] on button "×" at bounding box center [816, 37] width 9 height 14
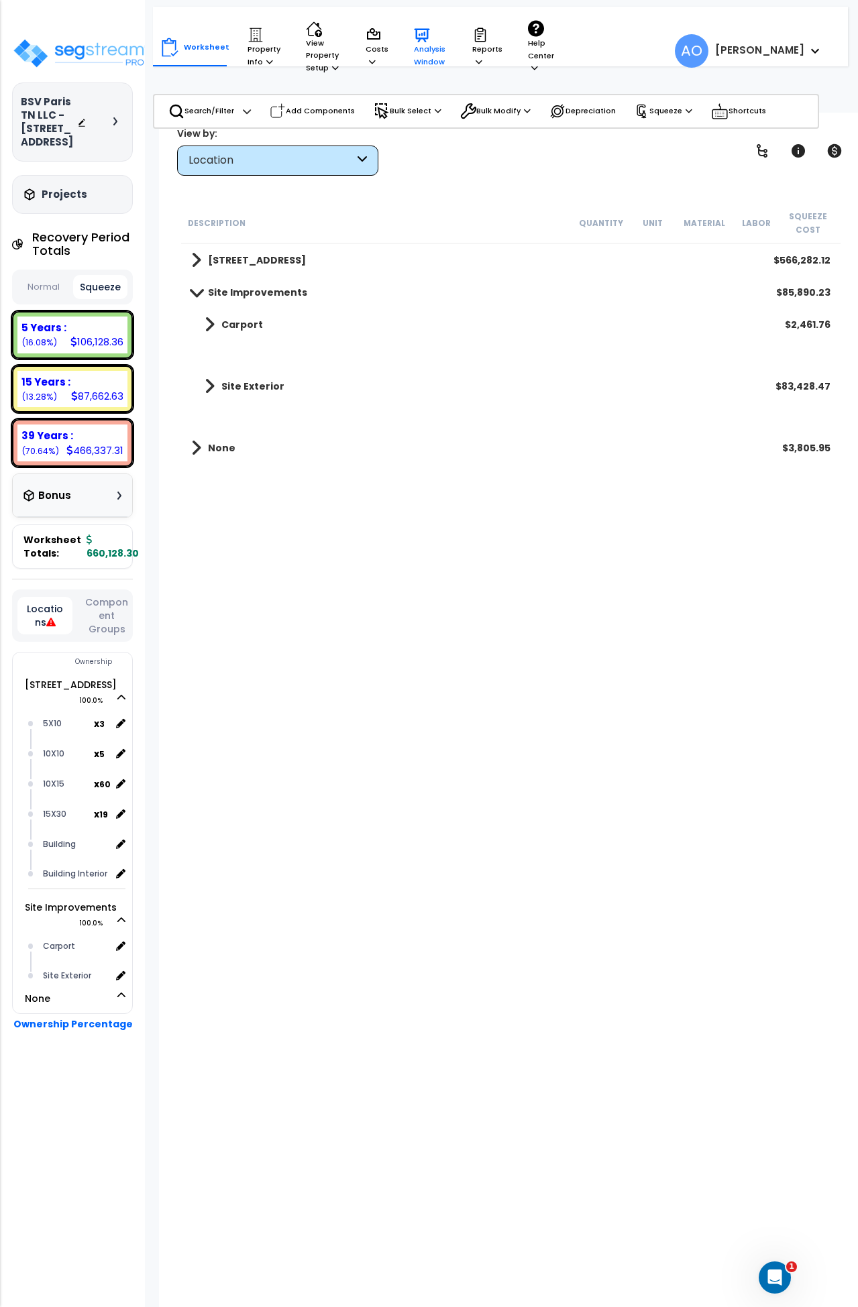
click at [428, 54] on p "Analysis Window" at bounding box center [430, 47] width 33 height 41
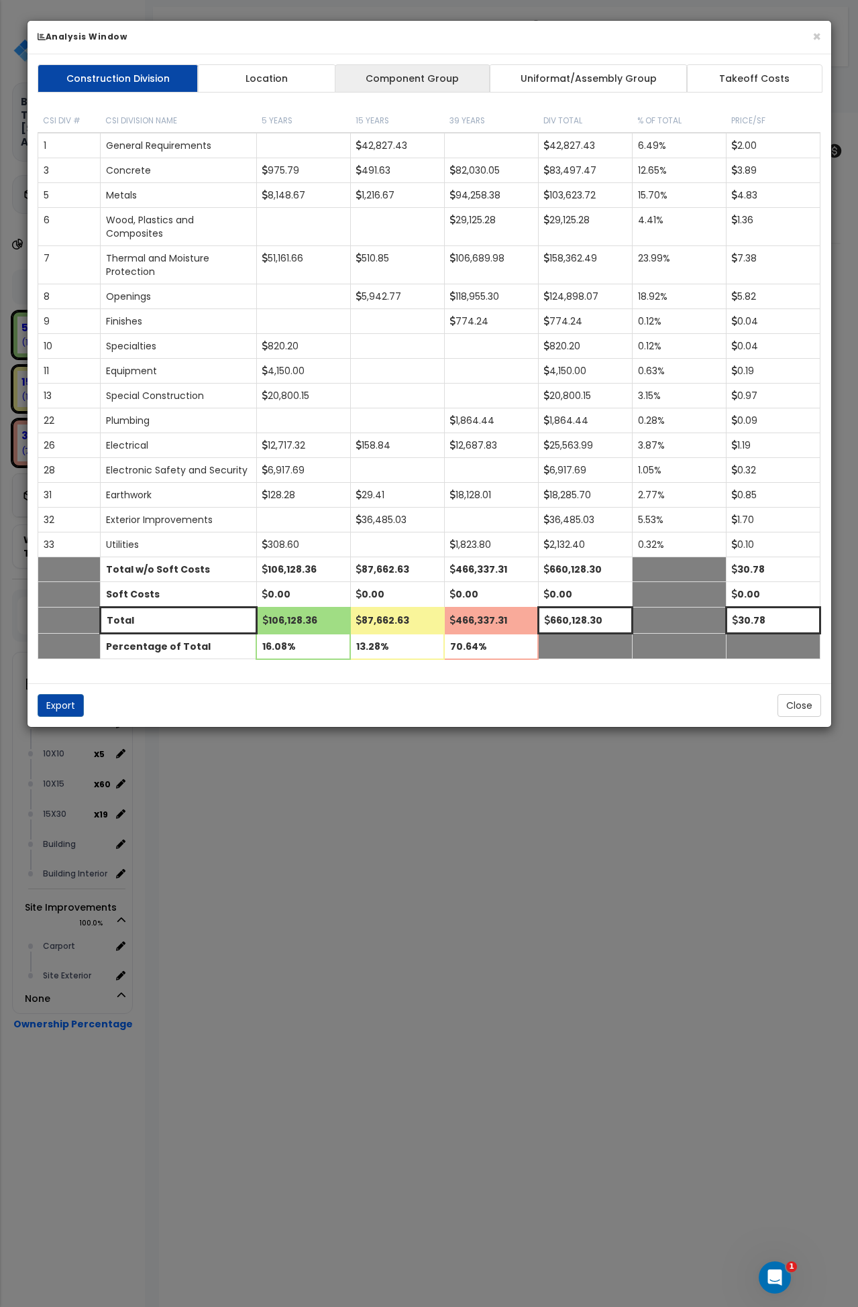
click at [425, 78] on link "Component Group" at bounding box center [413, 78] width 156 height 28
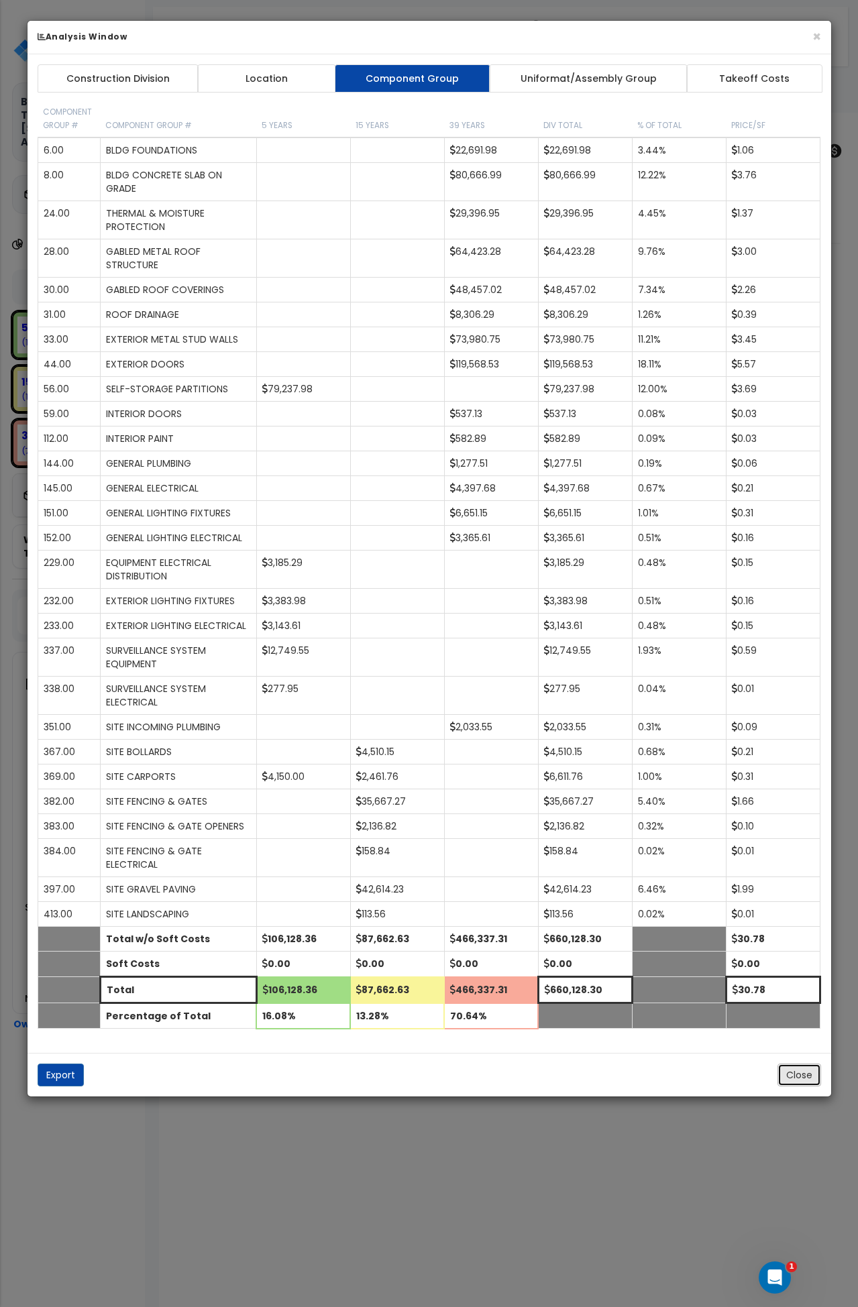
click at [794, 1078] on button "Close" at bounding box center [799, 1075] width 44 height 23
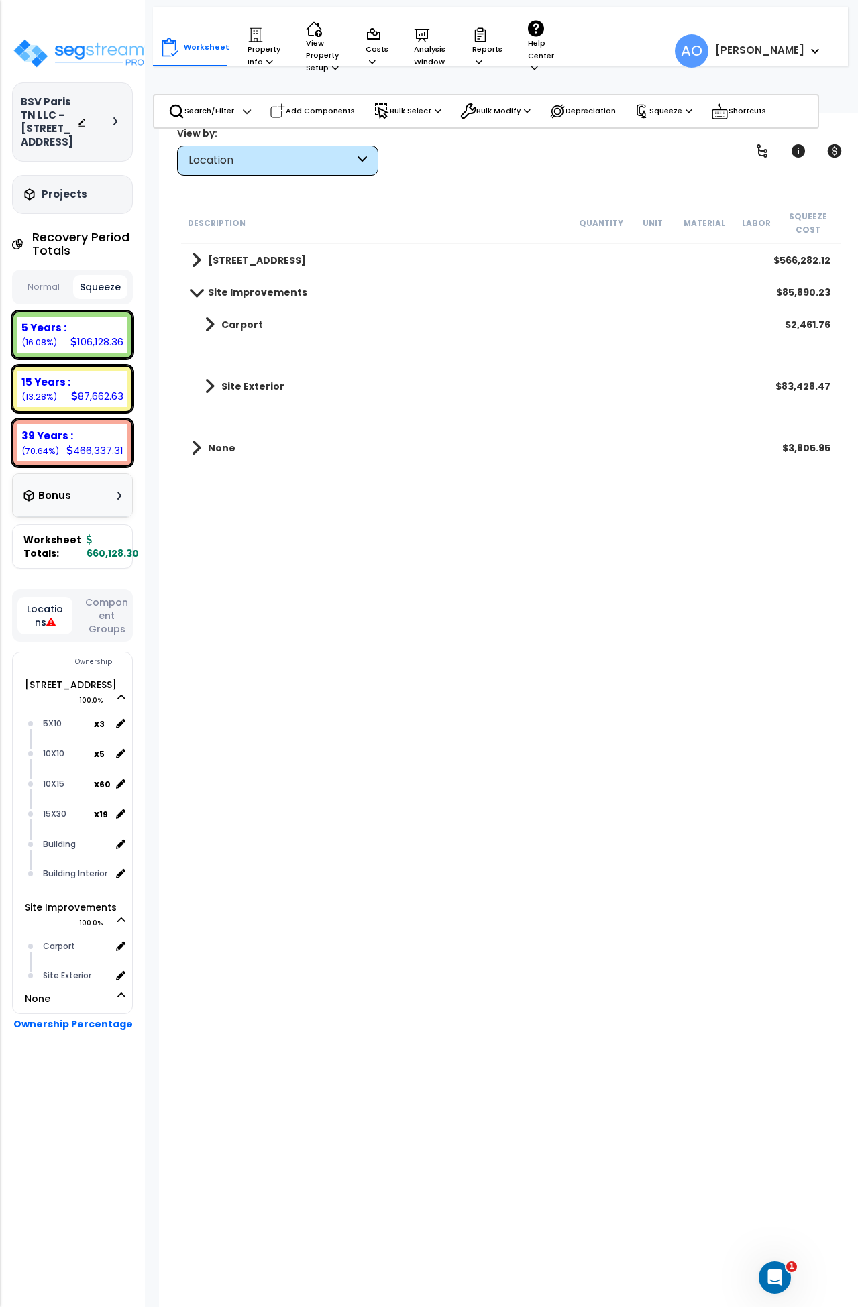
click at [568, 718] on div "Description Quantity Unit Material Labor Squeeze Cost 473 Mockingbird Ln $566,2…" at bounding box center [510, 641] width 663 height 876
click at [67, 955] on div "Carport" at bounding box center [75, 946] width 71 height 16
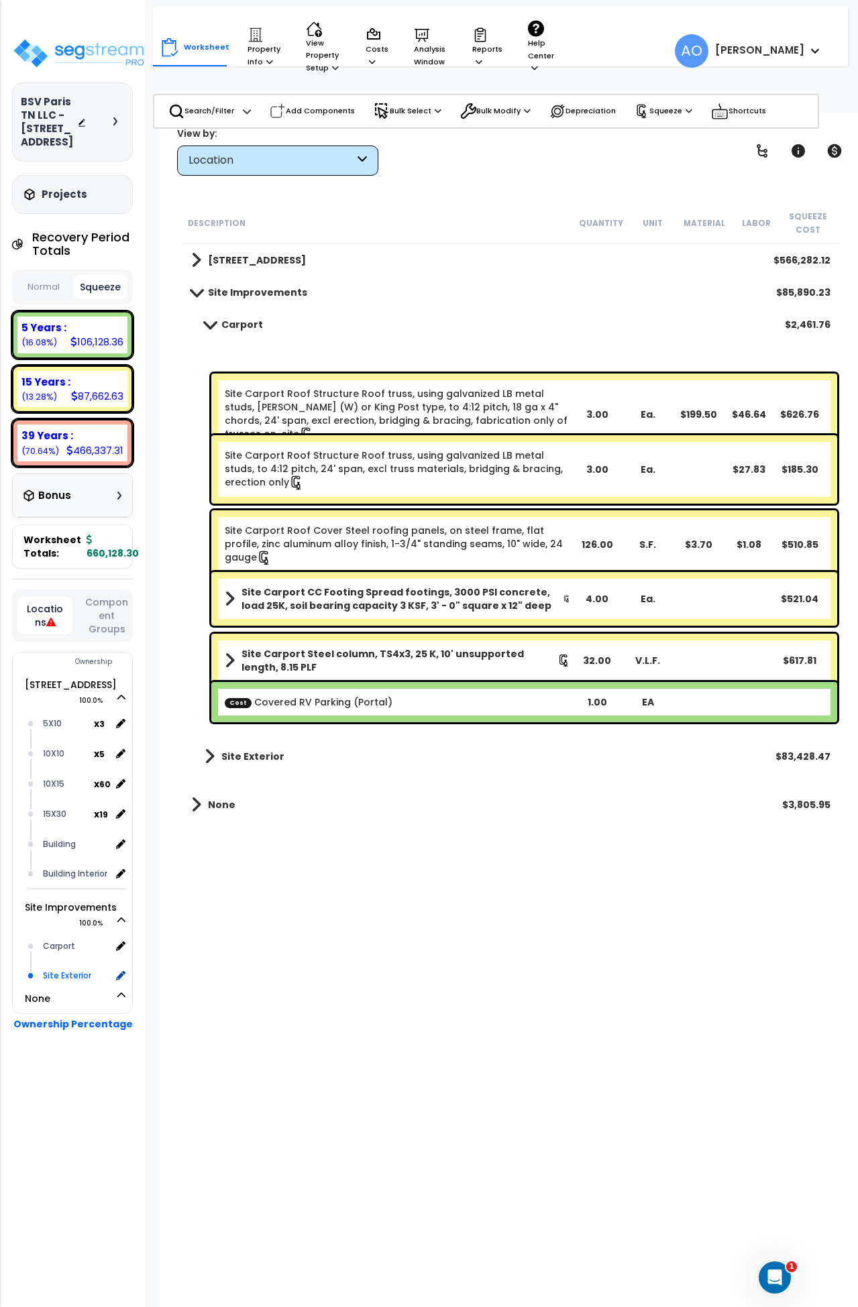
click at [61, 984] on div "Site Exterior" at bounding box center [75, 976] width 71 height 16
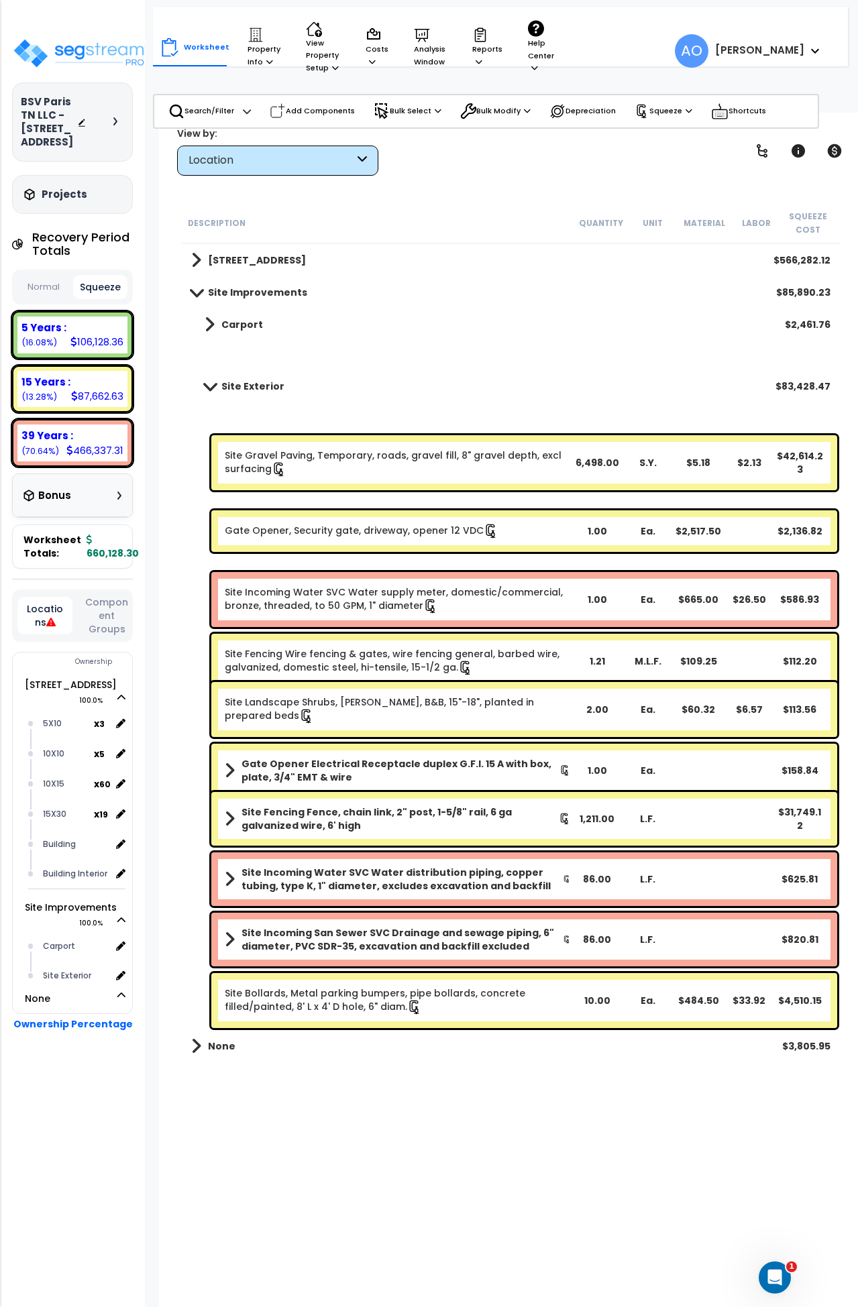
click at [209, 1046] on b "None" at bounding box center [222, 1046] width 28 height 13
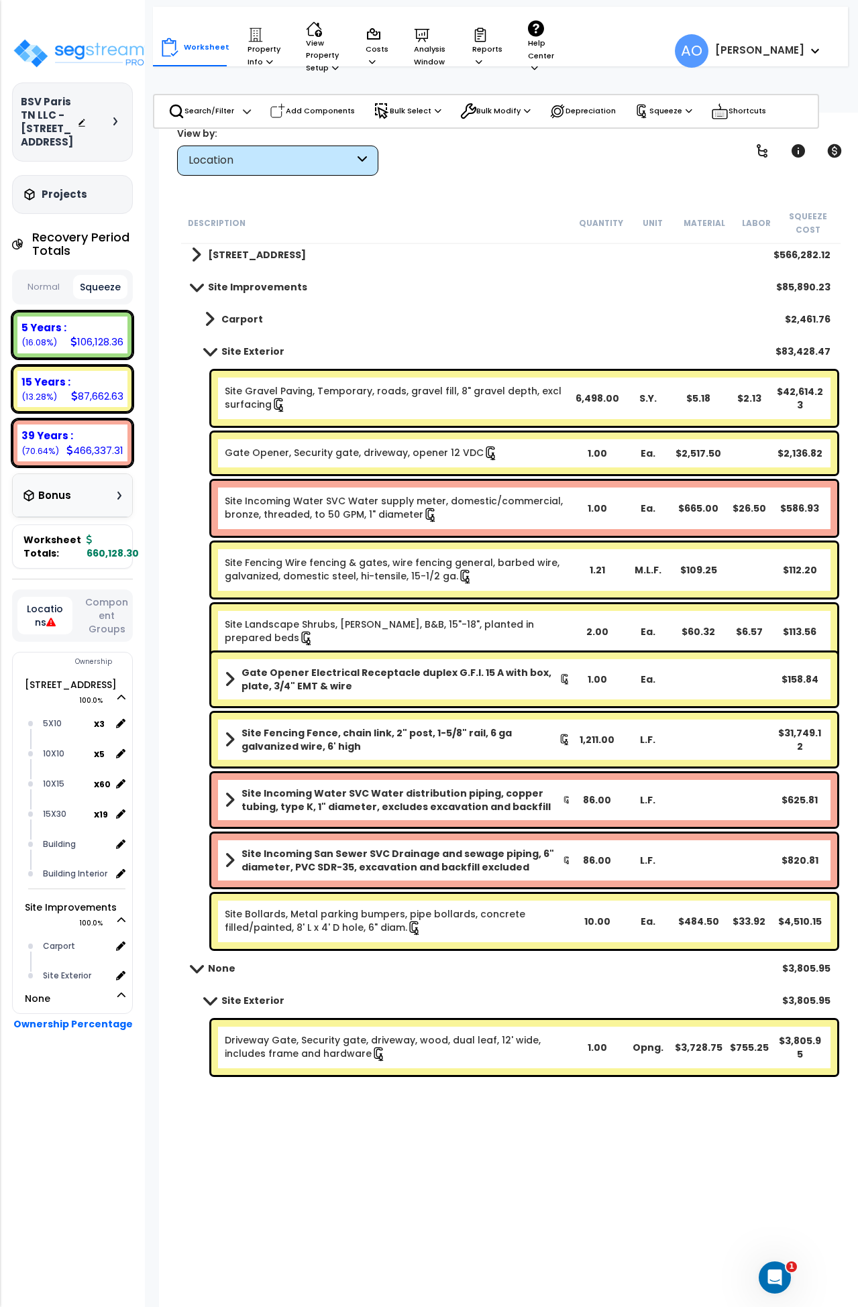
scroll to position [59, 0]
click at [292, 1056] on link "Driveway Gate, Security gate, driveway, wood, dual leaf, 12' wide, includes fra…" at bounding box center [398, 1048] width 346 height 28
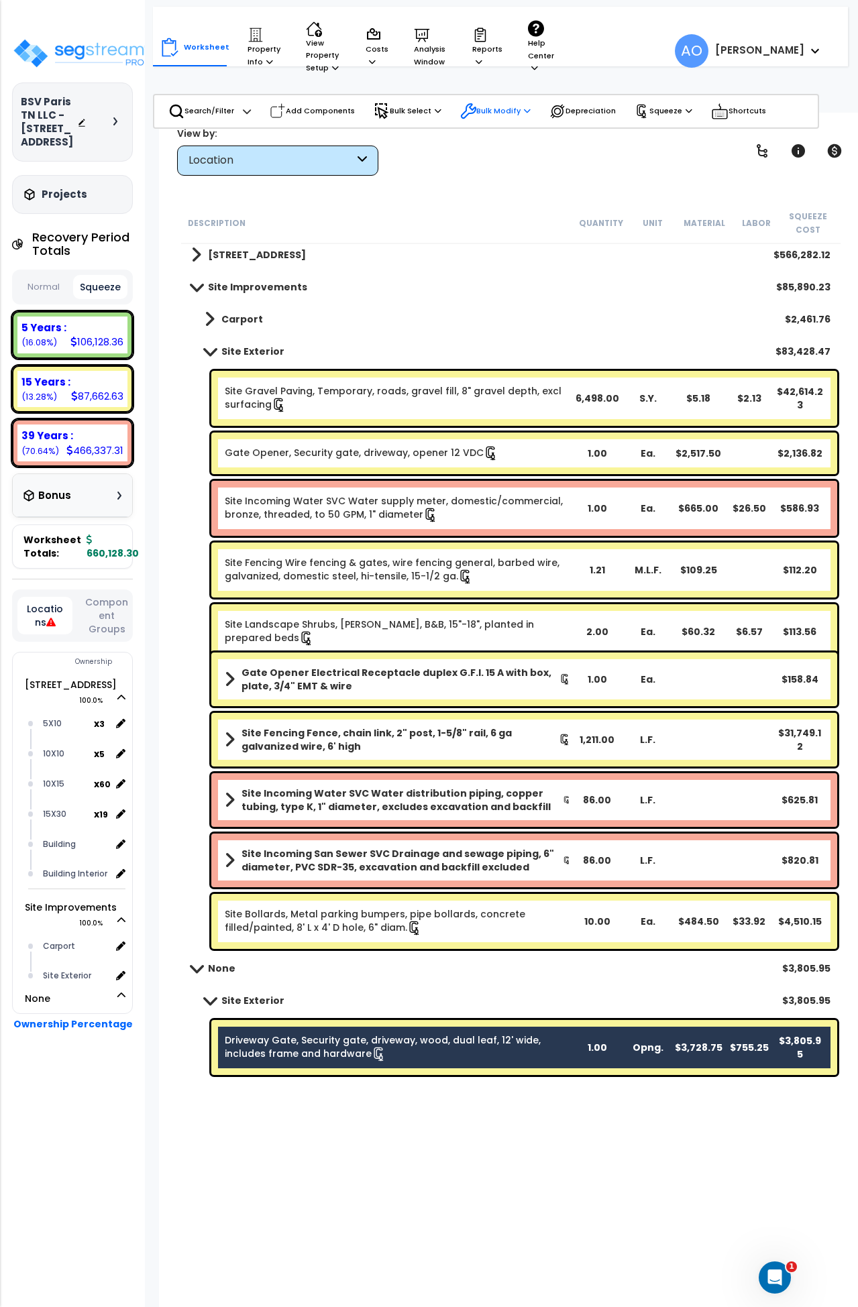
click at [490, 114] on p "Bulk Modify" at bounding box center [495, 111] width 70 height 16
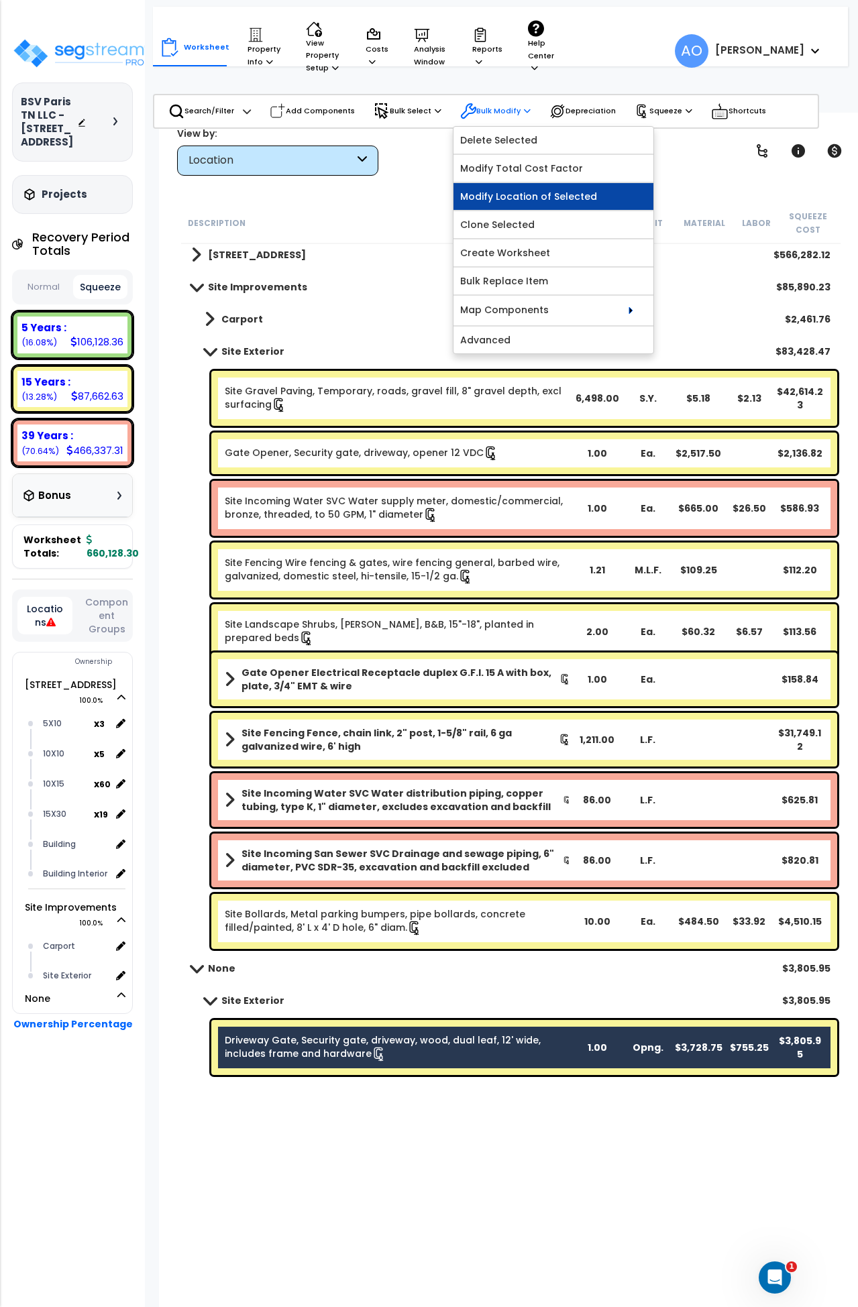
click at [524, 201] on link "Modify Location of Selected" at bounding box center [553, 196] width 200 height 27
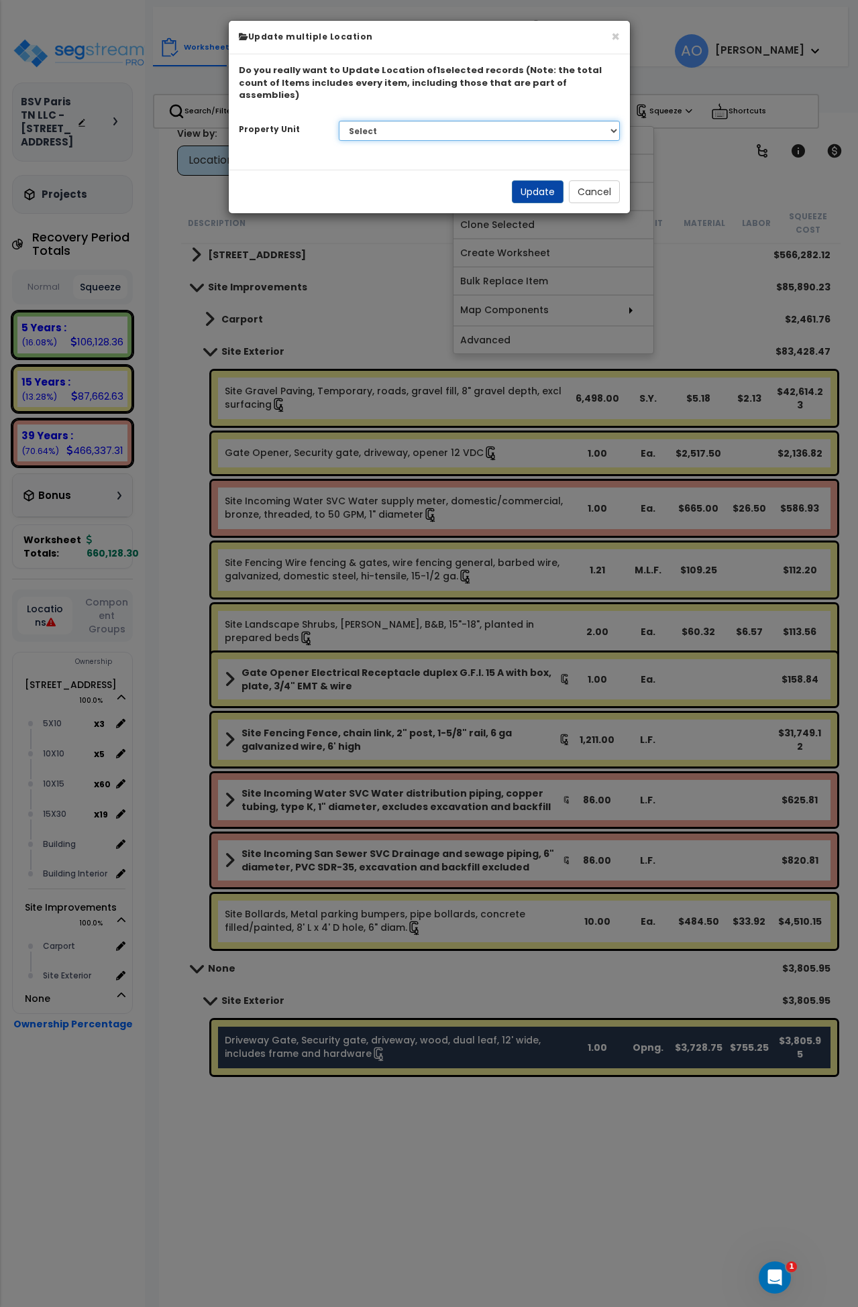
click at [396, 123] on select "Select 473 Mockingbird Ln Site Improvements" at bounding box center [479, 131] width 281 height 20
select select "166276"
click at [339, 121] on select "Select 473 Mockingbird Ln Site Improvements" at bounding box center [479, 131] width 281 height 20
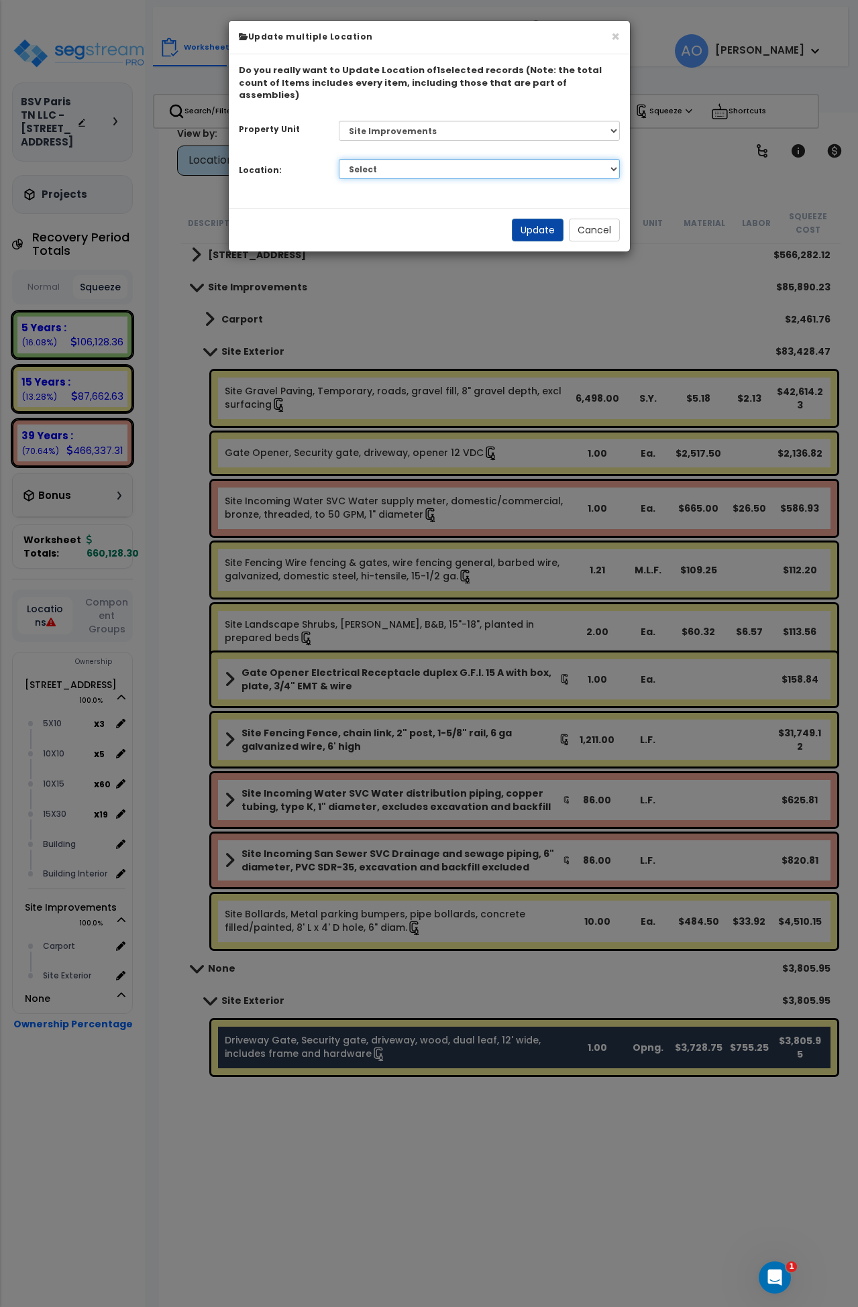
click at [396, 159] on select "Select Carport Site Exterior Add Additional Location" at bounding box center [479, 169] width 281 height 20
select select "462"
click at [339, 159] on select "Select Carport Site Exterior Add Additional Location" at bounding box center [479, 169] width 281 height 20
click at [550, 221] on button "Update" at bounding box center [538, 230] width 52 height 23
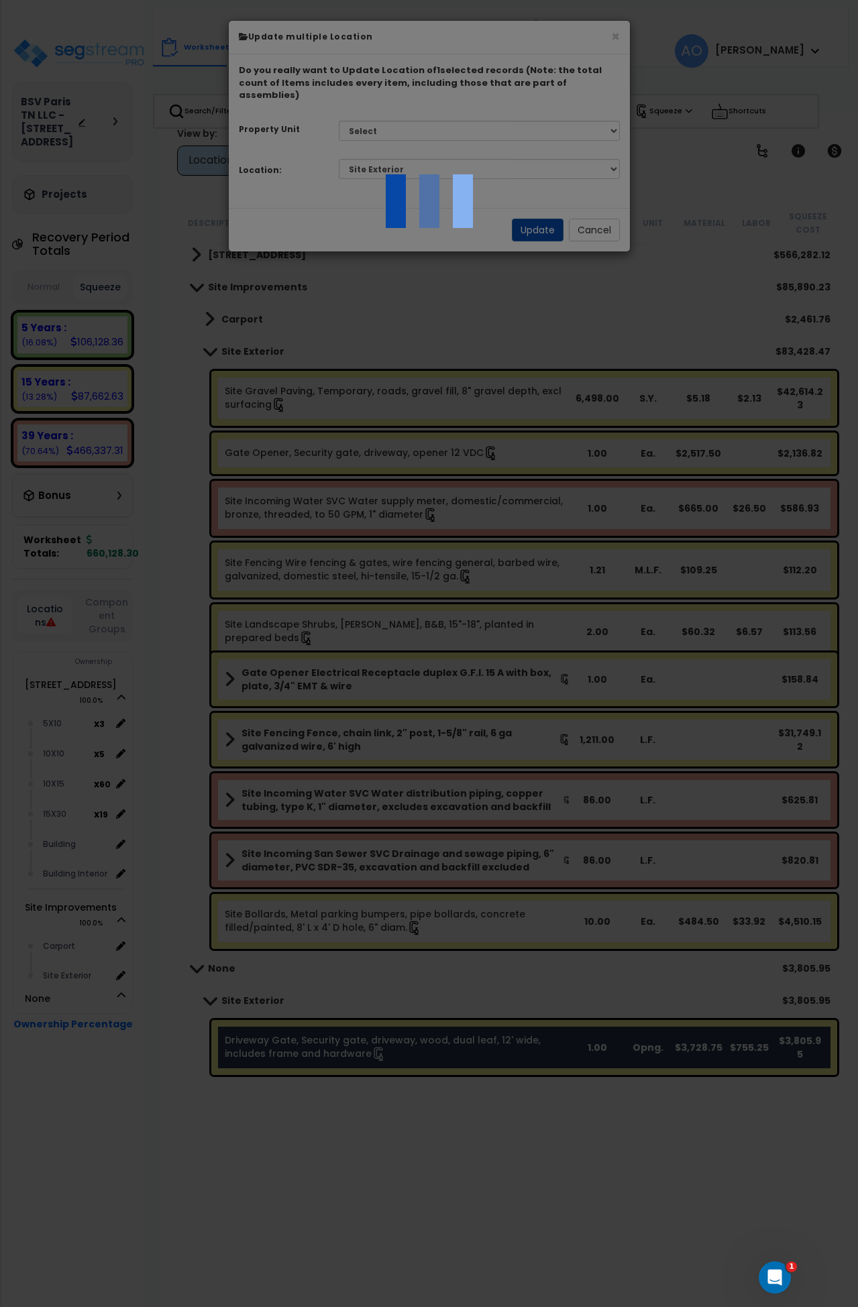
scroll to position [0, 0]
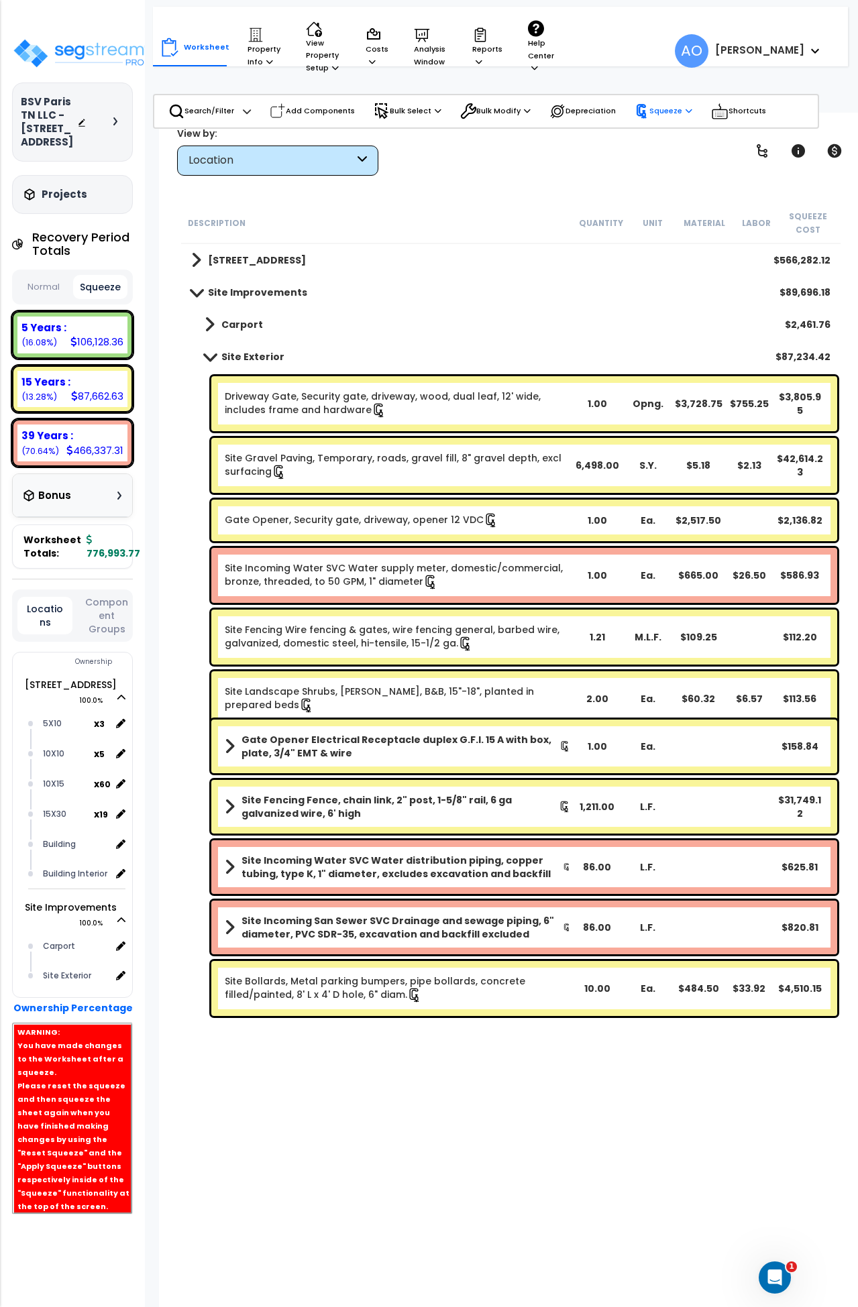
click at [654, 115] on p "Squeeze" at bounding box center [664, 111] width 58 height 15
click at [659, 136] on link "Re-squeeze" at bounding box center [694, 141] width 133 height 31
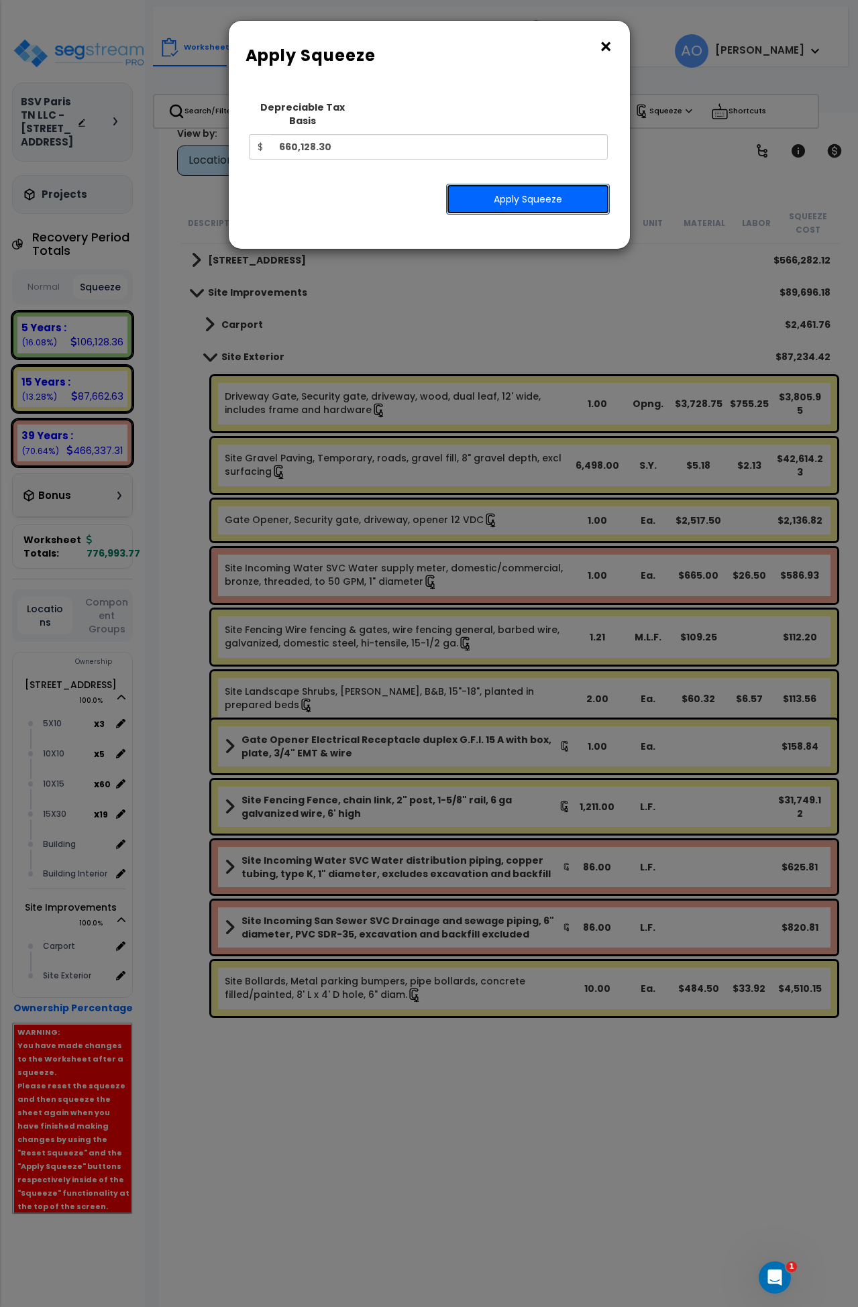
click at [498, 187] on button "Apply Squeeze" at bounding box center [528, 199] width 164 height 31
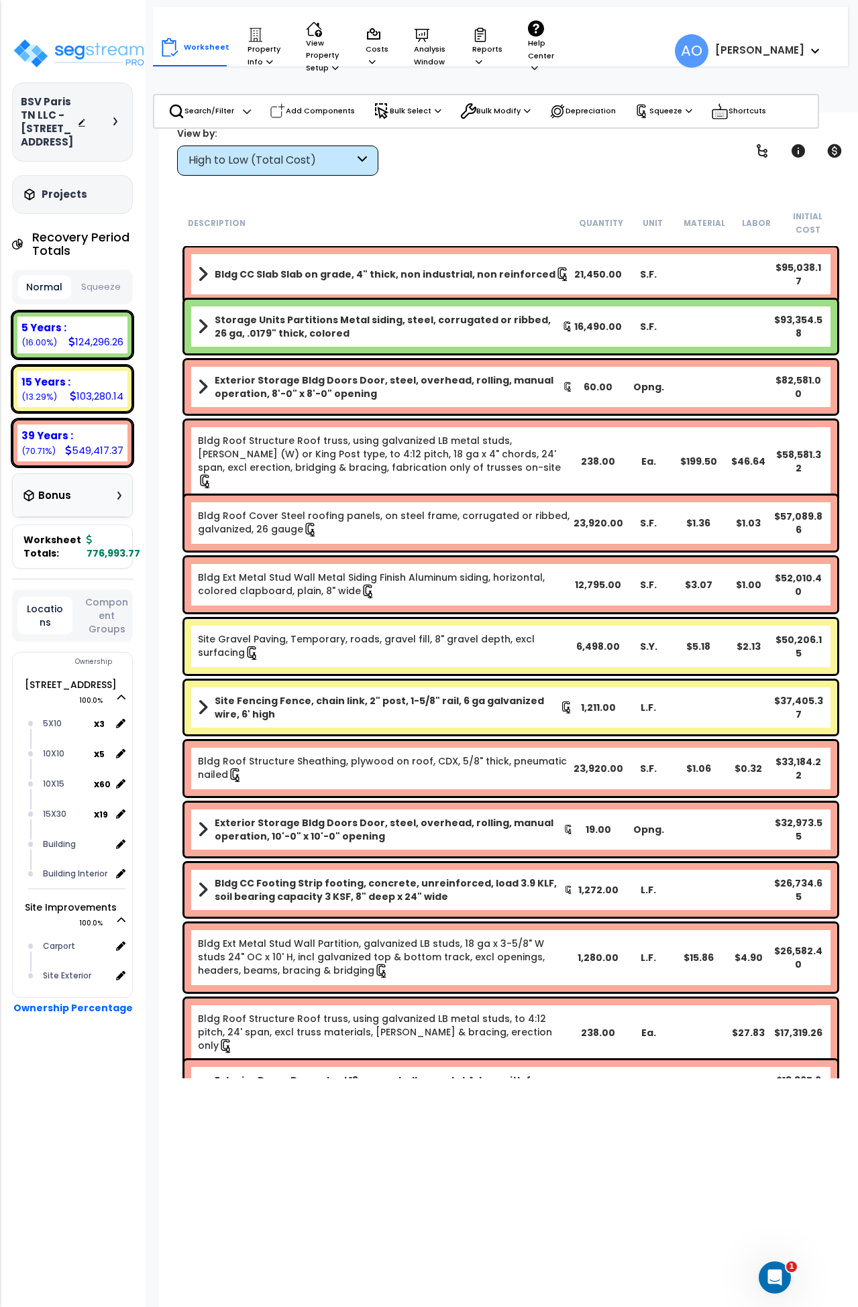
click at [98, 299] on button "Squeeze" at bounding box center [101, 287] width 54 height 23
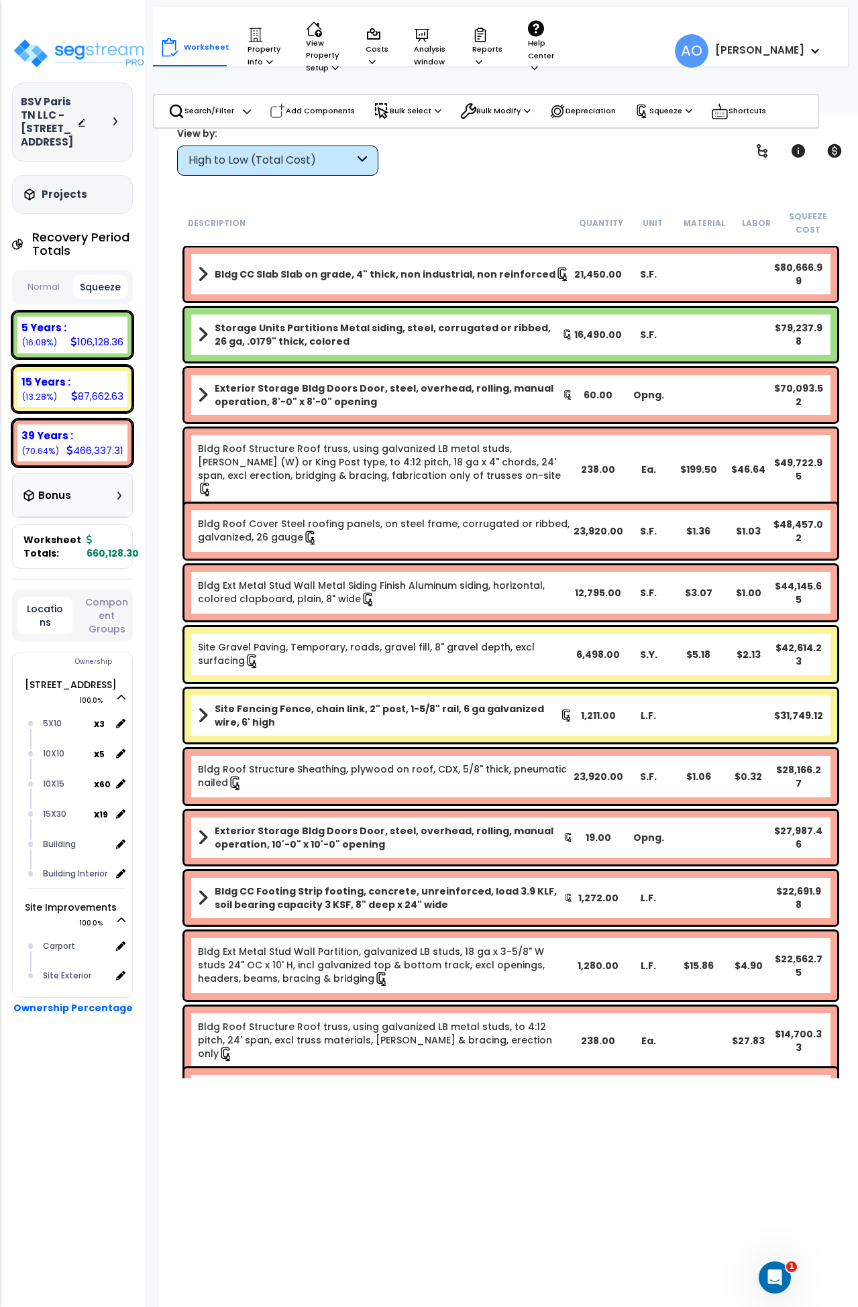
click at [235, 150] on div "High to Low (Total Cost)" at bounding box center [277, 161] width 201 height 30
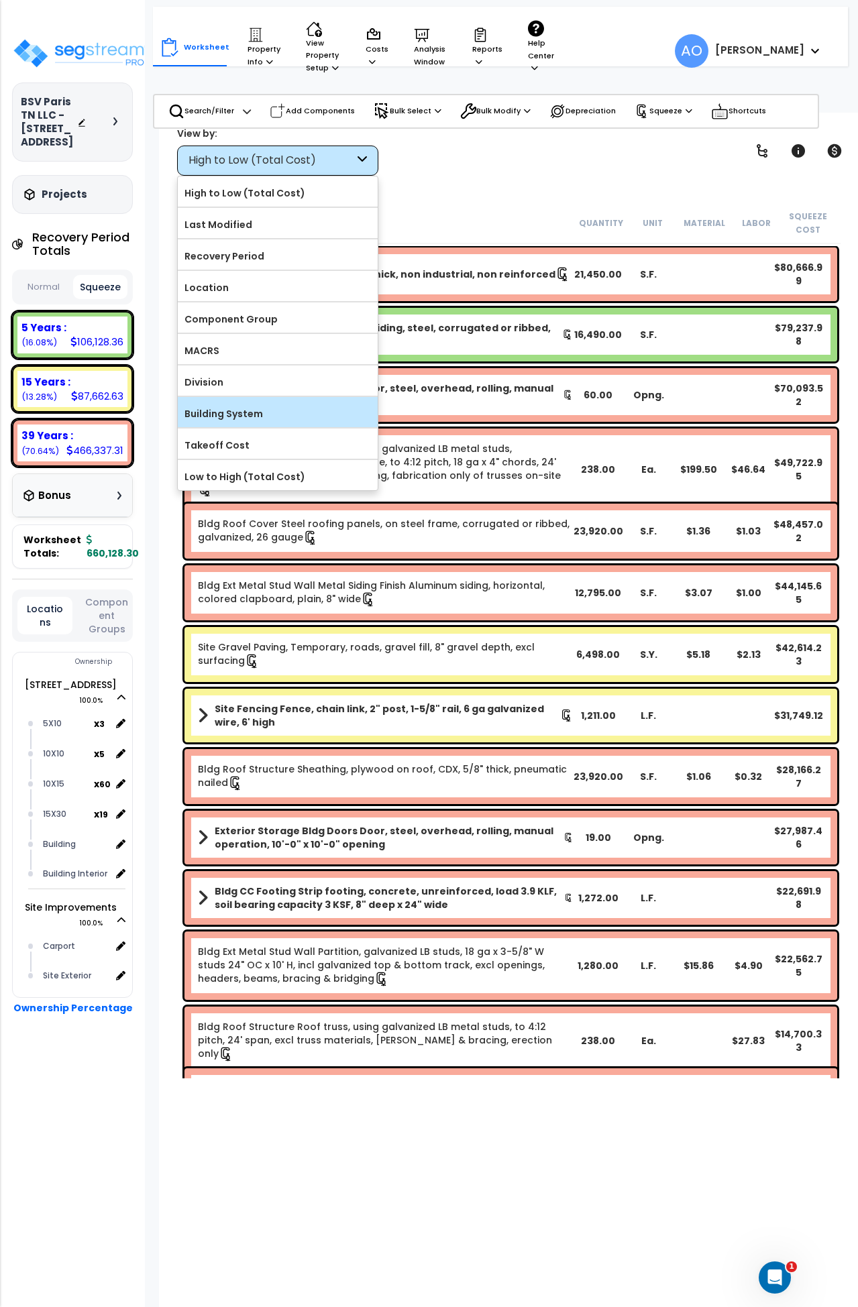
click at [234, 408] on label "Building System" at bounding box center [278, 414] width 200 height 20
click at [0, 0] on input "Building System" at bounding box center [0, 0] width 0 height 0
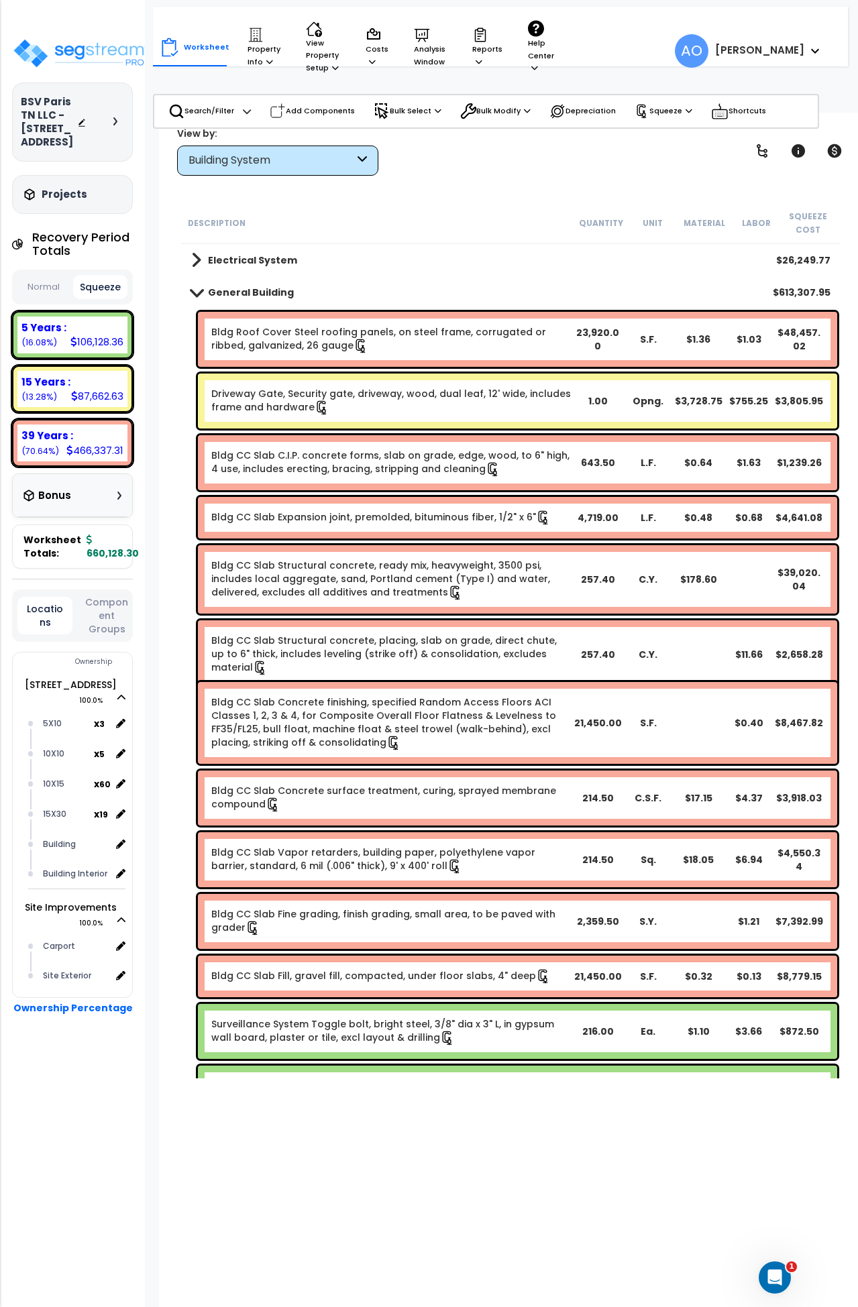
click at [246, 294] on b "General Building" at bounding box center [251, 292] width 86 height 13
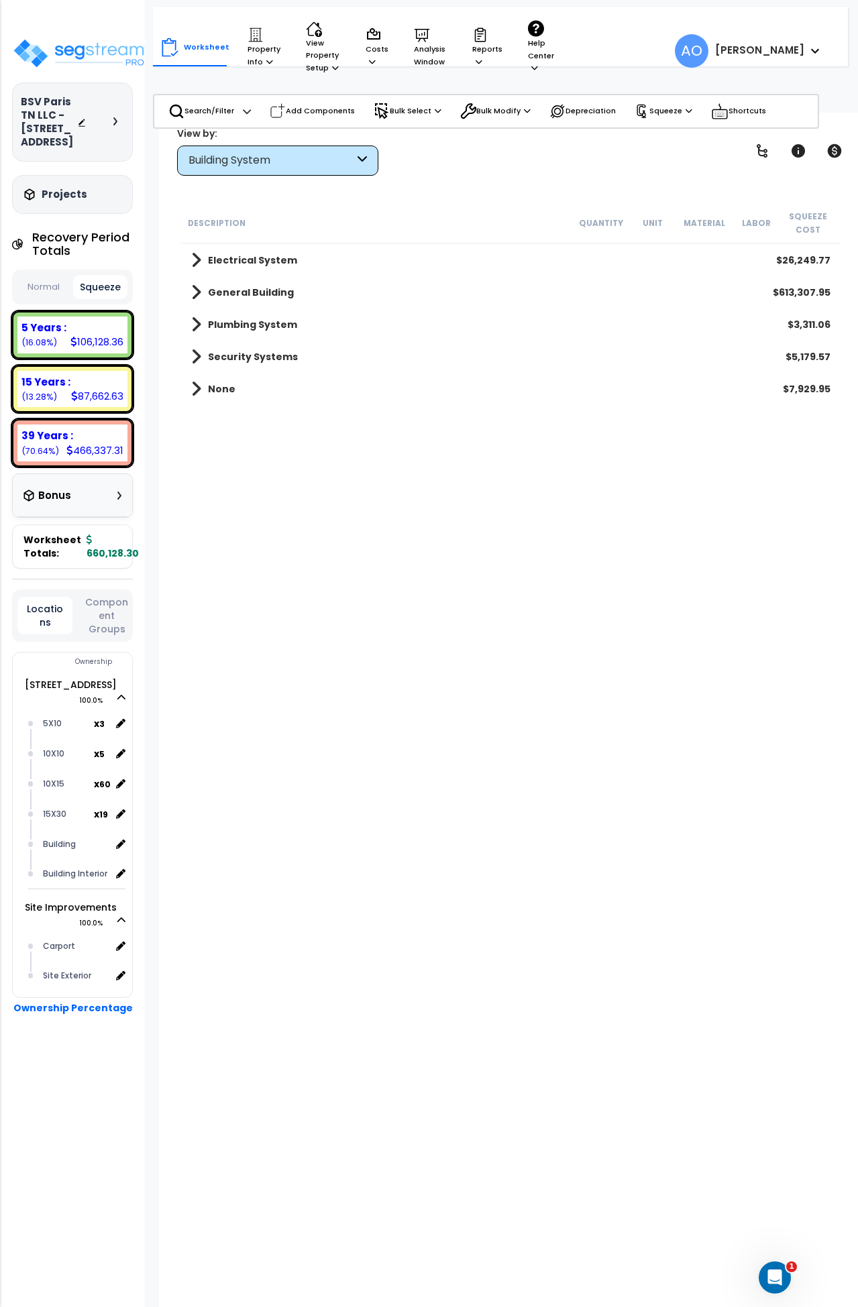
click at [282, 162] on div "Building System" at bounding box center [272, 160] width 166 height 15
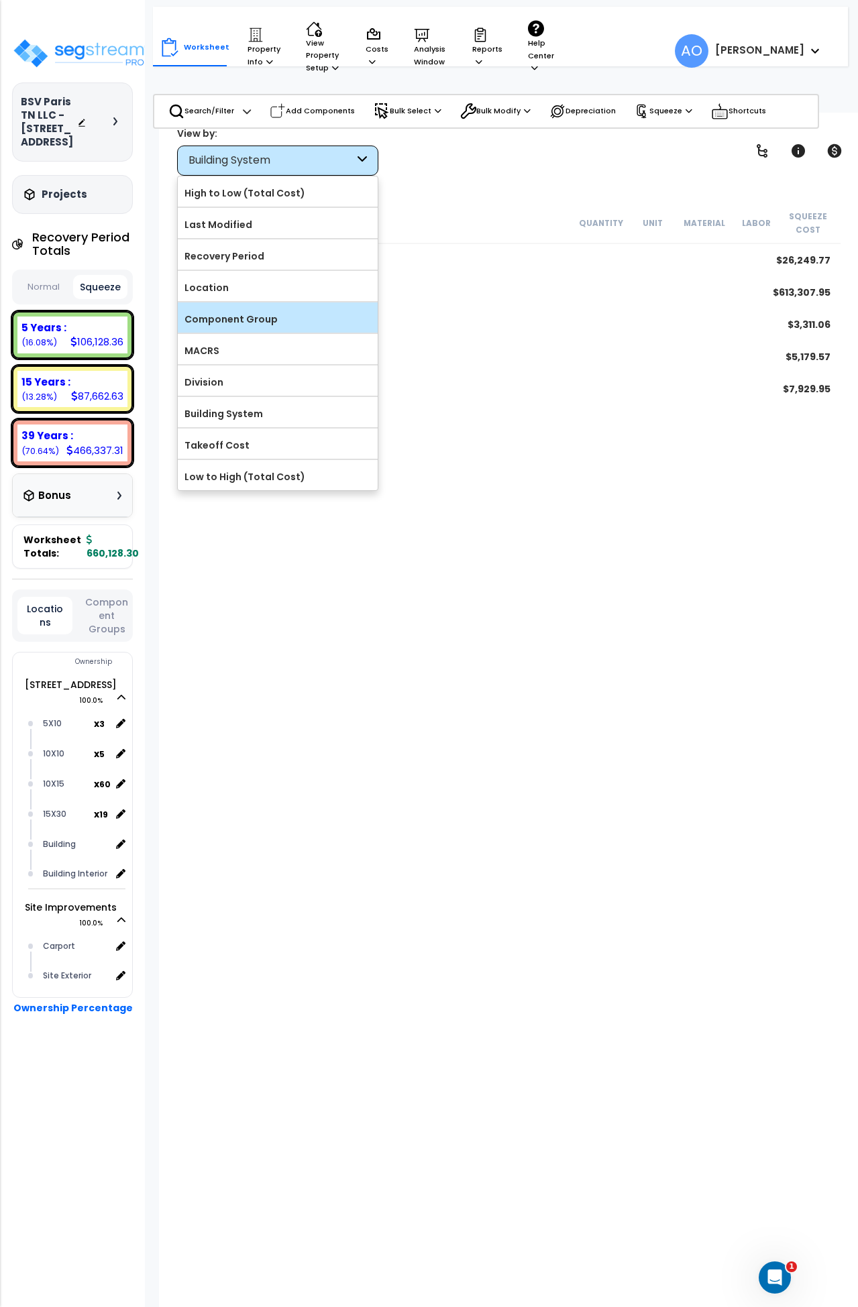
click at [246, 315] on label "Component Group" at bounding box center [278, 319] width 200 height 20
click at [0, 0] on input "Component Group" at bounding box center [0, 0] width 0 height 0
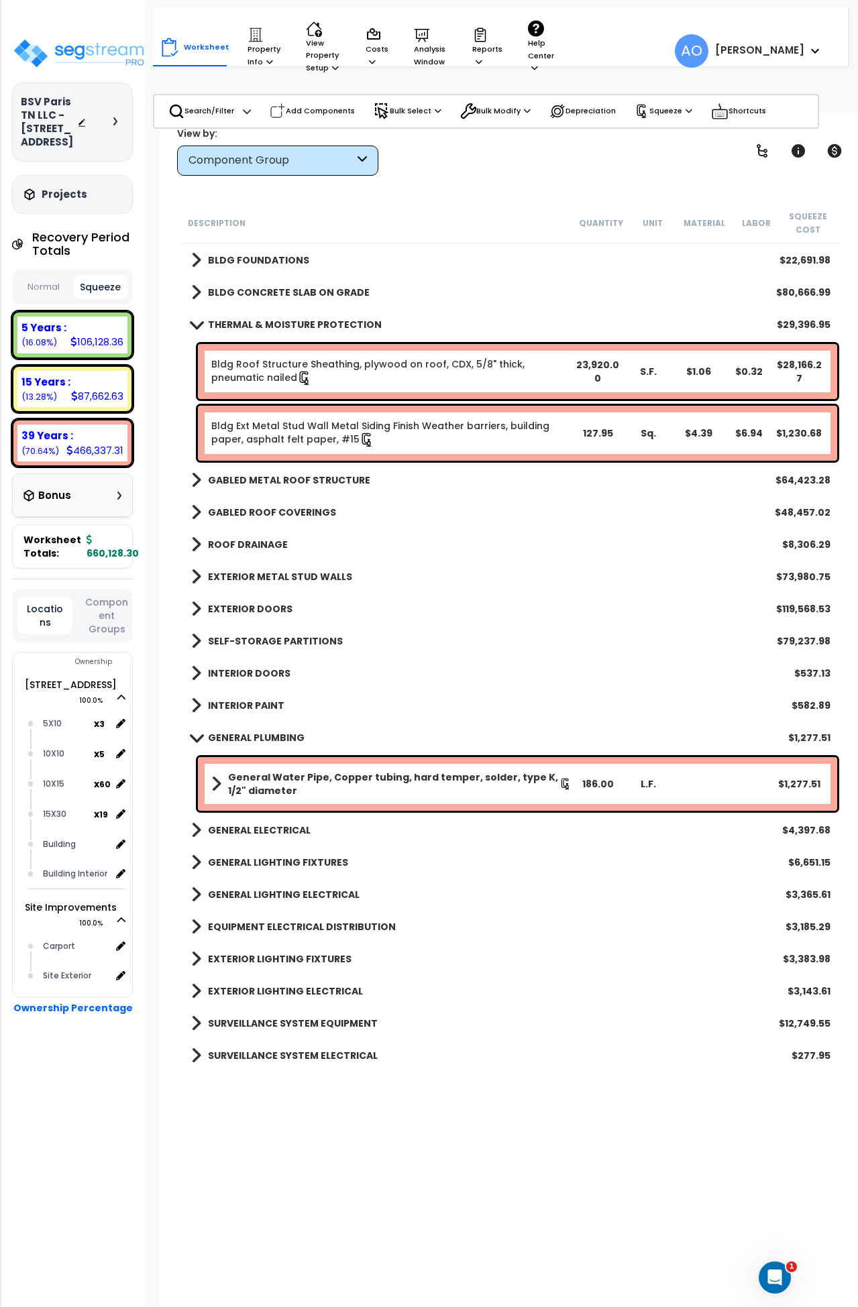
click at [286, 482] on b "GABLED METAL ROOF STRUCTURE" at bounding box center [289, 480] width 162 height 13
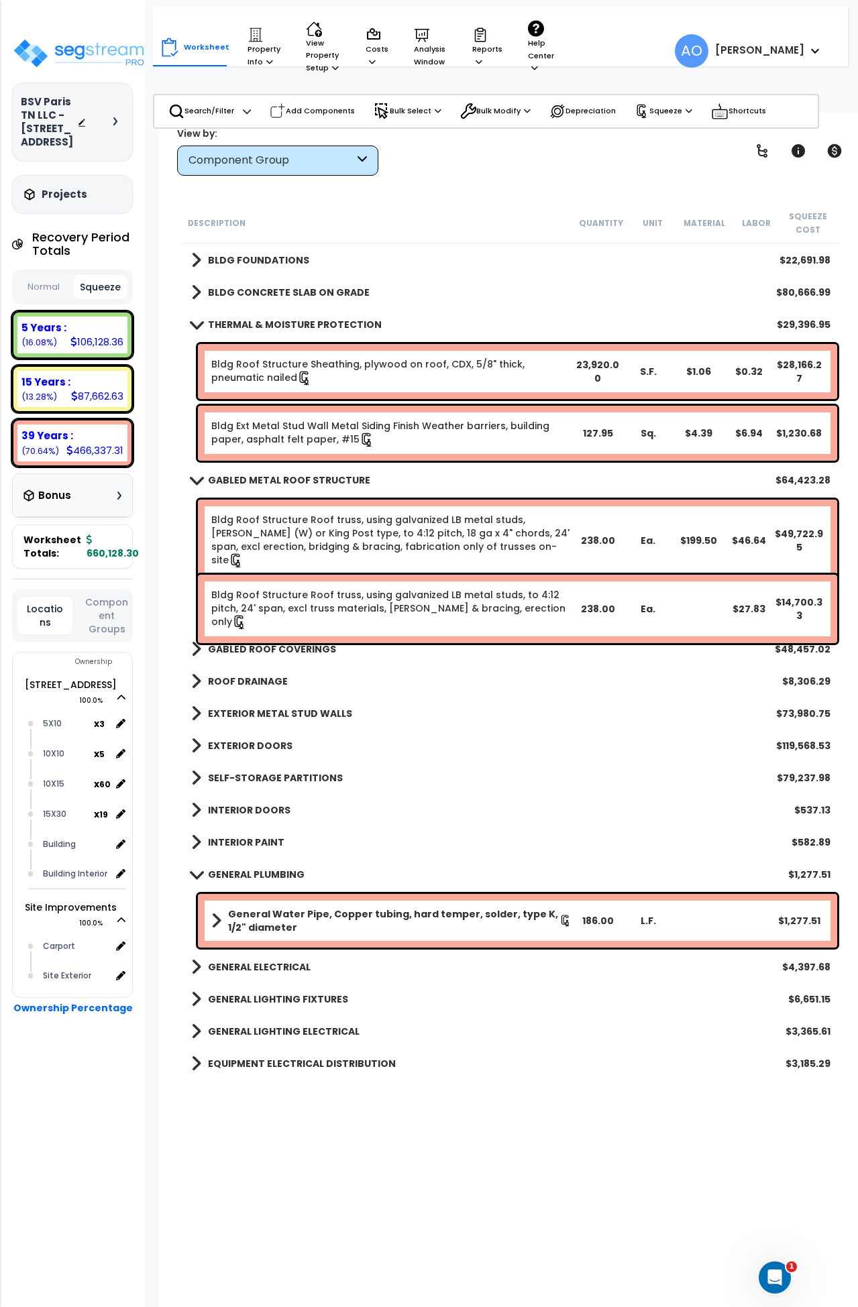
click at [269, 648] on b "GABLED ROOF COVERINGS" at bounding box center [272, 649] width 128 height 13
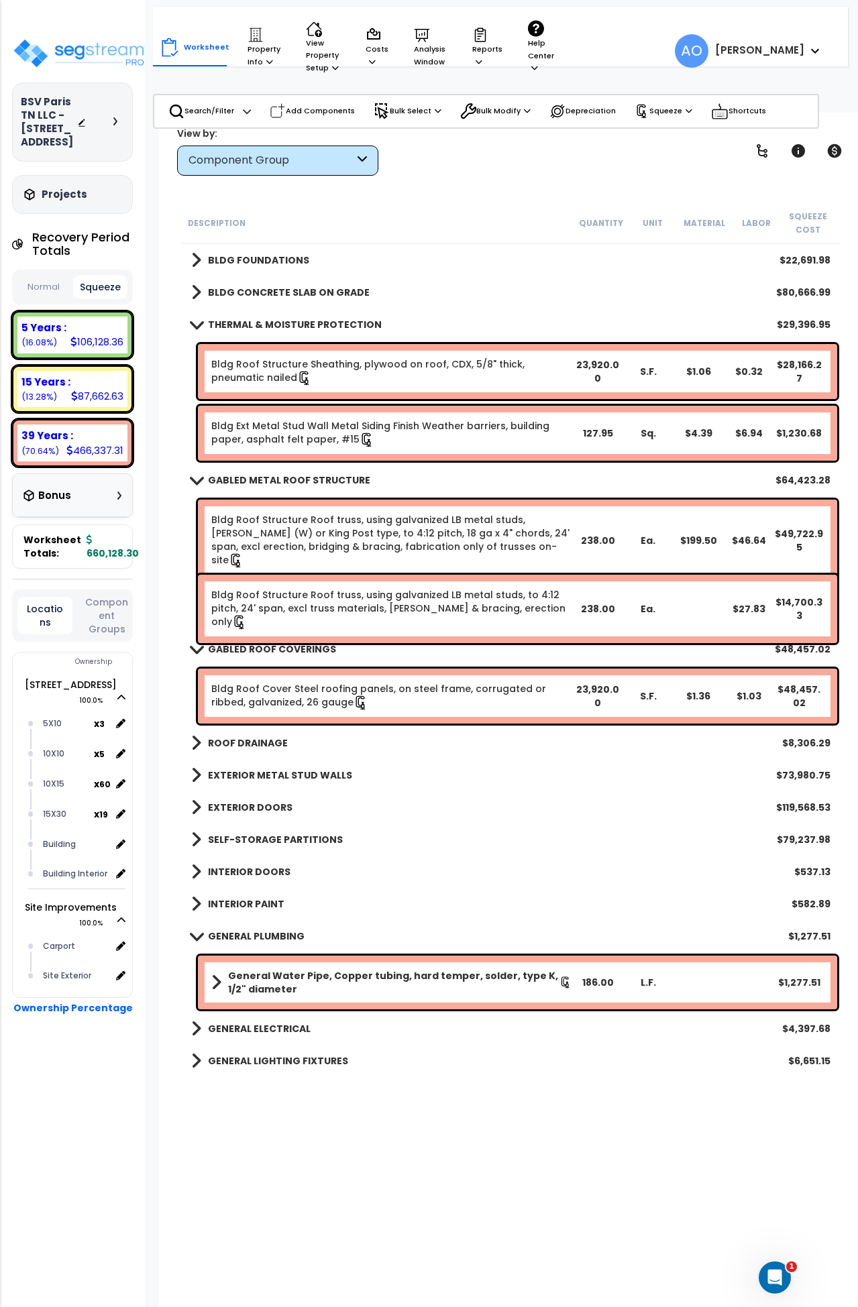
click at [271, 769] on b "EXTERIOR METAL STUD WALLS" at bounding box center [280, 775] width 144 height 13
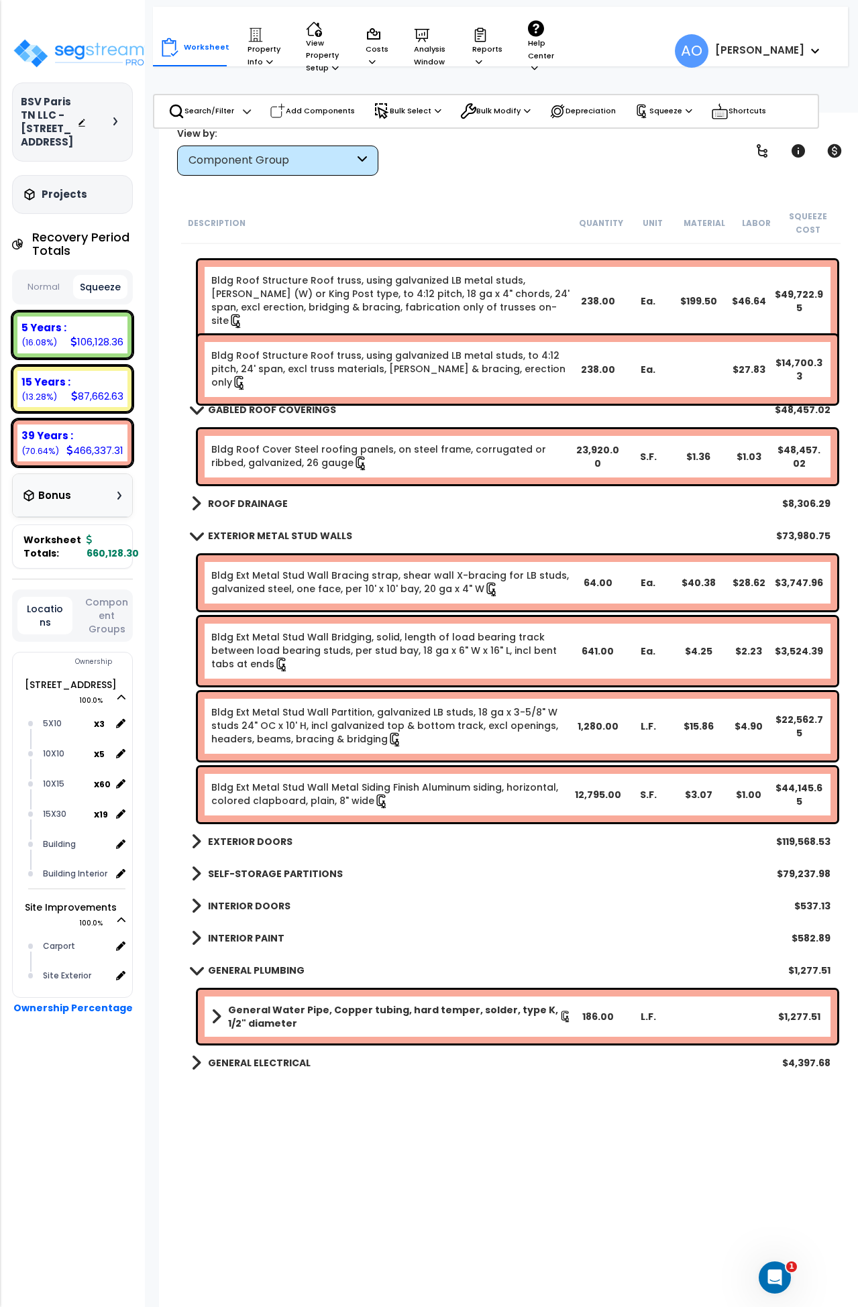
scroll to position [240, 0]
click at [491, 52] on p "Reports" at bounding box center [487, 47] width 30 height 41
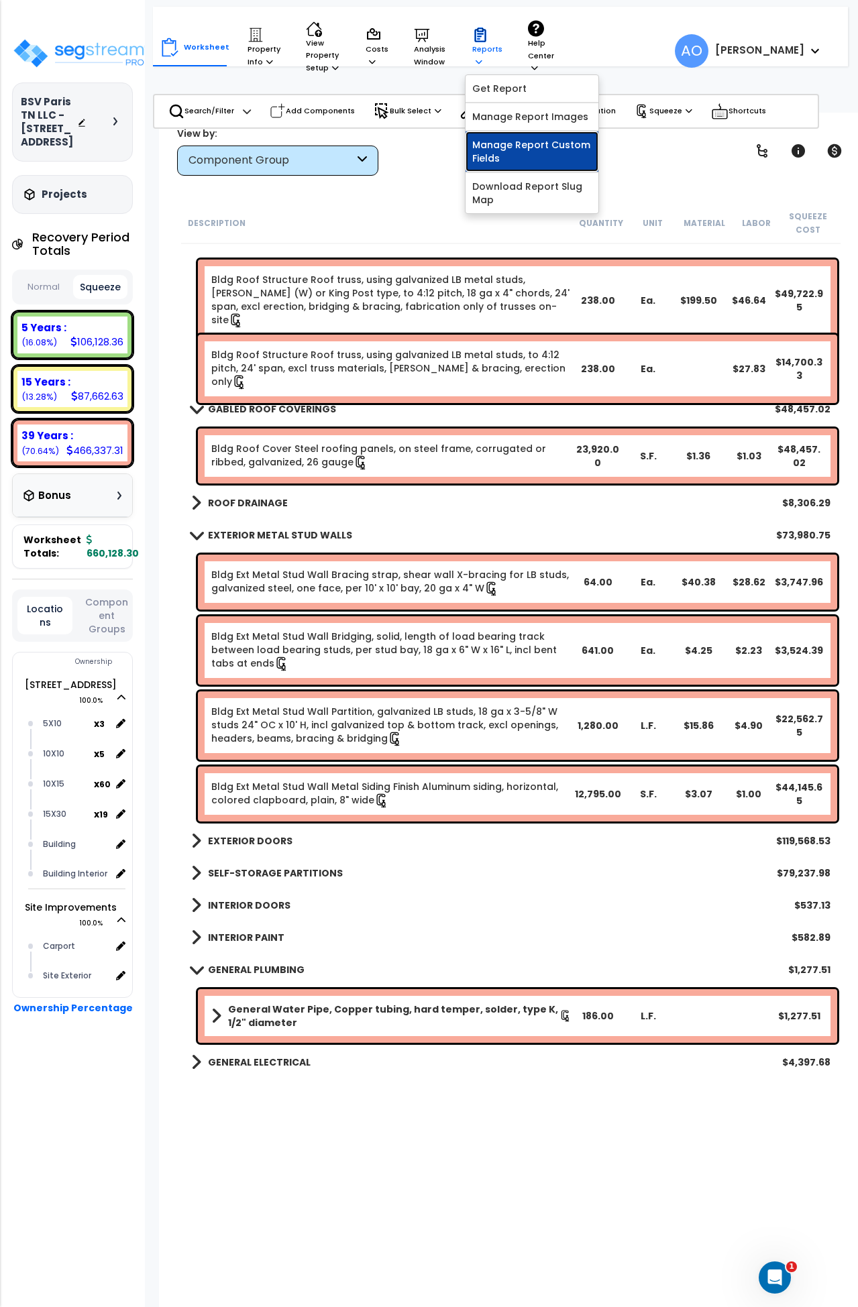
click at [520, 152] on link "Manage Report Custom Fields" at bounding box center [532, 151] width 133 height 40
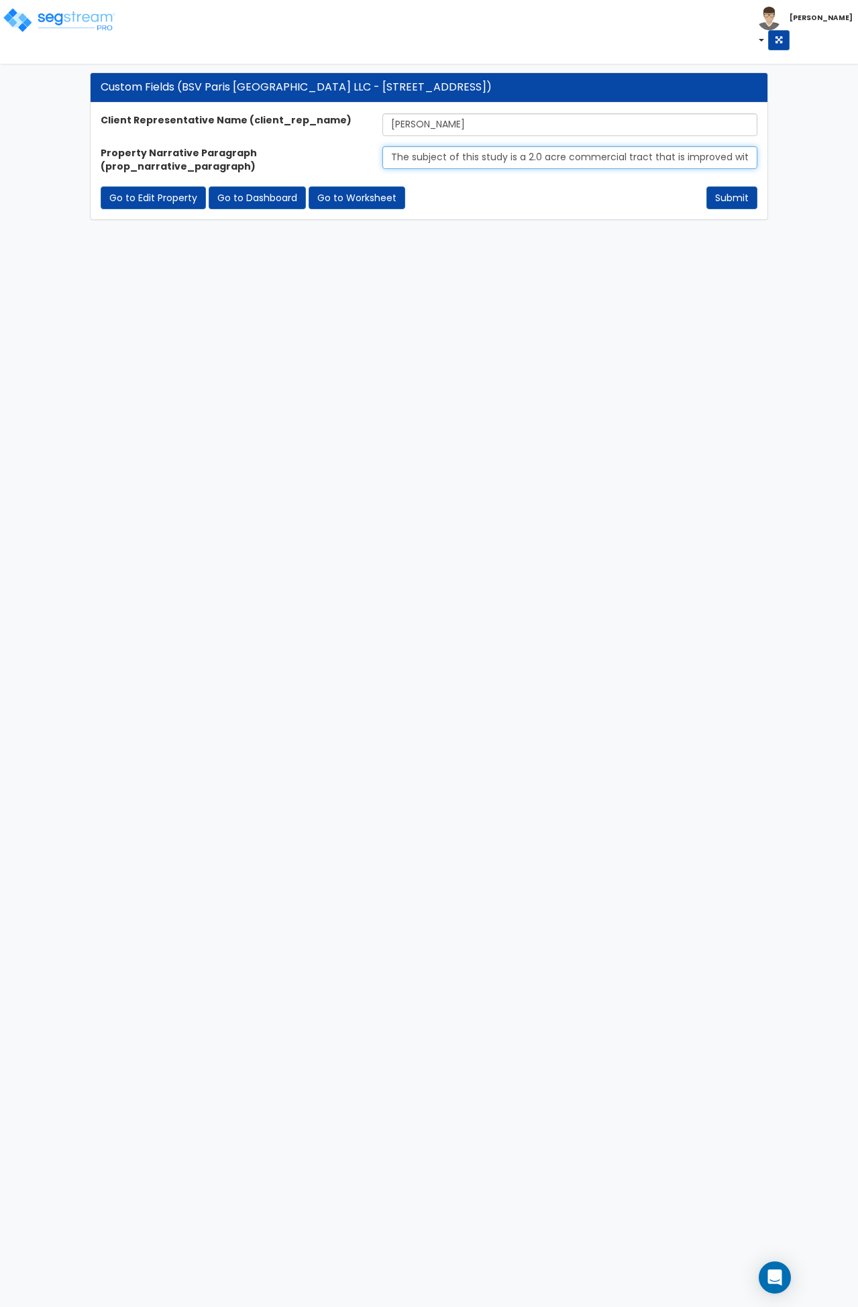
click at [438, 152] on input "The subject of this study is a 2.0 acre commercial tract that is improved with …" at bounding box center [569, 157] width 374 height 23
paste input "The subject property is a 21,400 sq ft self-storage facility. It comprises four…"
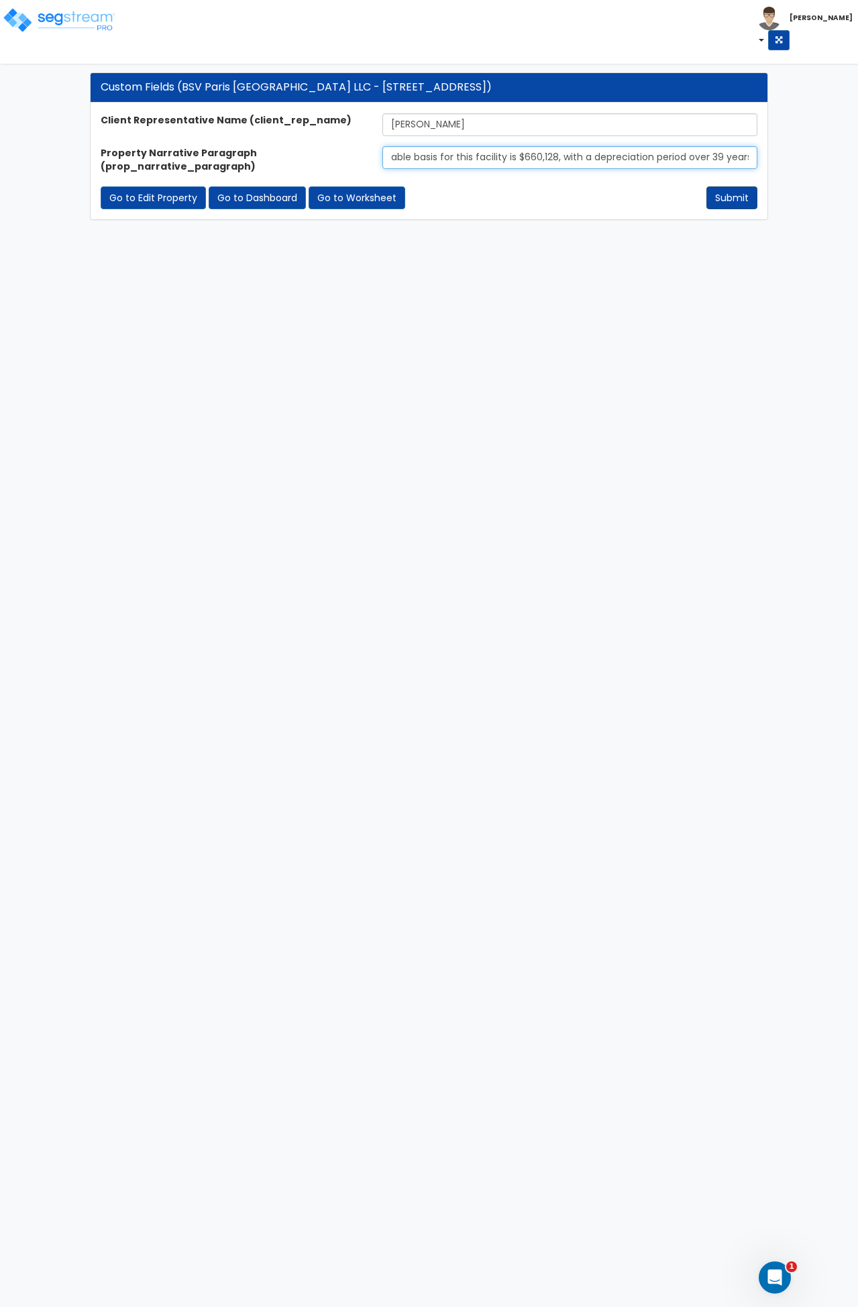
type input "The subject property is a 21,400 sq ft self-storage facility. It comprises four…"
click at [722, 197] on button "Submit" at bounding box center [731, 197] width 51 height 23
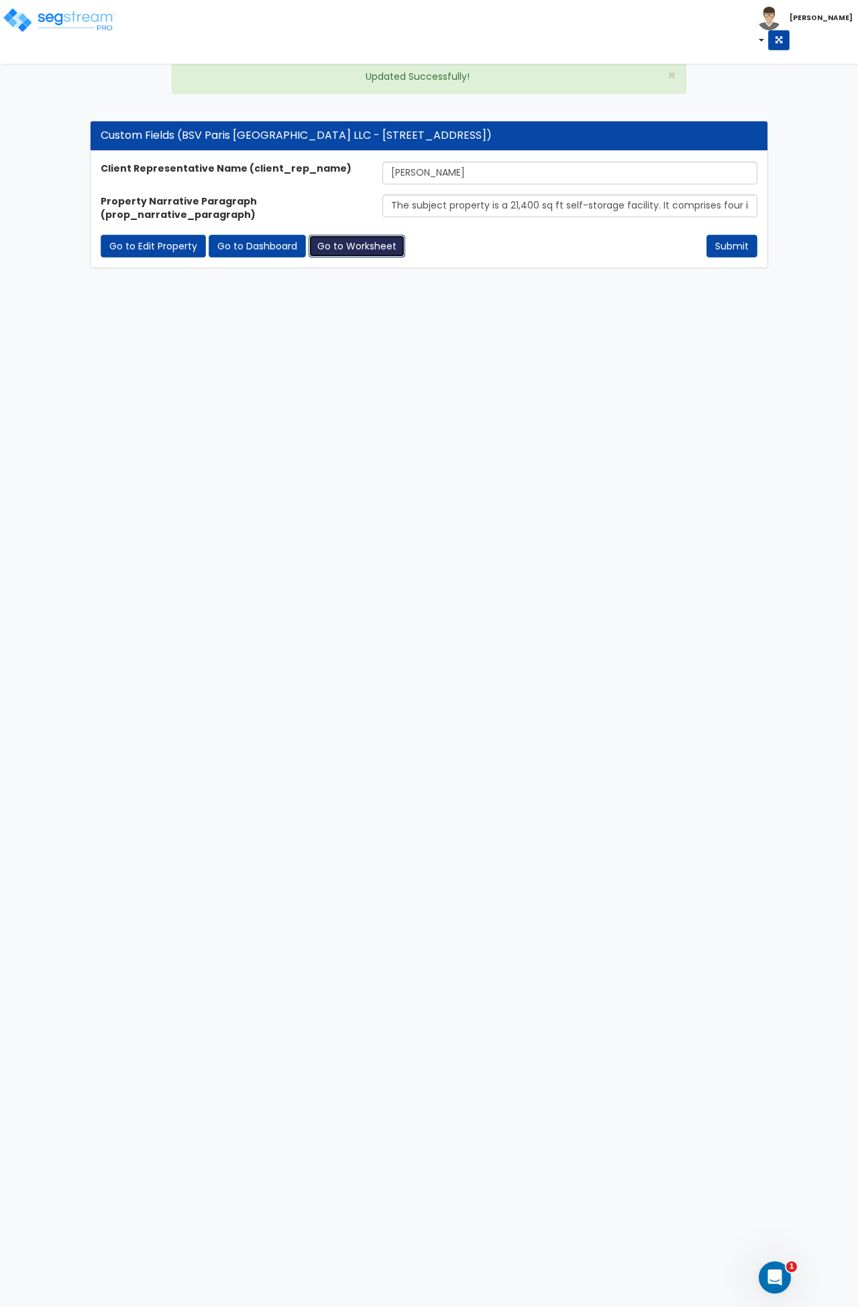
click at [347, 241] on link "Go to Worksheet" at bounding box center [357, 246] width 97 height 23
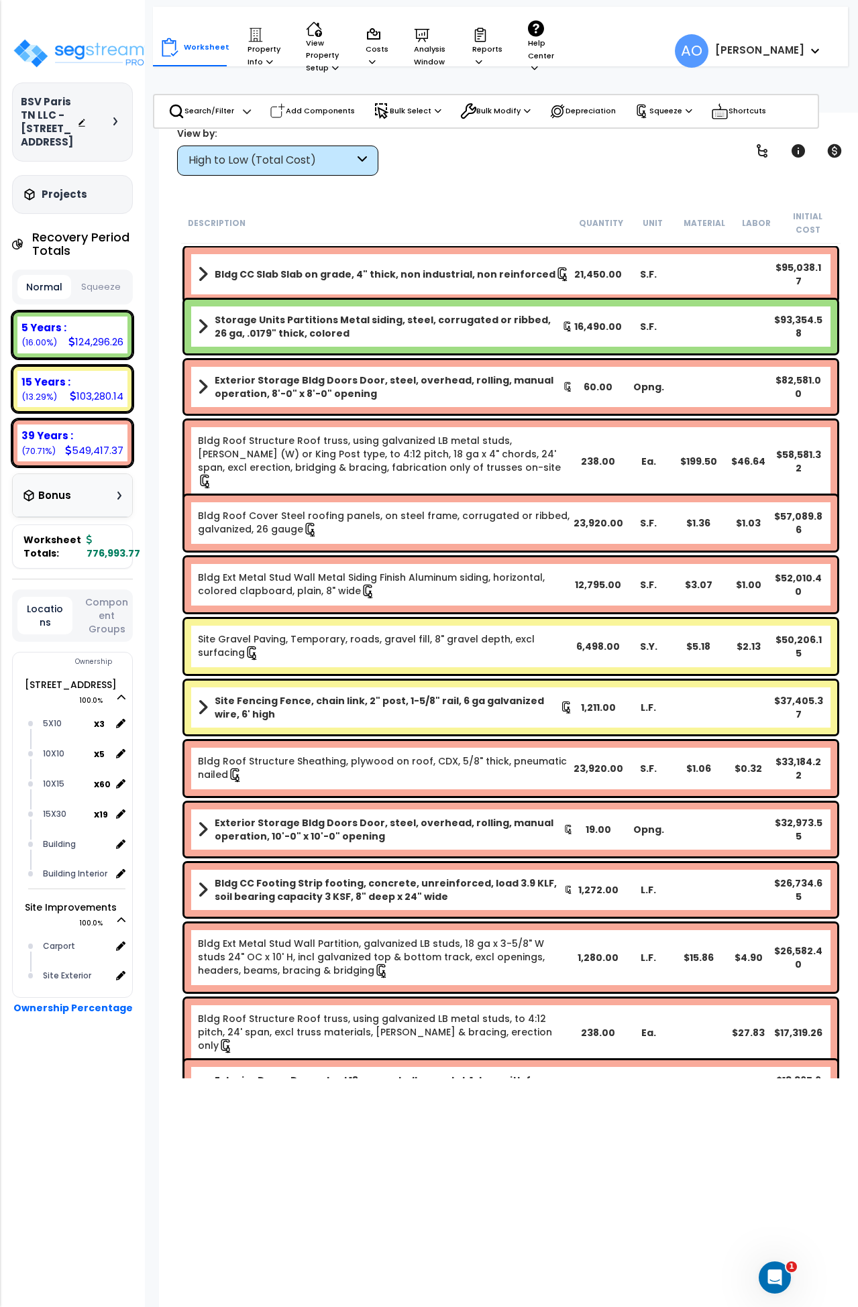
click at [112, 295] on button "Squeeze" at bounding box center [101, 287] width 54 height 23
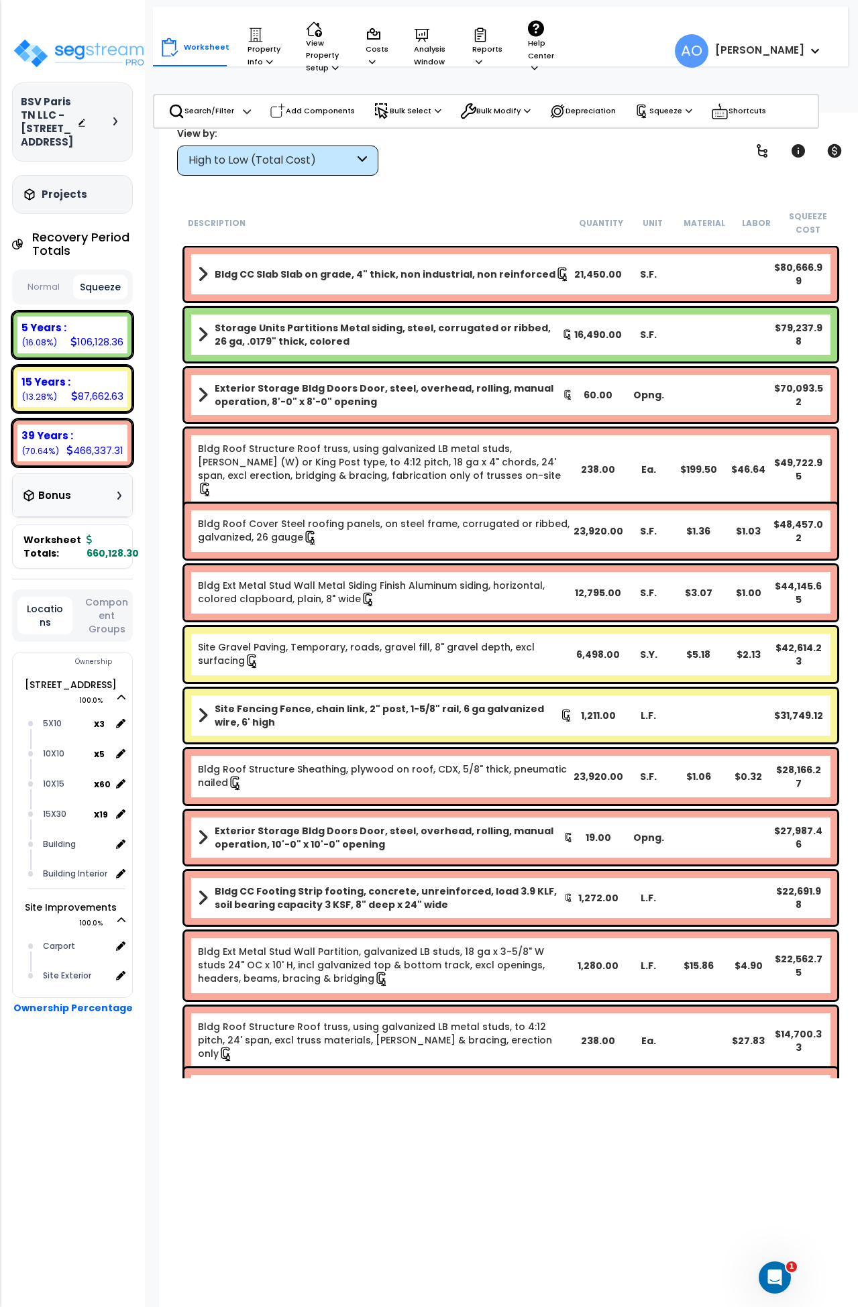
click at [97, 335] on div "5 Years :" at bounding box center [72, 328] width 102 height 14
click at [260, 160] on div "High to Low (Total Cost)" at bounding box center [272, 160] width 166 height 15
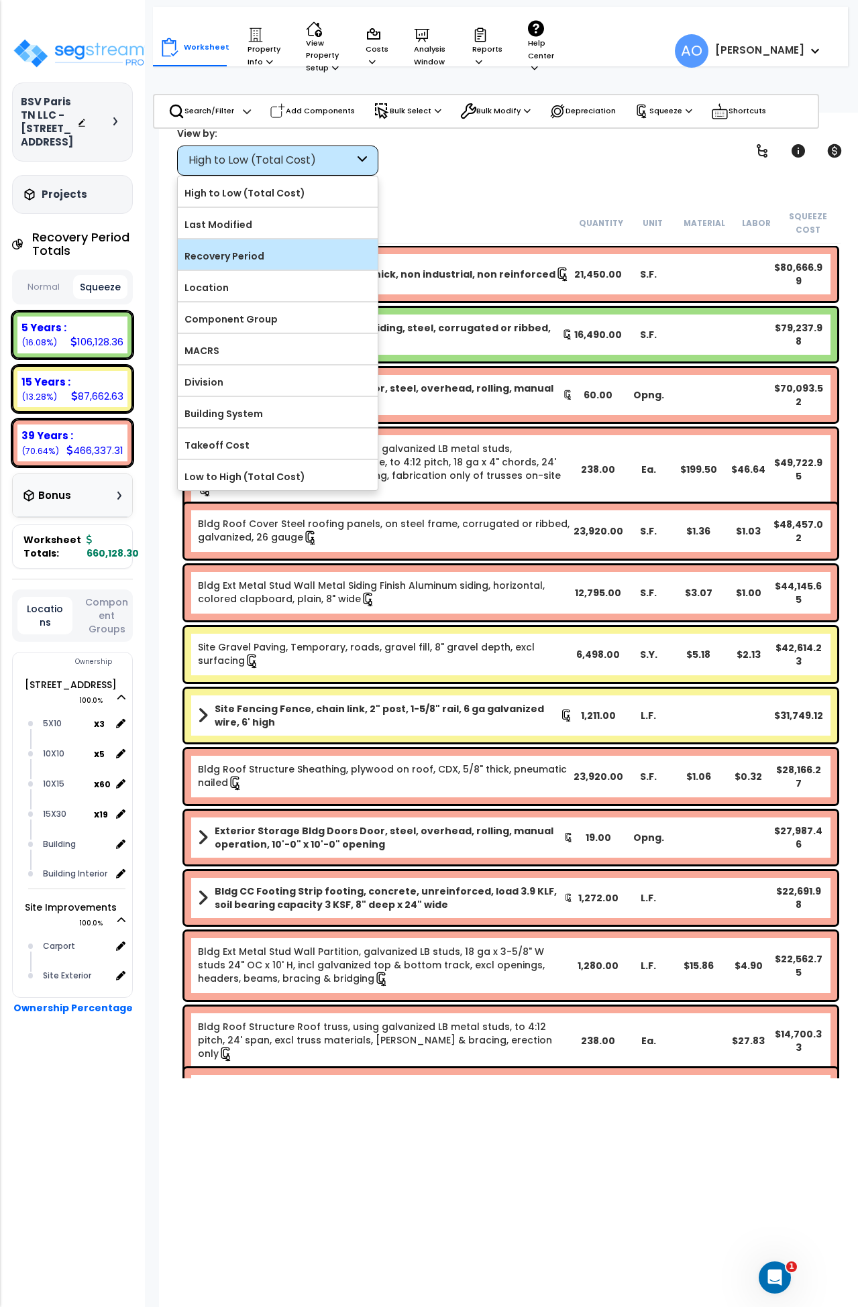
click at [254, 251] on label "Recovery Period" at bounding box center [278, 256] width 200 height 20
click at [0, 0] on input "Recovery Period" at bounding box center [0, 0] width 0 height 0
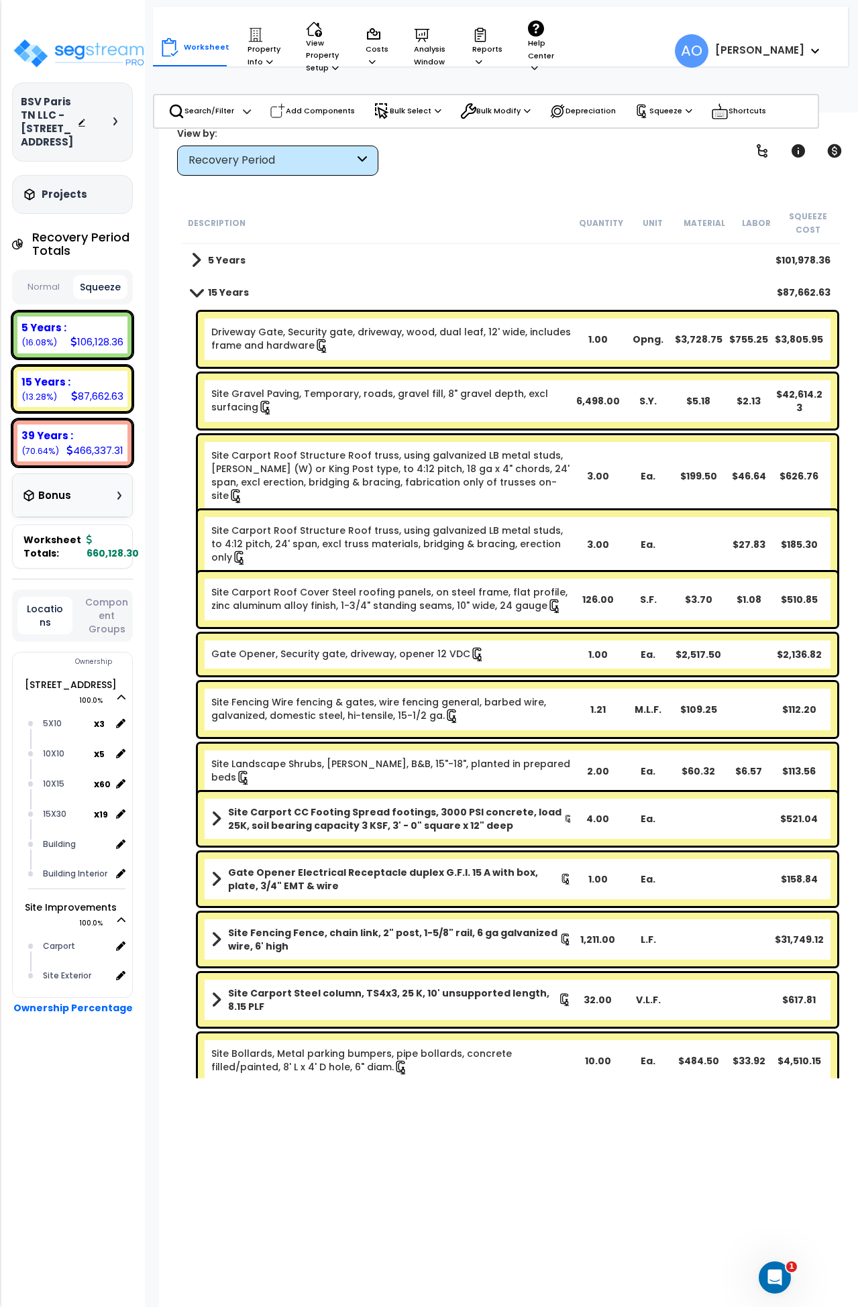
click at [233, 263] on b "5 Years" at bounding box center [227, 260] width 38 height 13
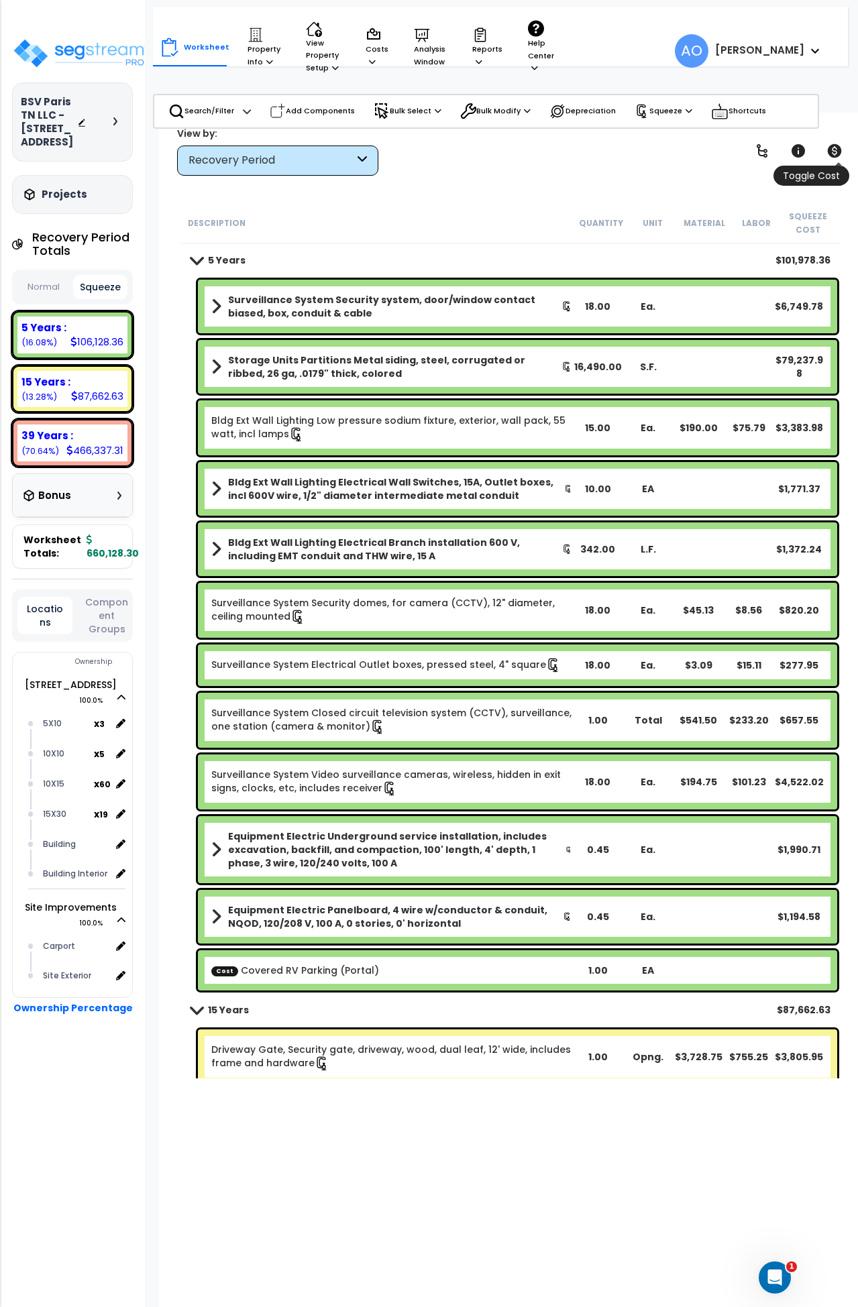
click at [833, 149] on icon at bounding box center [834, 151] width 16 height 16
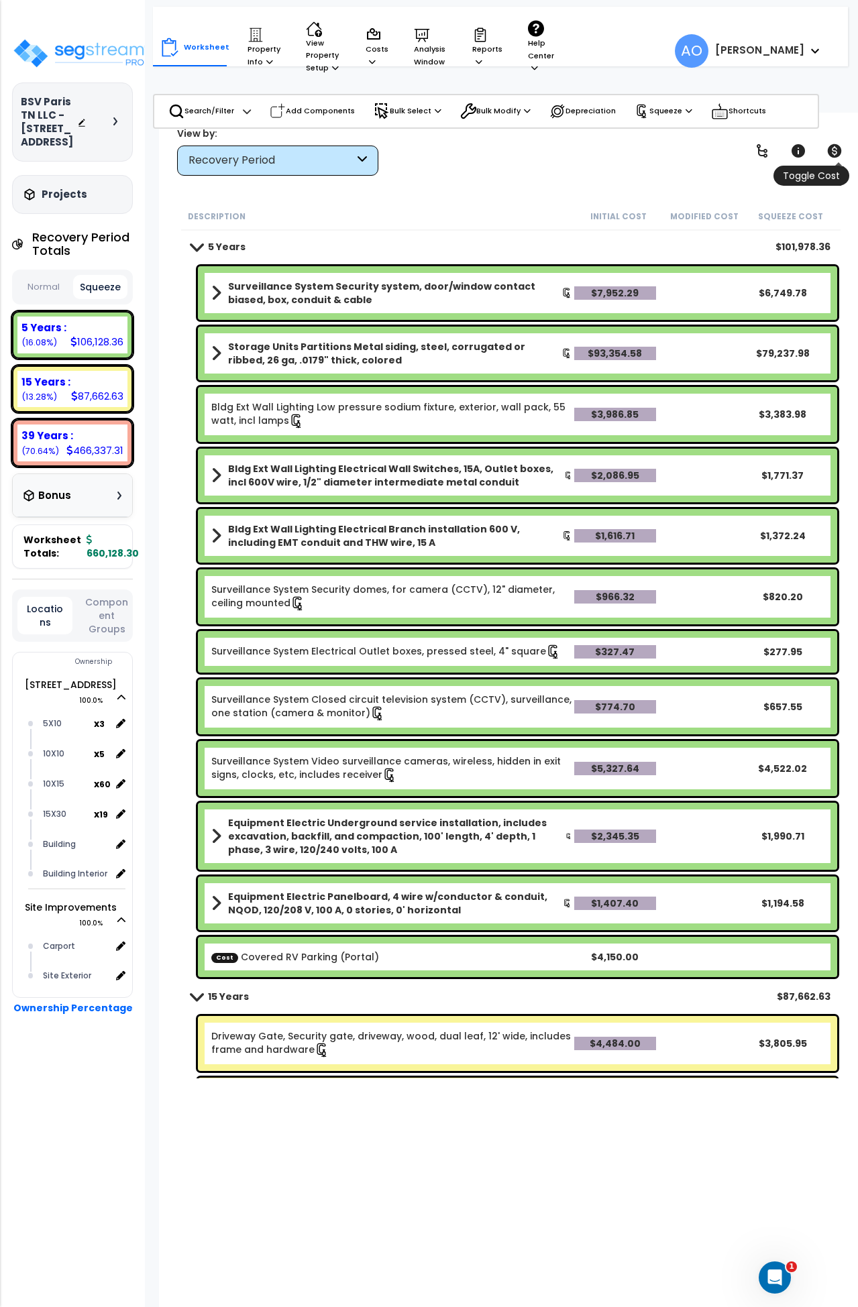
click at [833, 149] on icon at bounding box center [834, 151] width 16 height 16
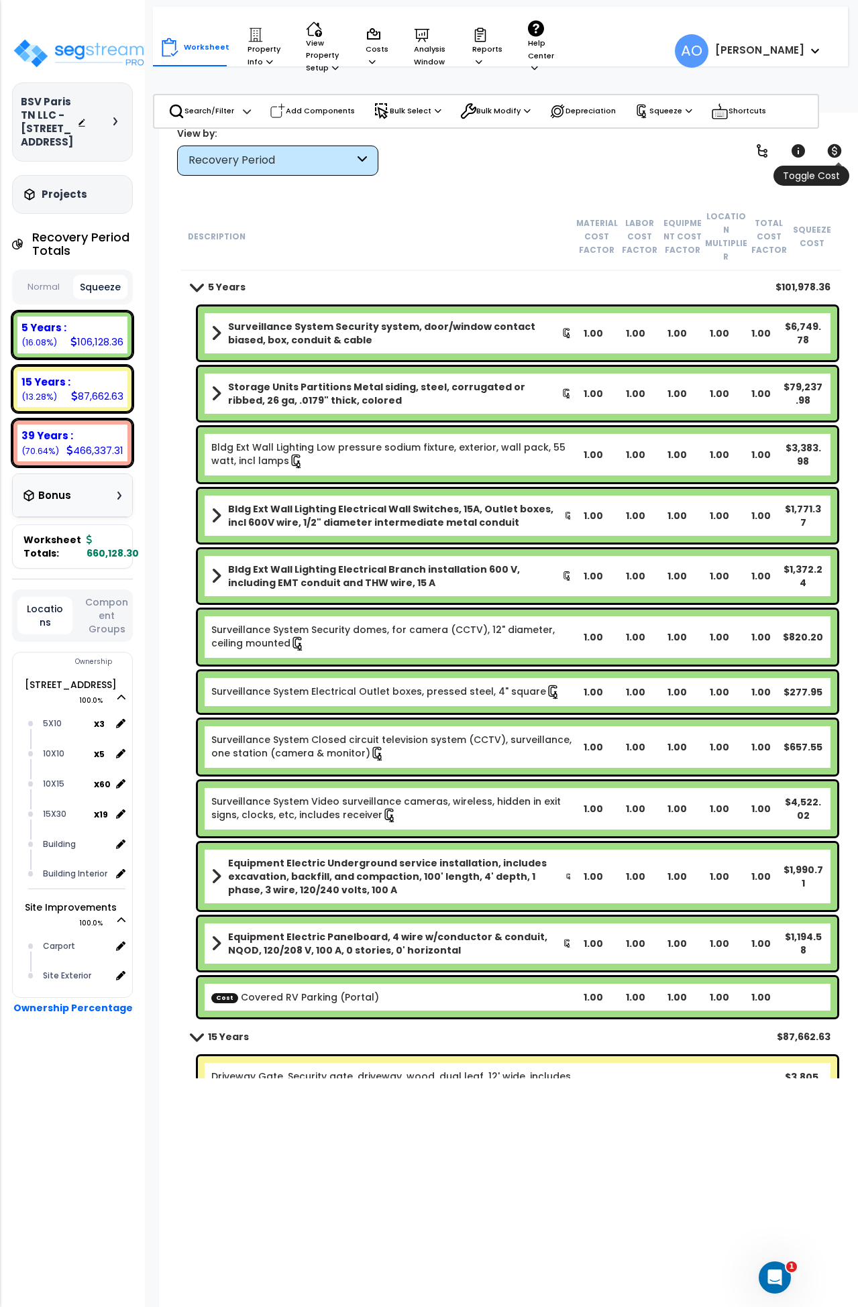
click at [833, 149] on icon at bounding box center [834, 151] width 16 height 16
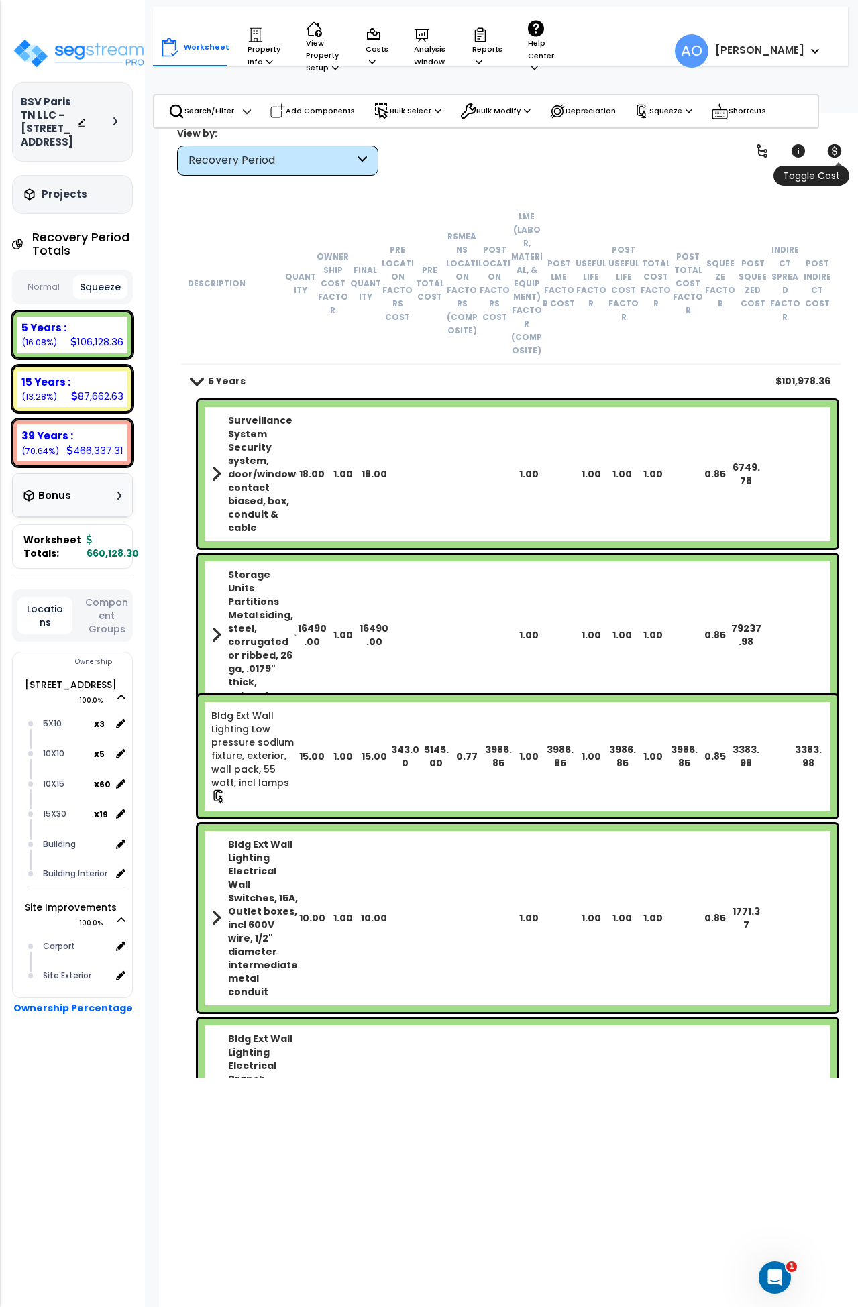
click at [833, 149] on icon at bounding box center [834, 151] width 16 height 16
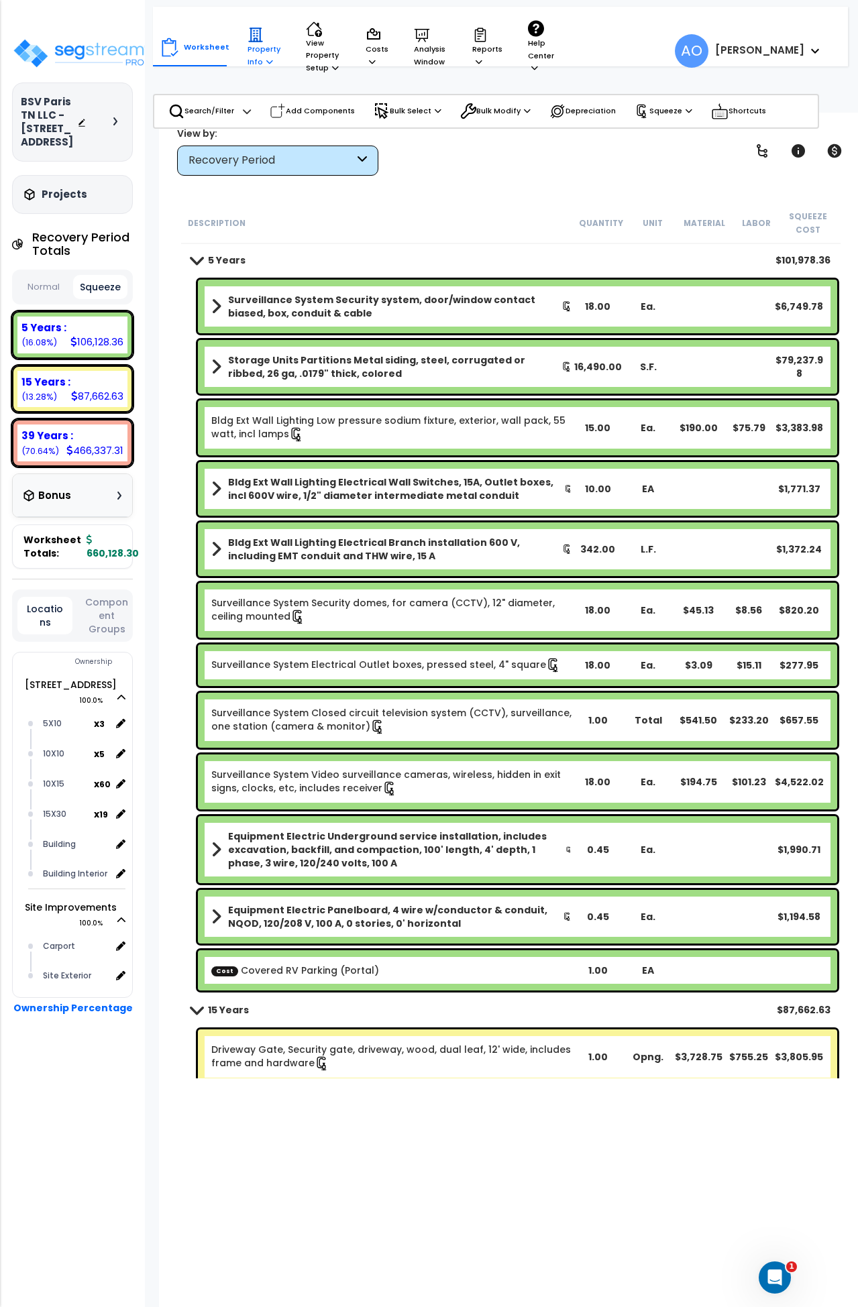
click at [258, 59] on p "Property Info" at bounding box center [264, 47] width 33 height 41
click at [278, 85] on link "Property Setup" at bounding box center [307, 88] width 133 height 27
click at [489, 56] on p "Reports" at bounding box center [487, 47] width 30 height 41
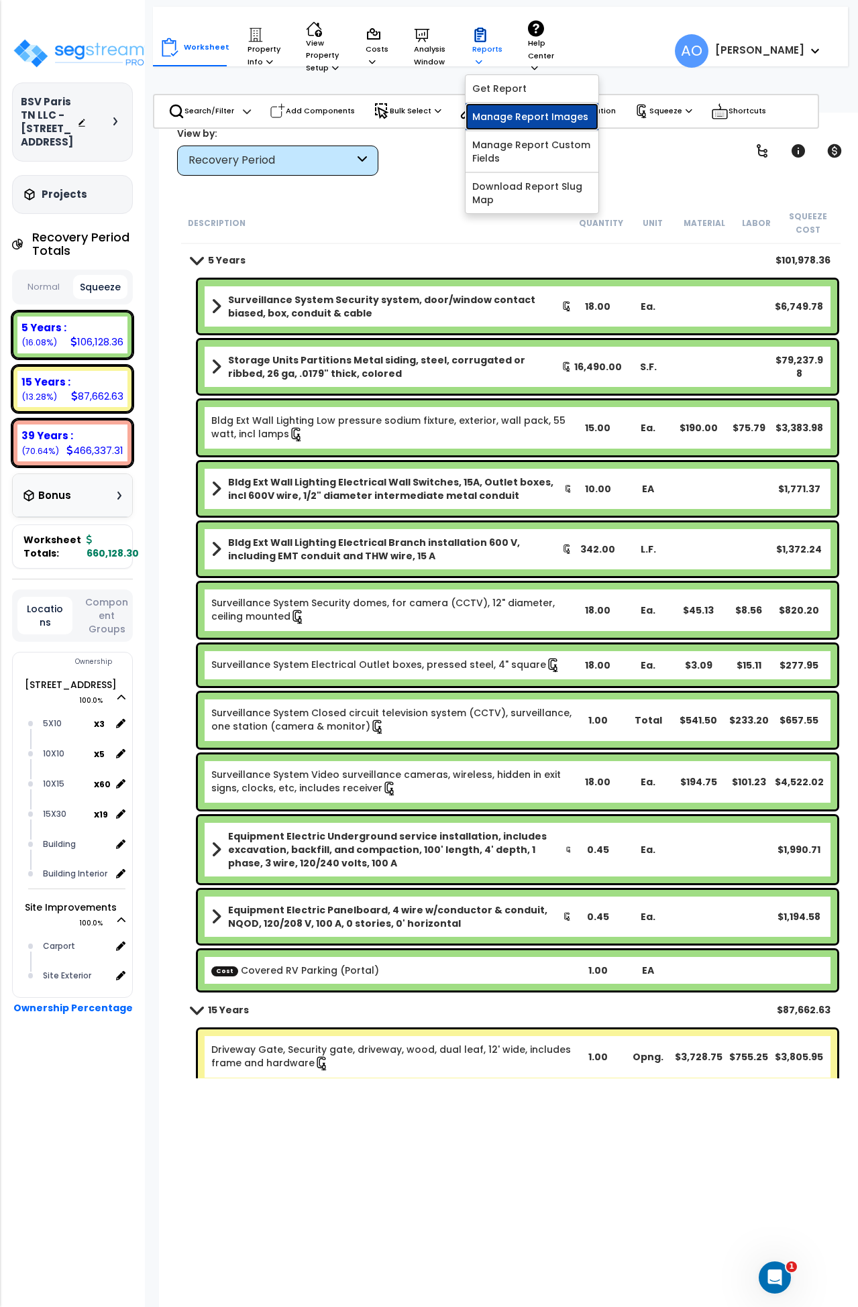
click at [507, 112] on link "Manage Report Images" at bounding box center [532, 116] width 133 height 27
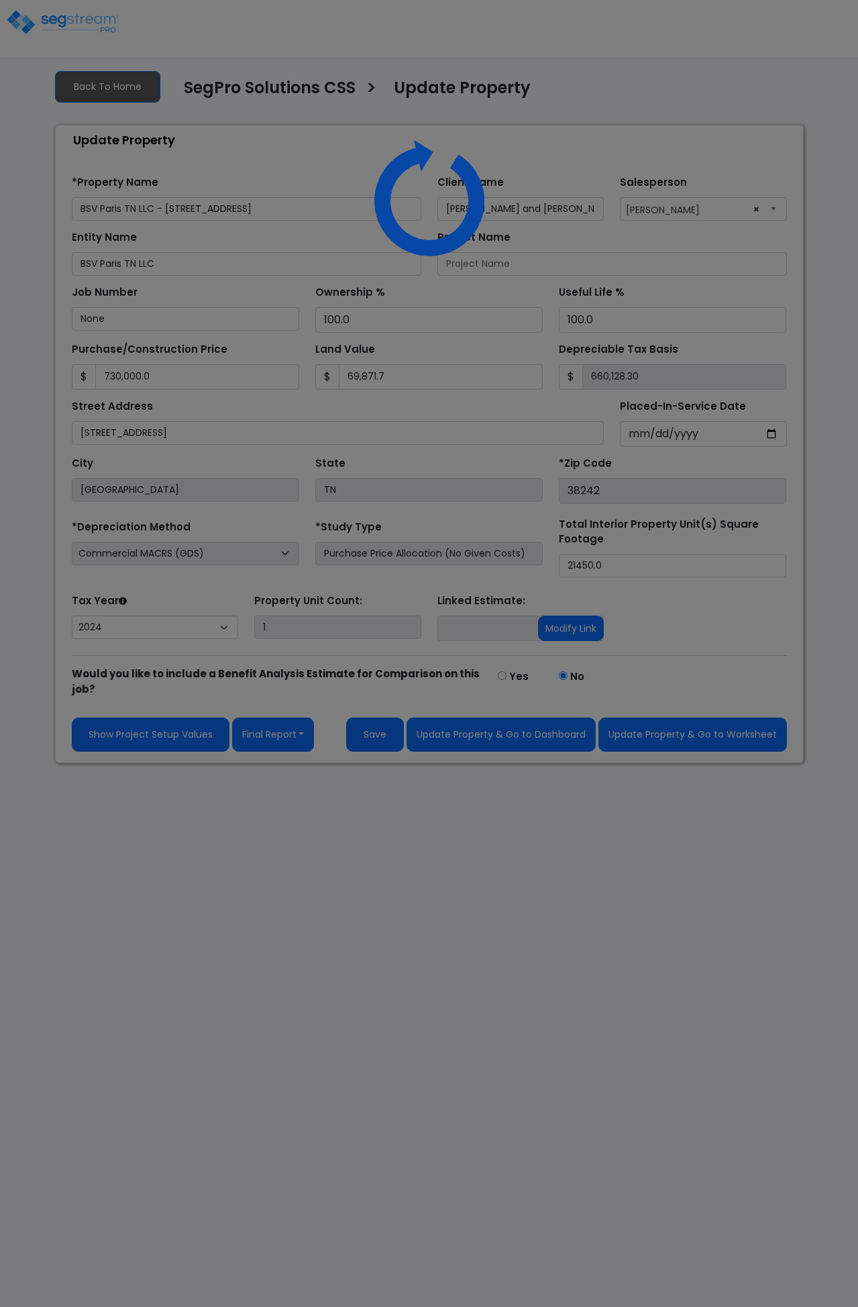
select select "2024"
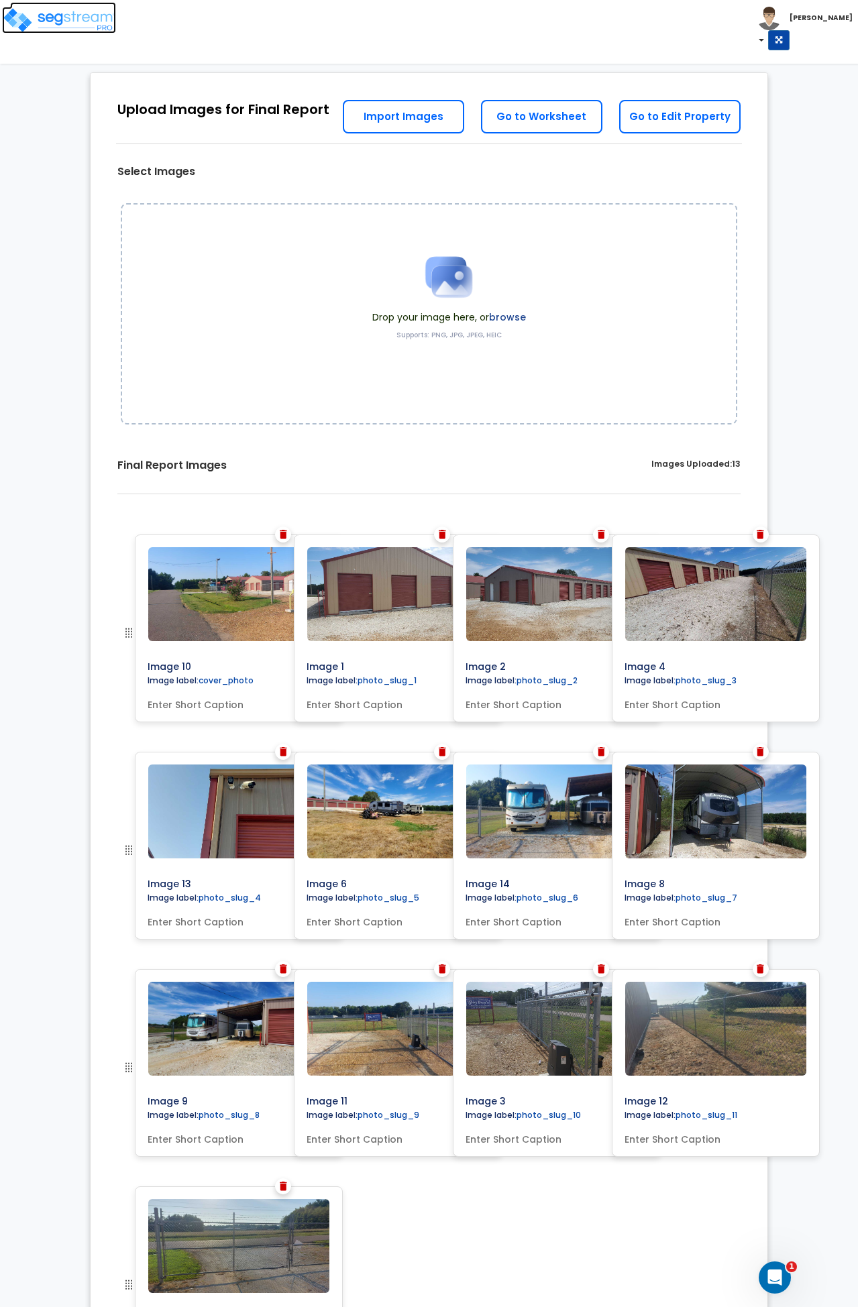
click at [74, 25] on img at bounding box center [59, 20] width 114 height 27
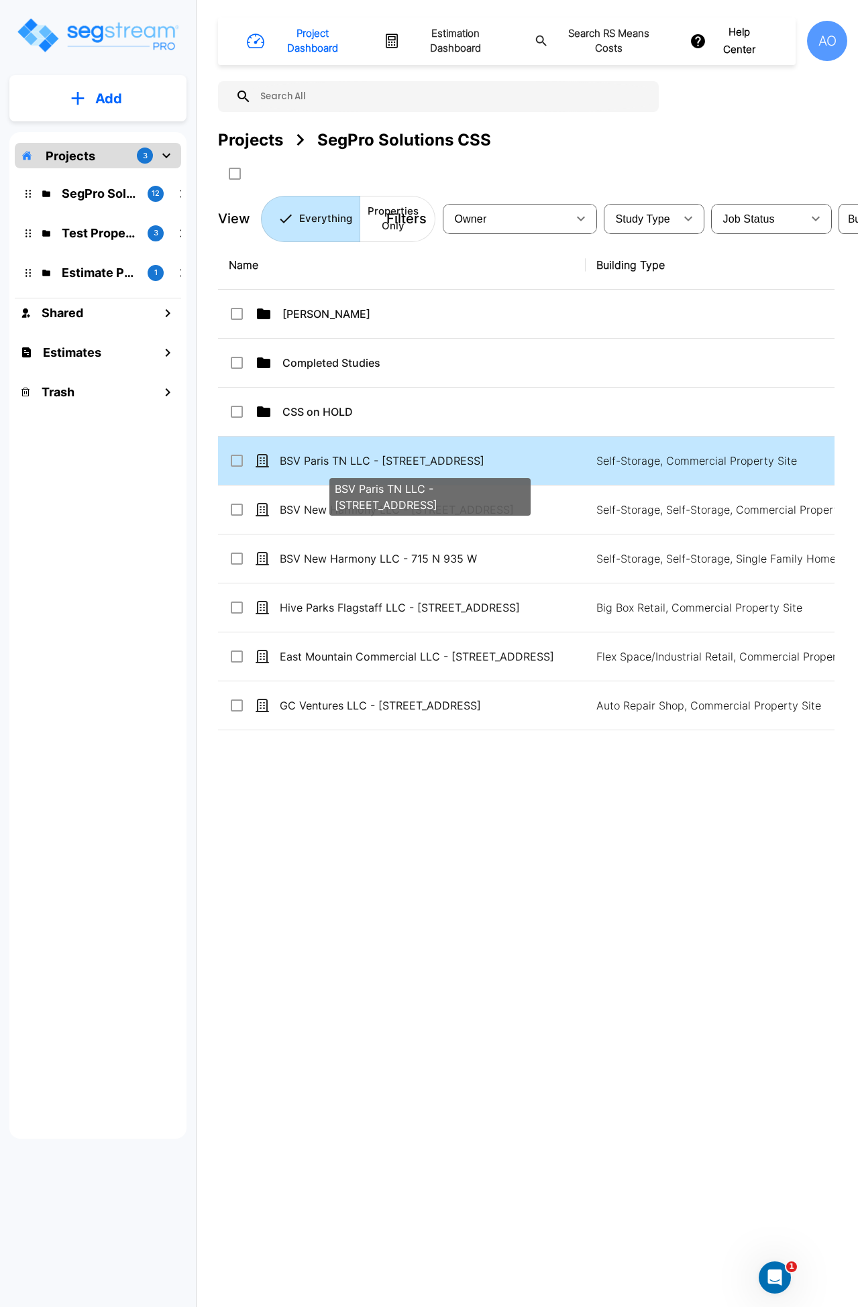
click at [396, 457] on p "BSV Paris TN LLC - [STREET_ADDRESS]" at bounding box center [430, 461] width 301 height 16
checkbox input "true"
click at [396, 457] on p "BSV Paris TN LLC - [STREET_ADDRESS]" at bounding box center [430, 461] width 301 height 16
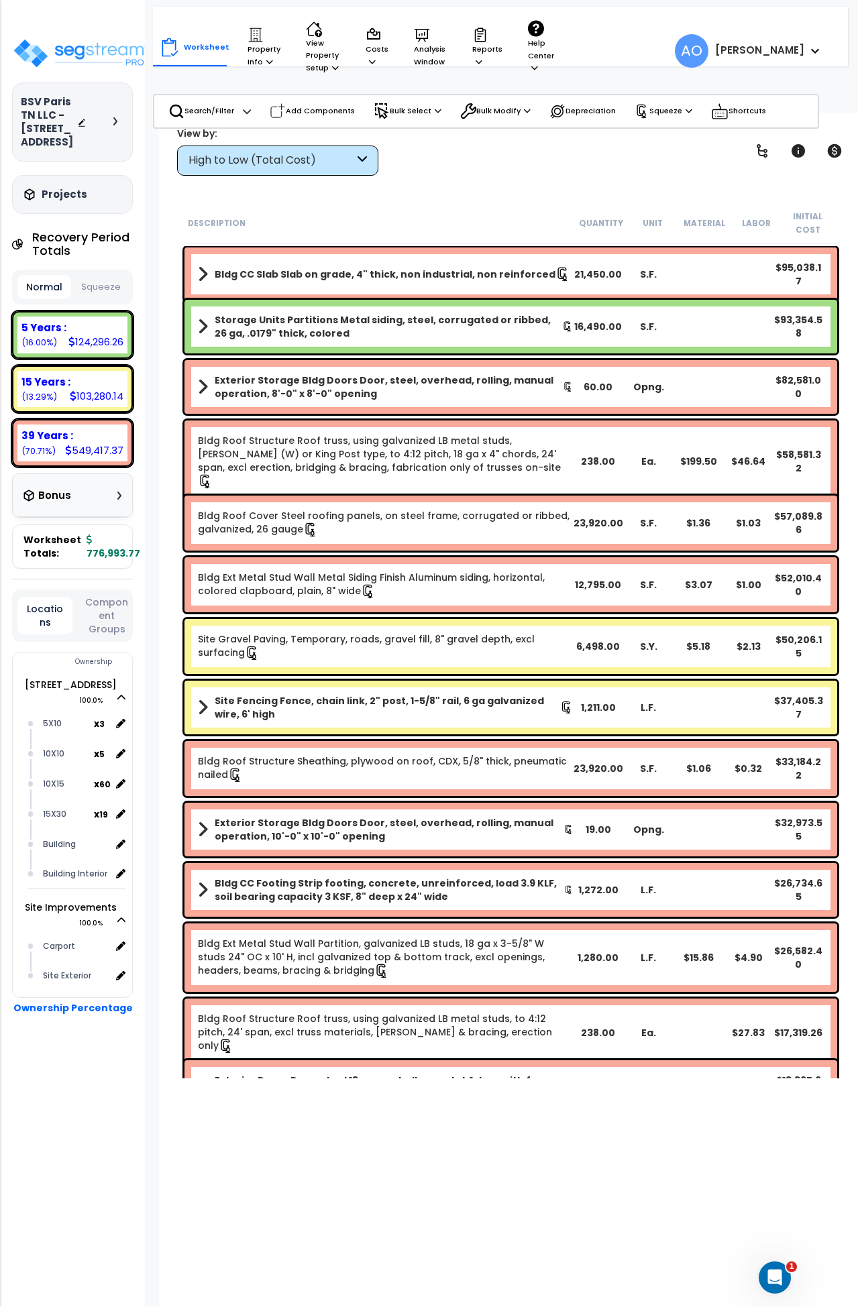
click at [390, 205] on div "Description Quantity Unit Material Labor Initial Cost" at bounding box center [510, 224] width 659 height 42
click at [102, 299] on button "Squeeze" at bounding box center [101, 287] width 54 height 23
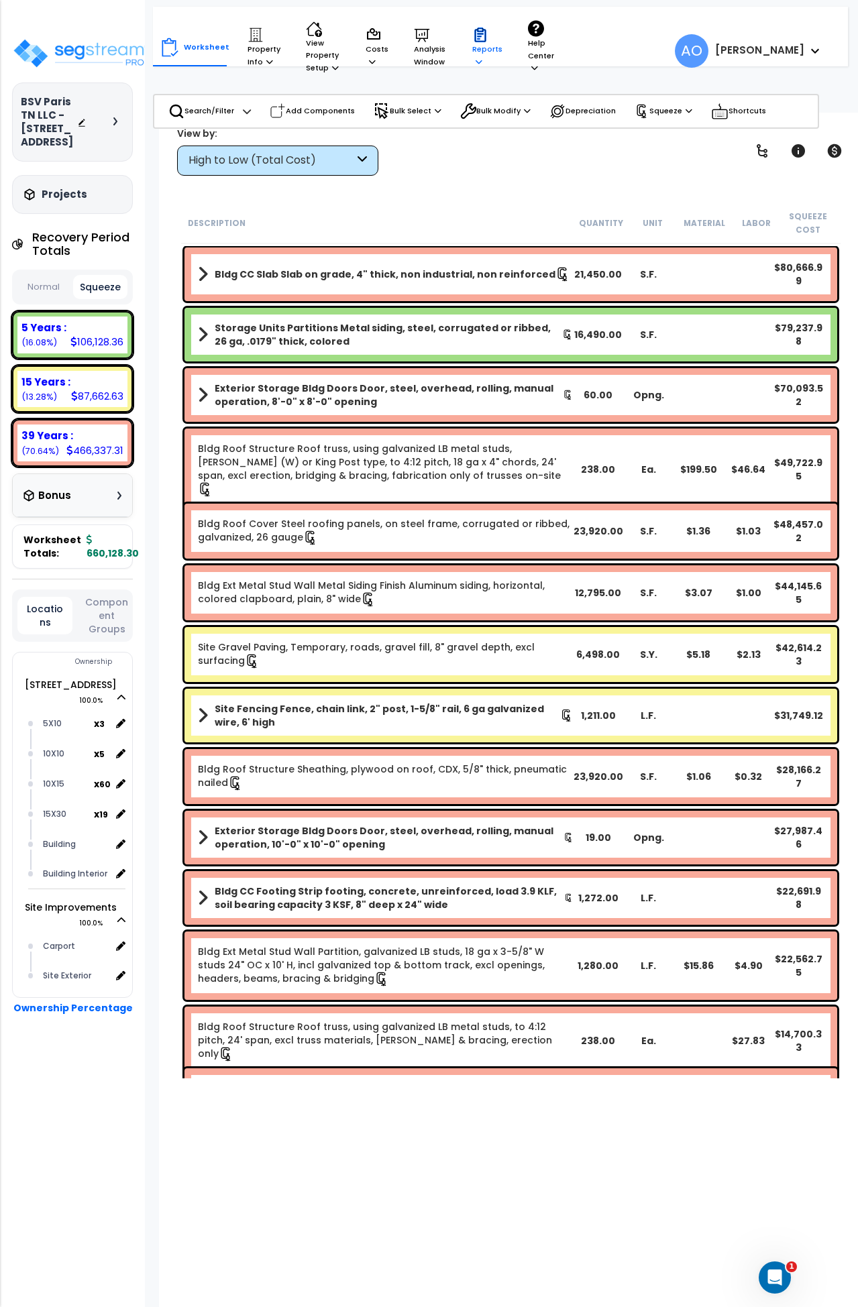
click at [480, 55] on p "Reports" at bounding box center [487, 47] width 30 height 41
click at [501, 85] on link "Get Report" at bounding box center [532, 88] width 133 height 27
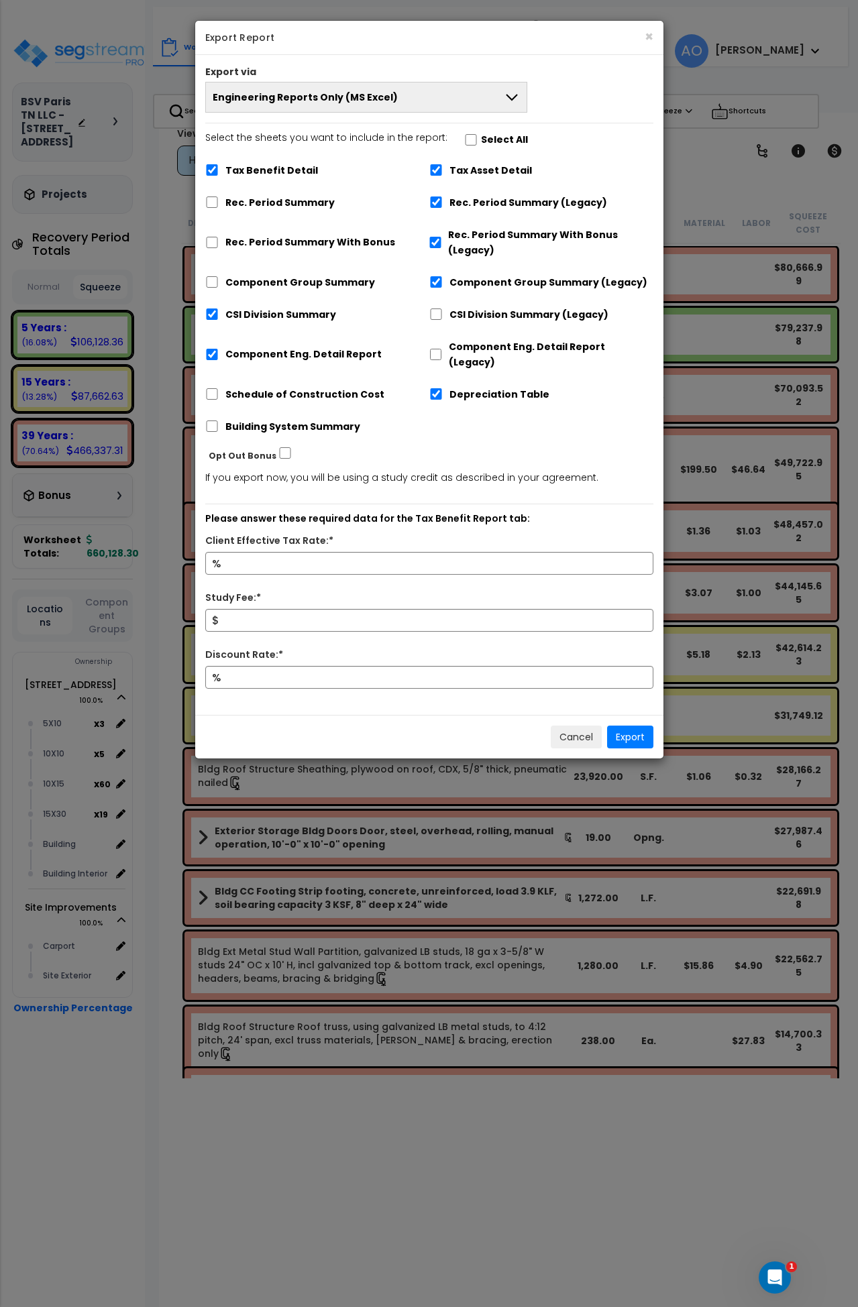
click at [229, 101] on span "Engineering Reports Only (MS Excel)" at bounding box center [305, 97] width 185 height 13
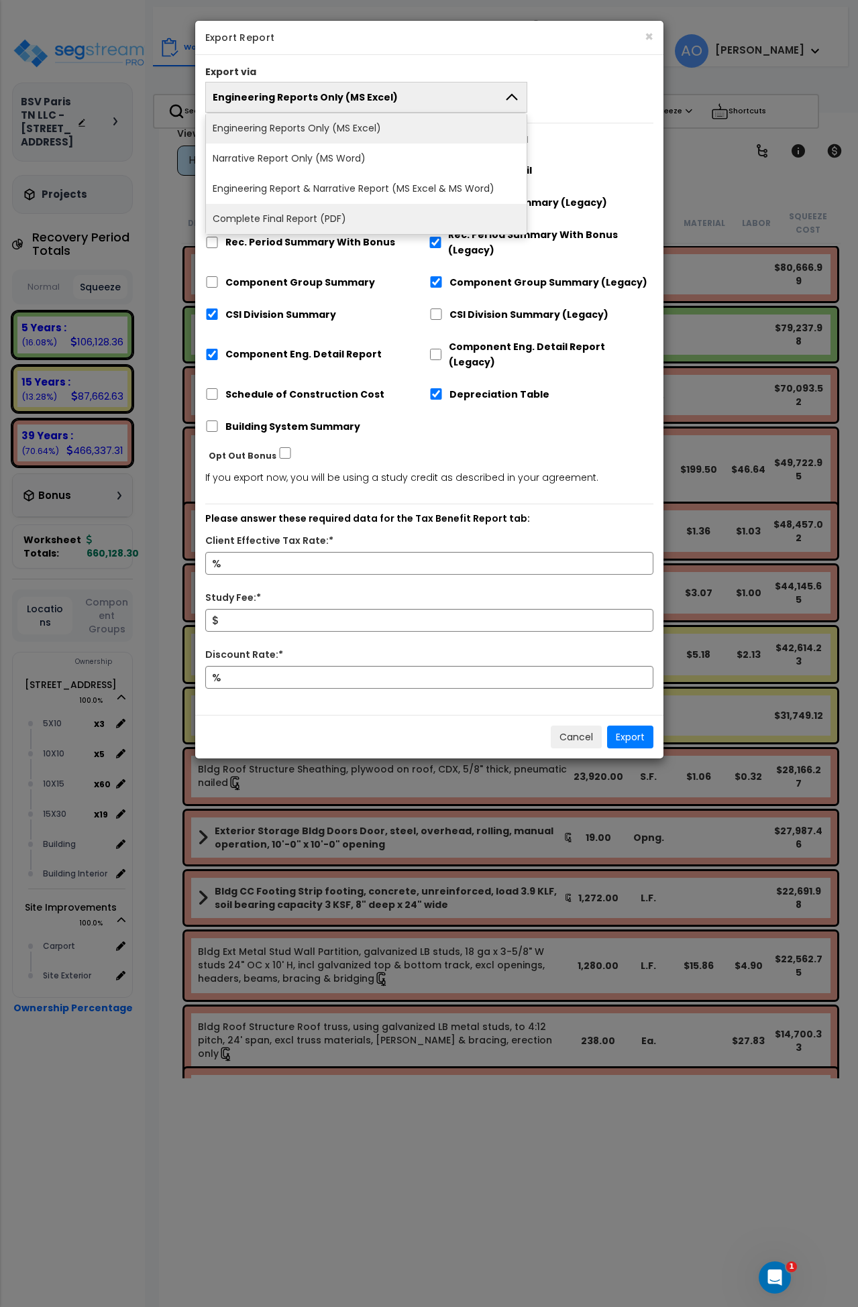
click at [272, 223] on li "Complete Final Report (PDF)" at bounding box center [366, 219] width 321 height 30
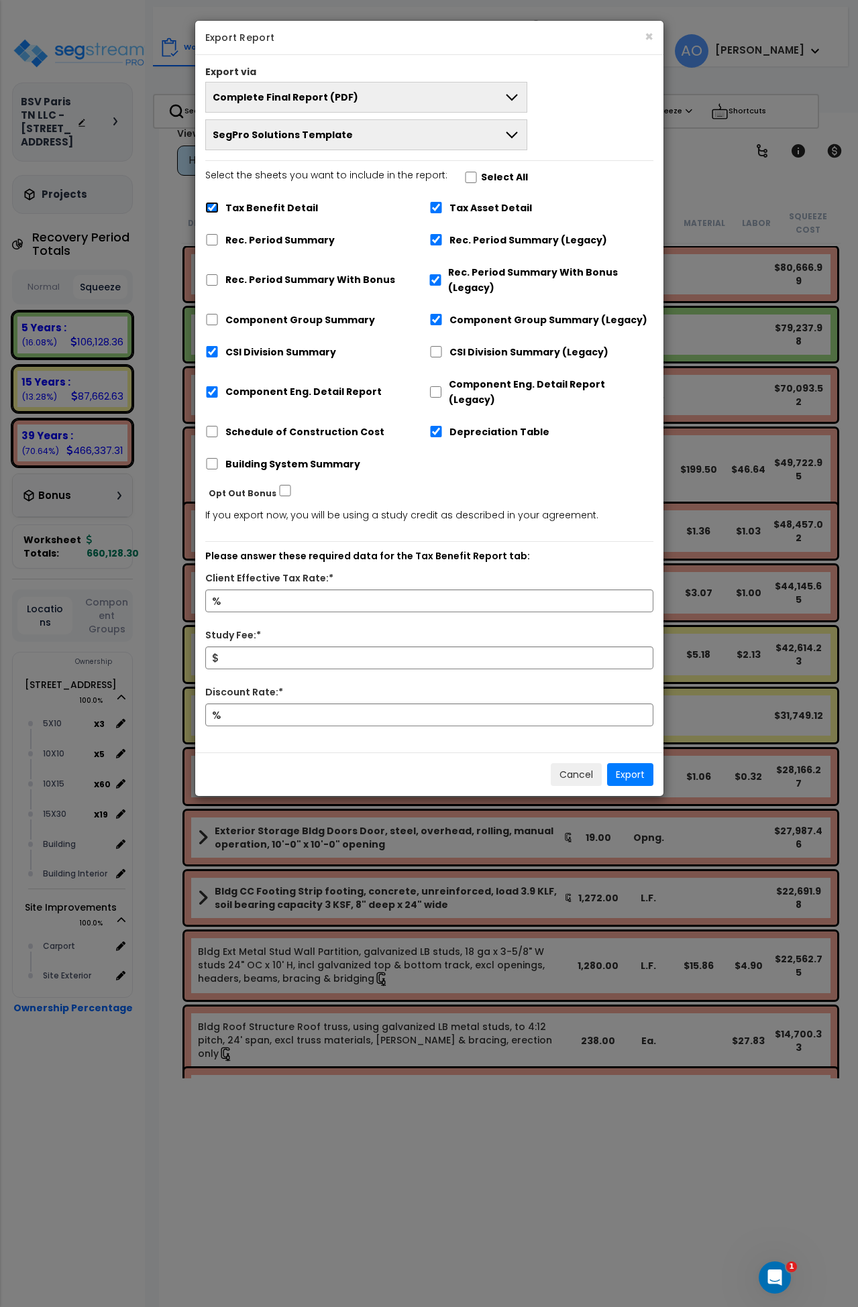
click at [215, 205] on input "Tax Benefit Detail" at bounding box center [211, 207] width 13 height 11
checkbox input "false"
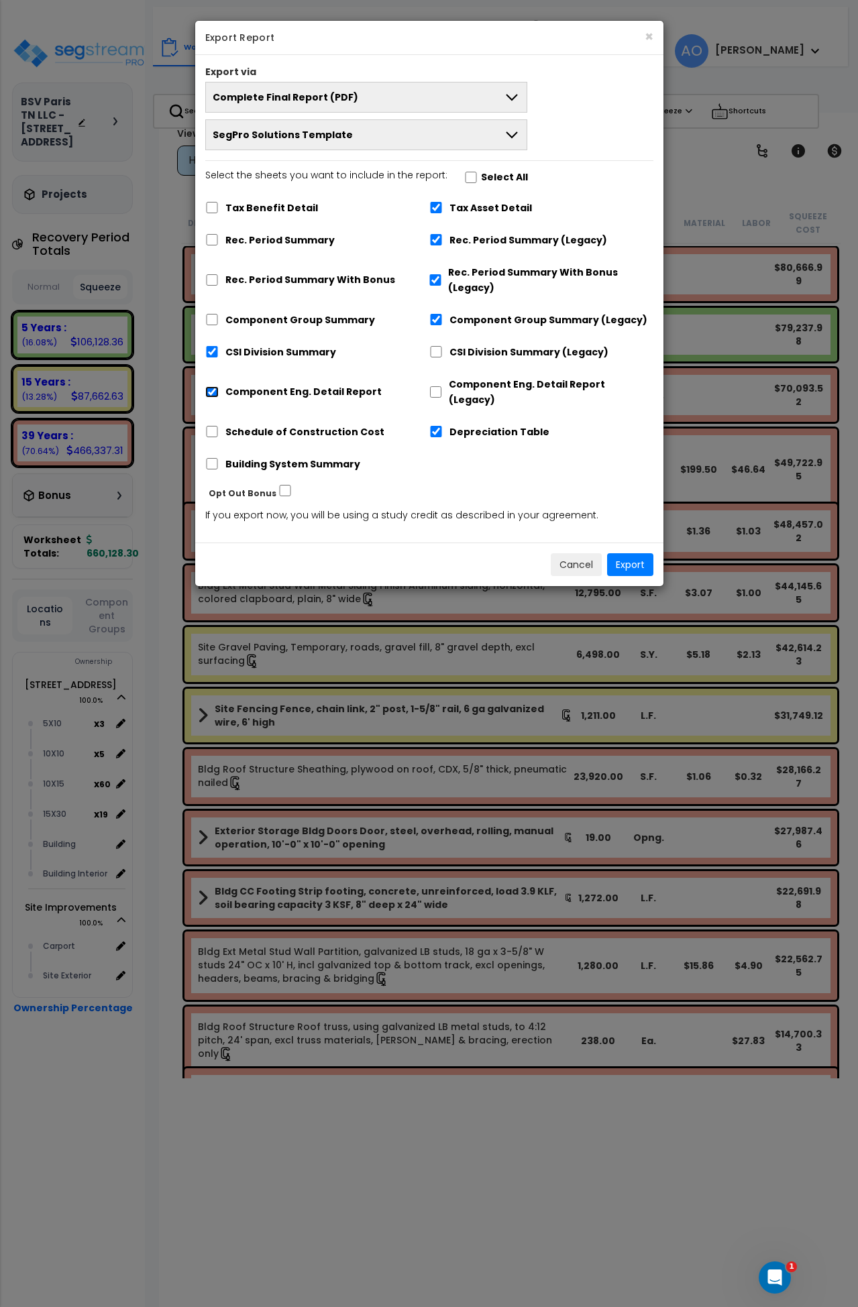
click at [215, 386] on input "Component Eng. Detail Report" at bounding box center [211, 391] width 13 height 11
checkbox input "false"
click at [635, 553] on button "Export" at bounding box center [630, 564] width 46 height 23
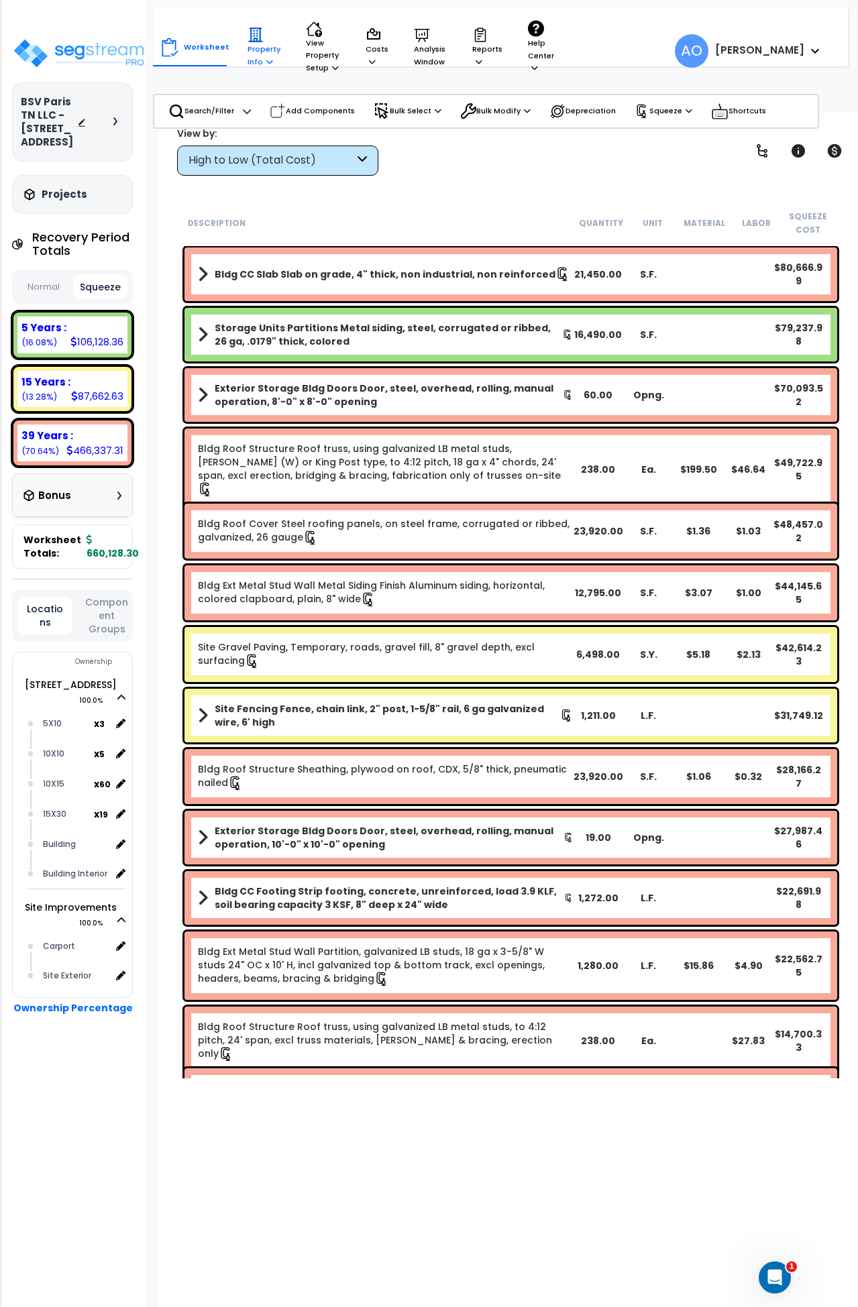
click at [249, 50] on p "Property Info" at bounding box center [264, 47] width 33 height 41
click at [276, 86] on link "Property Setup" at bounding box center [307, 88] width 133 height 27
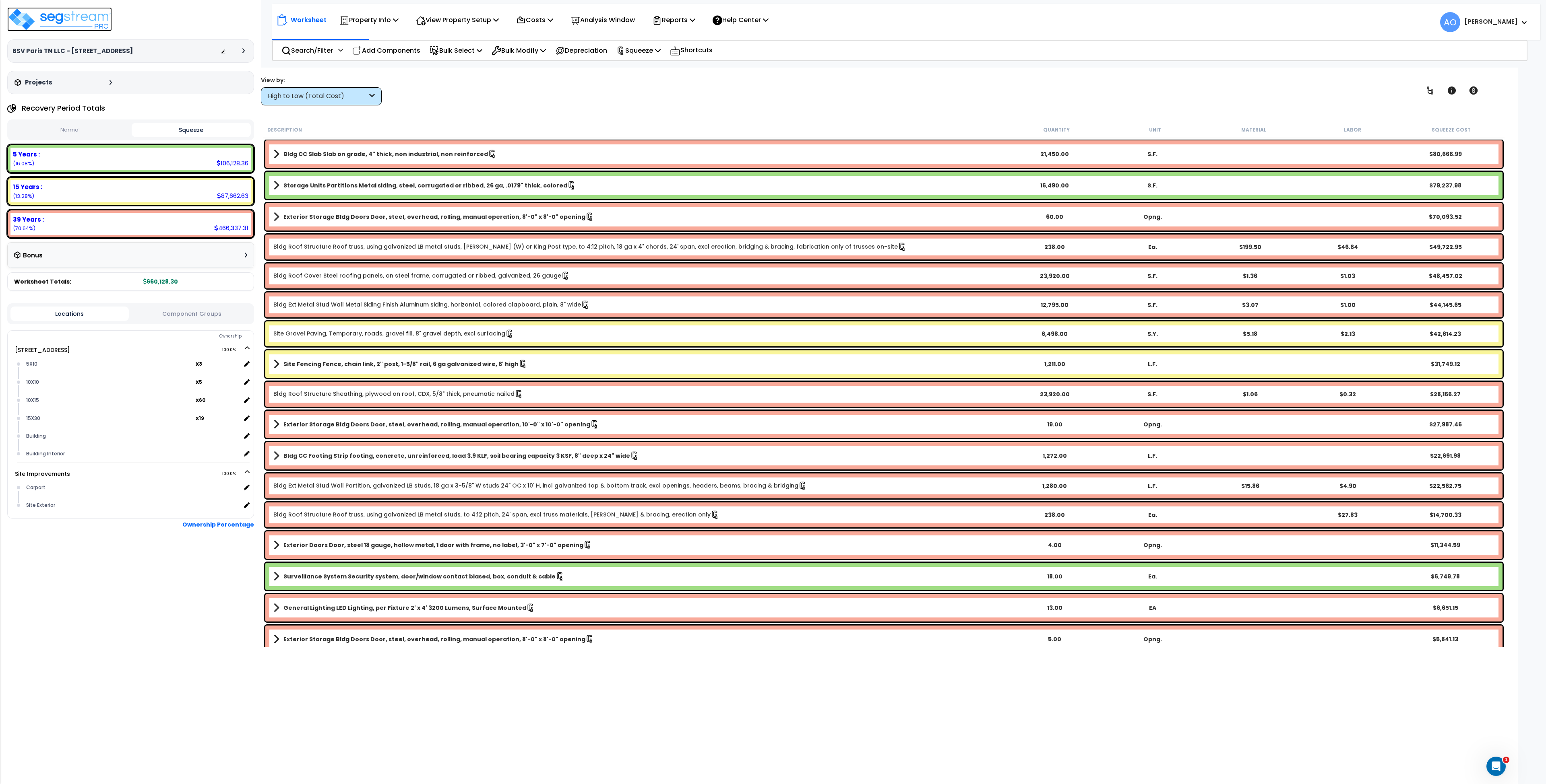
click at [95, 20] on img at bounding box center [59, 19] width 104 height 24
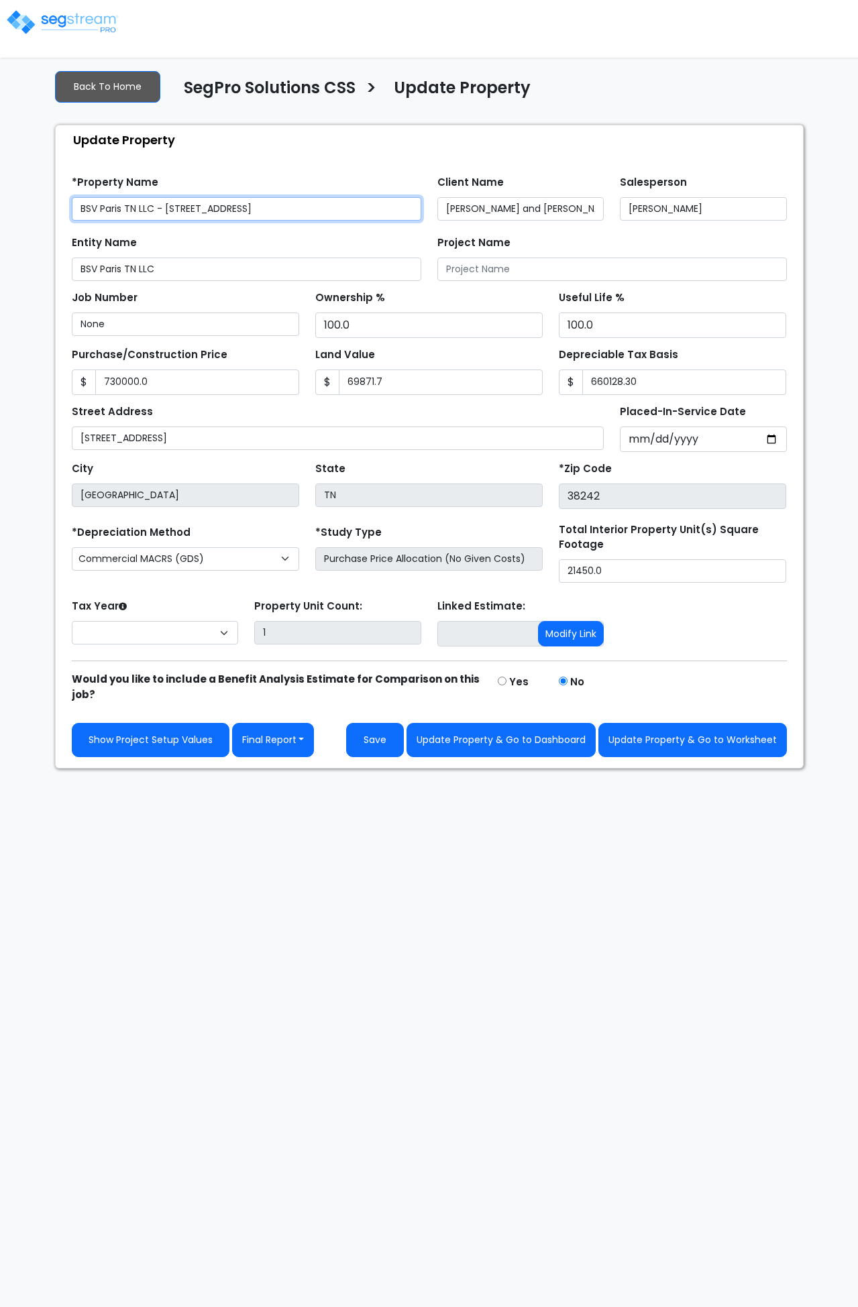
type input "730,000.0"
type input "69,871.7"
type input "660,128.30"
select select "2024"
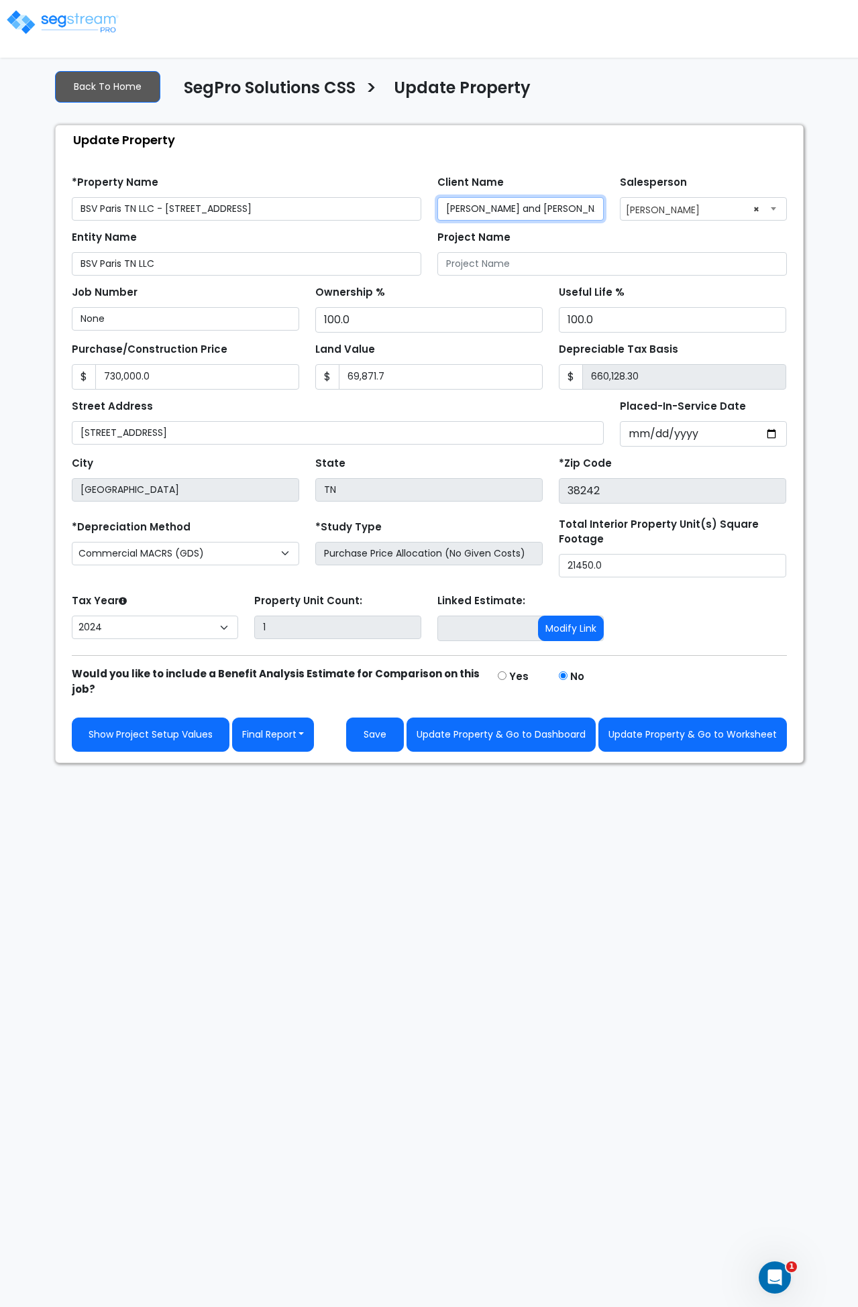
drag, startPoint x: 528, startPoint y: 205, endPoint x: 430, endPoint y: 235, distance: 102.5
click at [427, 211] on div "*Property Name BSV Paris TN LLC - [STREET_ADDRESS] Client Name [PERSON_NAME] an…" at bounding box center [429, 193] width 731 height 55
type input "[PERSON_NAME]"
click at [395, 234] on div "Entity Name BSV Paris TN LLC" at bounding box center [247, 251] width 350 height 48
click at [482, 210] on input "[PERSON_NAME]" at bounding box center [520, 208] width 167 height 23
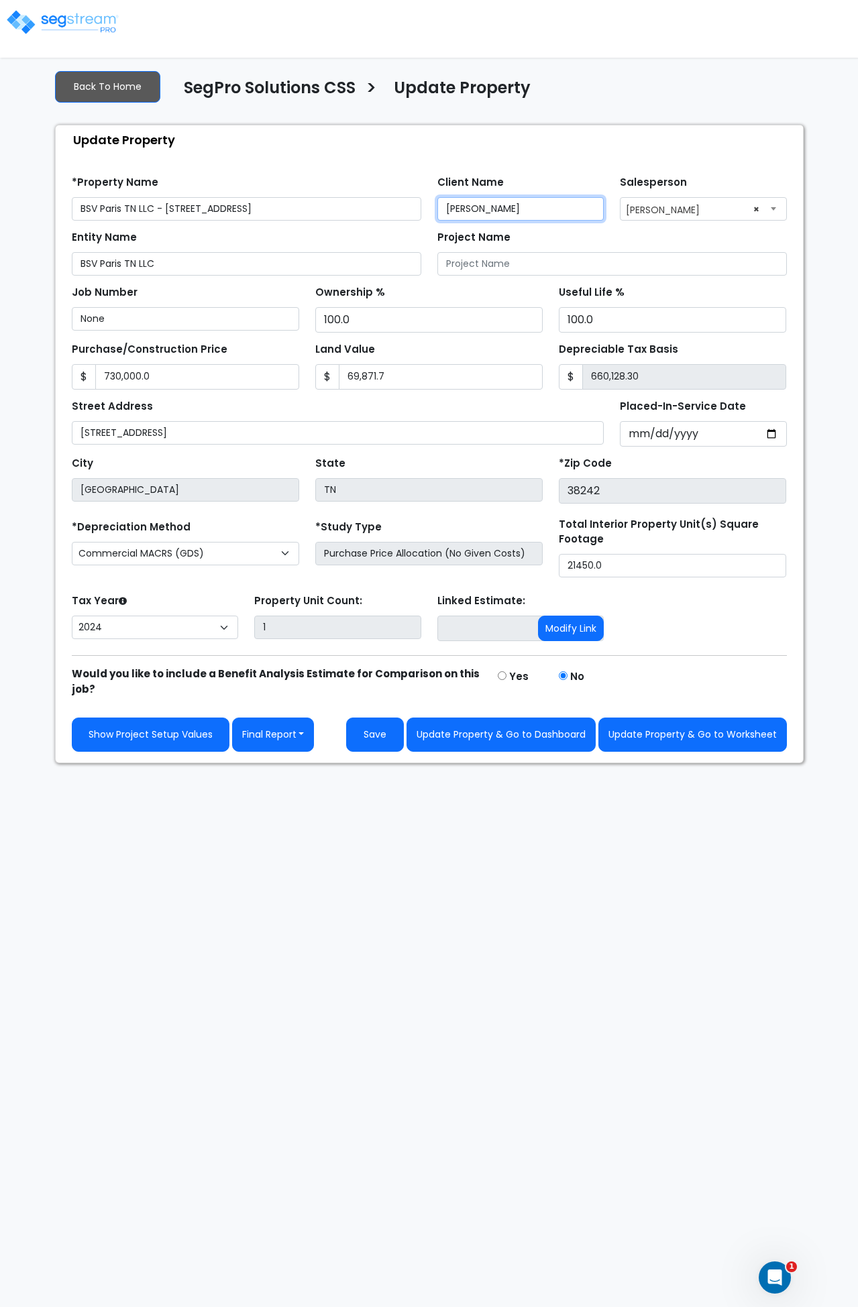
click at [482, 210] on input "[PERSON_NAME]" at bounding box center [520, 208] width 167 height 23
click at [680, 737] on button "Update Property & Go to Worksheet" at bounding box center [692, 735] width 189 height 34
type input "730000"
type input "69871.7"
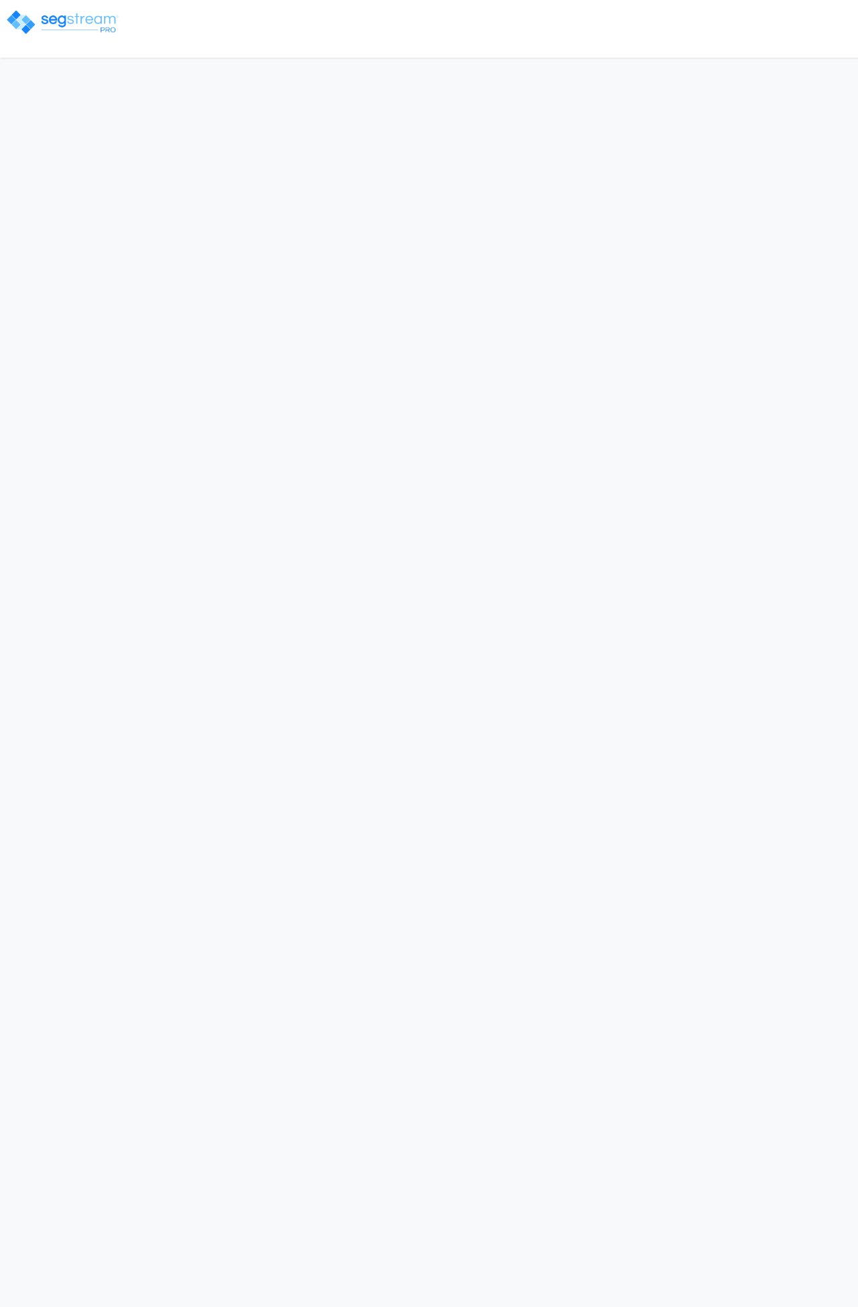
select select "2024"
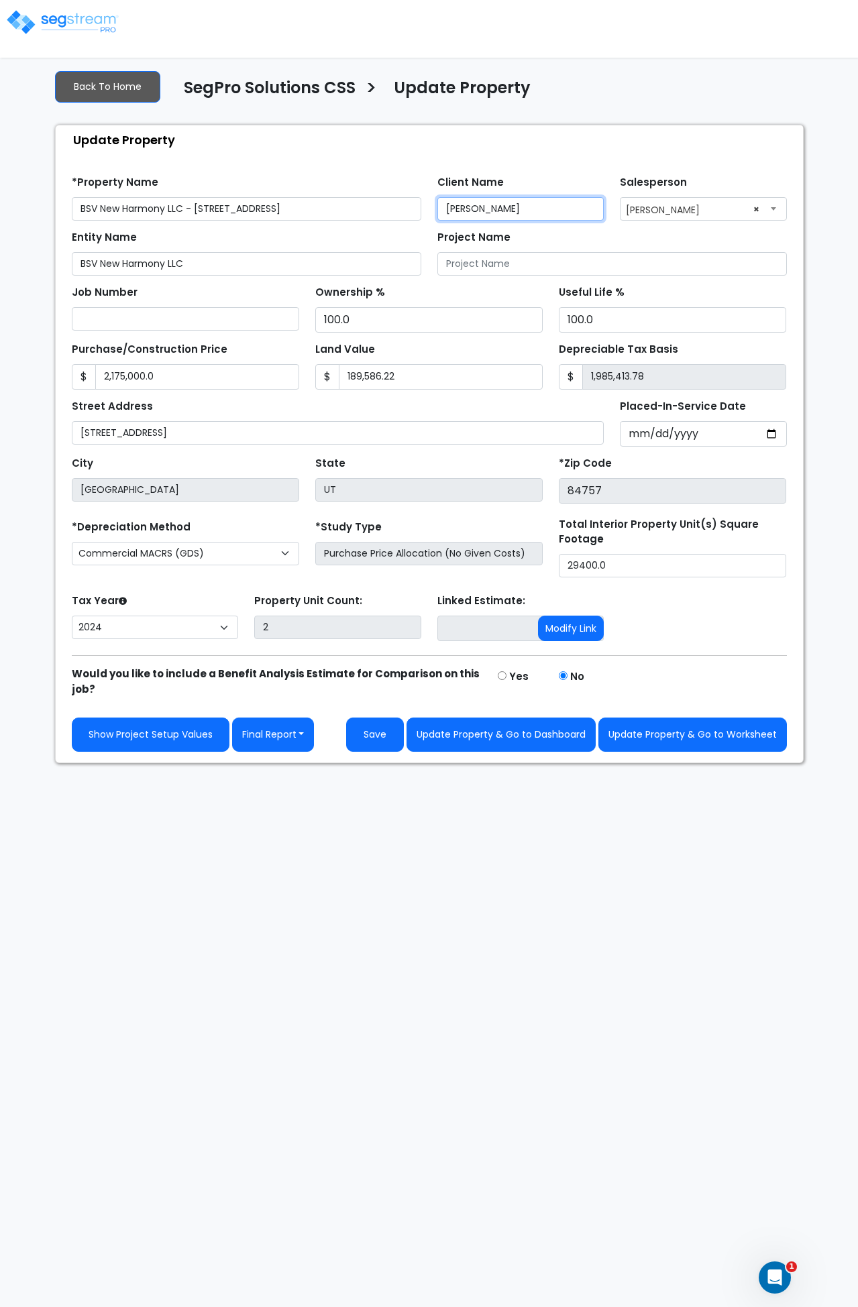
click at [519, 207] on input "[PERSON_NAME]" at bounding box center [520, 208] width 167 height 23
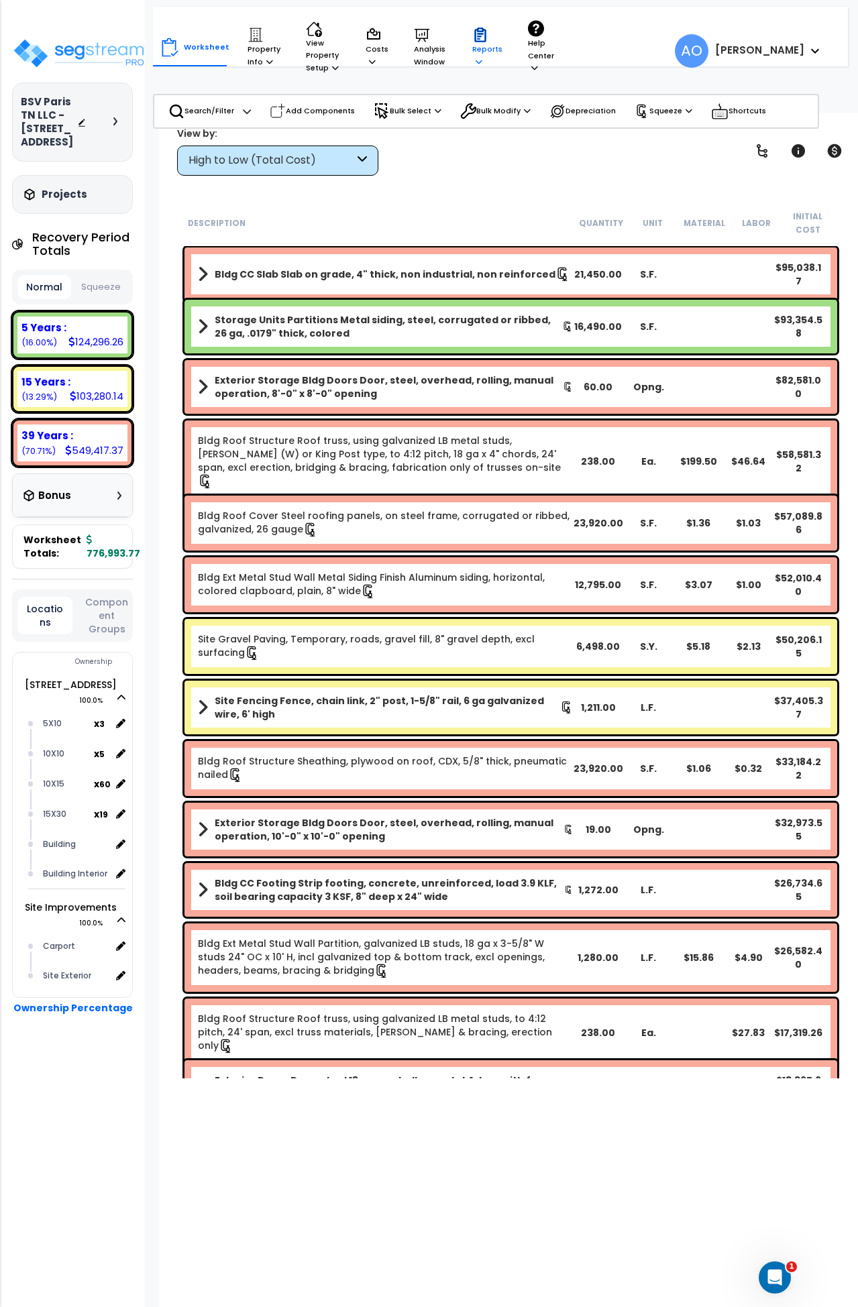
click at [487, 59] on p "Reports" at bounding box center [487, 47] width 30 height 41
click at [494, 89] on link "Get Report" at bounding box center [532, 88] width 133 height 27
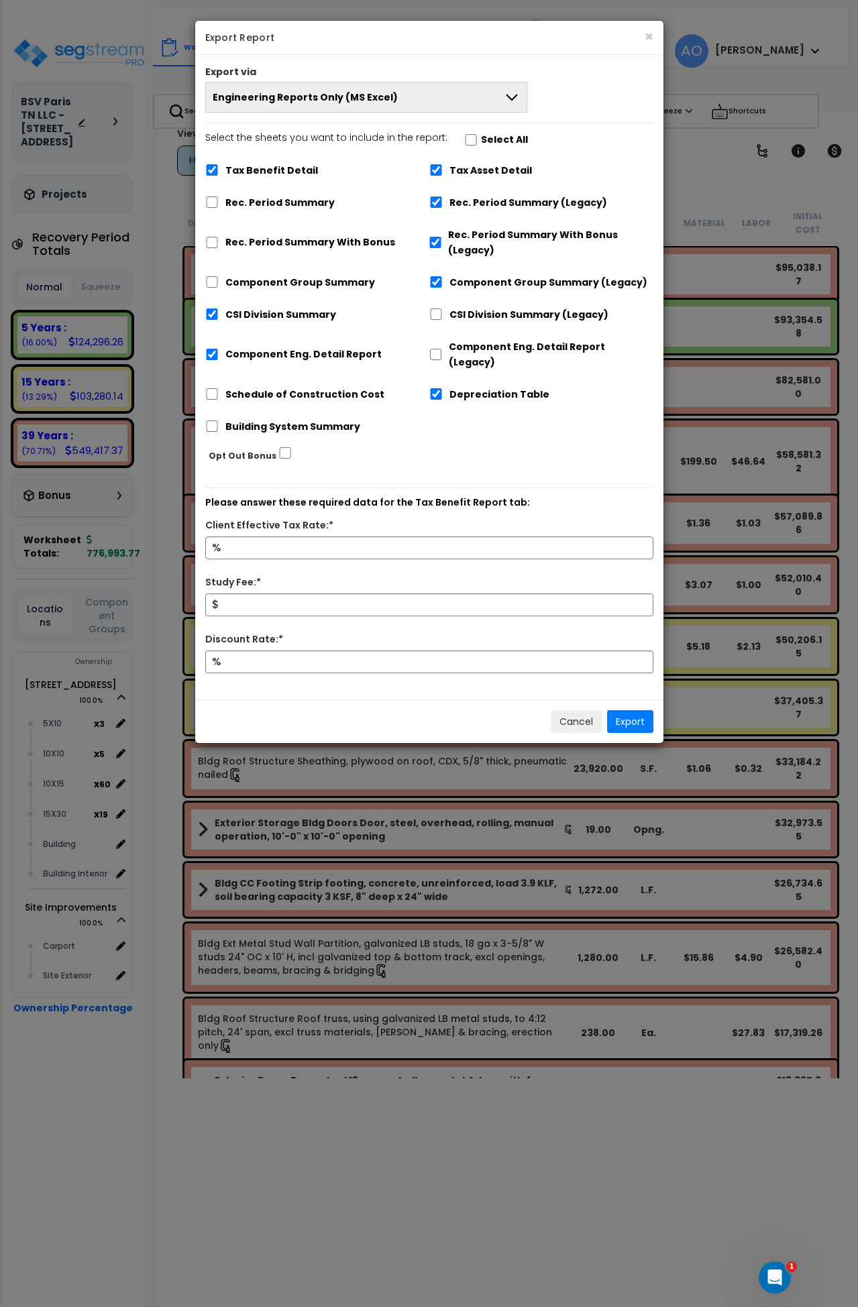
click at [359, 92] on span "Engineering Reports Only (MS Excel)" at bounding box center [305, 97] width 185 height 13
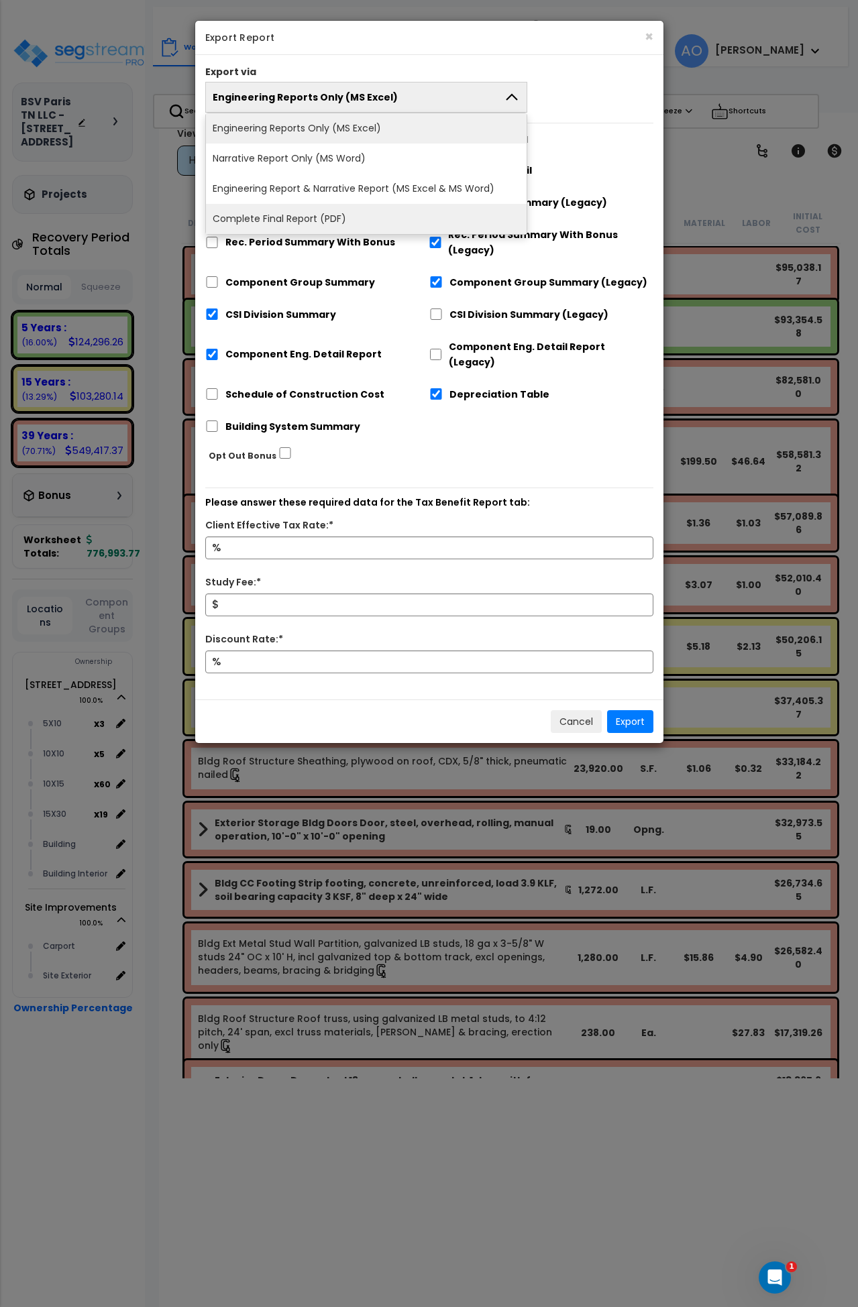
click at [336, 219] on li "Complete Final Report (PDF)" at bounding box center [366, 219] width 321 height 30
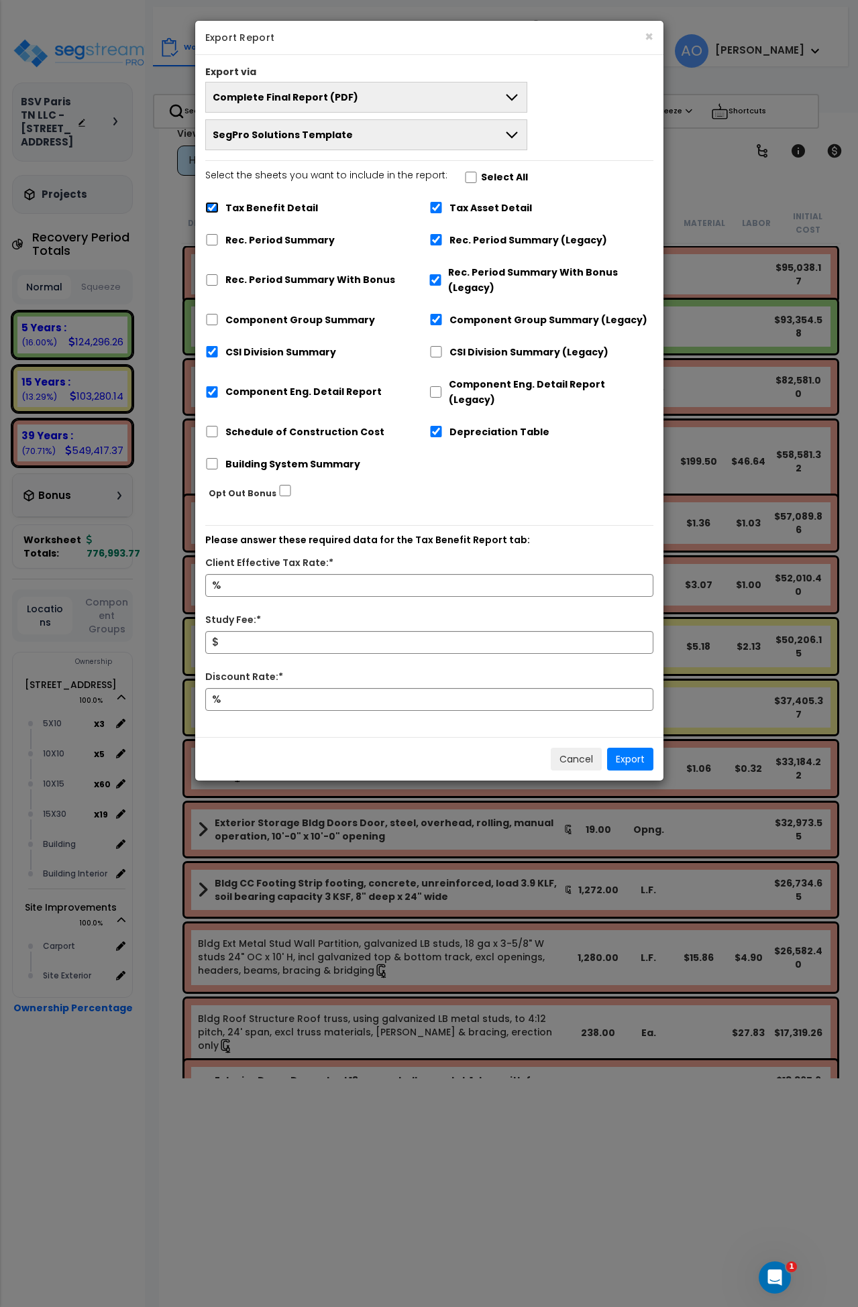
click at [213, 210] on input "Tax Benefit Detail" at bounding box center [211, 207] width 13 height 11
checkbox input "false"
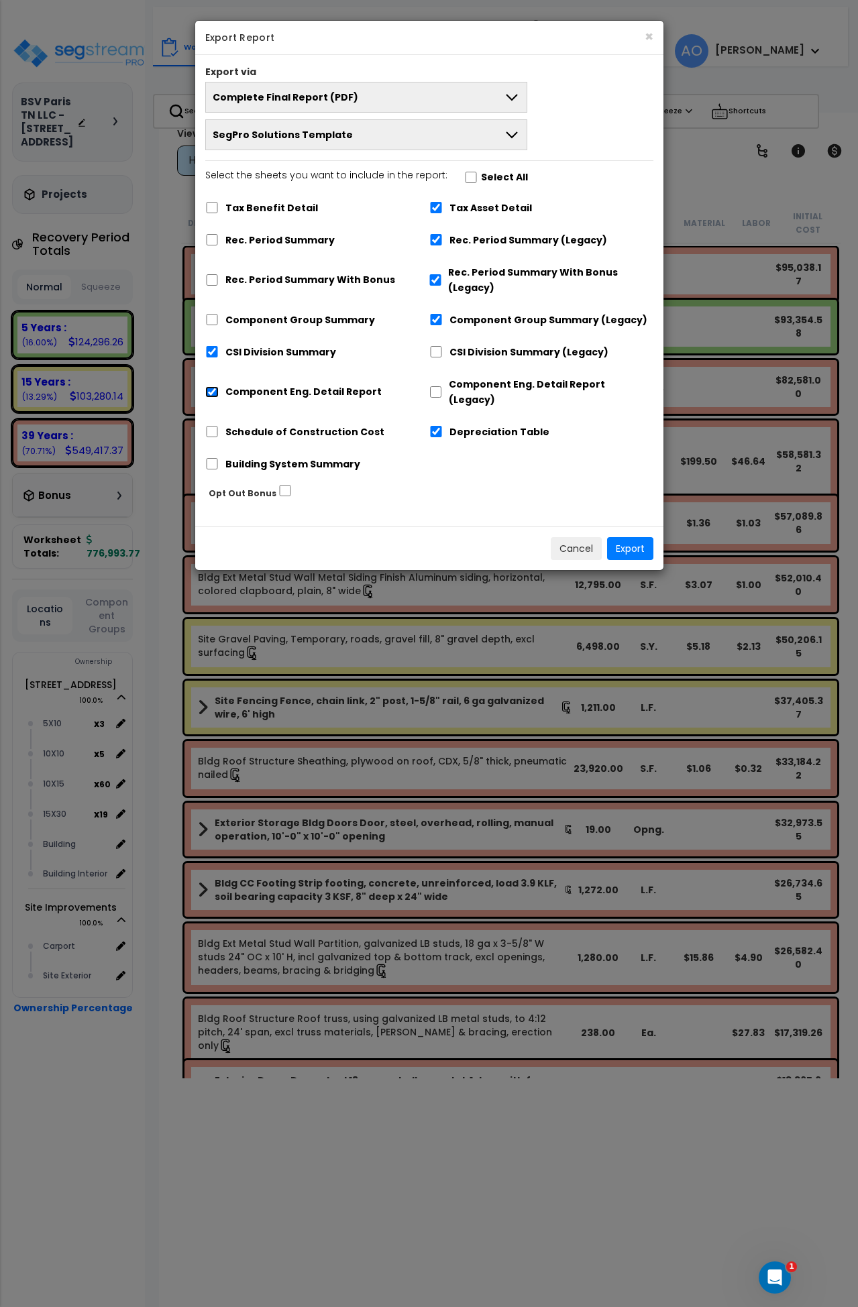
click at [209, 386] on input "Component Eng. Detail Report" at bounding box center [211, 391] width 13 height 11
checkbox input "false"
click at [638, 537] on button "Export" at bounding box center [630, 548] width 46 height 23
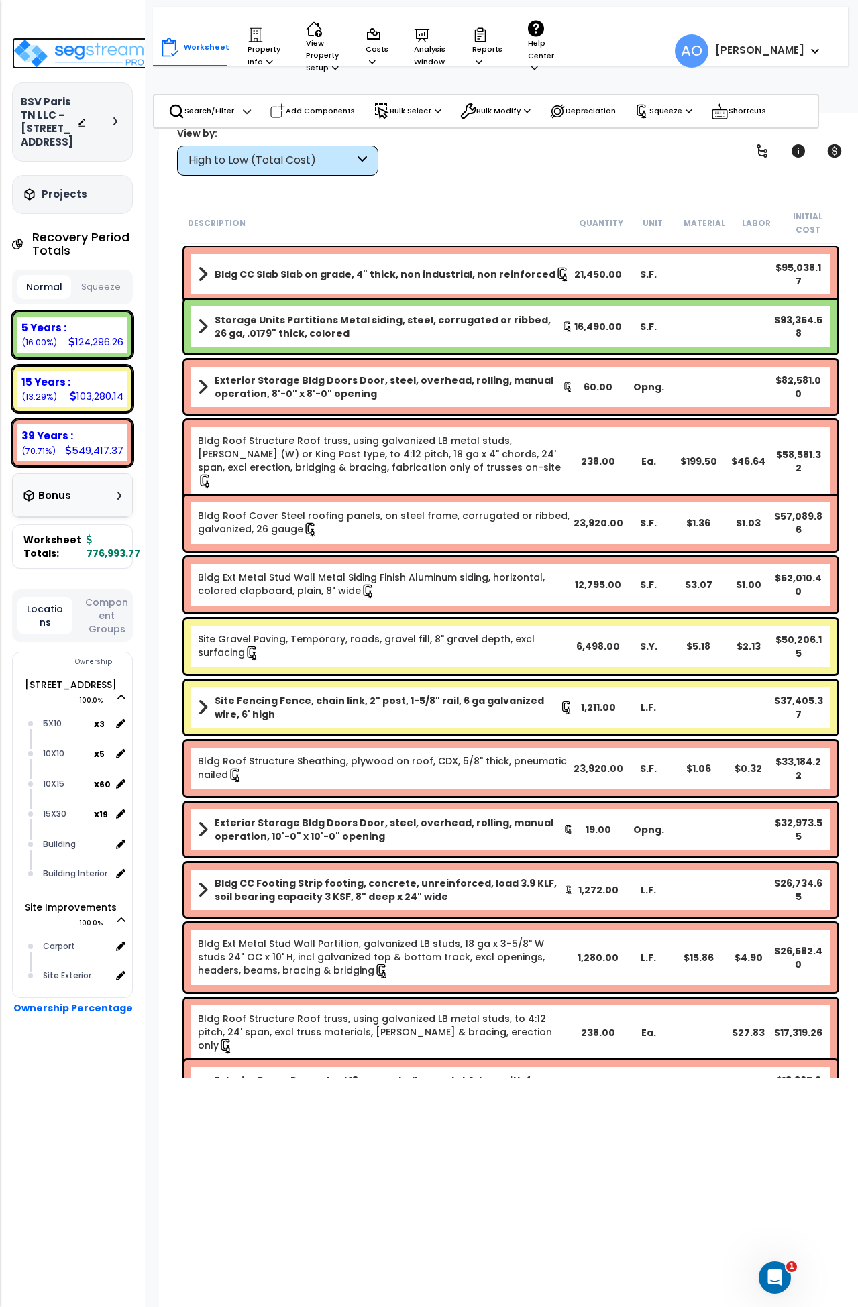
click at [86, 50] on img at bounding box center [80, 54] width 136 height 32
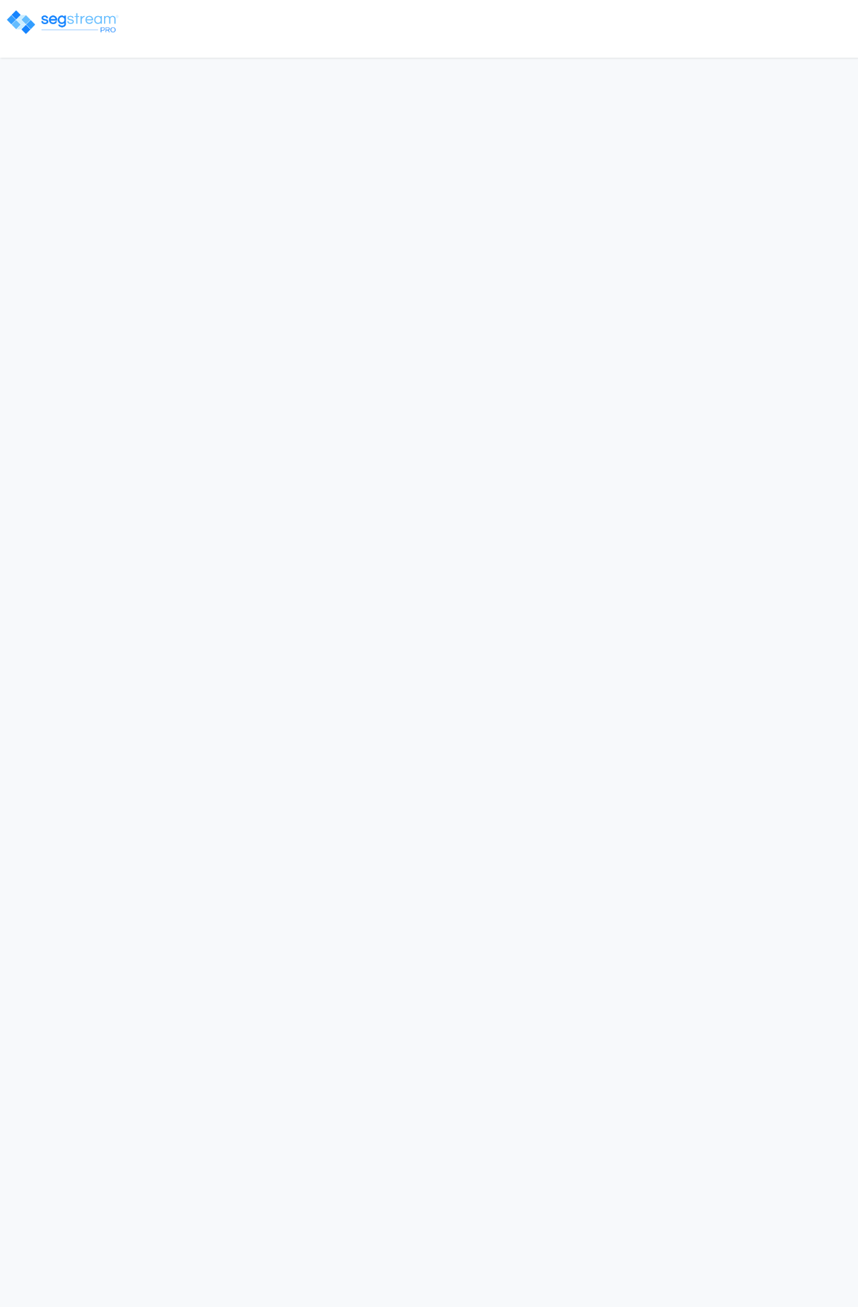
select select "2024"
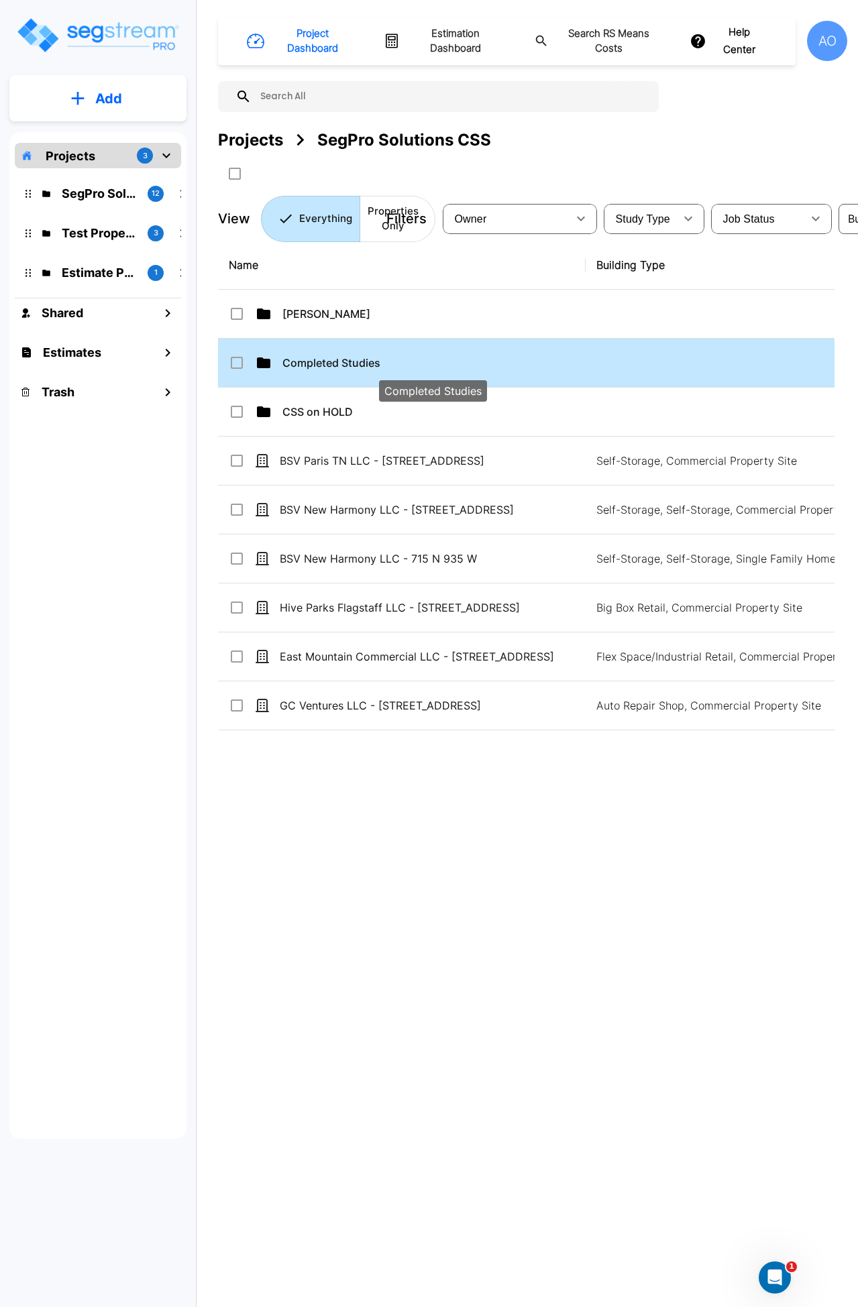
click at [345, 362] on p "Completed Studies" at bounding box center [432, 363] width 301 height 16
checkbox input "true"
click at [345, 362] on p "Completed Studies" at bounding box center [432, 363] width 301 height 16
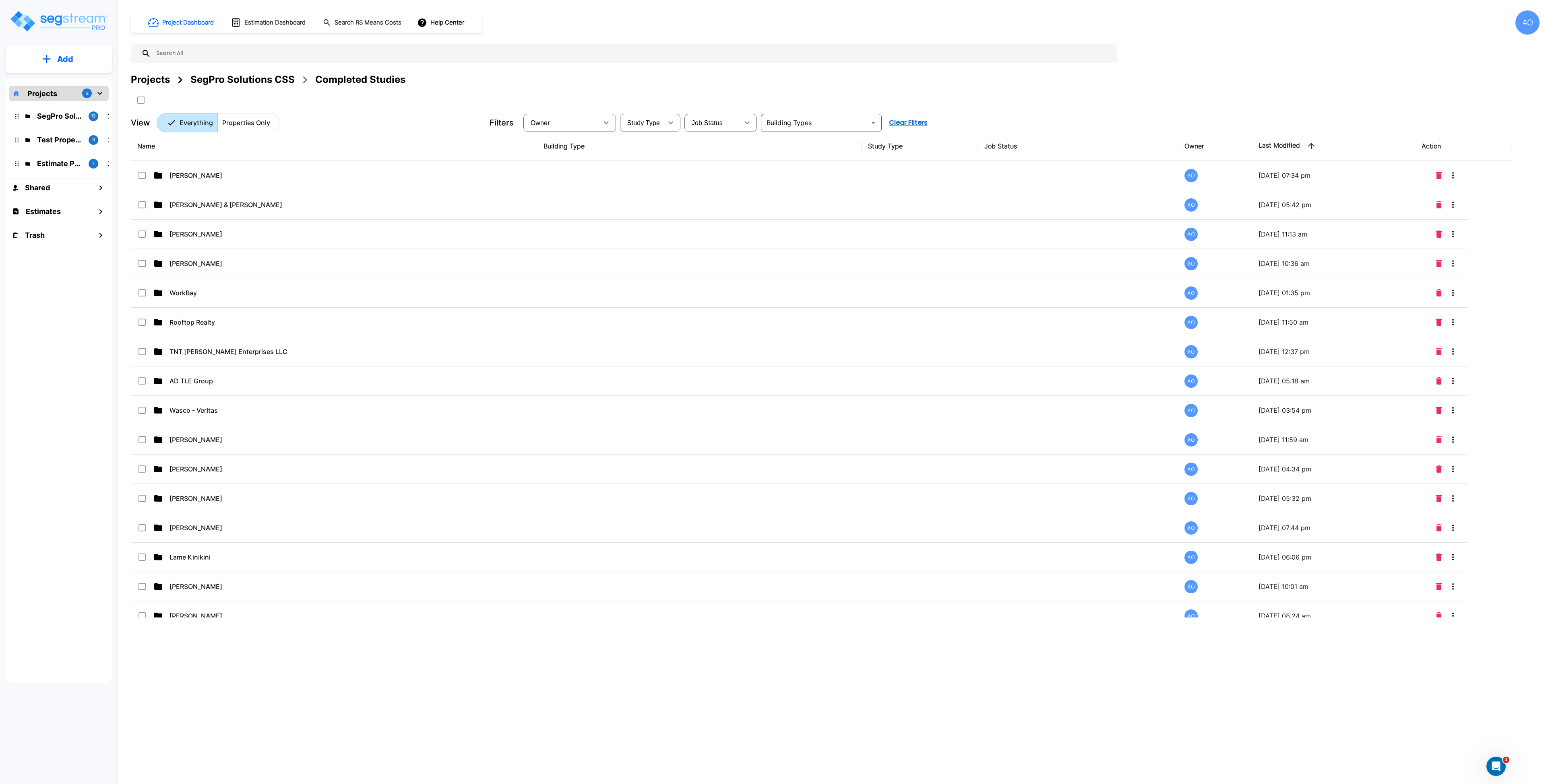
click at [74, 58] on button "Add" at bounding box center [58, 59] width 106 height 23
click at [75, 83] on p "Add Folder" at bounding box center [63, 81] width 33 height 10
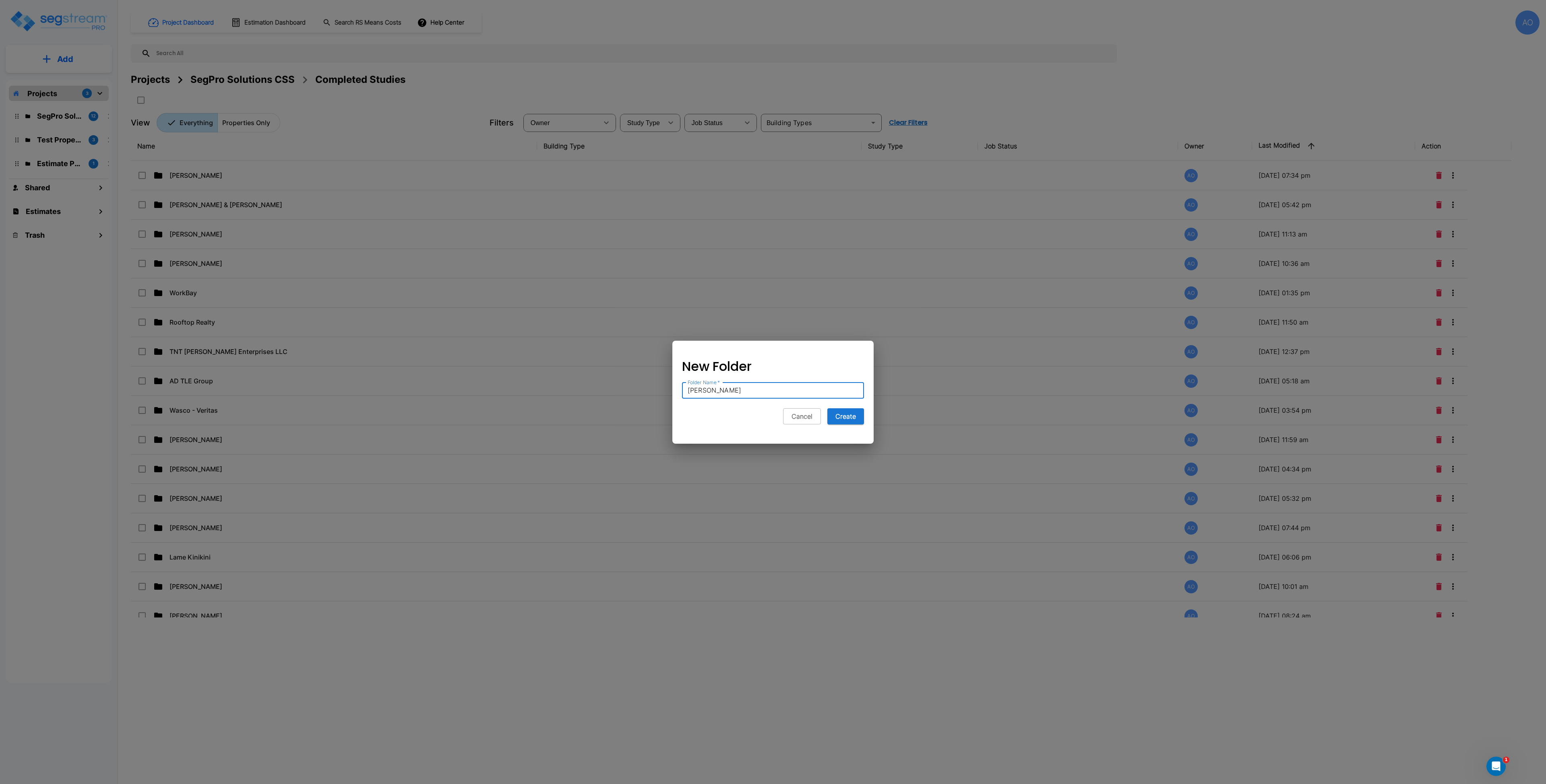
type input "[PERSON_NAME]"
click at [828, 408] on button "Create" at bounding box center [846, 416] width 37 height 16
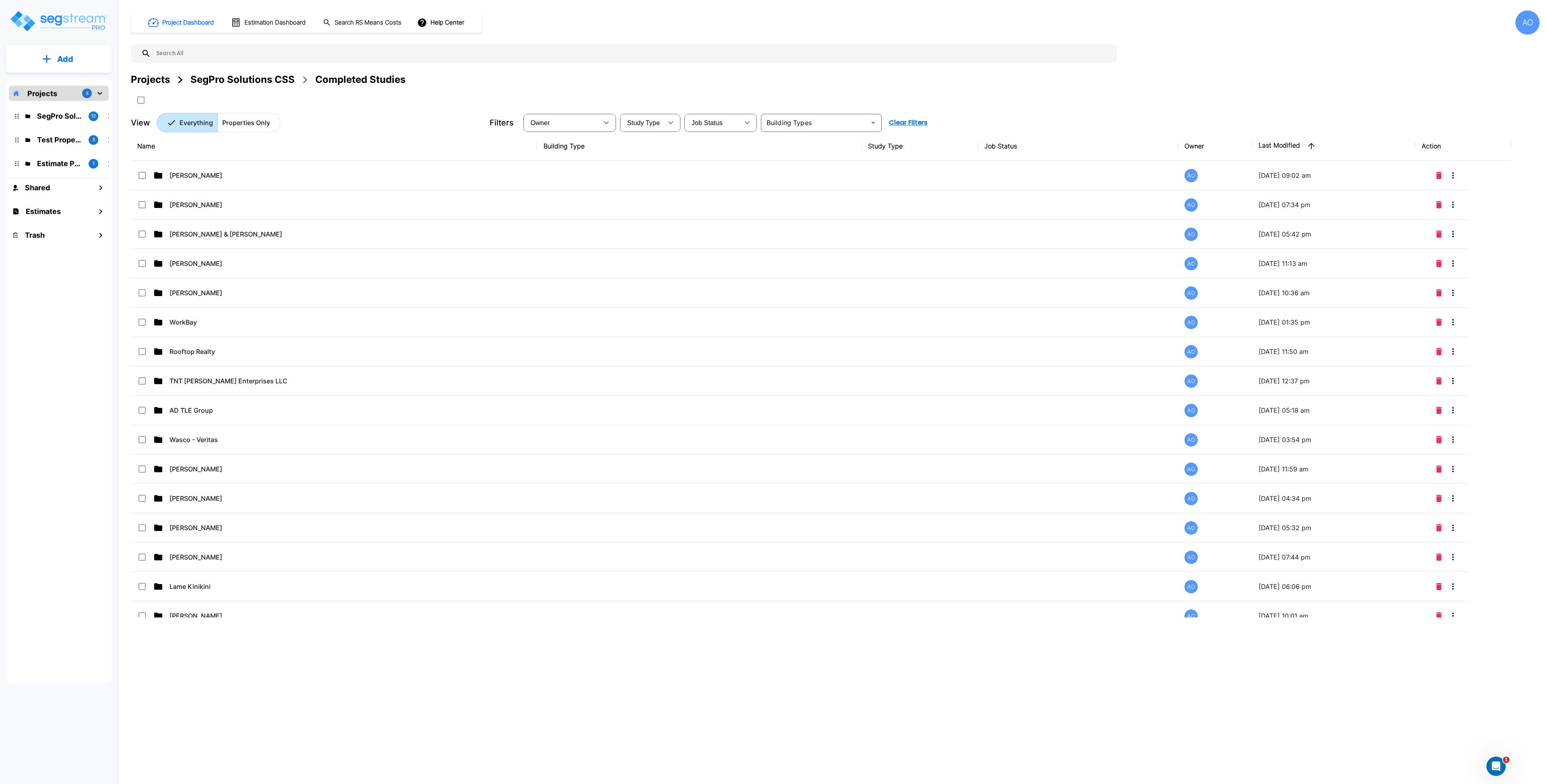
scroll to position [829, 0]
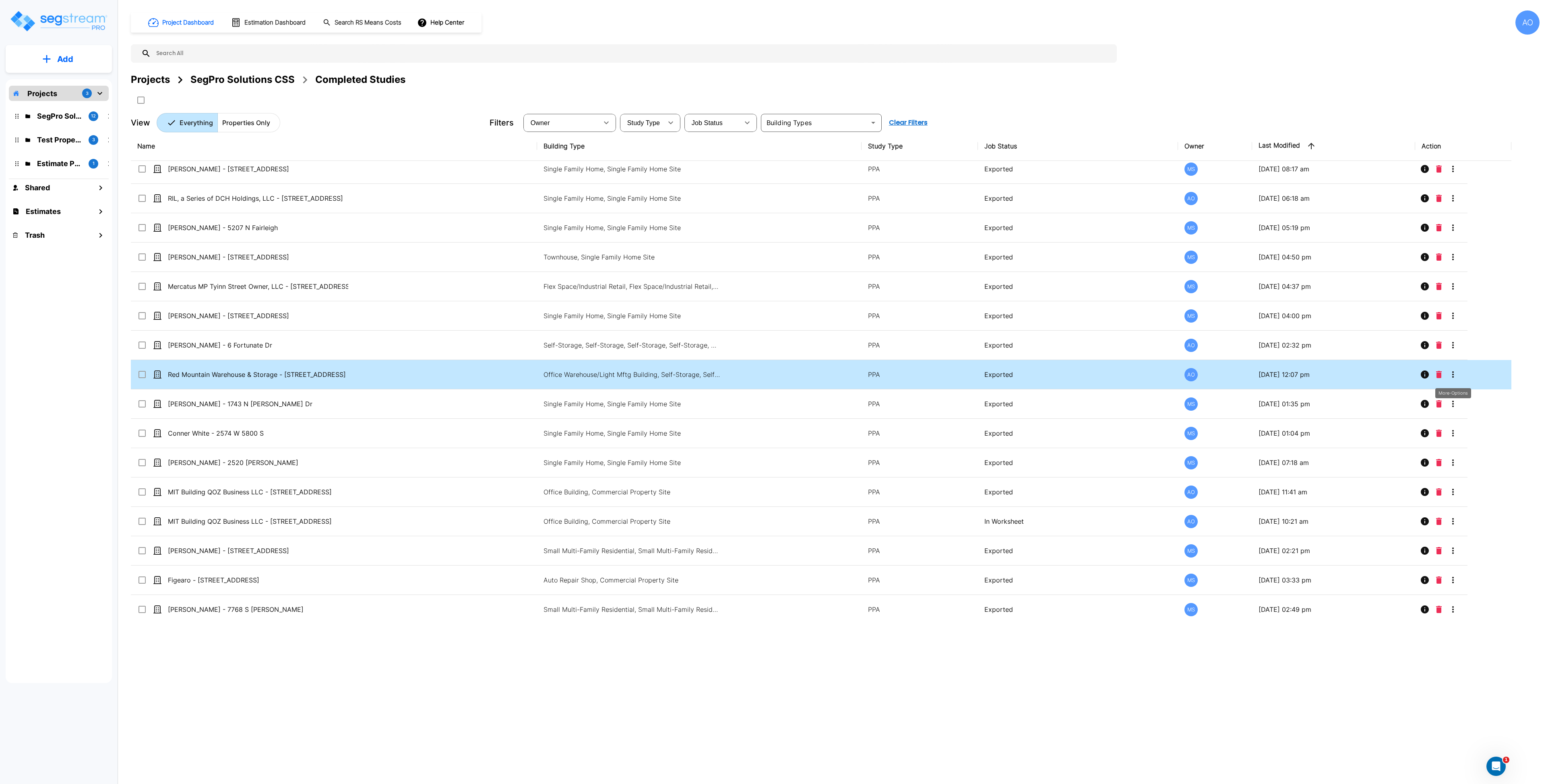
click at [1452, 371] on icon "More-Options" at bounding box center [1453, 374] width 10 height 10
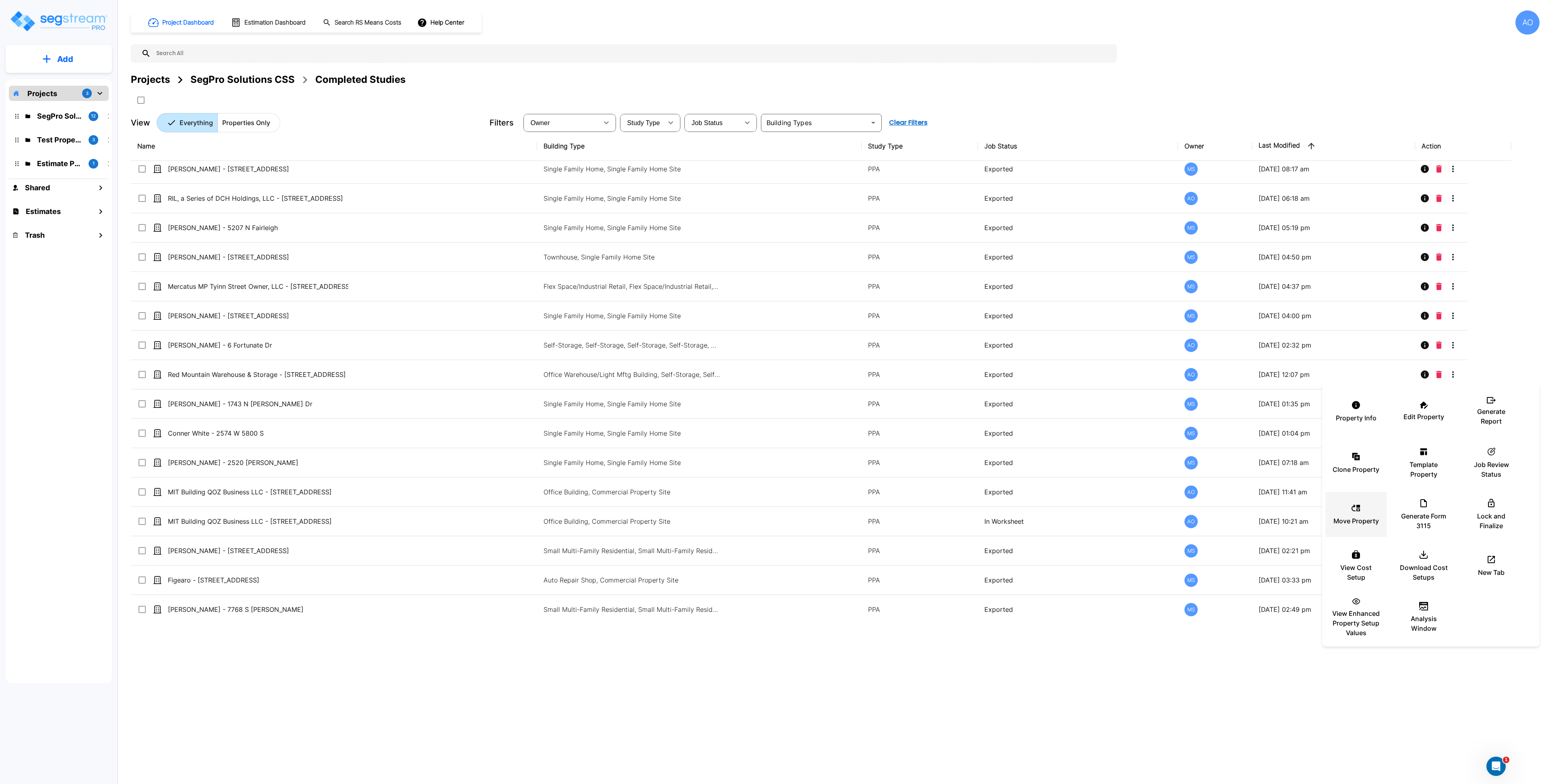
click at [1365, 515] on div "Move Property" at bounding box center [1356, 514] width 48 height 40
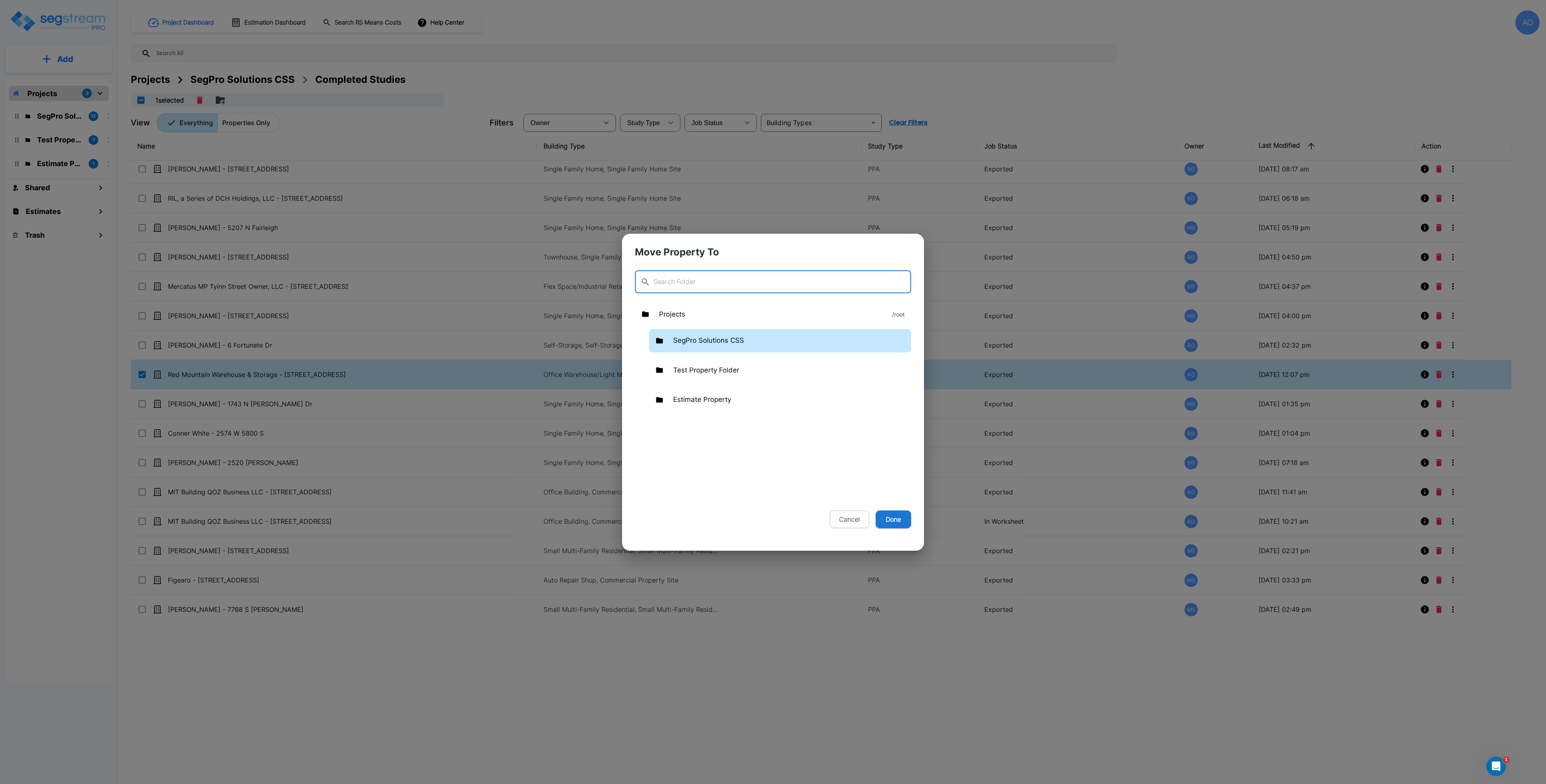
click at [716, 339] on p "SegPro Solutions CSS" at bounding box center [709, 340] width 71 height 10
click at [742, 398] on p "Completed Studies" at bounding box center [744, 399] width 62 height 10
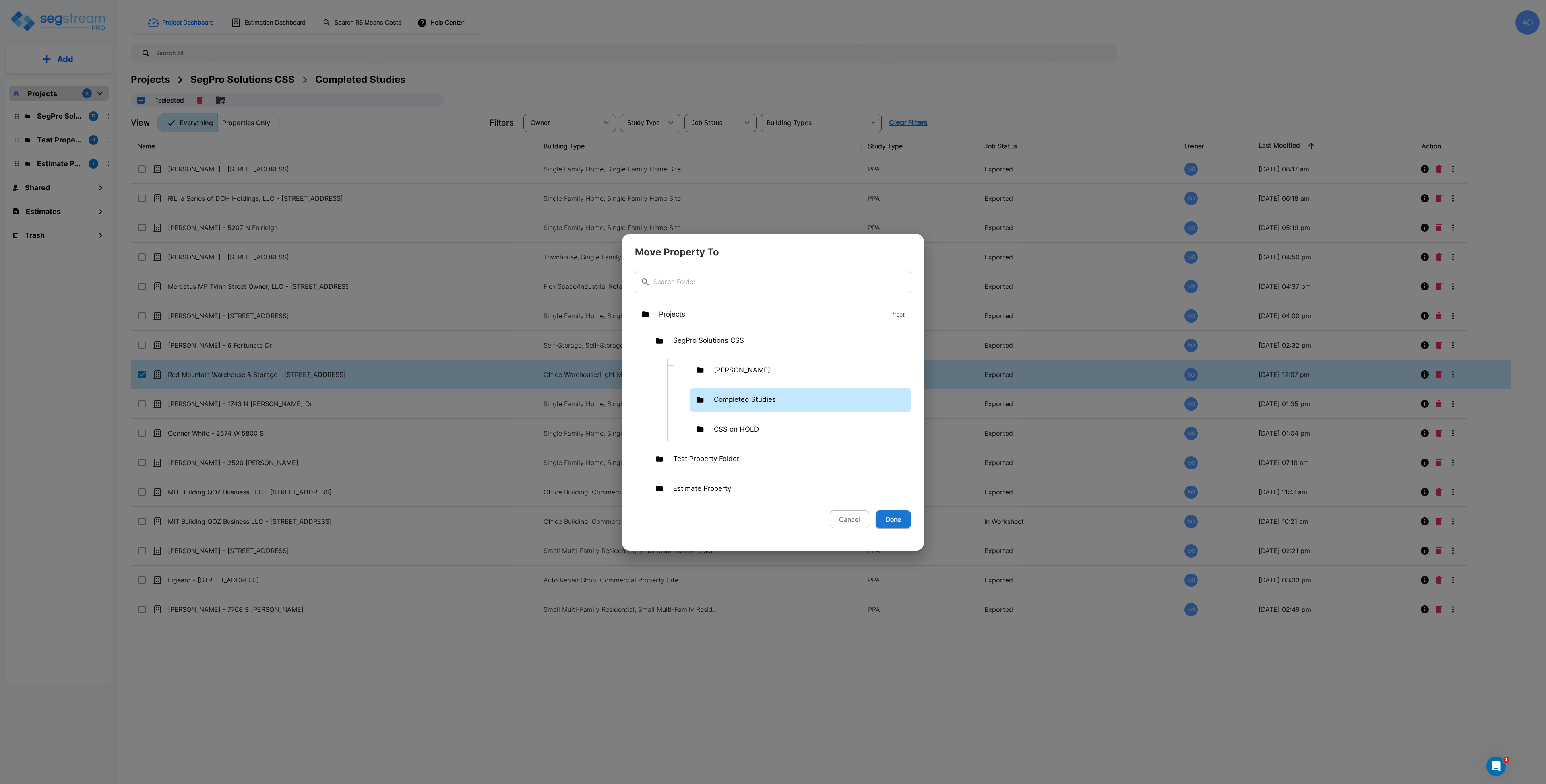
click at [742, 398] on p "Completed Studies" at bounding box center [744, 399] width 62 height 10
click at [769, 436] on div "Benjamin Gottfredson" at bounding box center [820, 429] width 183 height 23
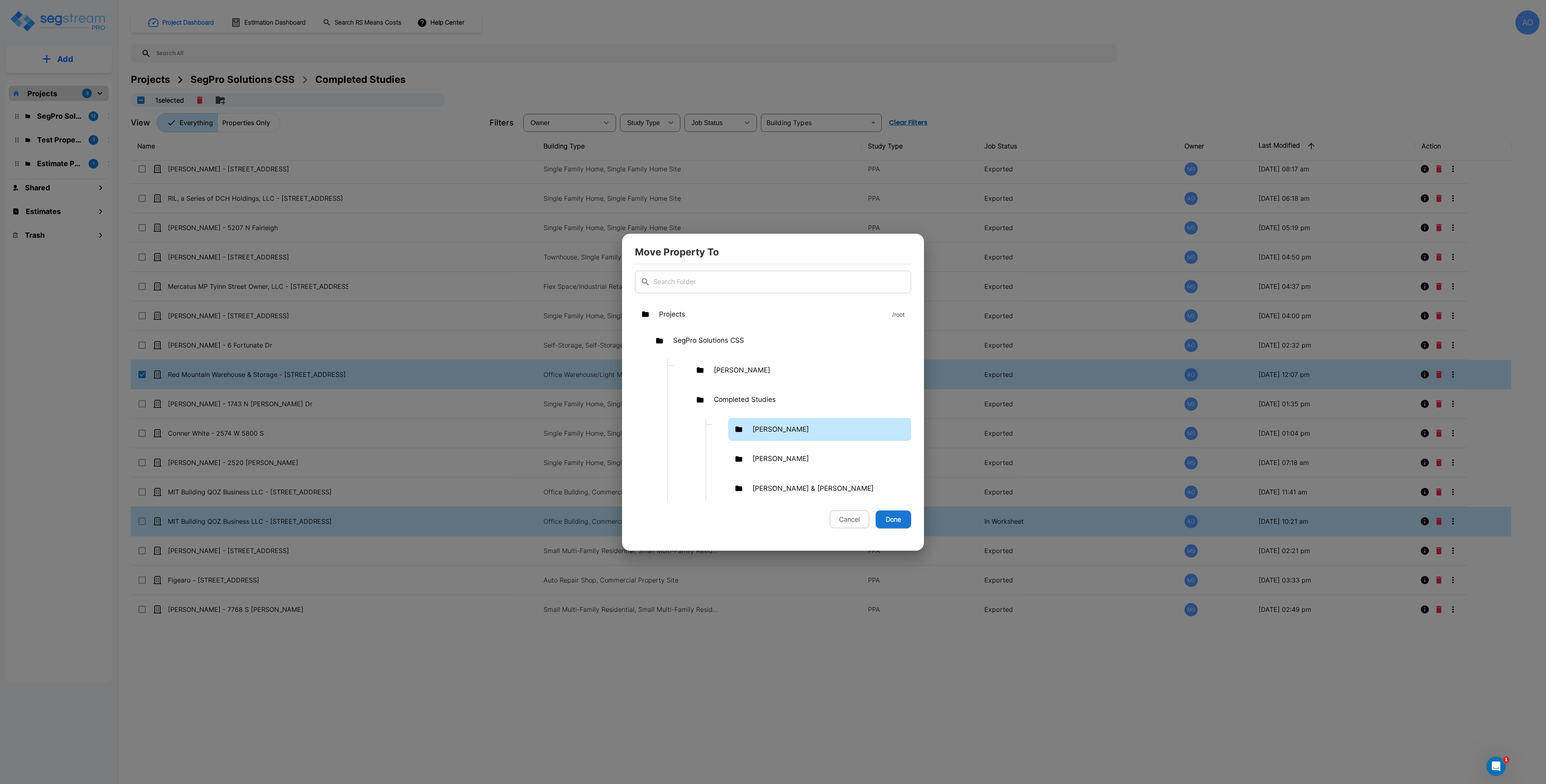
click at [890, 521] on button "Done" at bounding box center [893, 519] width 35 height 18
checkbox input "false"
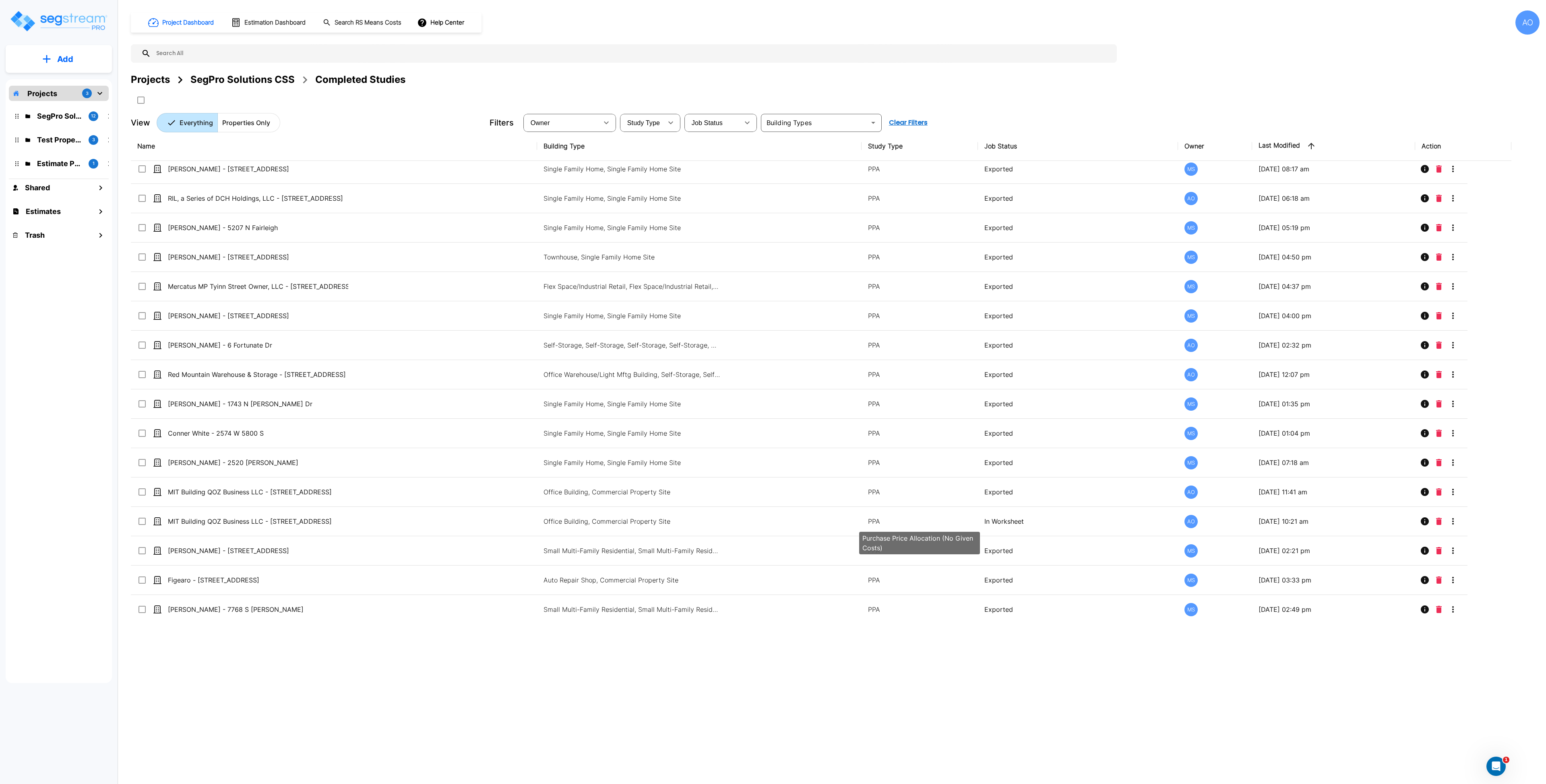
scroll to position [0, 0]
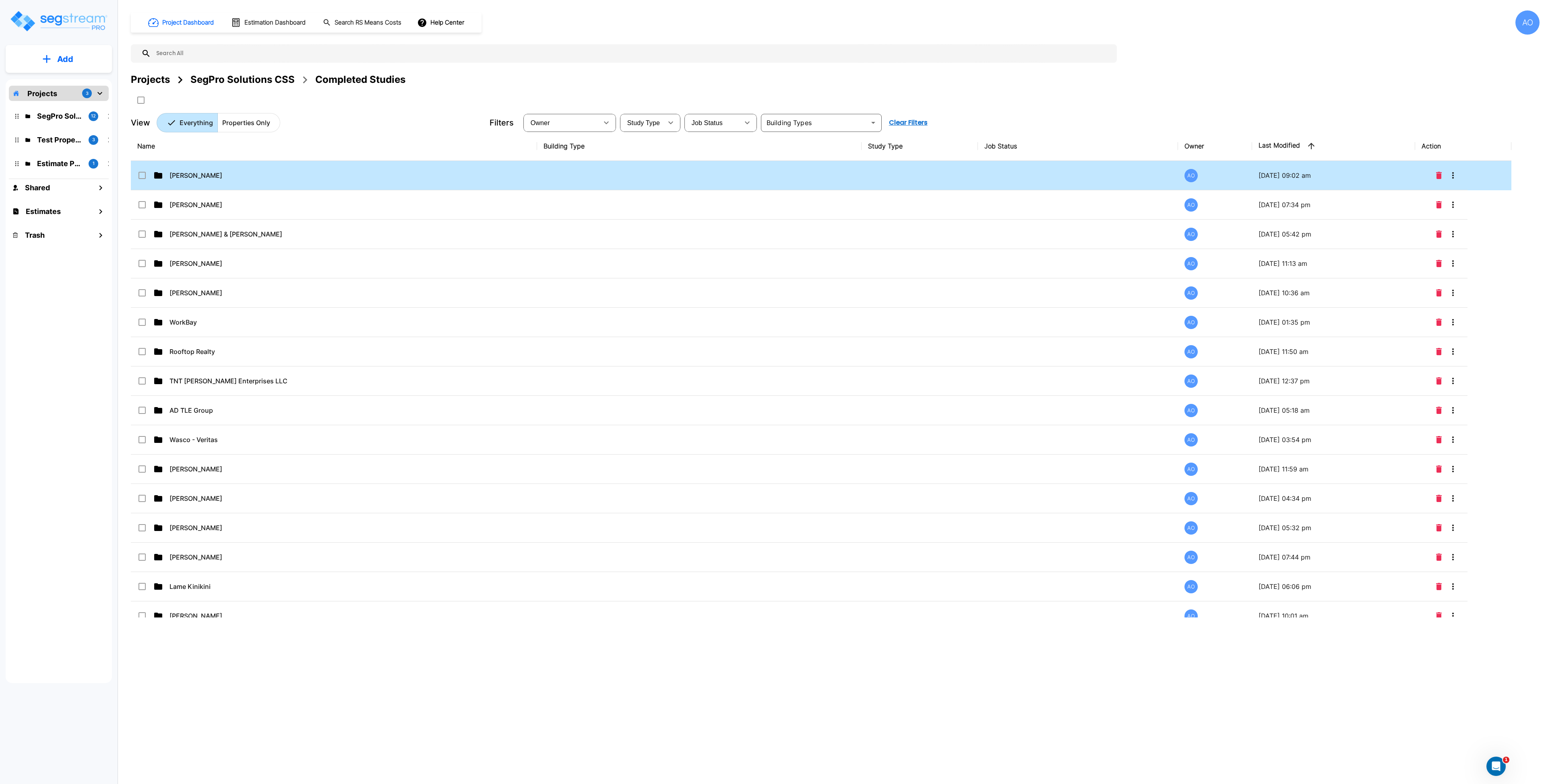
click at [224, 170] on td "Benjamin Gottfredson" at bounding box center [334, 175] width 406 height 29
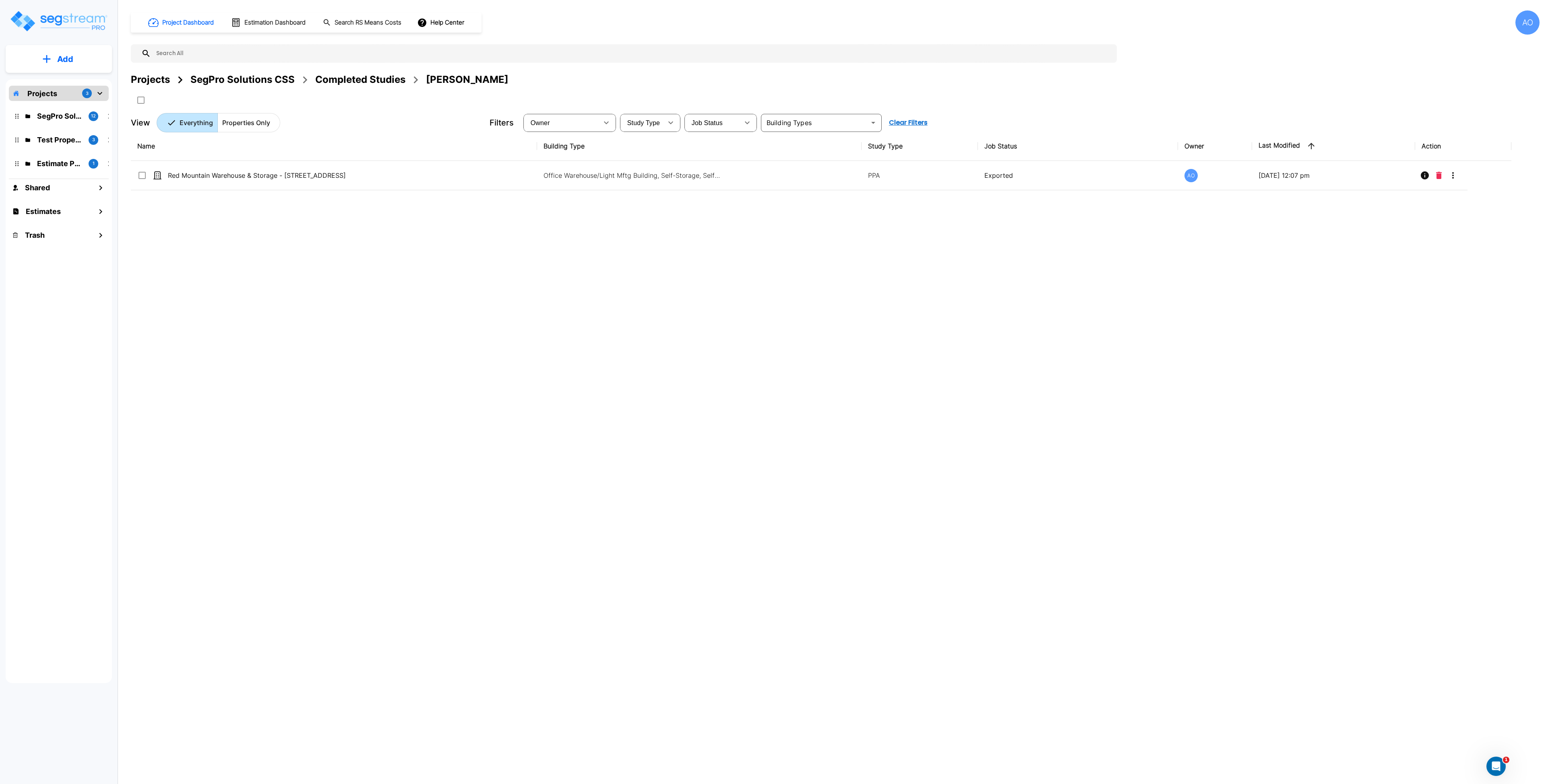
click at [341, 78] on div "Completed Studies" at bounding box center [360, 80] width 90 height 14
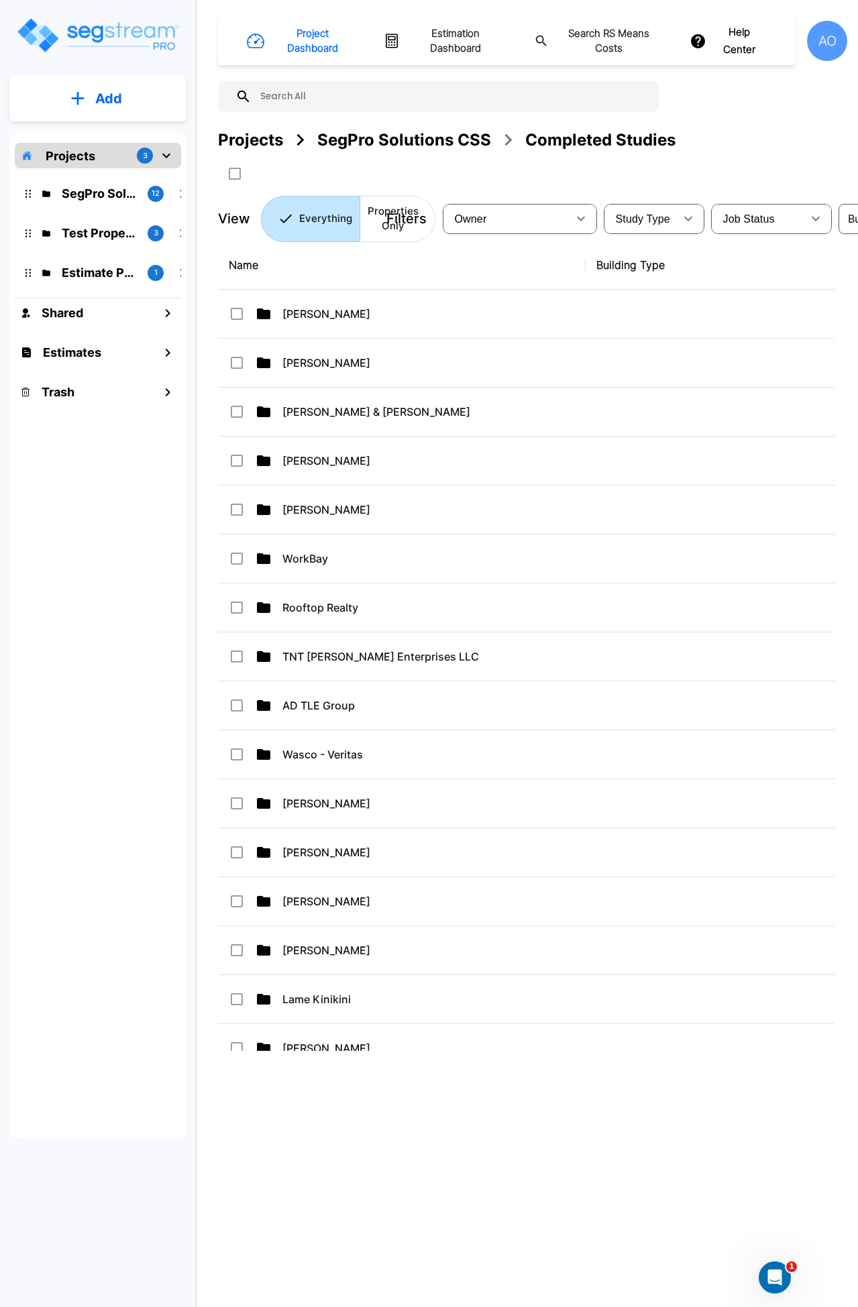
click at [378, 133] on div "SegPro Solutions CSS" at bounding box center [404, 140] width 174 height 24
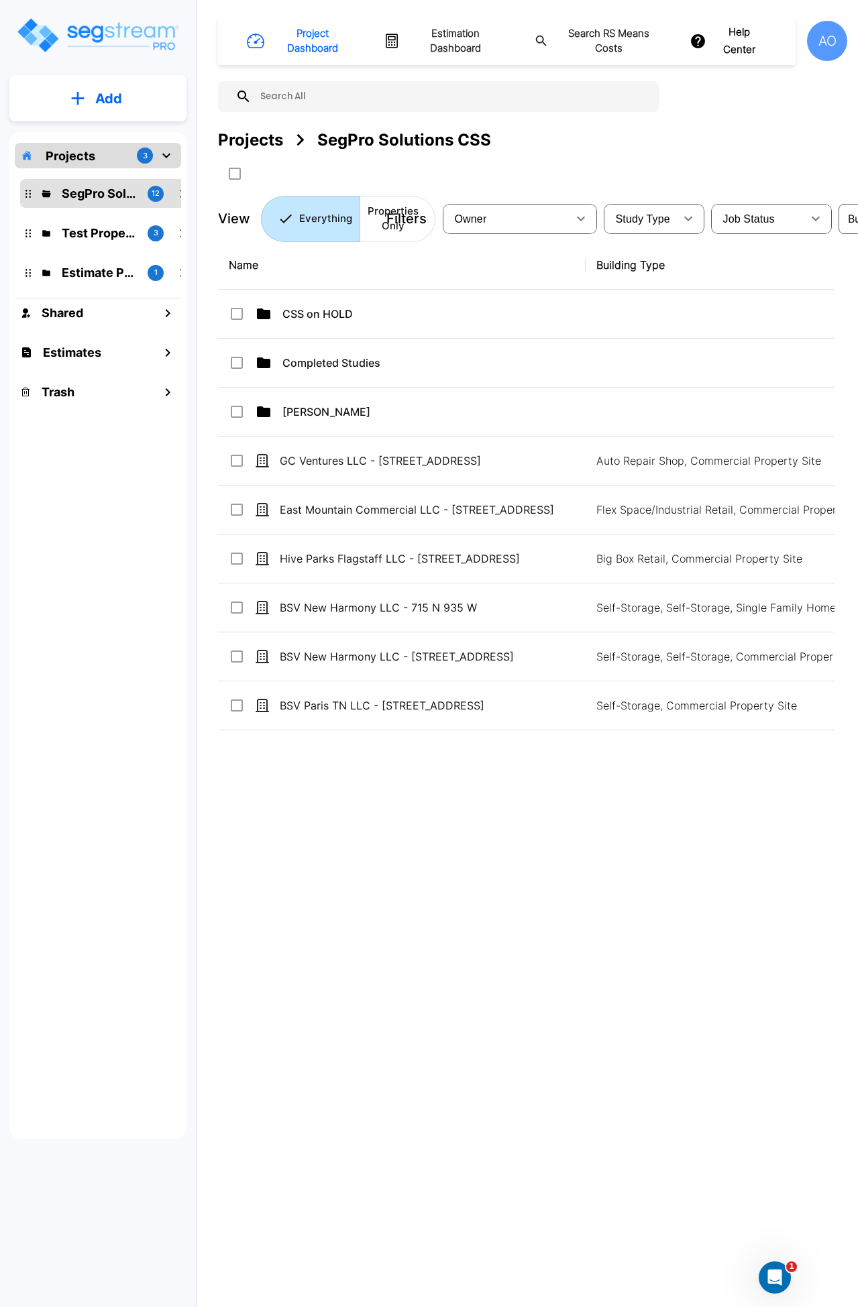
click at [392, 841] on div "Name Building Type Study Type Job Status Owner Last Modified Action CSS on HOLD…" at bounding box center [526, 646] width 616 height 810
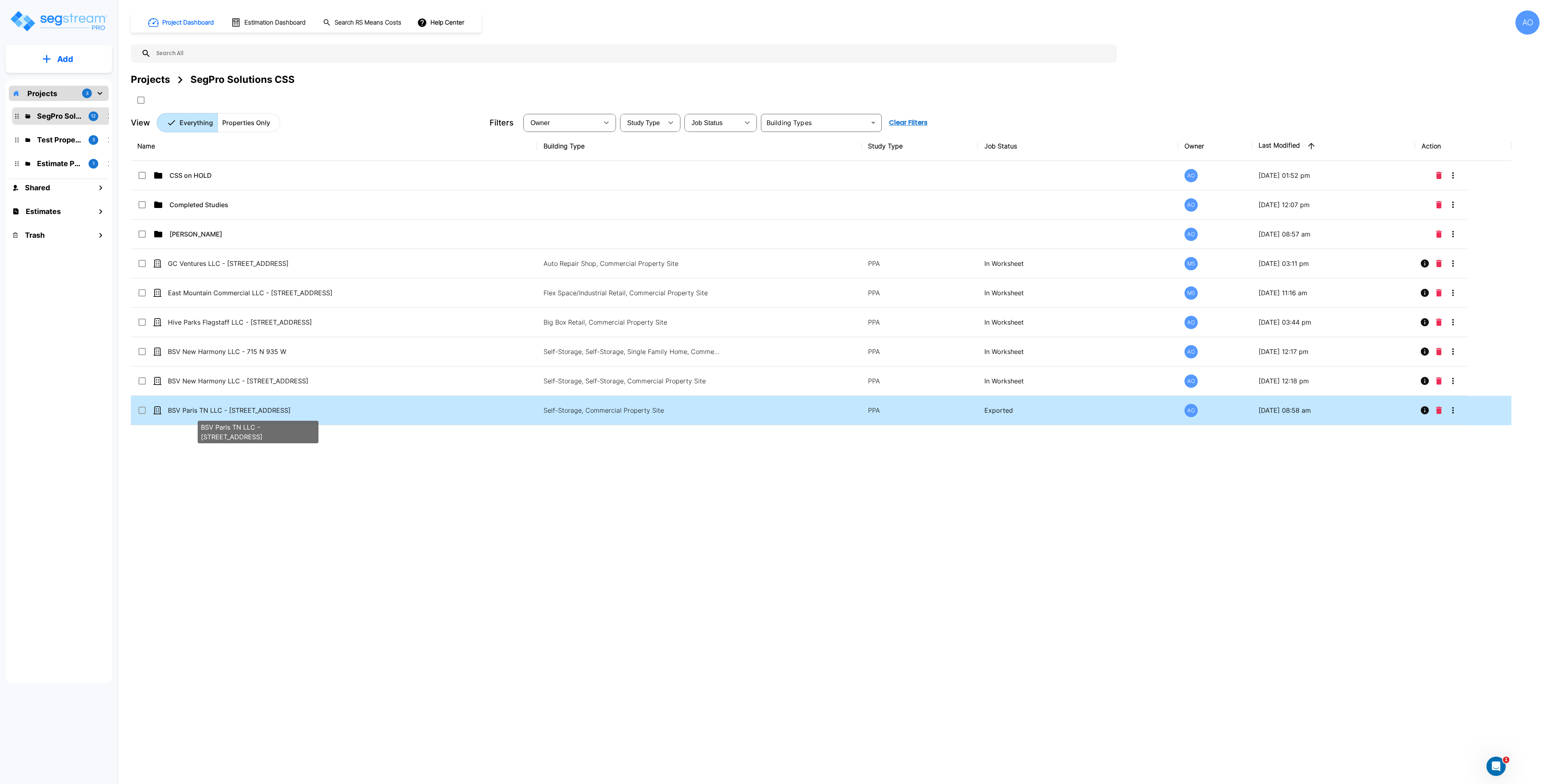
click at [255, 411] on p "BSV Paris TN LLC - [STREET_ADDRESS]" at bounding box center [258, 410] width 181 height 10
checkbox input "true"
click at [255, 411] on p "BSV Paris TN LLC - [STREET_ADDRESS]" at bounding box center [258, 410] width 181 height 10
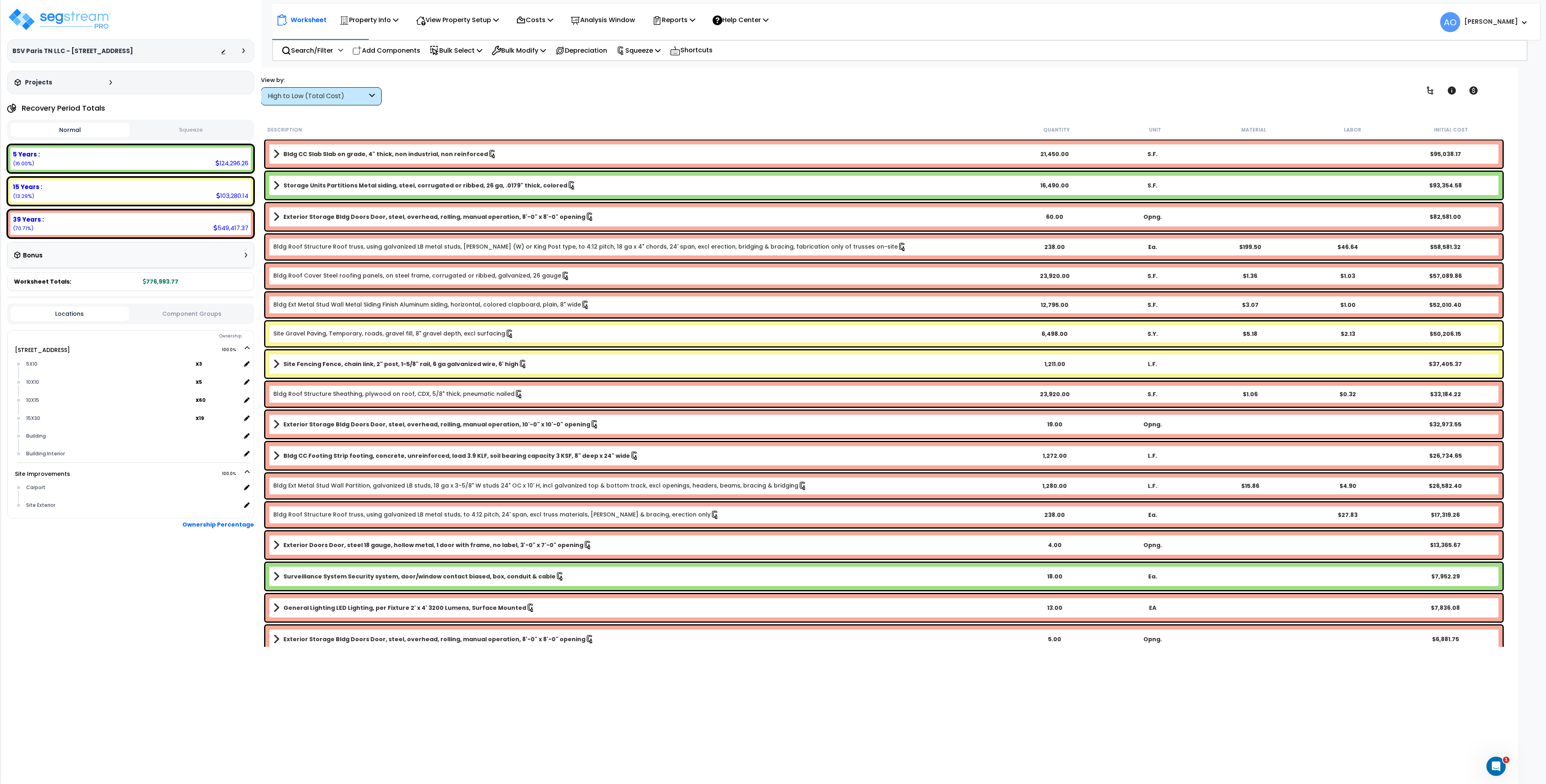
click at [193, 130] on button "Squeeze" at bounding box center [191, 130] width 119 height 14
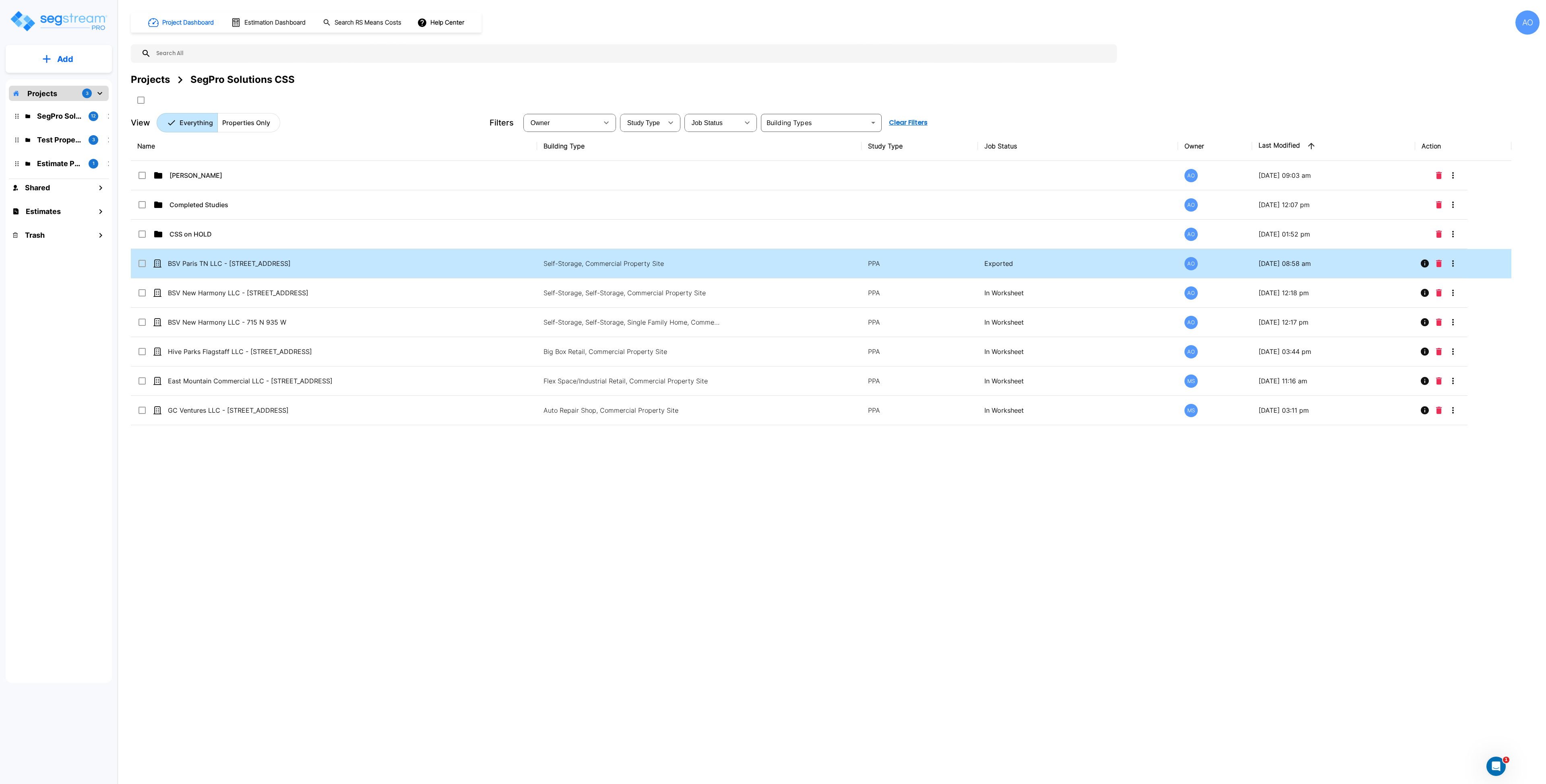
click at [288, 269] on td "BSV Paris TN LLC - 473 Mockingbird Ln" at bounding box center [334, 263] width 406 height 29
click at [223, 98] on icon "Move" at bounding box center [220, 100] width 9 height 8
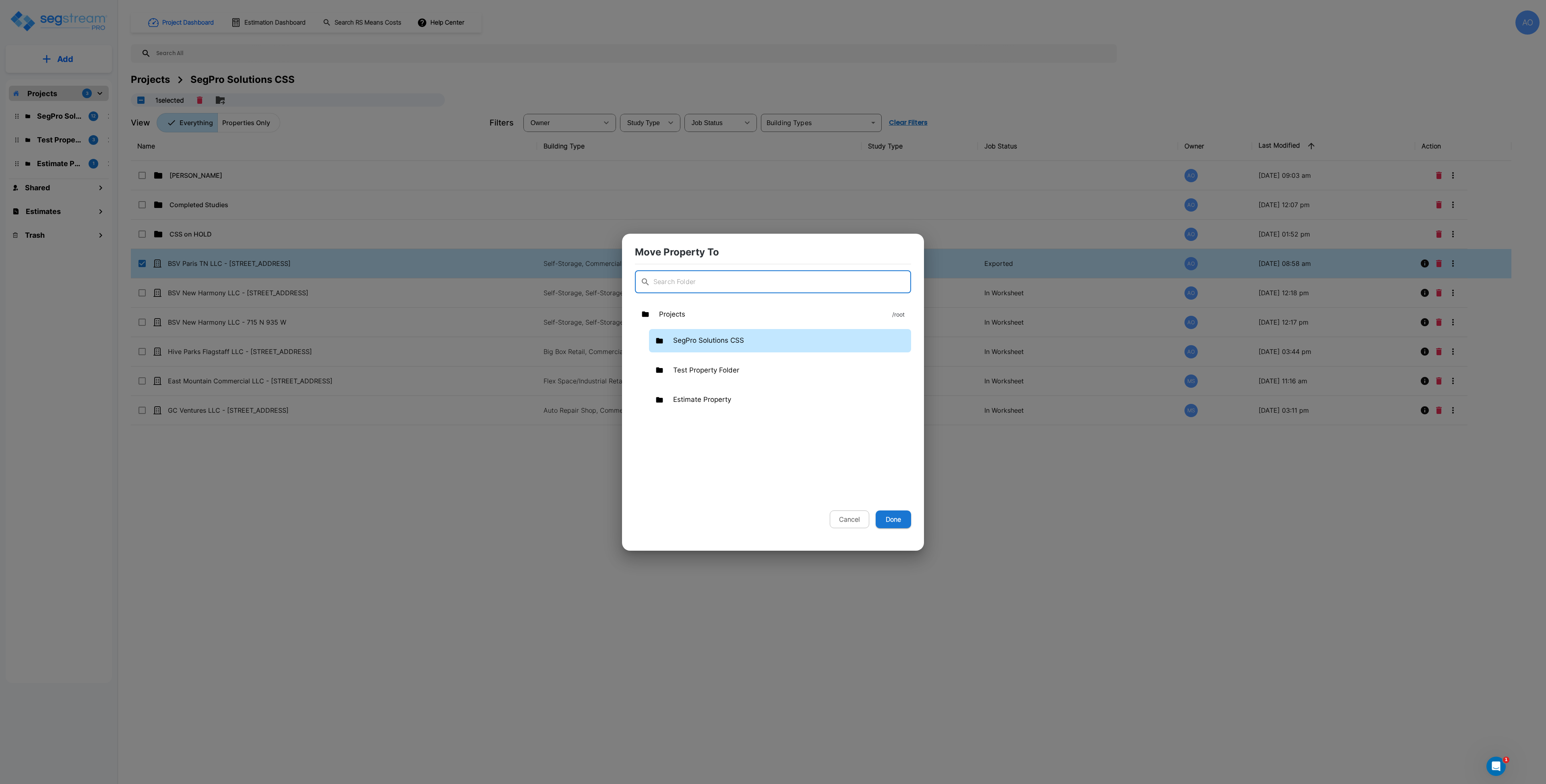
click at [703, 332] on div "SegPro Solutions CSS" at bounding box center [780, 341] width 262 height 23
click at [770, 399] on p "Completed Studies" at bounding box center [744, 399] width 62 height 10
click at [770, 398] on p "Completed Studies" at bounding box center [744, 399] width 62 height 10
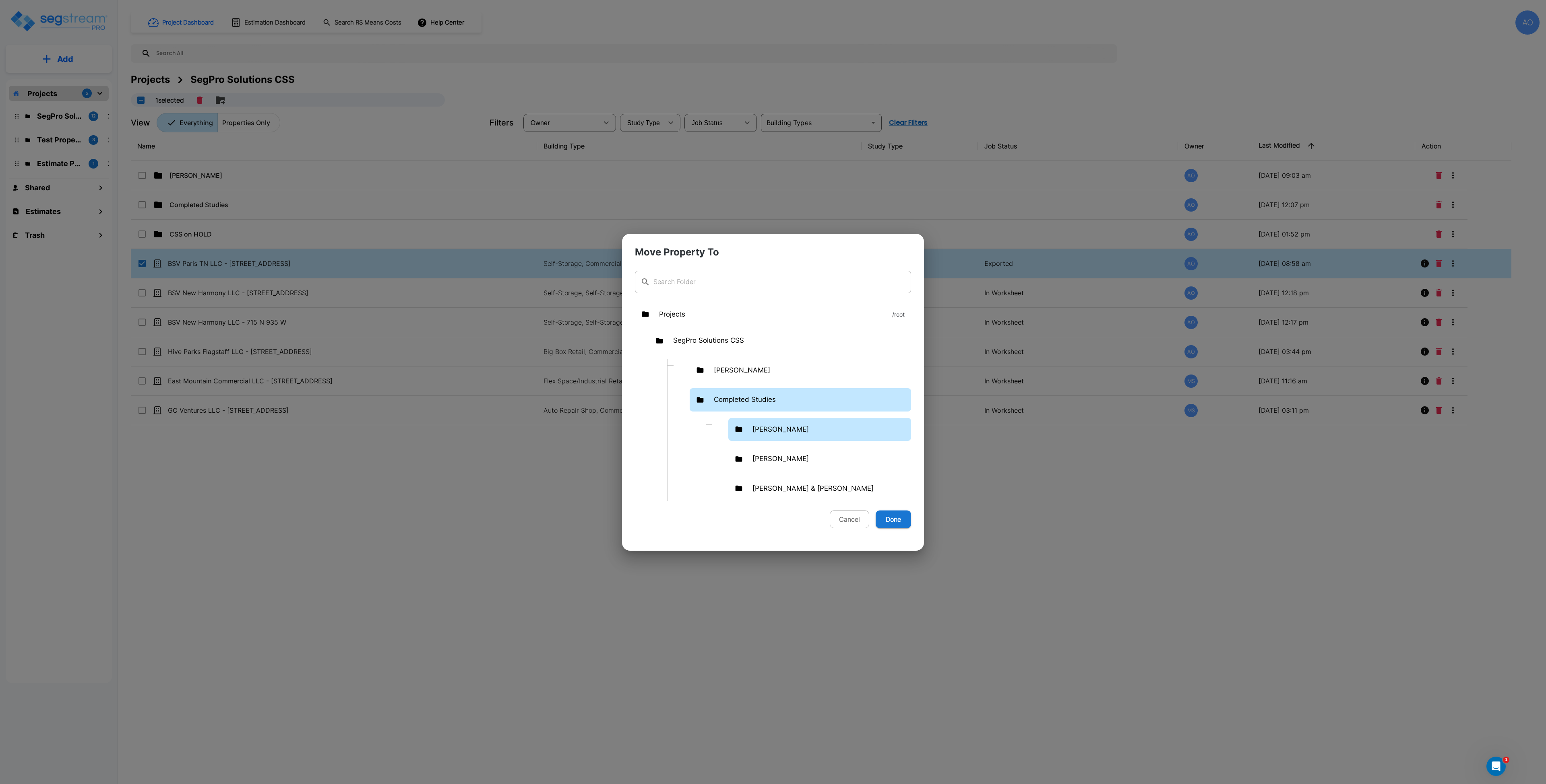
click at [783, 429] on p "Benjamin Gottfredson" at bounding box center [781, 429] width 56 height 10
click at [886, 522] on button "Done" at bounding box center [893, 519] width 35 height 18
checkbox input "false"
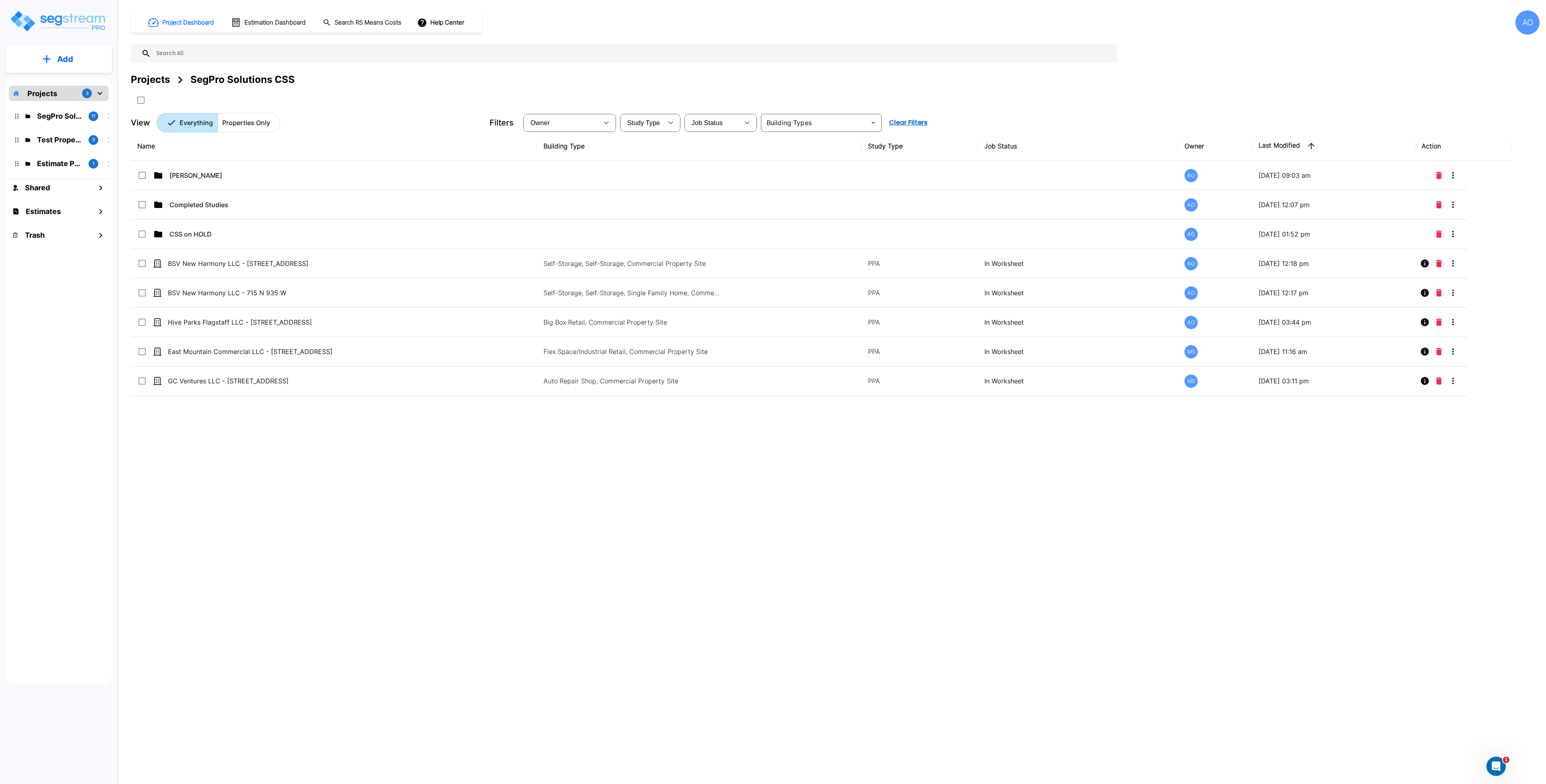
click at [497, 523] on div "Name Building Type Study Type Job Status Owner Last Modified Action Anjalie AO …" at bounding box center [821, 374] width 1380 height 486
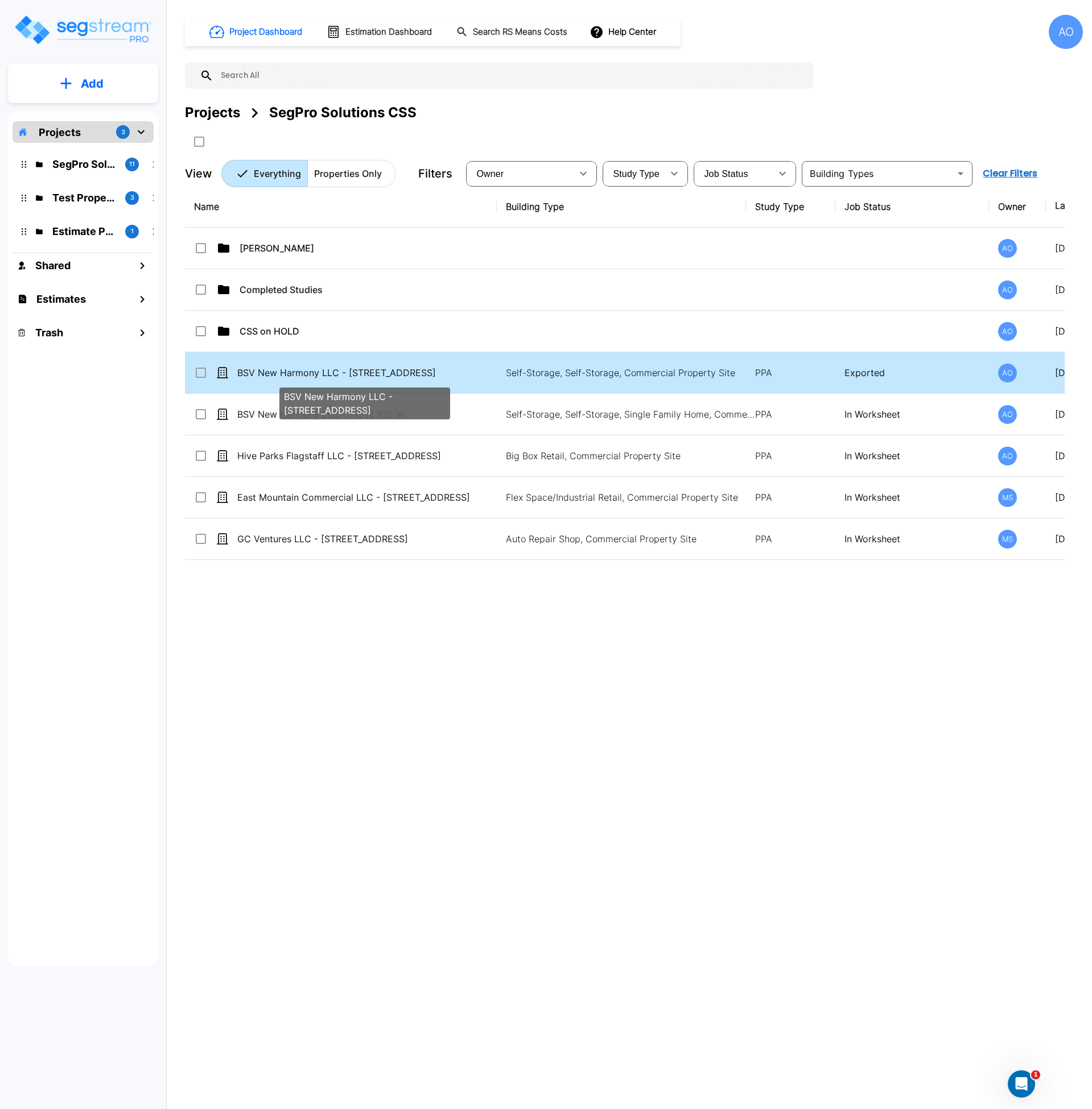
click at [366, 375] on p "BSV New Harmony LLC - 2838 Old Highway 91" at bounding box center [365, 372] width 255 height 14
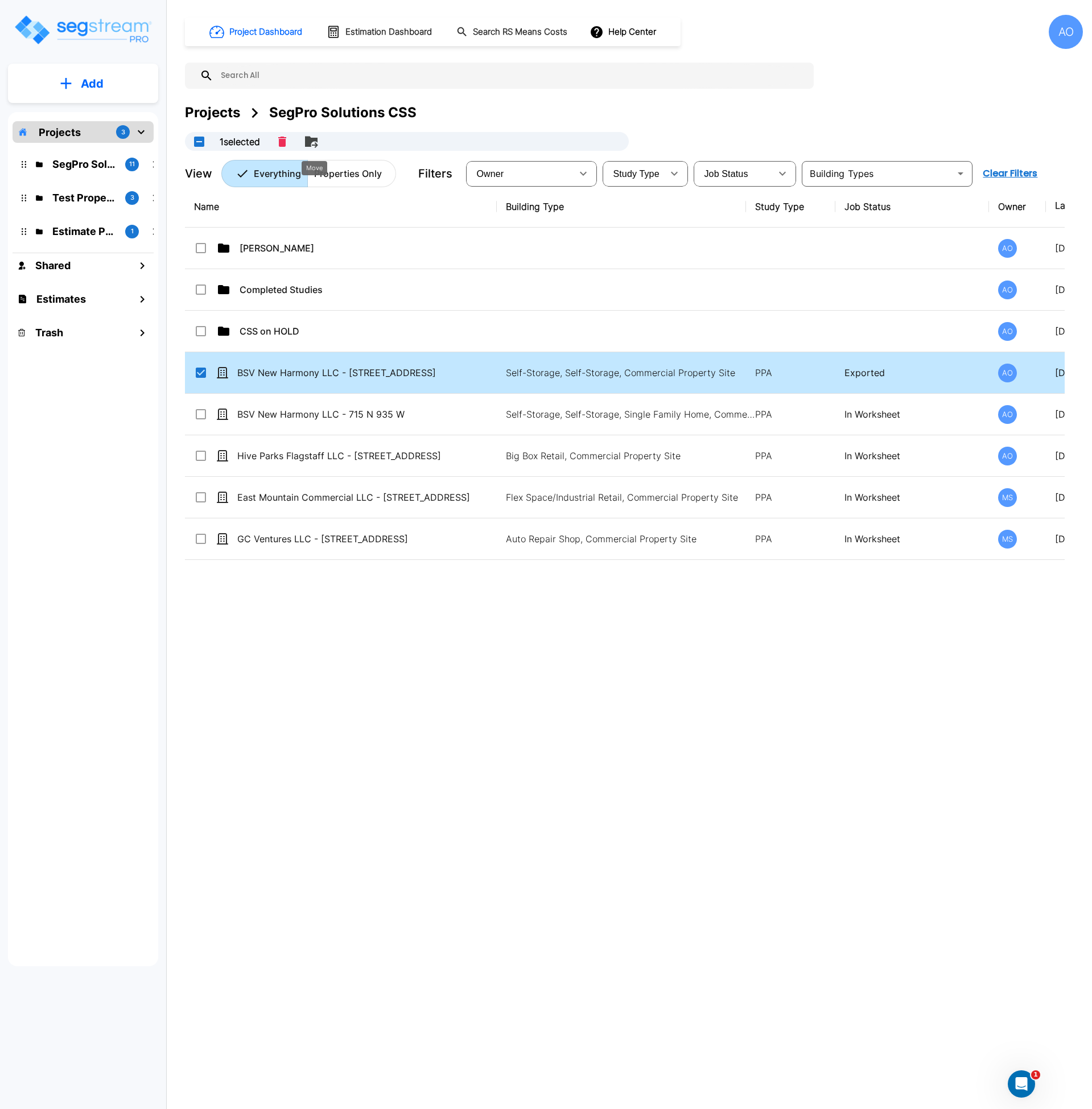
click at [314, 139] on icon "Move" at bounding box center [311, 141] width 13 height 11
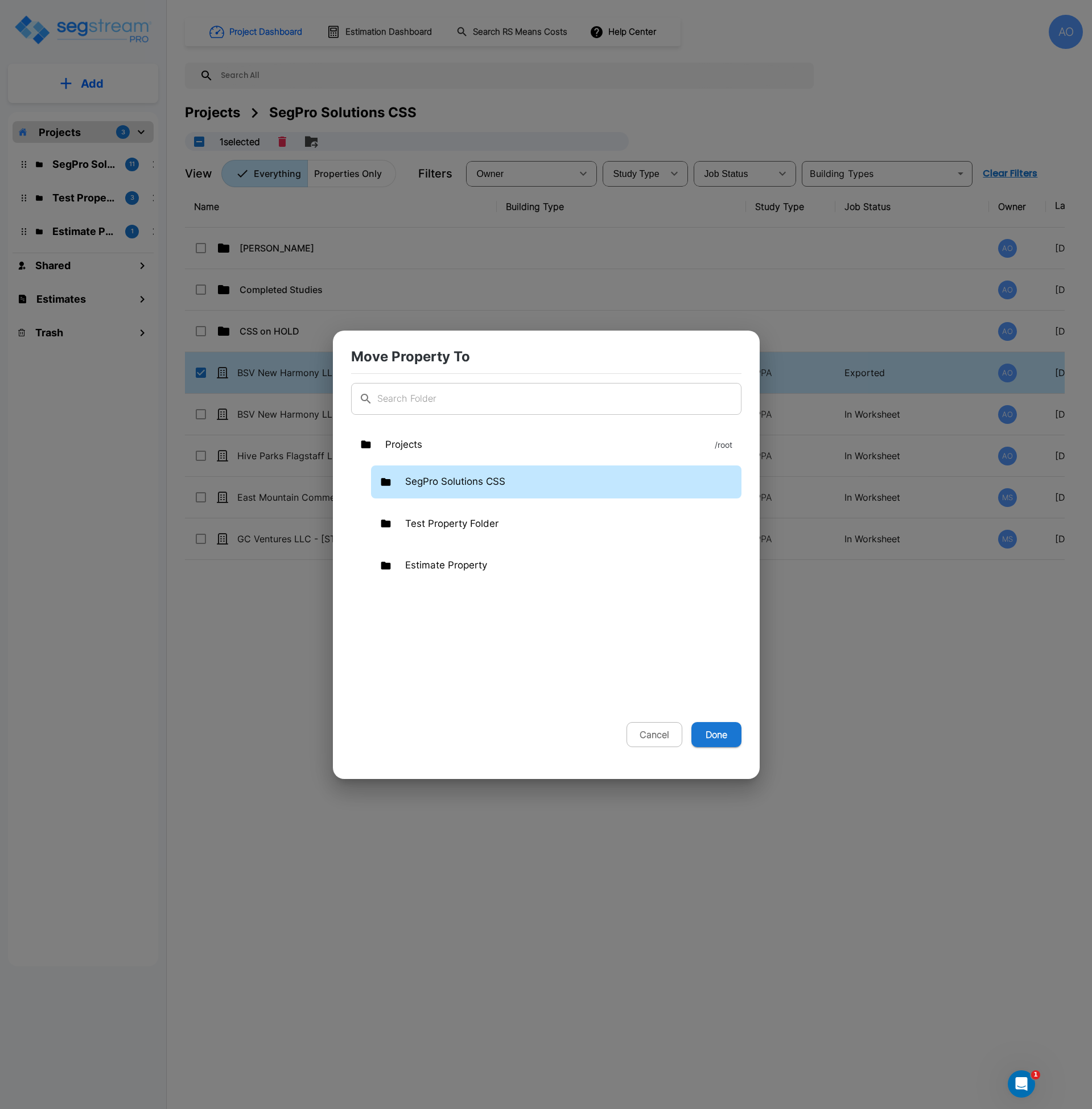
click at [441, 487] on p "SegPro Solutions CSS" at bounding box center [456, 481] width 100 height 14
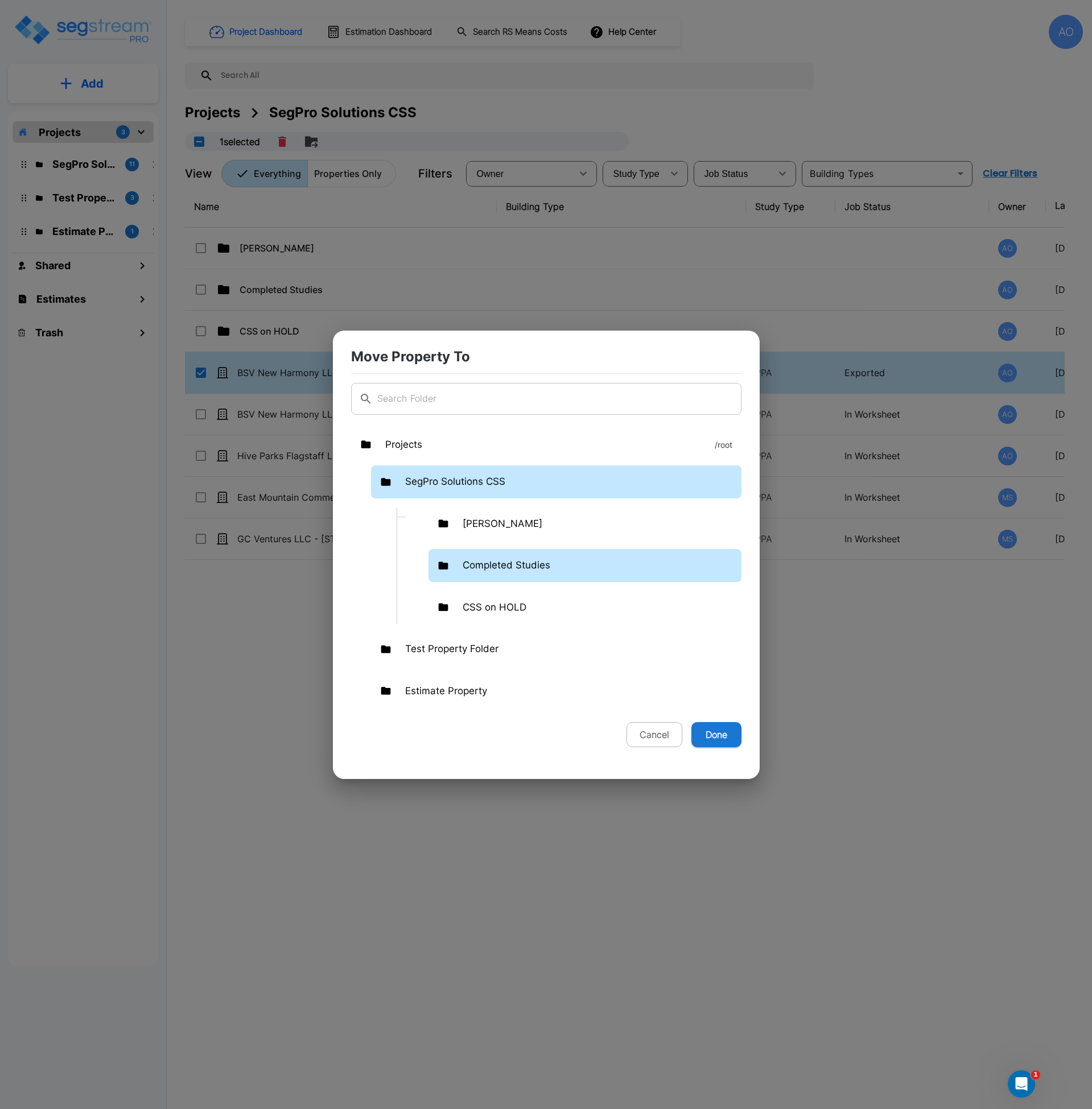
click at [492, 566] on p "Completed Studies" at bounding box center [506, 565] width 87 height 14
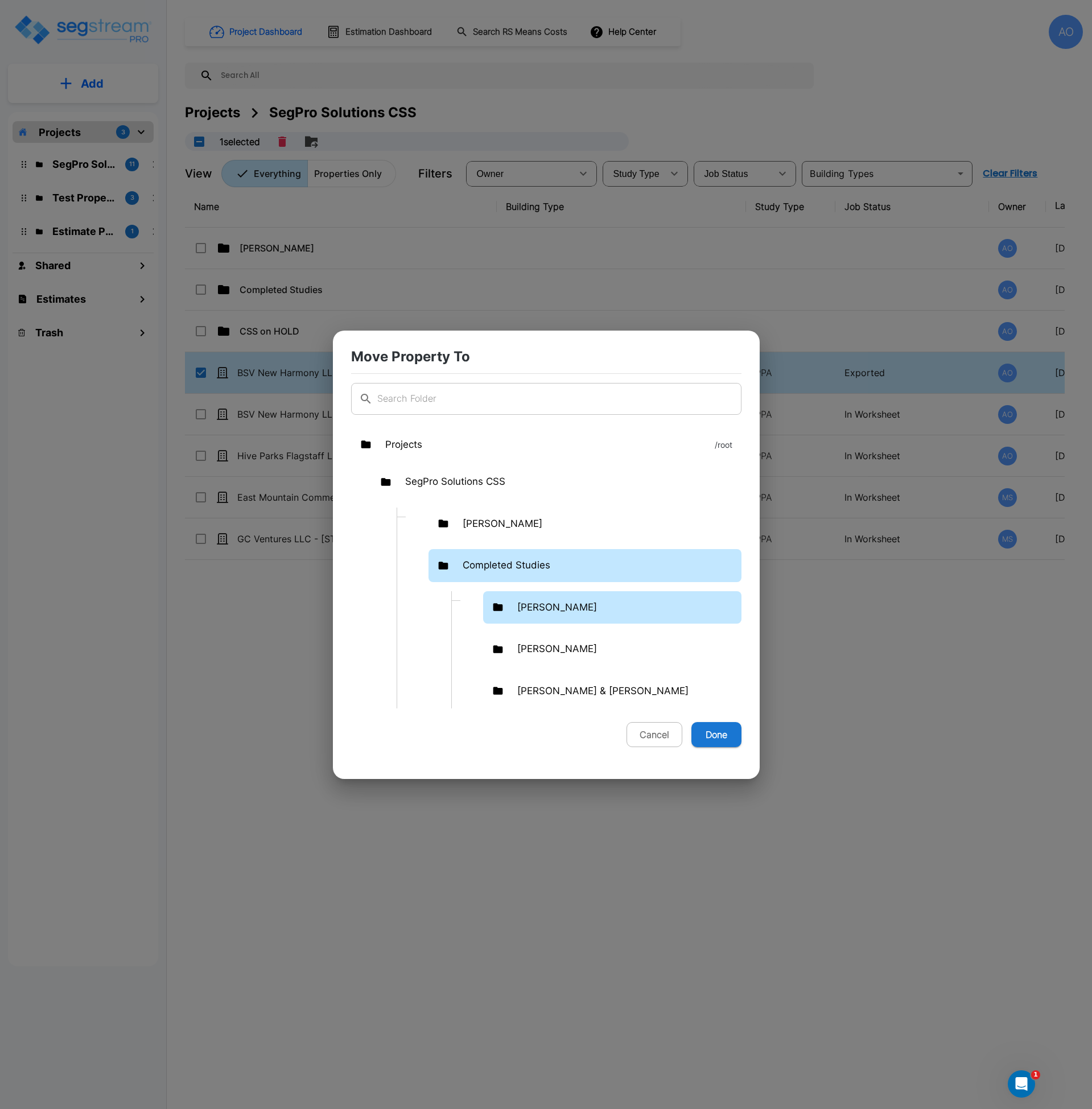
click at [539, 608] on p "[PERSON_NAME]" at bounding box center [557, 608] width 80 height 14
click at [720, 743] on button "Done" at bounding box center [716, 735] width 50 height 25
checkbox input "false"
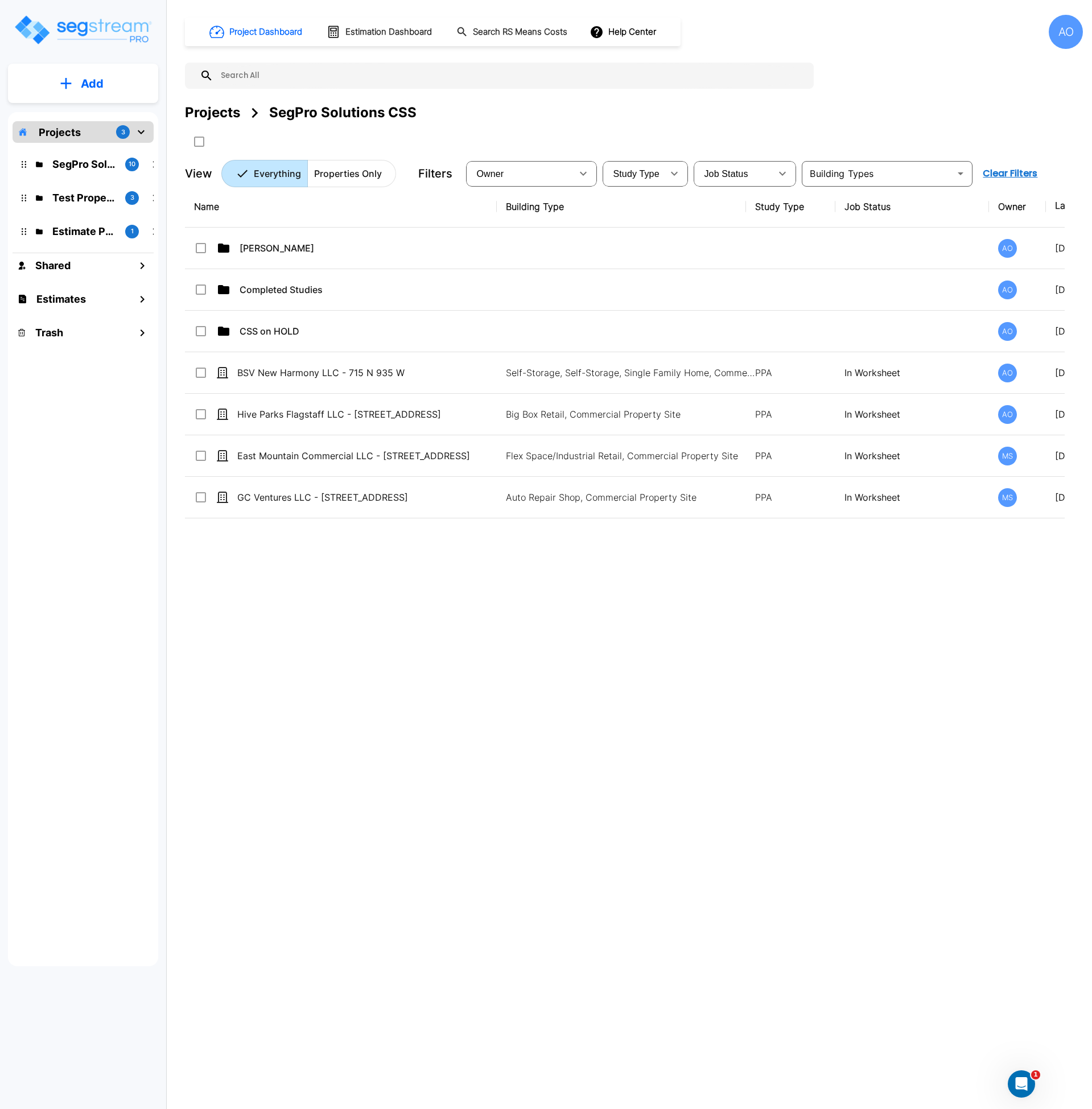
click at [518, 721] on div "Name Building Type Study Type Job Status Owner Last Modified Action Anjalie AO …" at bounding box center [624, 529] width 880 height 687
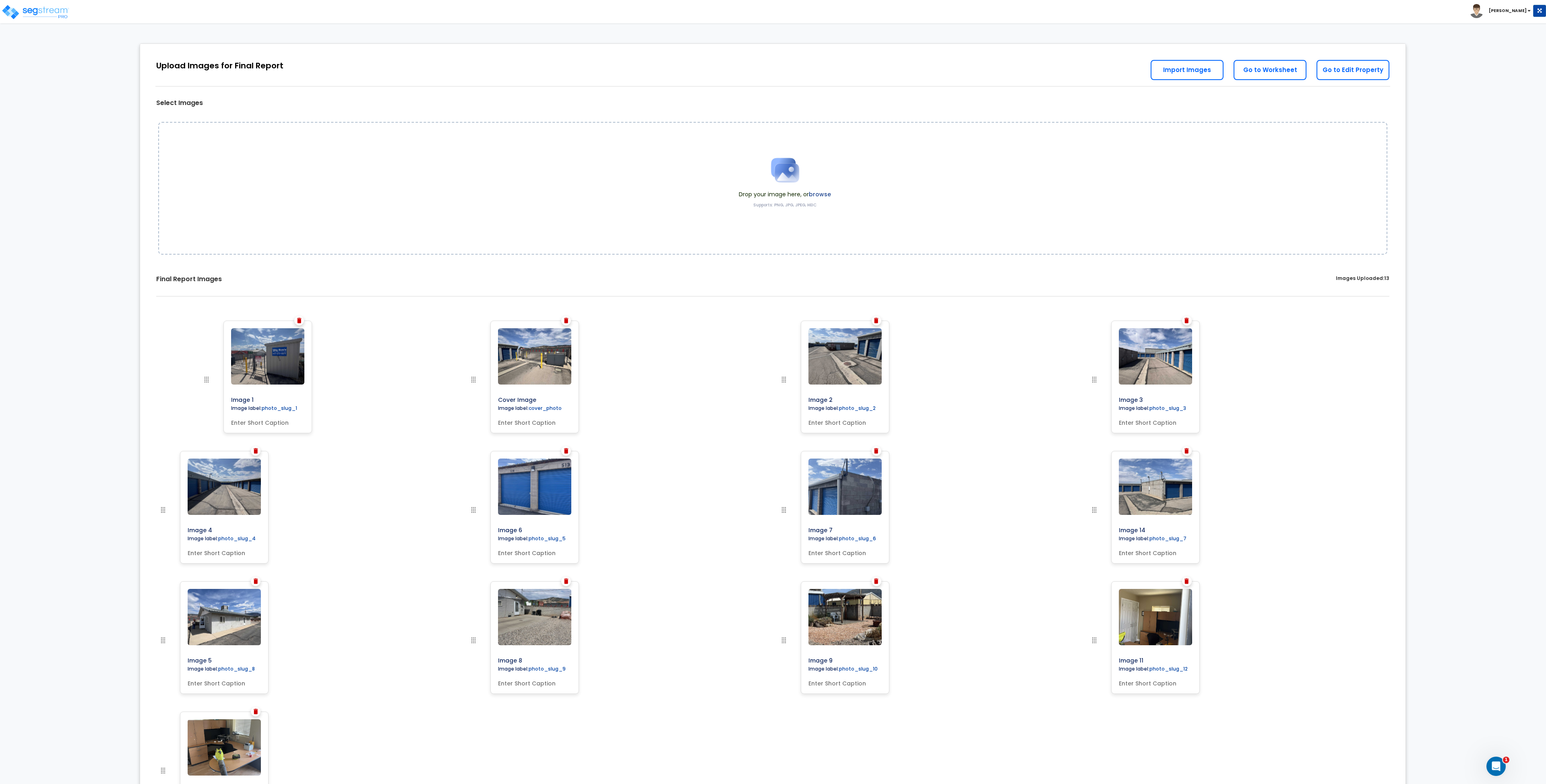
drag, startPoint x: 477, startPoint y: 380, endPoint x: 207, endPoint y: 369, distance: 270.2
click at [1260, 71] on link "Go to Worksheet" at bounding box center [1269, 70] width 73 height 20
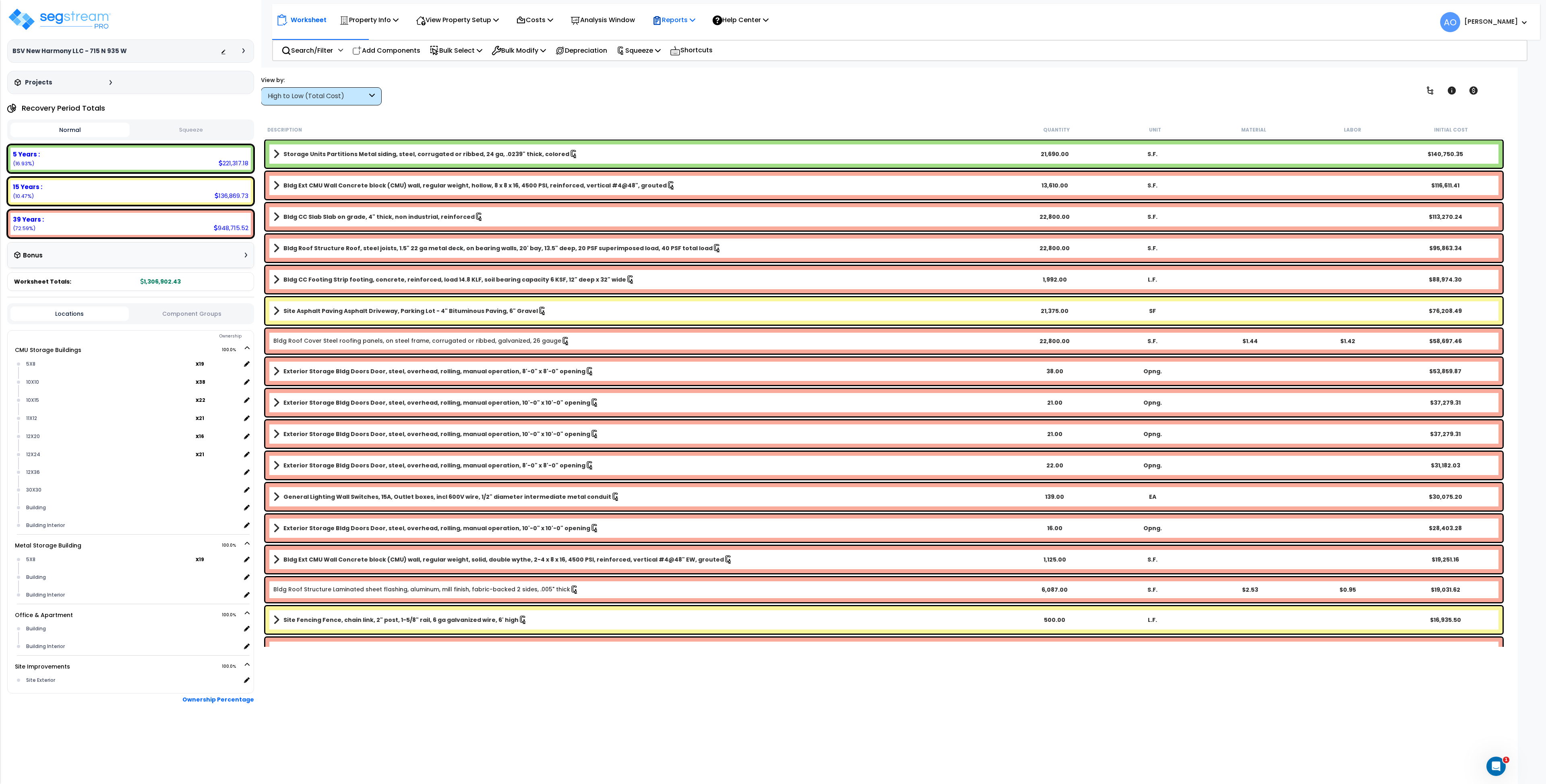
click at [692, 23] on p "Reports" at bounding box center [674, 20] width 43 height 11
click at [690, 37] on link "Get Report" at bounding box center [688, 38] width 80 height 16
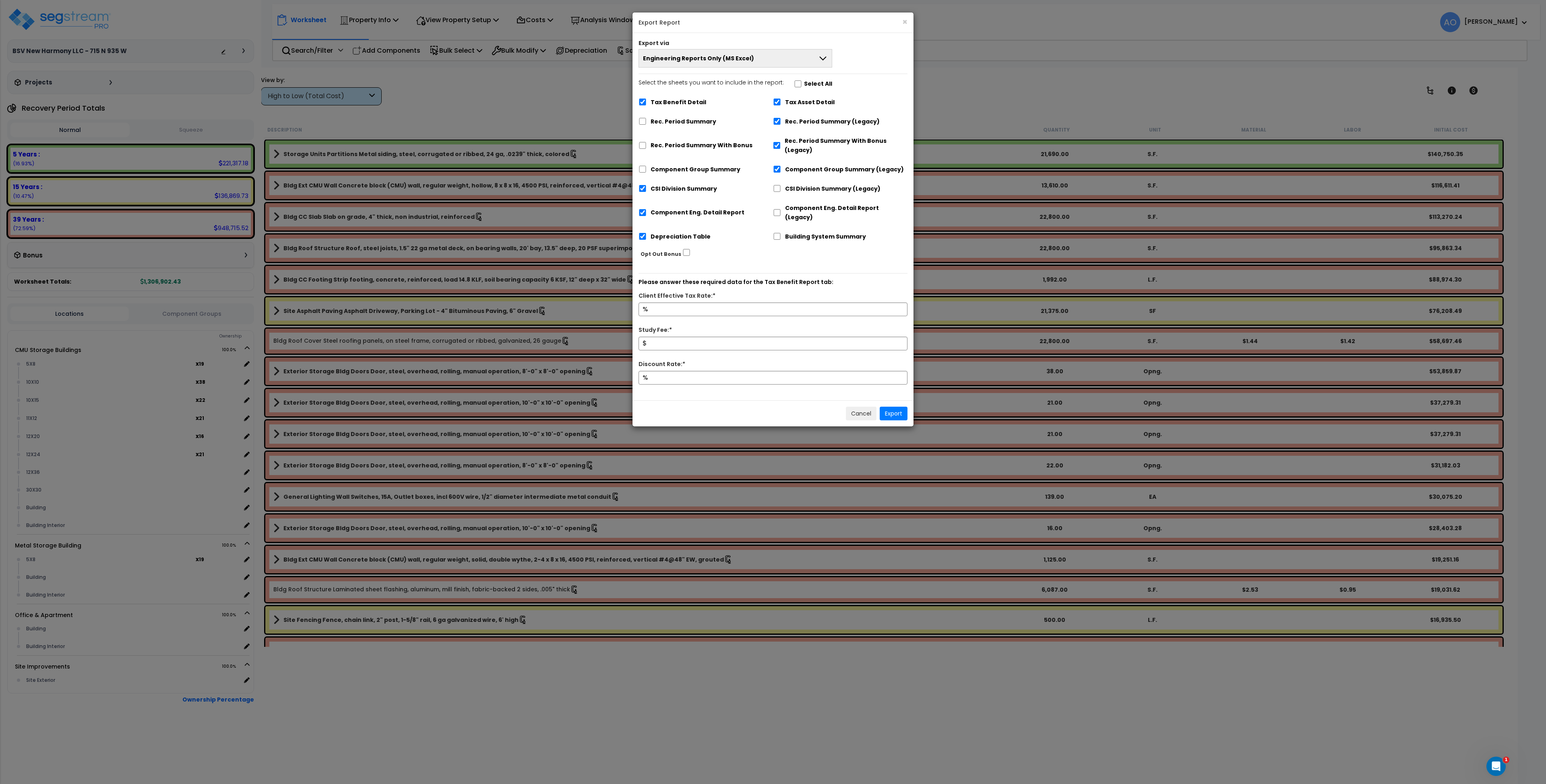
click at [681, 59] on span "Engineering Reports Only (MS Excel)" at bounding box center [698, 58] width 111 height 8
click at [683, 128] on li "Complete Final Report (PDF)" at bounding box center [735, 131] width 193 height 18
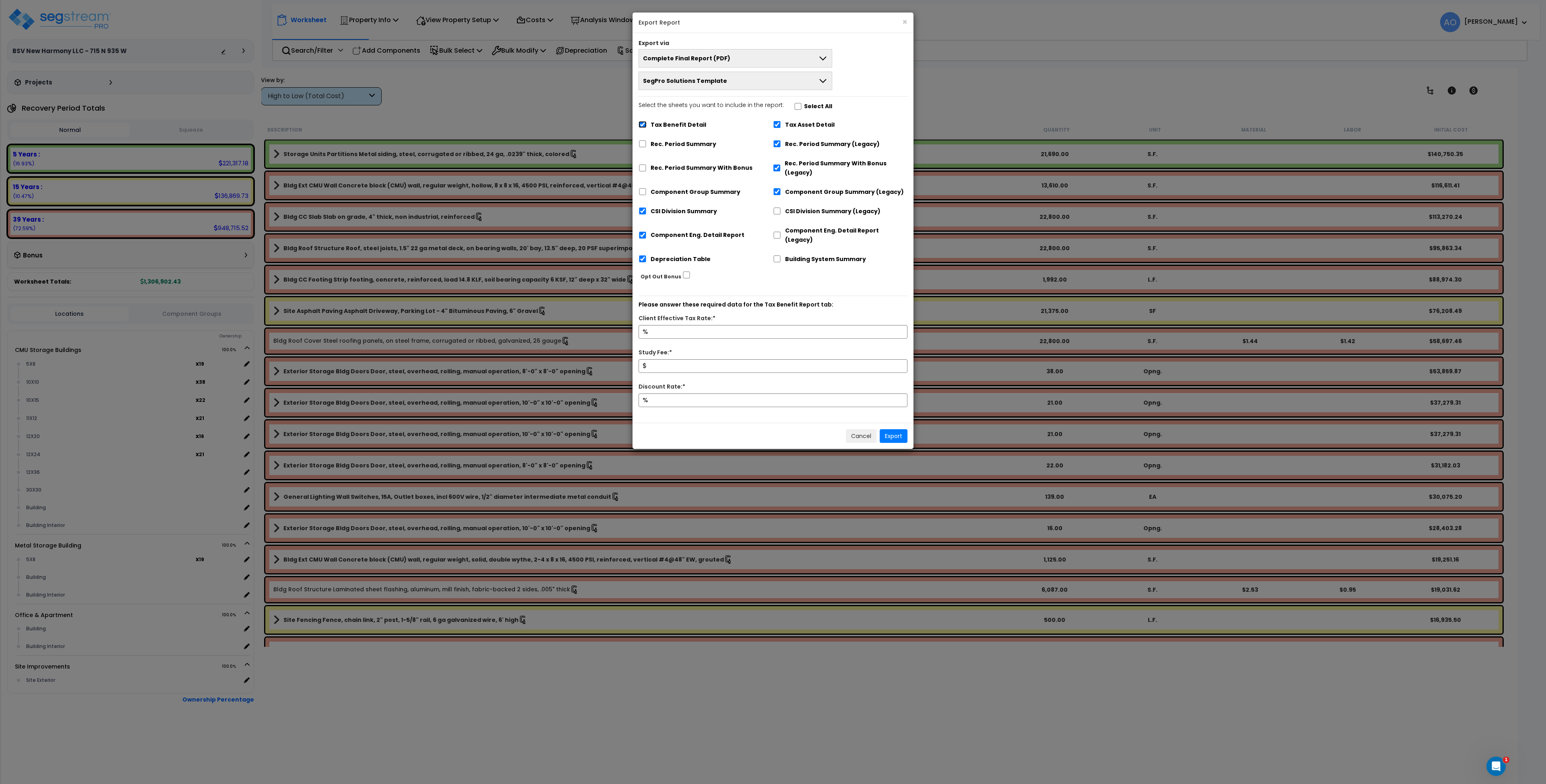
click at [643, 124] on input "Tax Benefit Detail" at bounding box center [642, 124] width 8 height 7
checkbox input "false"
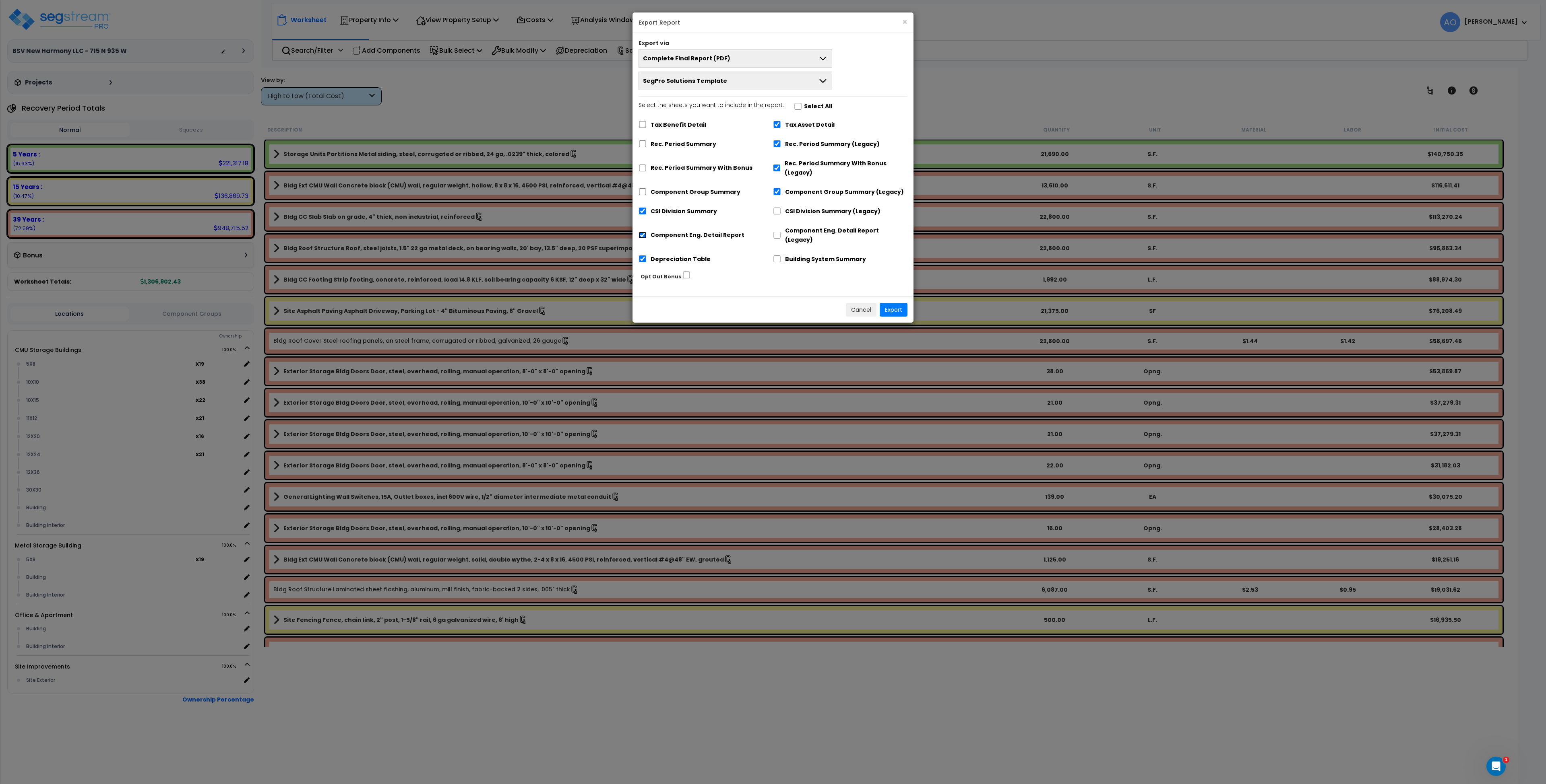
click at [644, 232] on input "Component Eng. Detail Report" at bounding box center [642, 235] width 8 height 7
checkbox input "false"
click at [892, 303] on button "Export" at bounding box center [894, 310] width 28 height 14
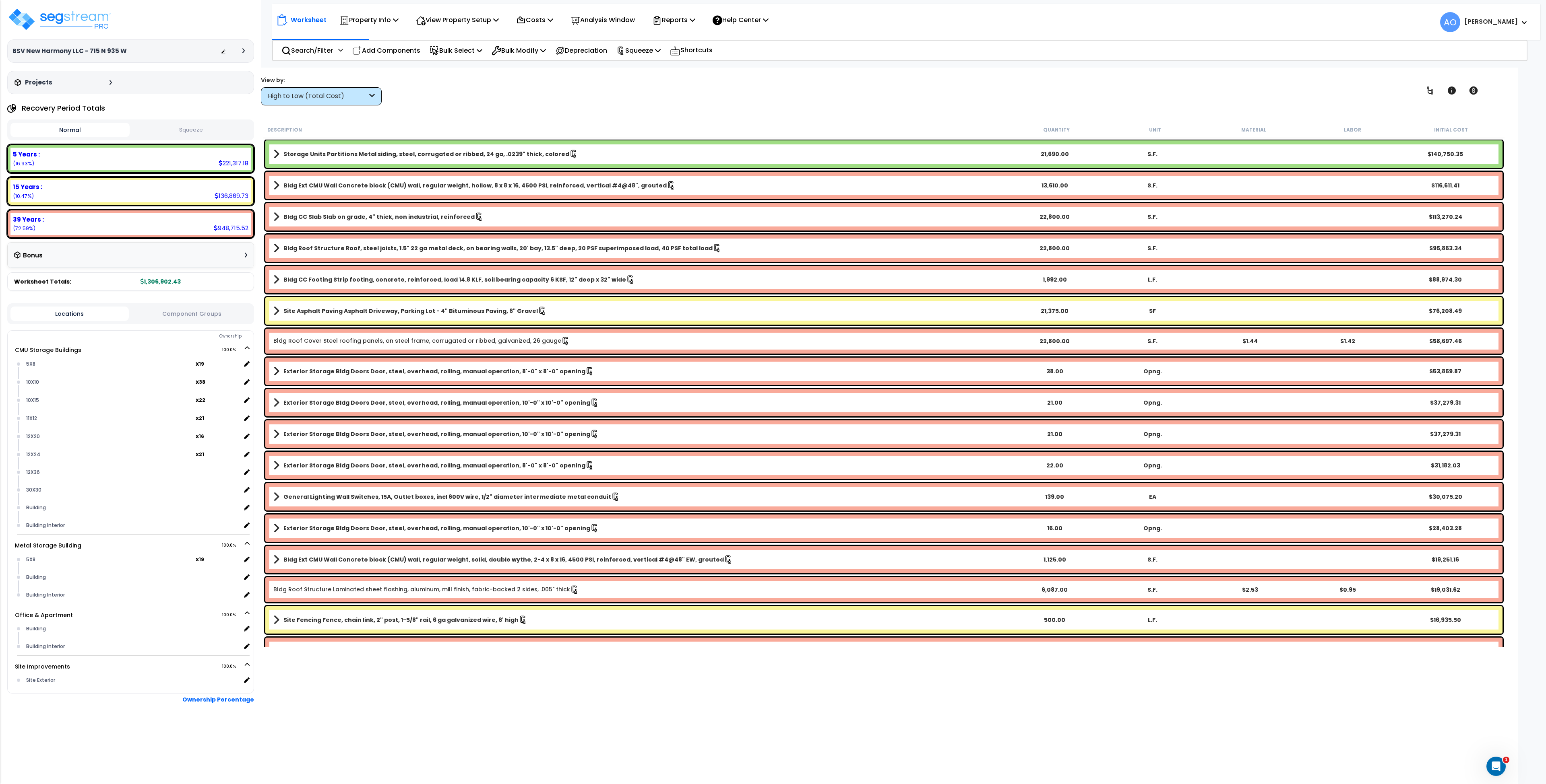
click at [697, 104] on div "View by: High to Low (Total Cost) High to Low (Total Cost)" at bounding box center [884, 91] width 1252 height 30
click at [95, 13] on img at bounding box center [59, 19] width 104 height 24
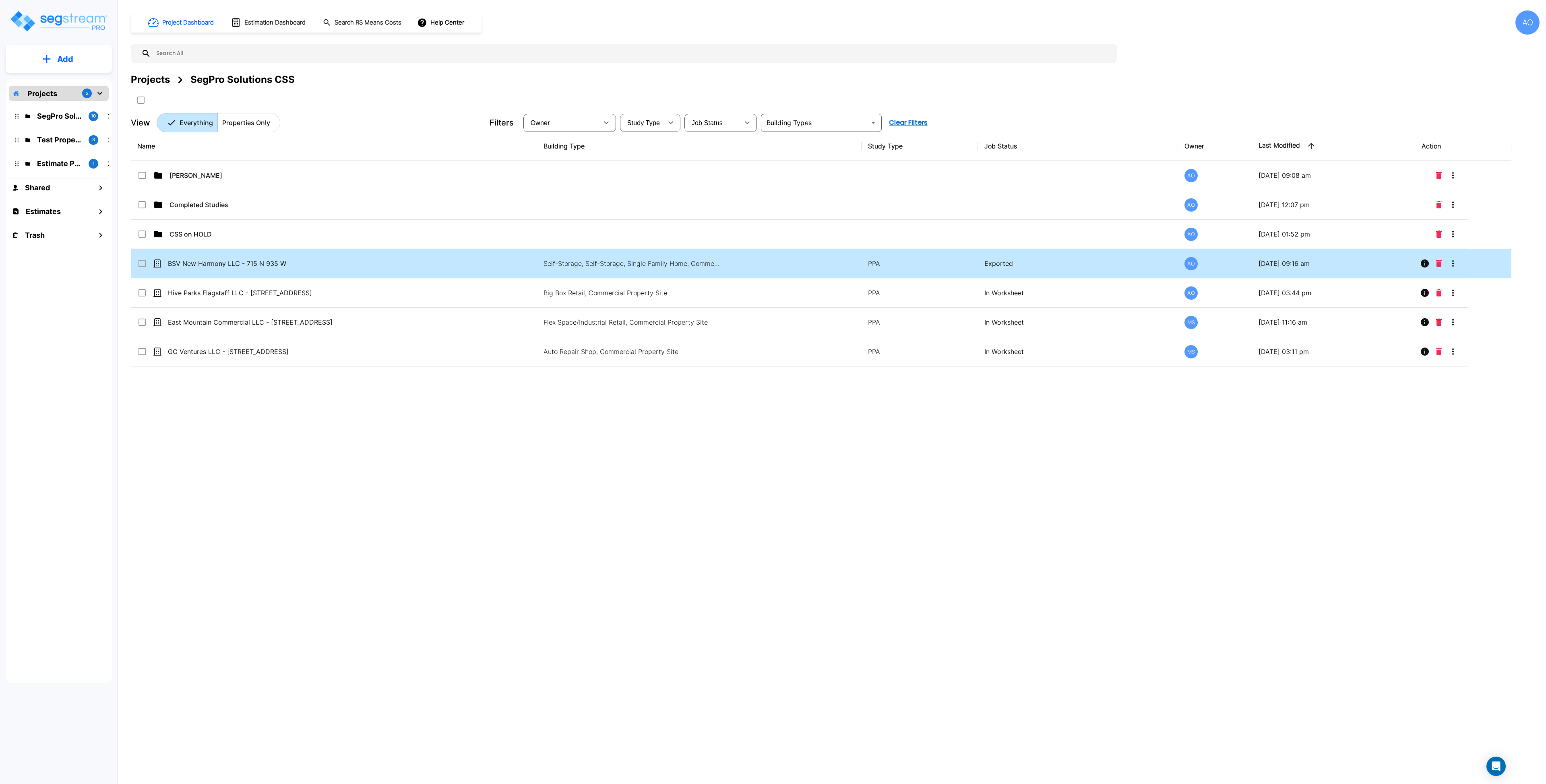
click at [286, 270] on td "BSV New Harmony LLC - 715 N 935 W" at bounding box center [334, 263] width 406 height 29
click at [224, 103] on icon "Move" at bounding box center [220, 100] width 10 height 10
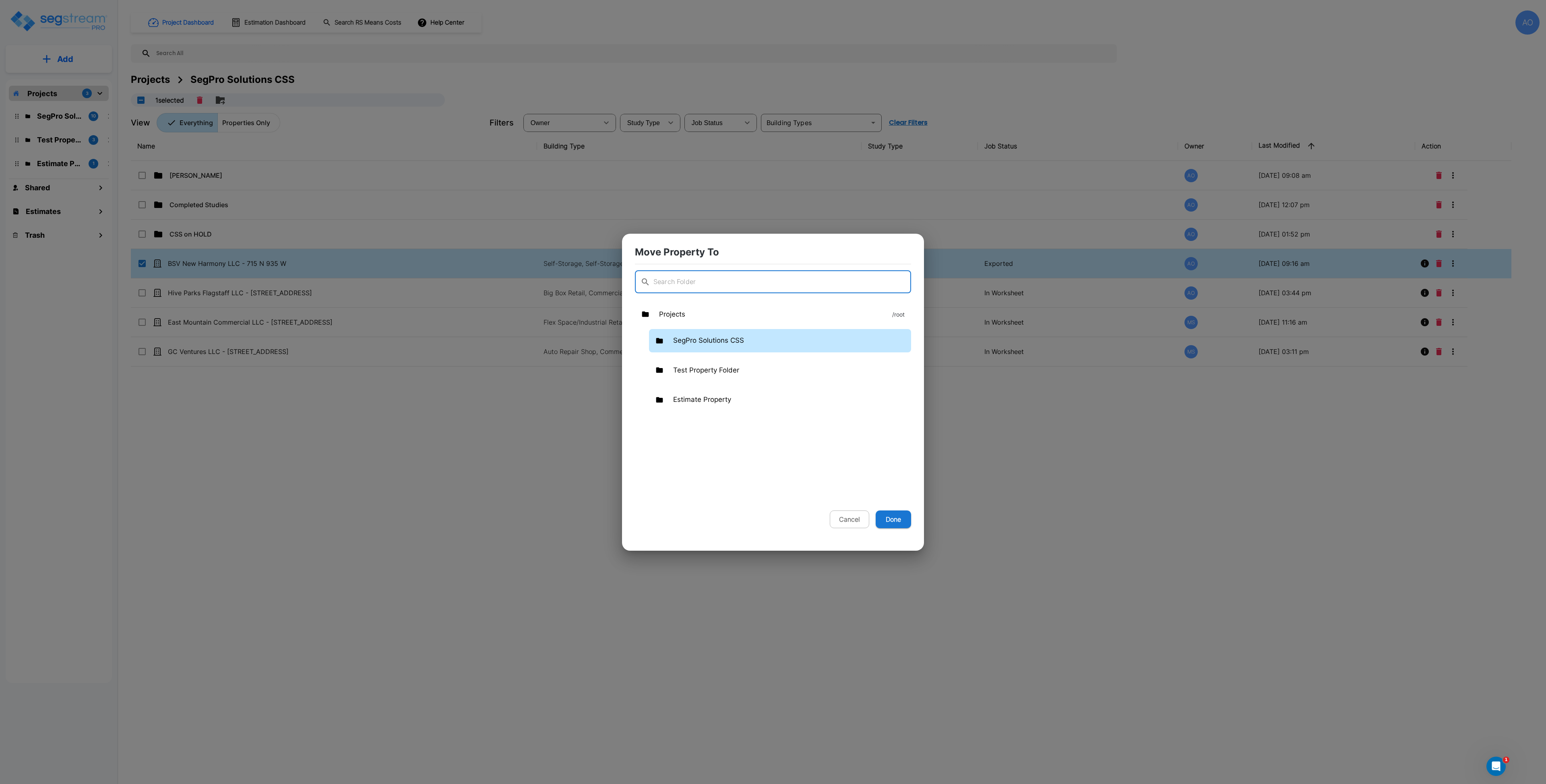
click at [724, 341] on p "SegPro Solutions CSS" at bounding box center [709, 340] width 71 height 10
click at [748, 400] on p "Completed Studies" at bounding box center [744, 399] width 62 height 10
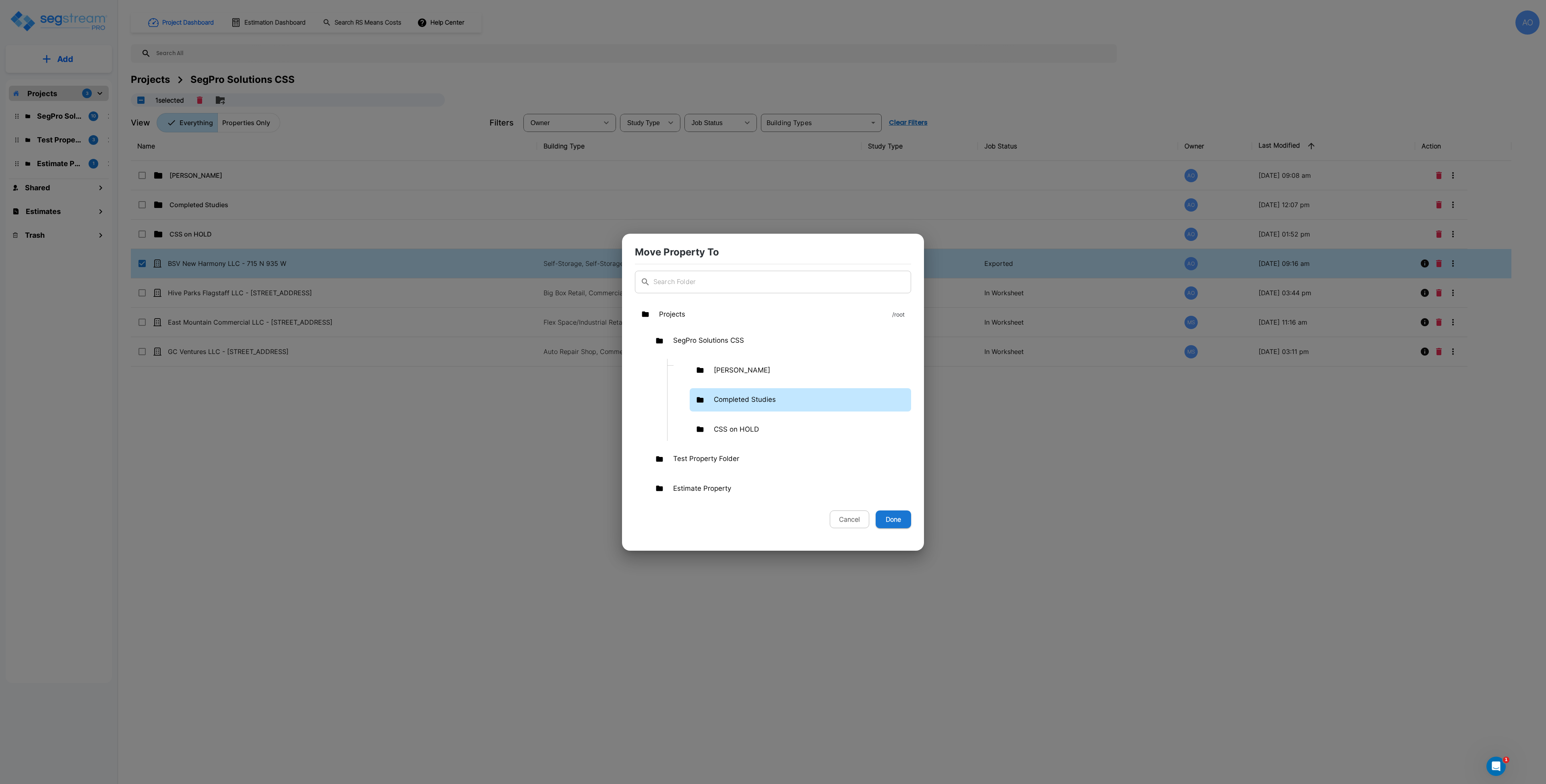
click at [748, 400] on p "Completed Studies" at bounding box center [744, 399] width 62 height 10
click at [773, 430] on p "[PERSON_NAME]" at bounding box center [781, 429] width 56 height 10
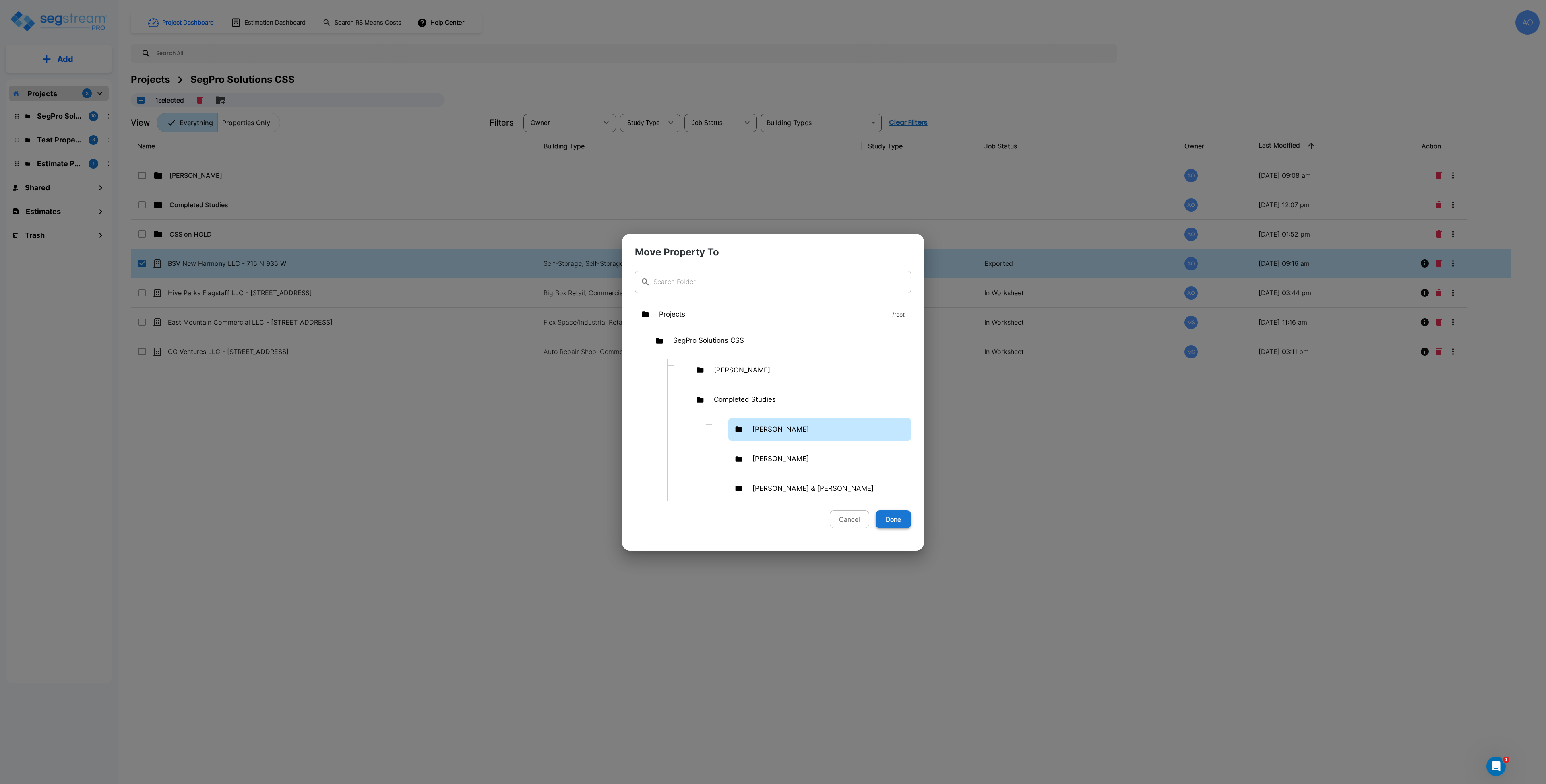
click at [894, 522] on button "Done" at bounding box center [893, 519] width 35 height 18
checkbox input "false"
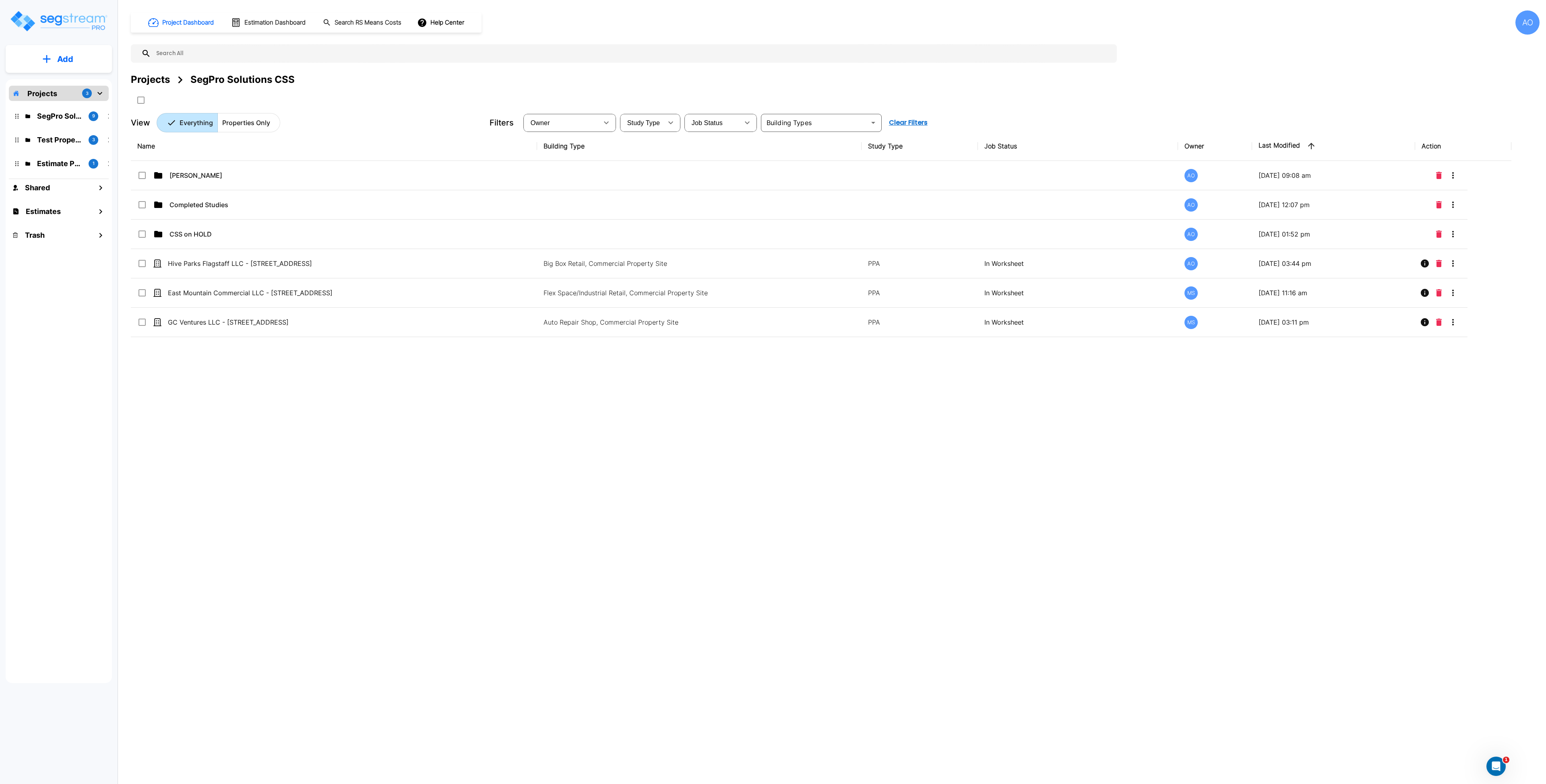
click at [492, 438] on div "Name Building Type Study Type Job Status Owner Last Modified Action [PERSON_NAM…" at bounding box center [821, 374] width 1380 height 486
